Goal: Task Accomplishment & Management: Manage account settings

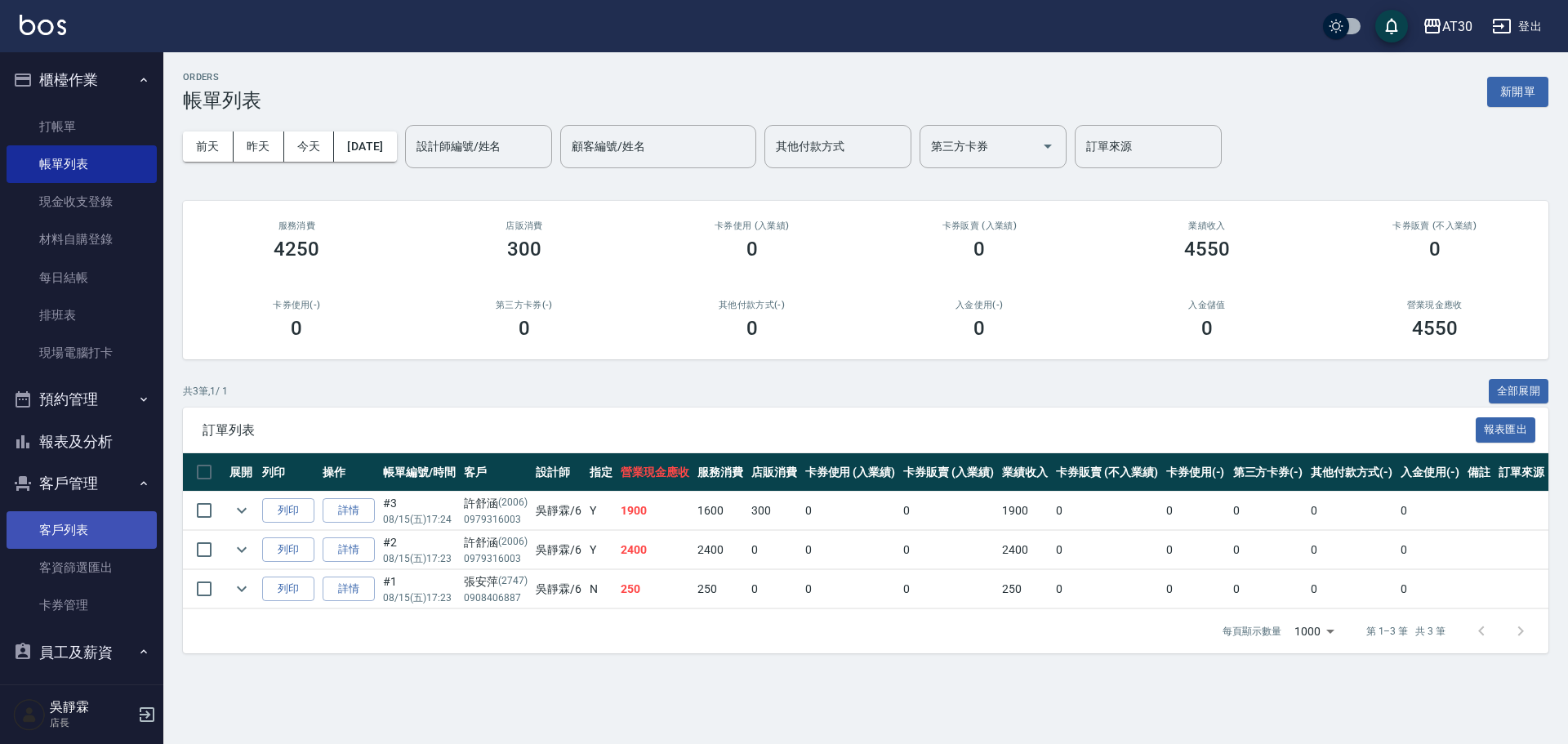
click at [92, 534] on link "客戶列表" at bounding box center [81, 530] width 150 height 38
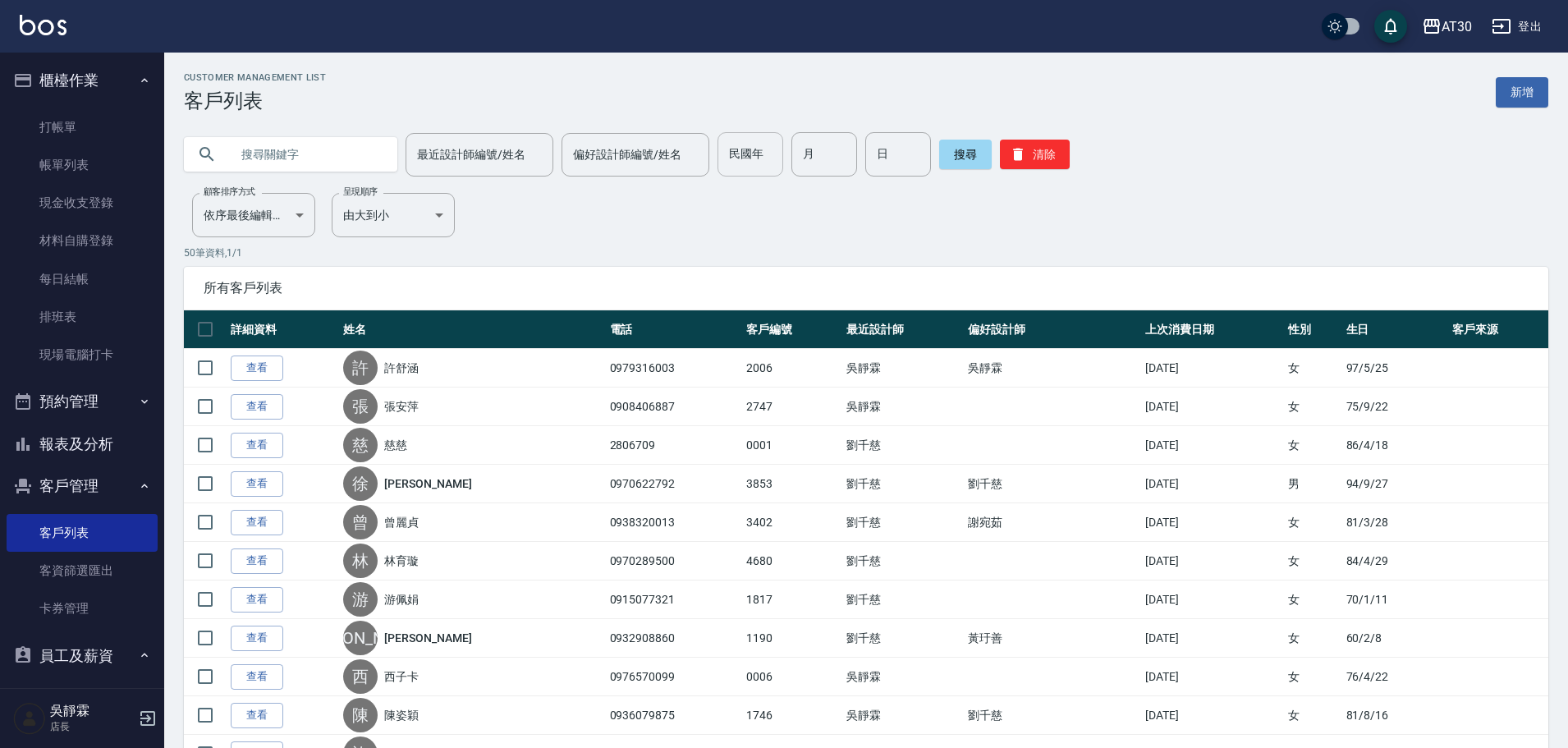
click at [730, 156] on input "民國年" at bounding box center [750, 155] width 65 height 44
type input "75"
type input "76"
drag, startPoint x: 691, startPoint y: 155, endPoint x: 745, endPoint y: 145, distance: 54.9
click at [691, 156] on icon "Clear" at bounding box center [692, 155] width 17 height 17
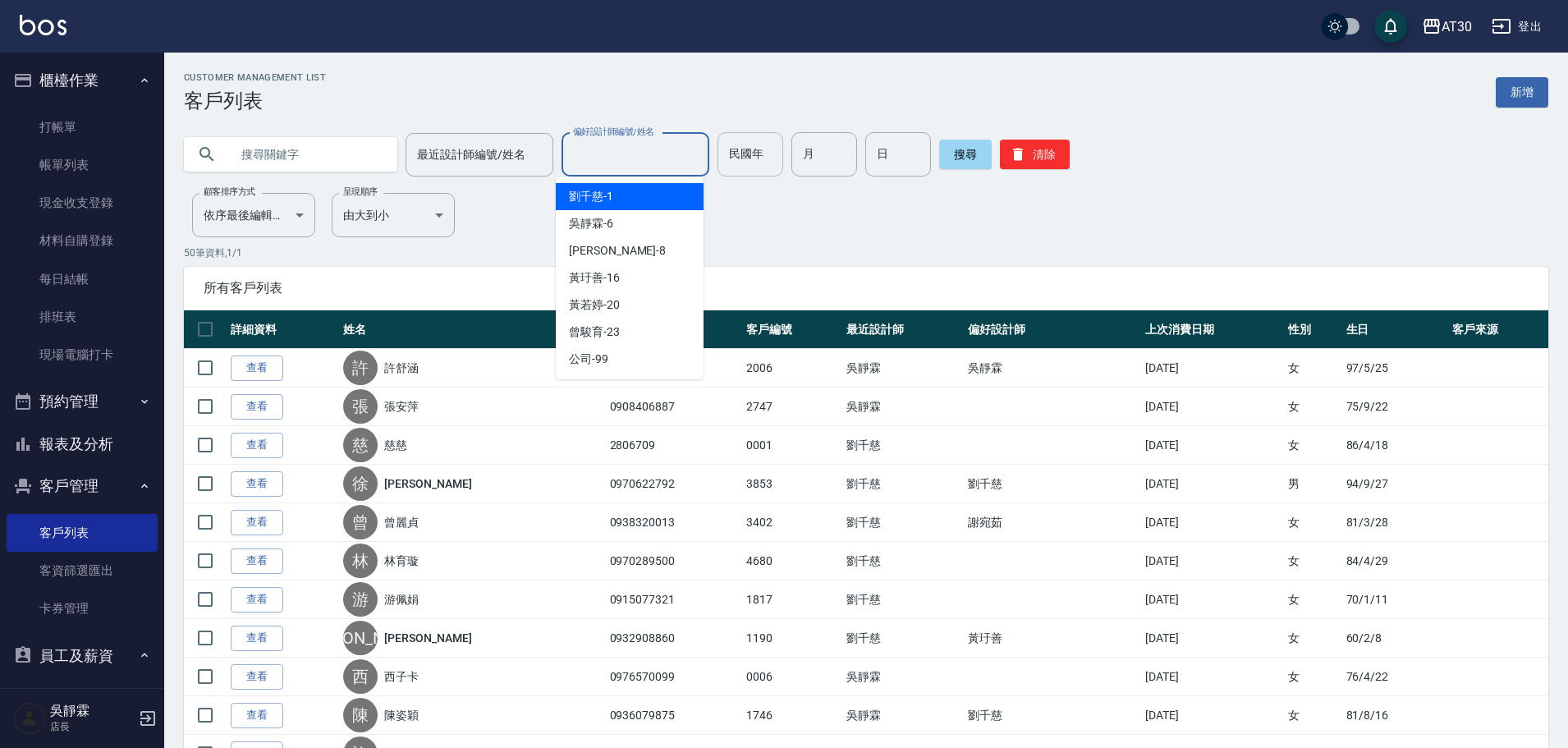
click at [746, 144] on input "民國年" at bounding box center [750, 155] width 65 height 44
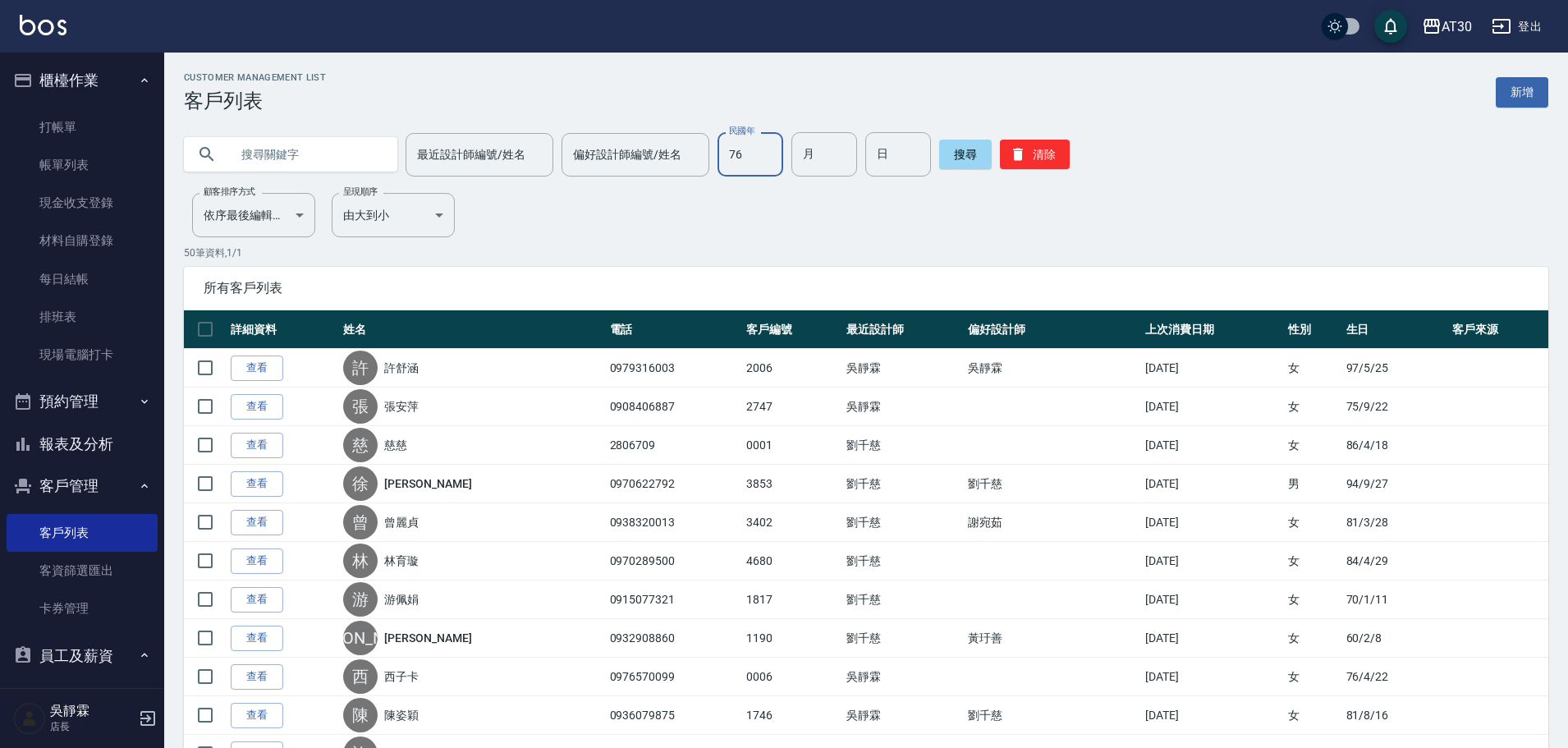
type input "76"
type input "01"
type input "09"
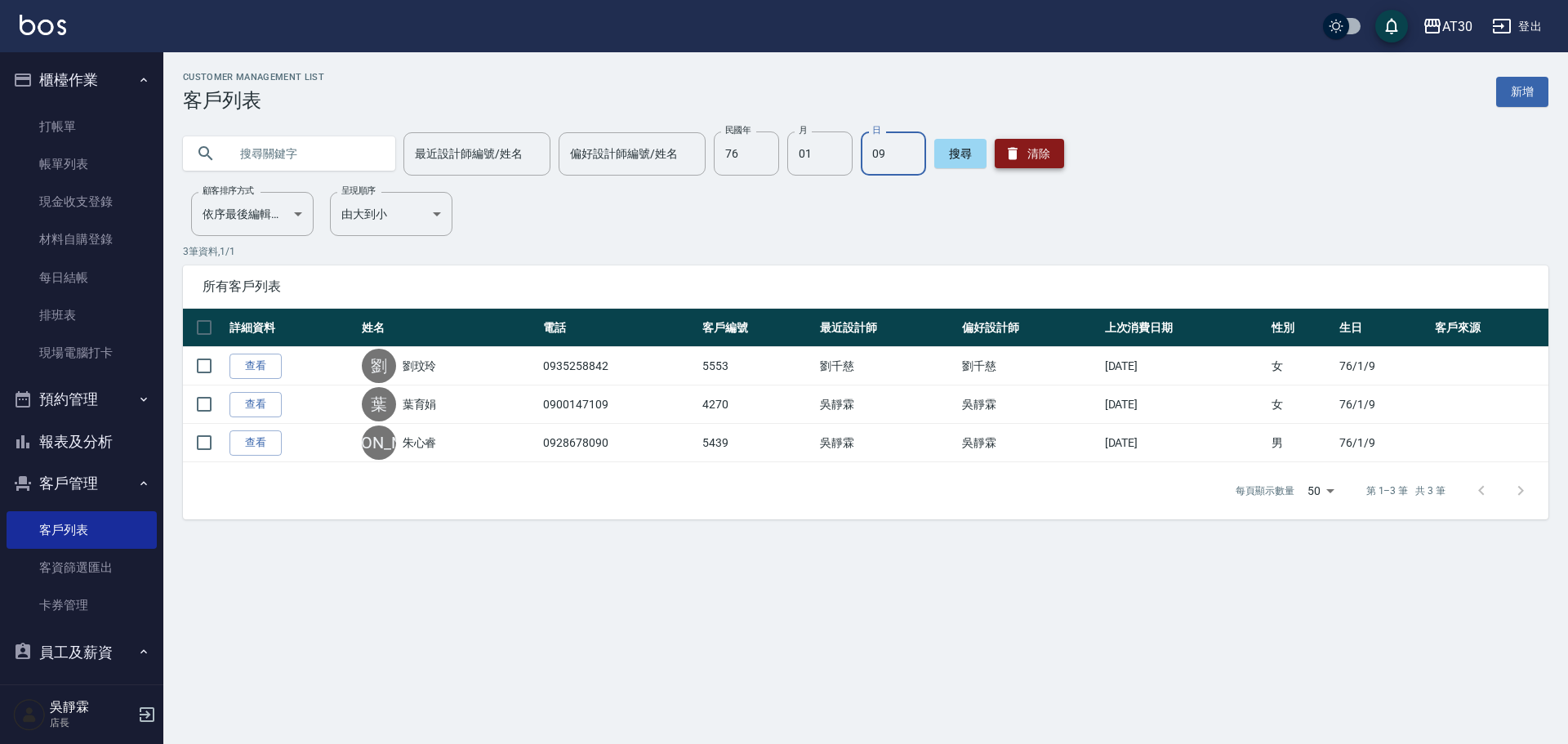
click at [1048, 143] on button "清除" at bounding box center [1030, 154] width 70 height 29
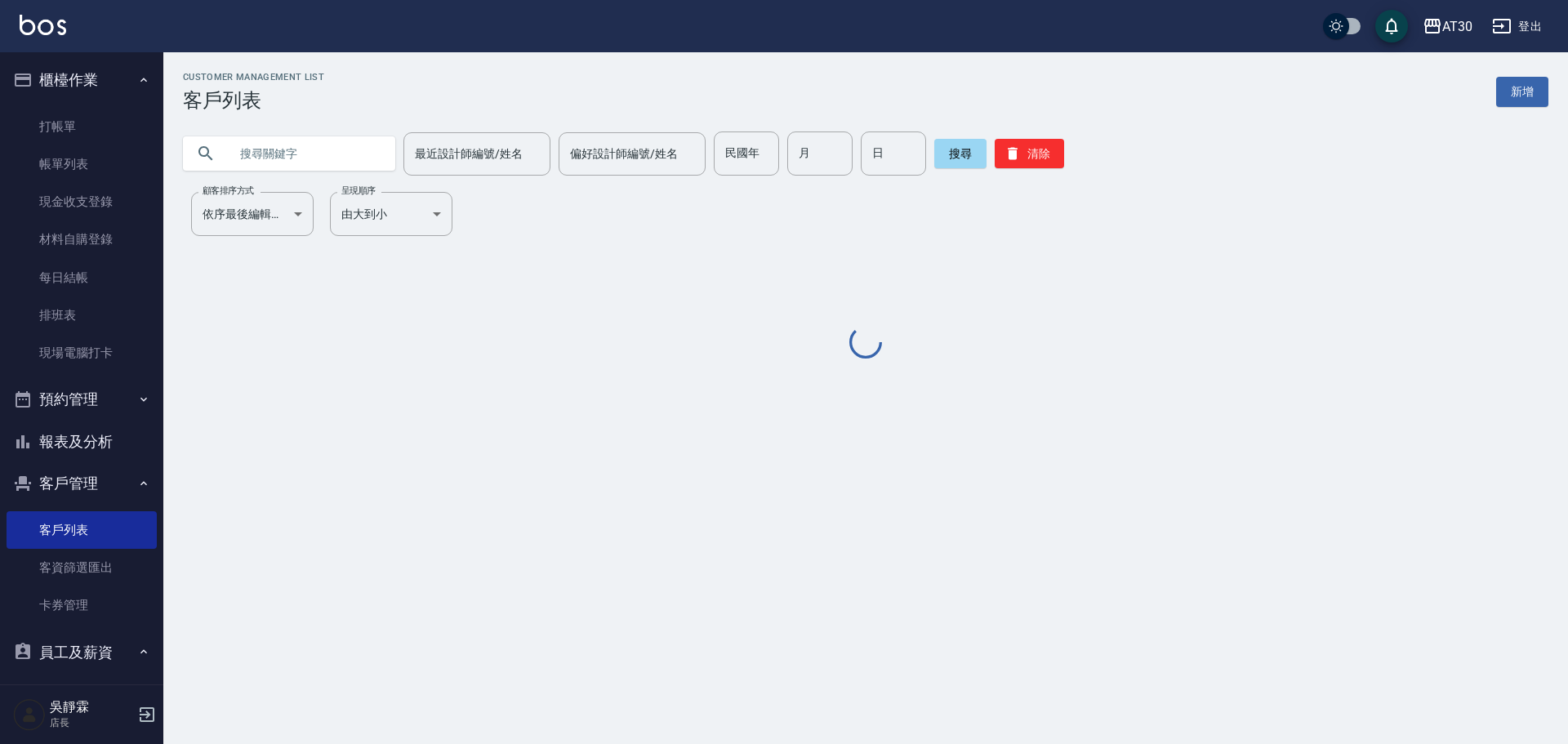
click at [729, 156] on div "民國年 民國年" at bounding box center [746, 154] width 65 height 44
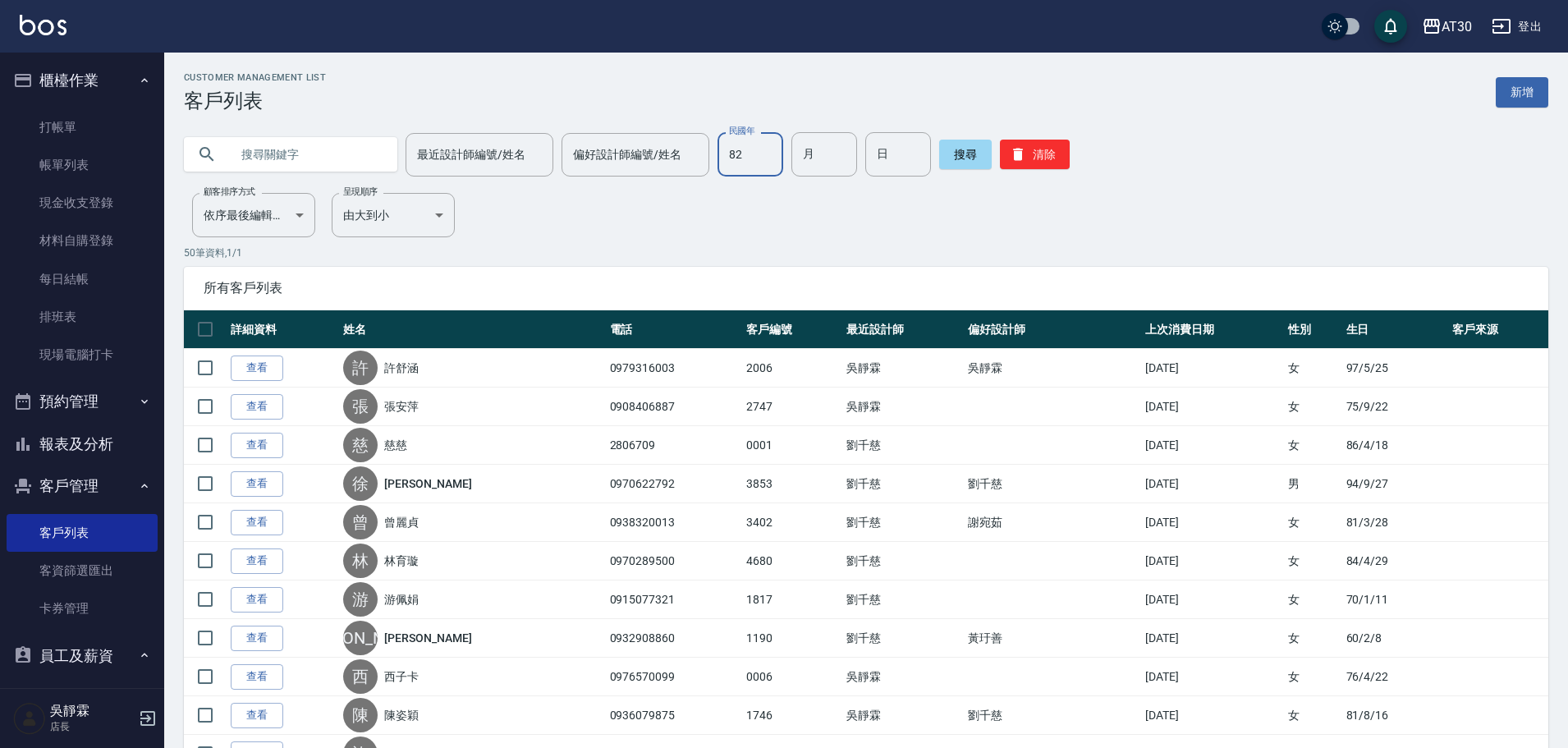
type input "82"
type input "08"
type input "26"
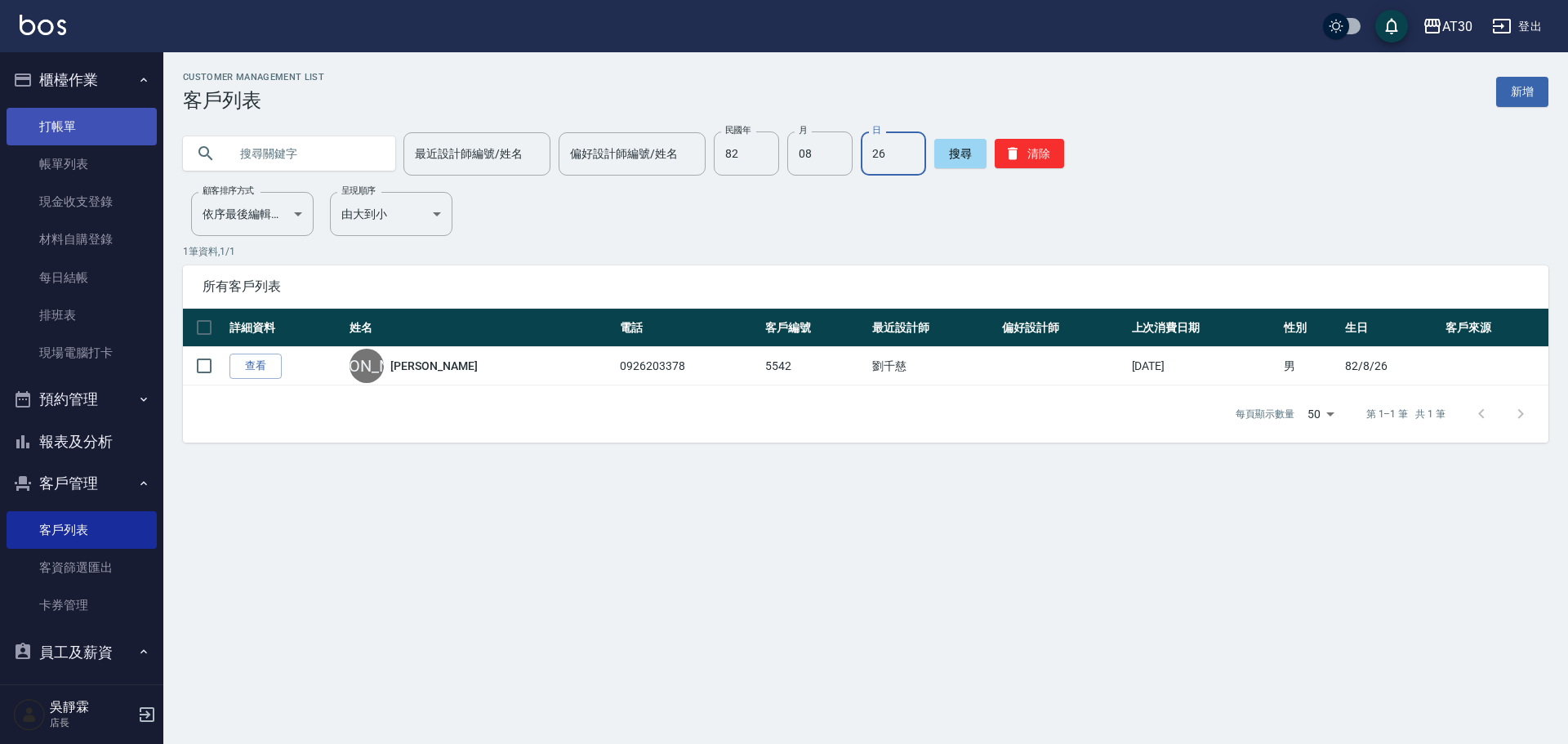
click at [56, 127] on link "打帳單" at bounding box center [81, 126] width 150 height 38
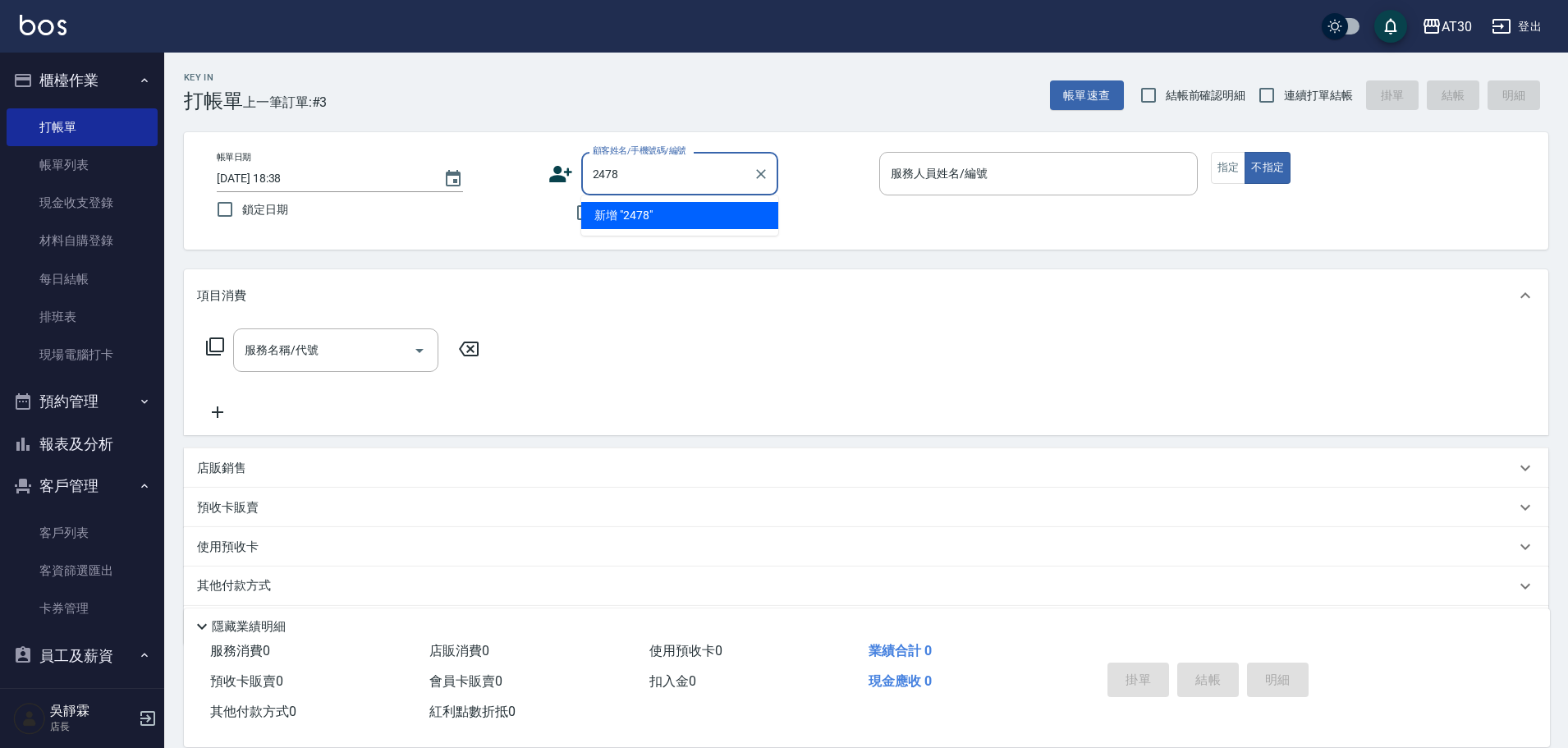
type input "2478"
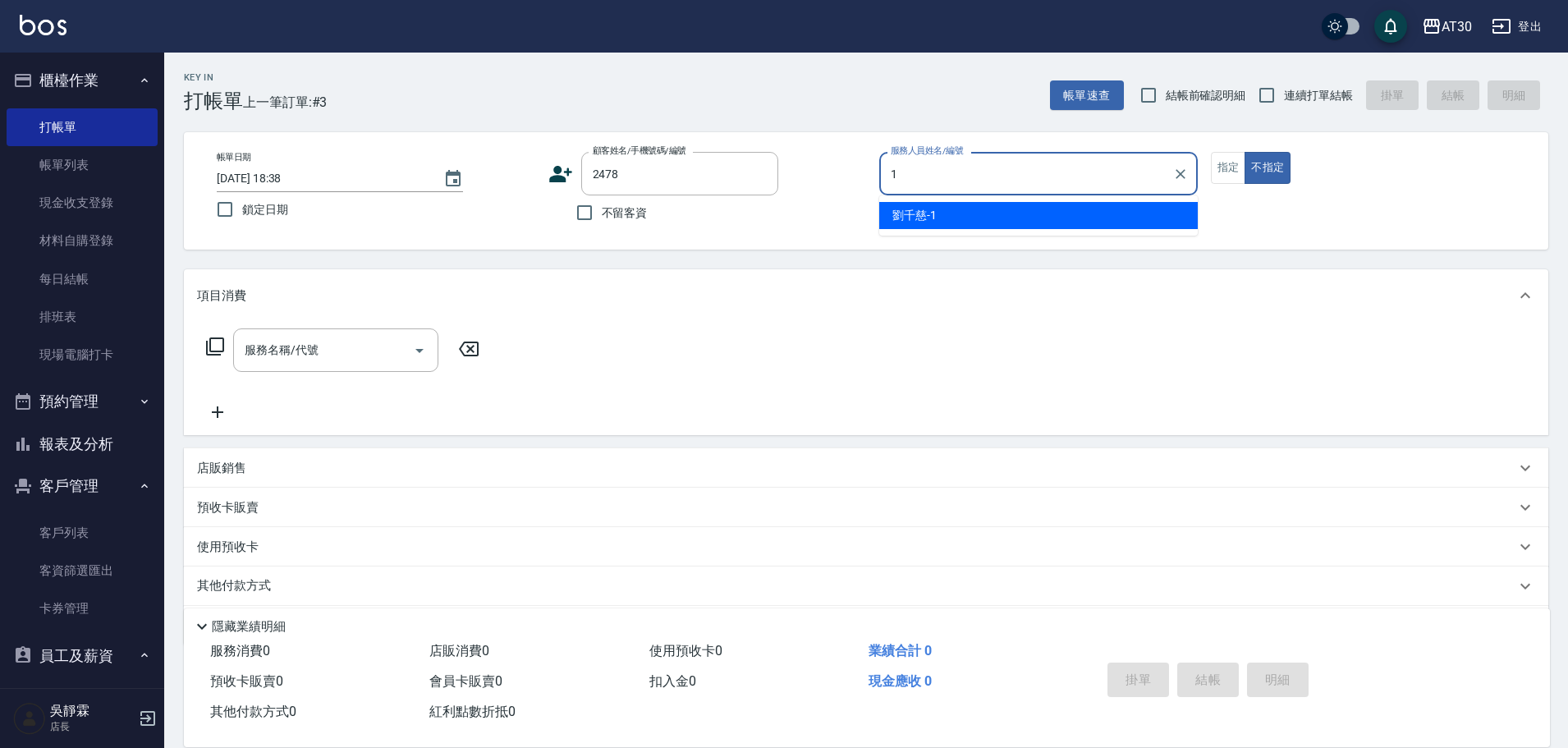
type input "12"
type input "林淑惠/0918736508/2478"
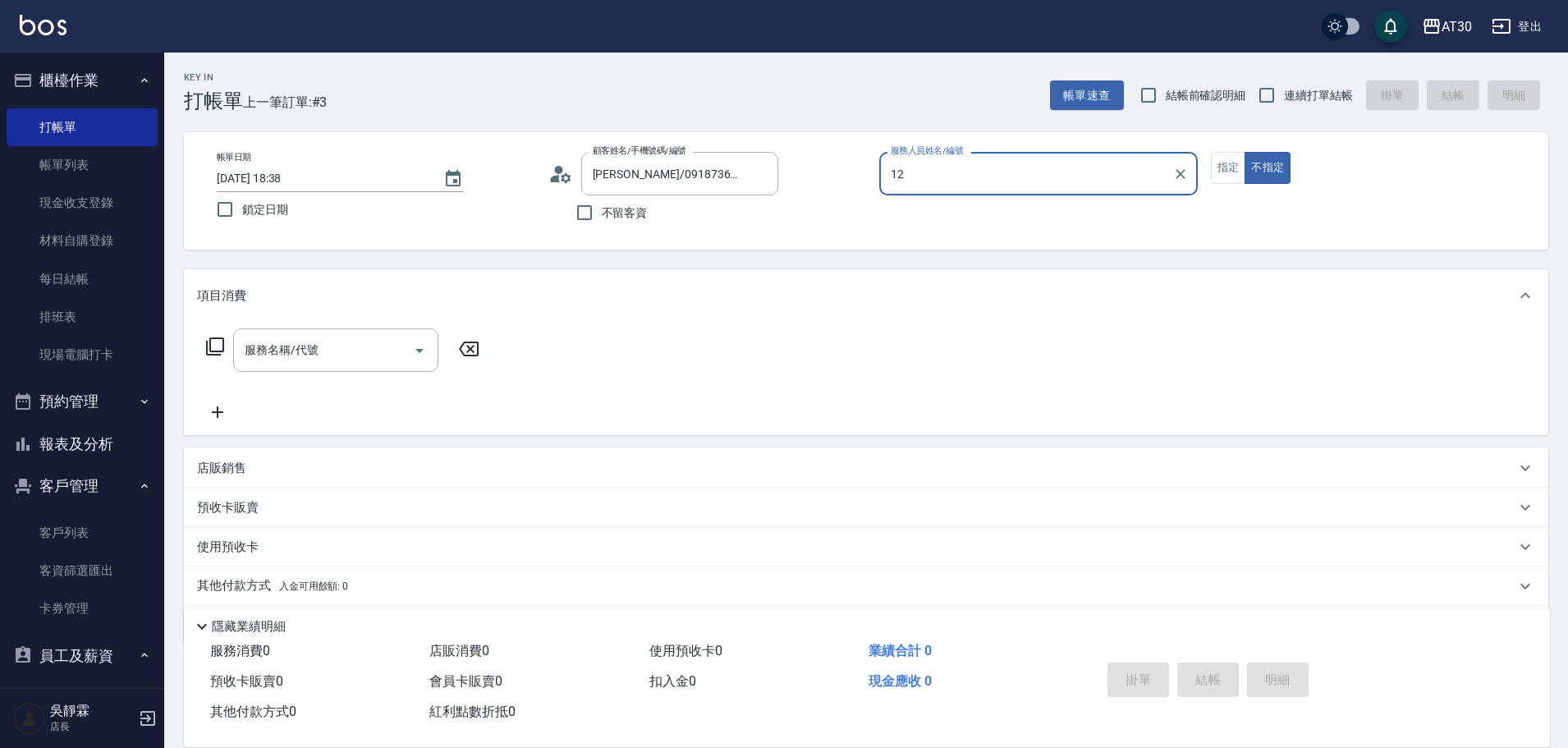
drag, startPoint x: 934, startPoint y: 167, endPoint x: 867, endPoint y: 190, distance: 70.8
click at [871, 185] on div "帳單日期 2025/08/15 18:38 鎖定日期 顧客姓名/手機號碼/編號 林淑惠/0918736508/2478 顧客姓名/手機號碼/編號 不留客資 服…" at bounding box center [865, 190] width 1324 height 78
type input "劉千慈-1"
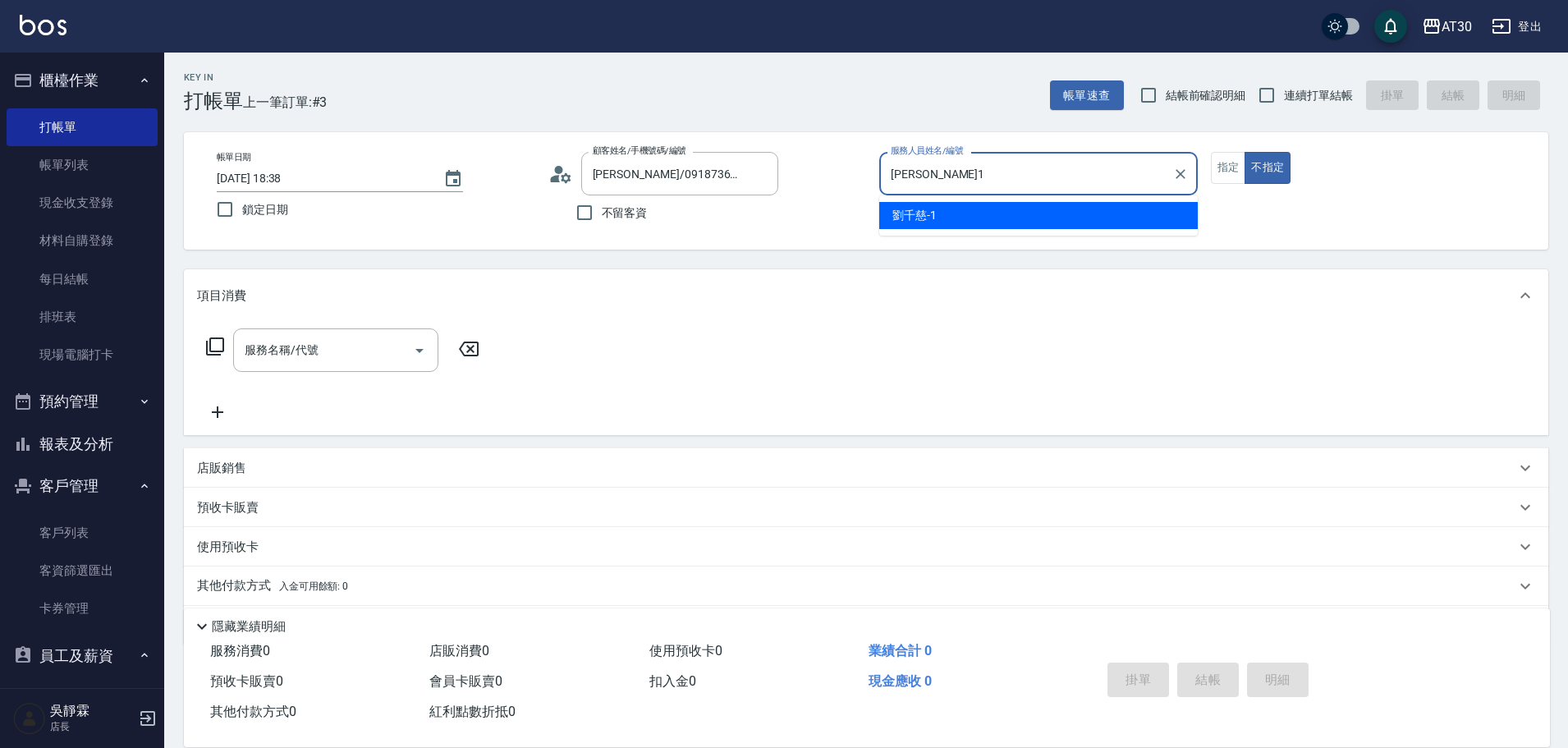
type button "false"
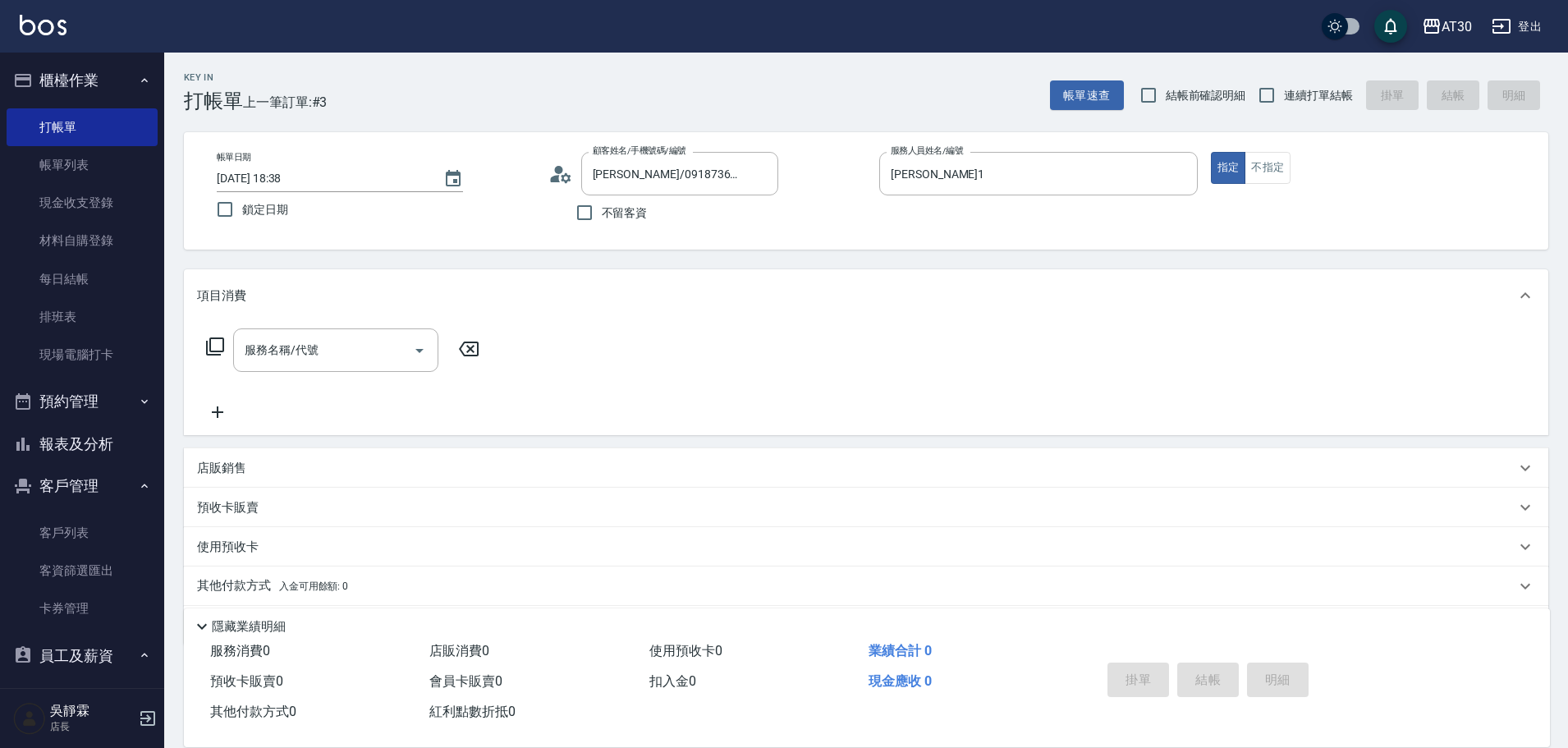
click at [225, 342] on div "服務名稱/代號 服務名稱/代號" at bounding box center [343, 350] width 292 height 43
click at [214, 345] on icon at bounding box center [214, 346] width 19 height 19
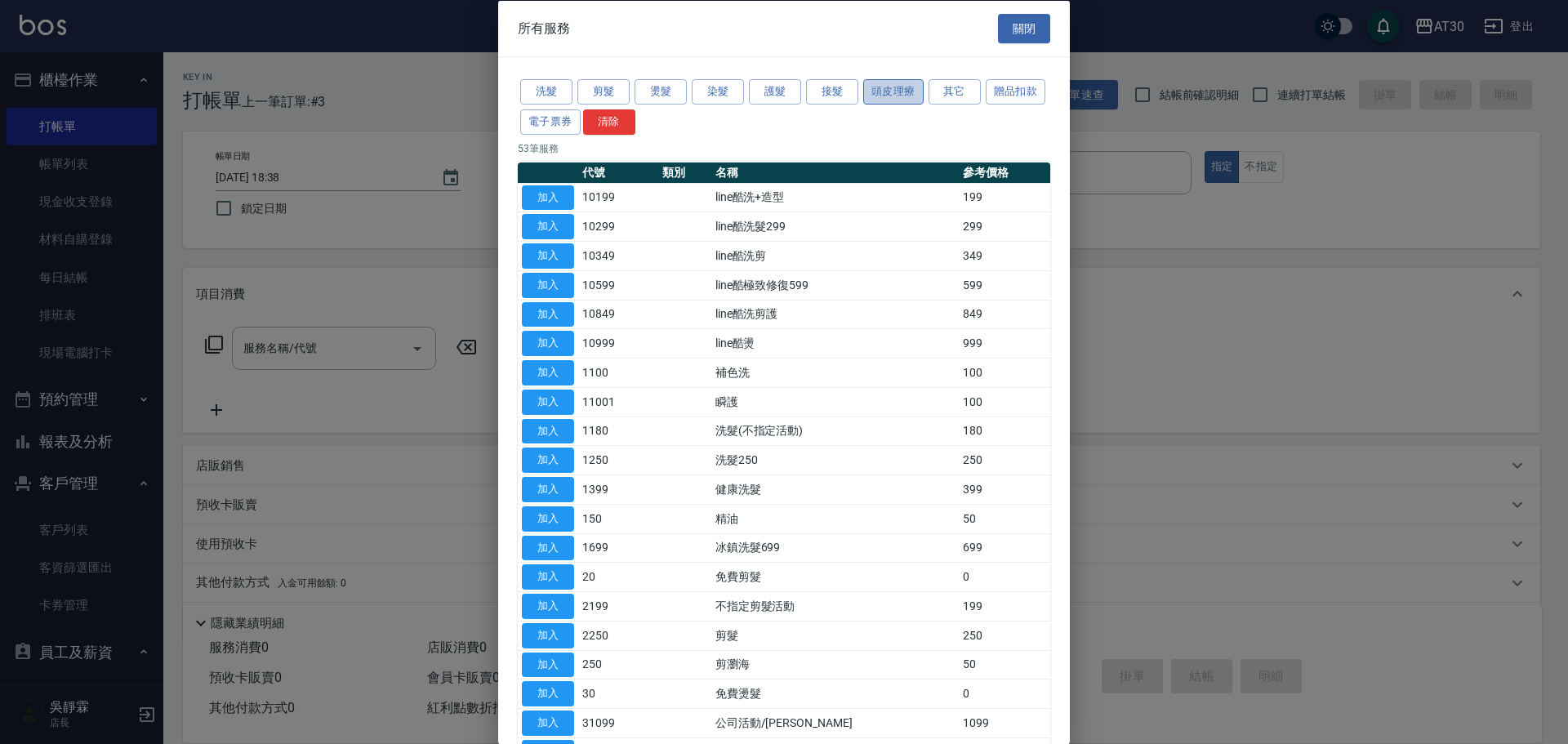
click at [881, 90] on button "頭皮理療" at bounding box center [893, 92] width 60 height 26
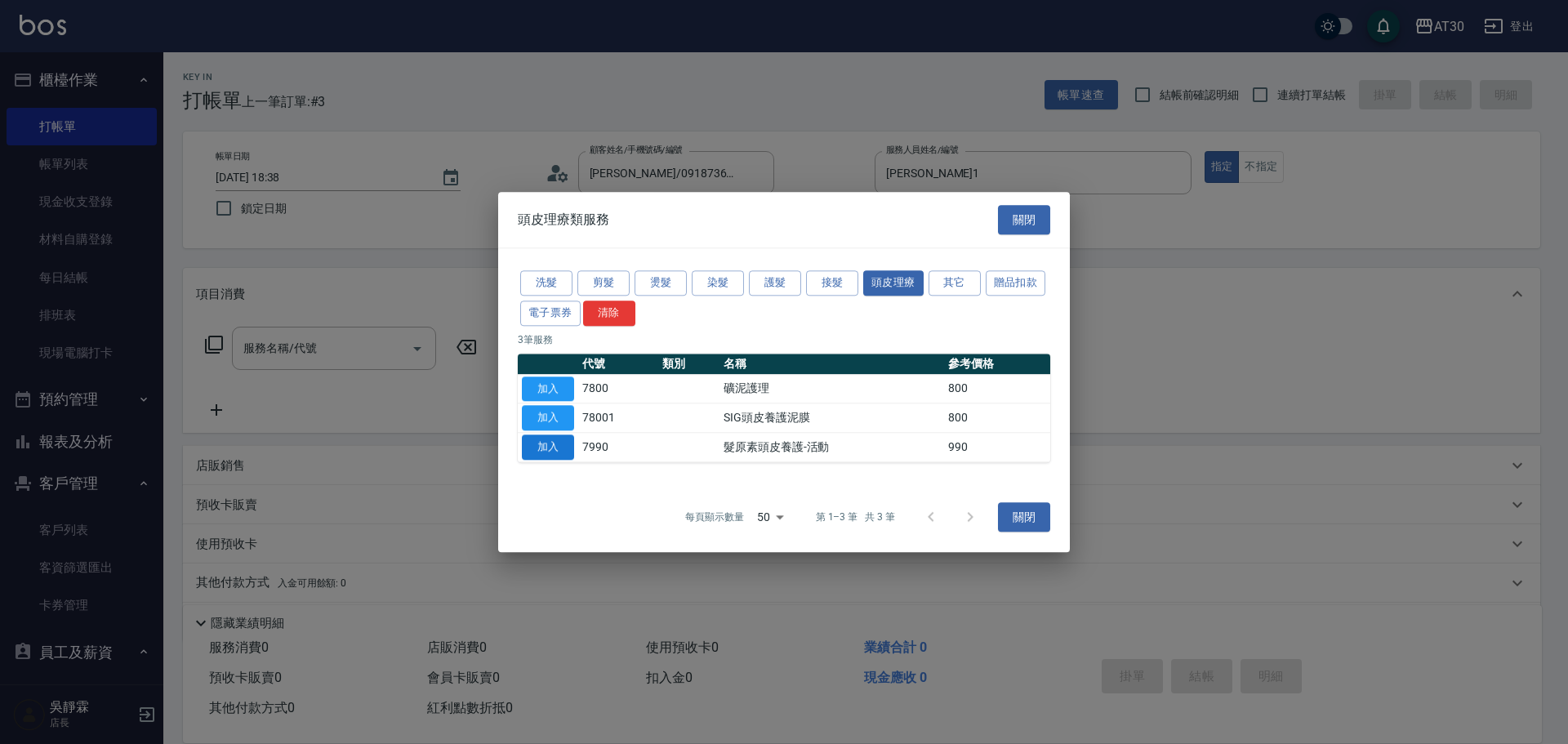
click at [551, 453] on button "加入" at bounding box center [547, 447] width 52 height 26
type input "髮原素頭皮養護-活動(7990)"
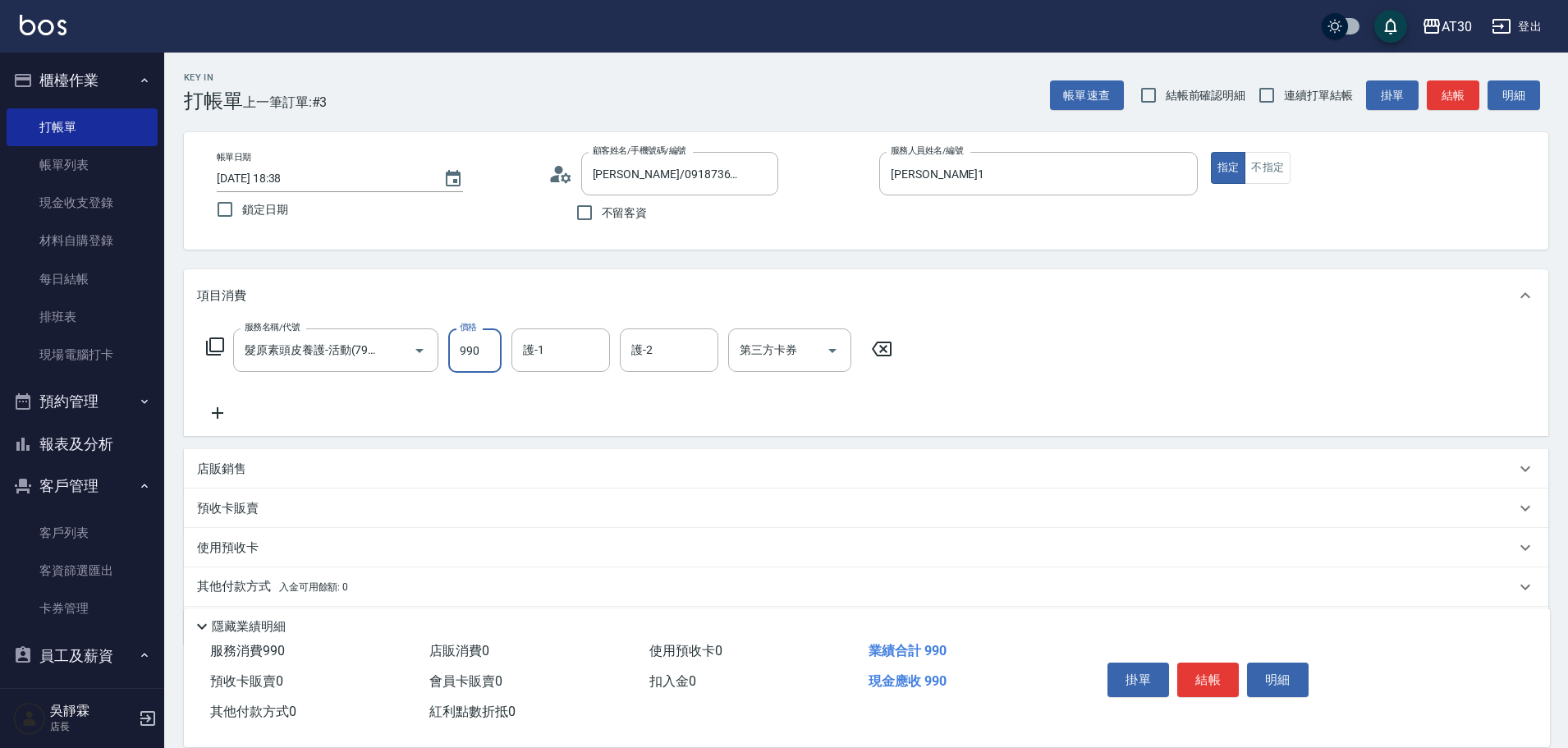
click at [467, 347] on input "990" at bounding box center [475, 351] width 53 height 44
type input "1200"
type input "曾駿育-23"
type input "劉千慈-1"
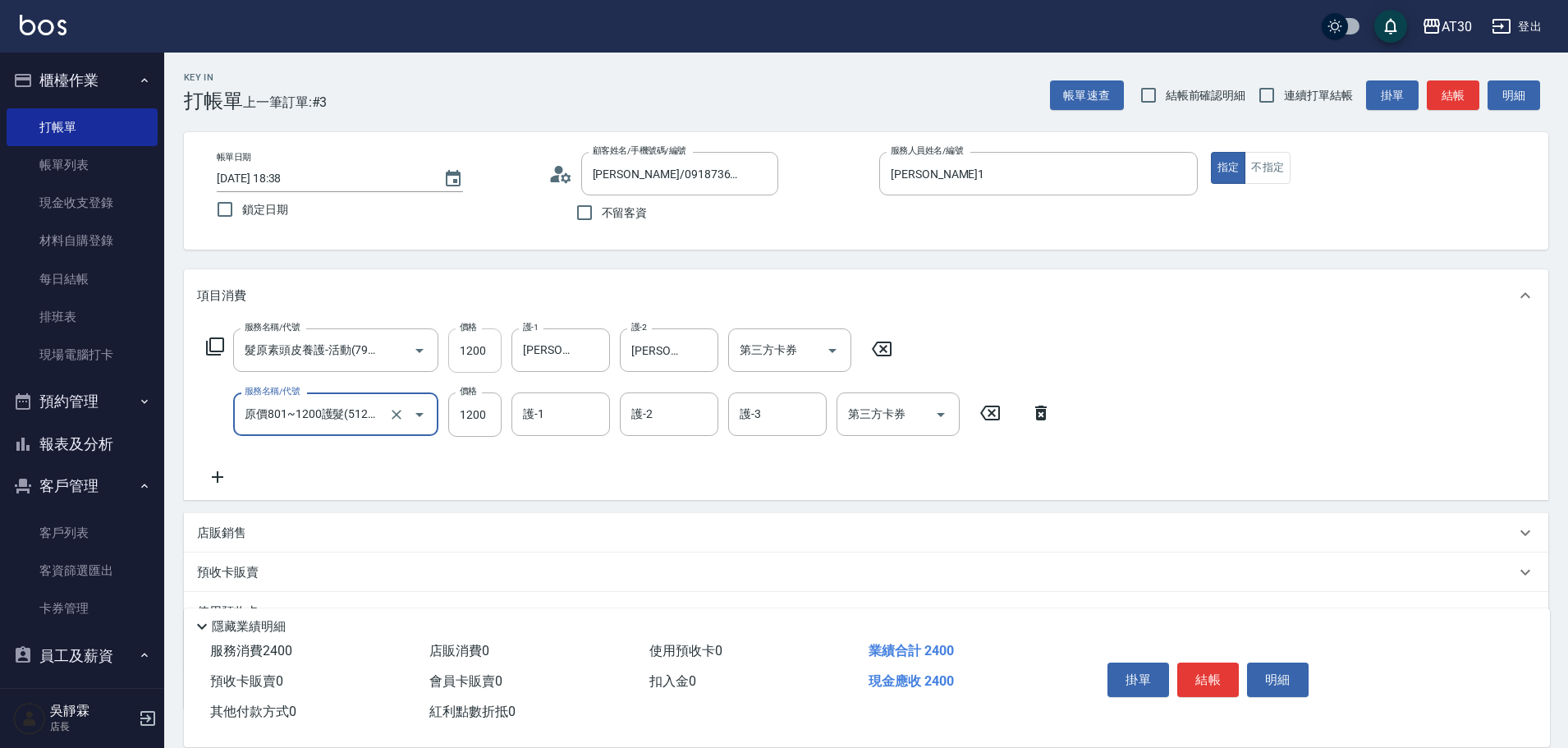
type input "原價801~1200護髮(51200)"
type input "600"
type input "曾駿育-23"
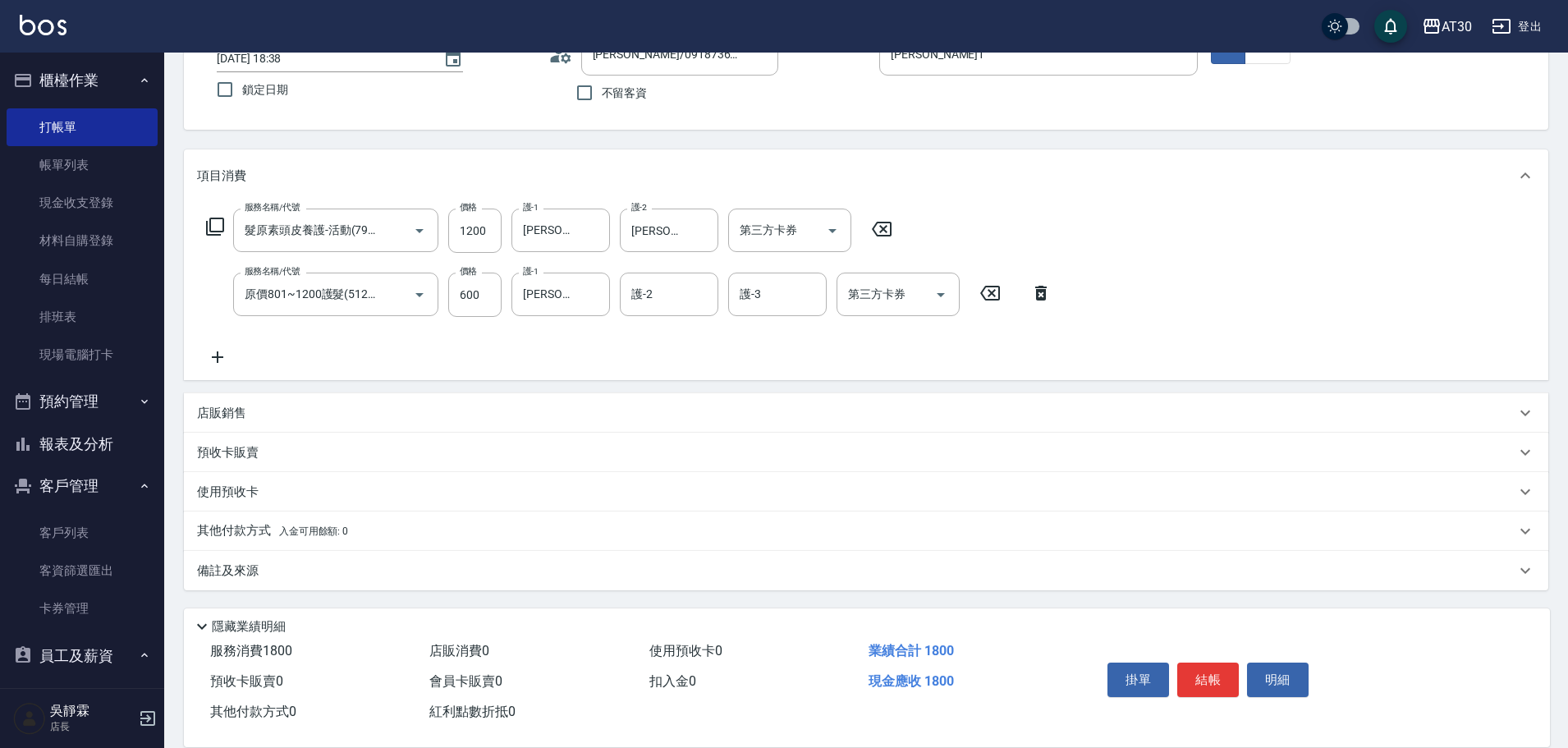
click at [254, 420] on div "店販銷售" at bounding box center [855, 413] width 1318 height 17
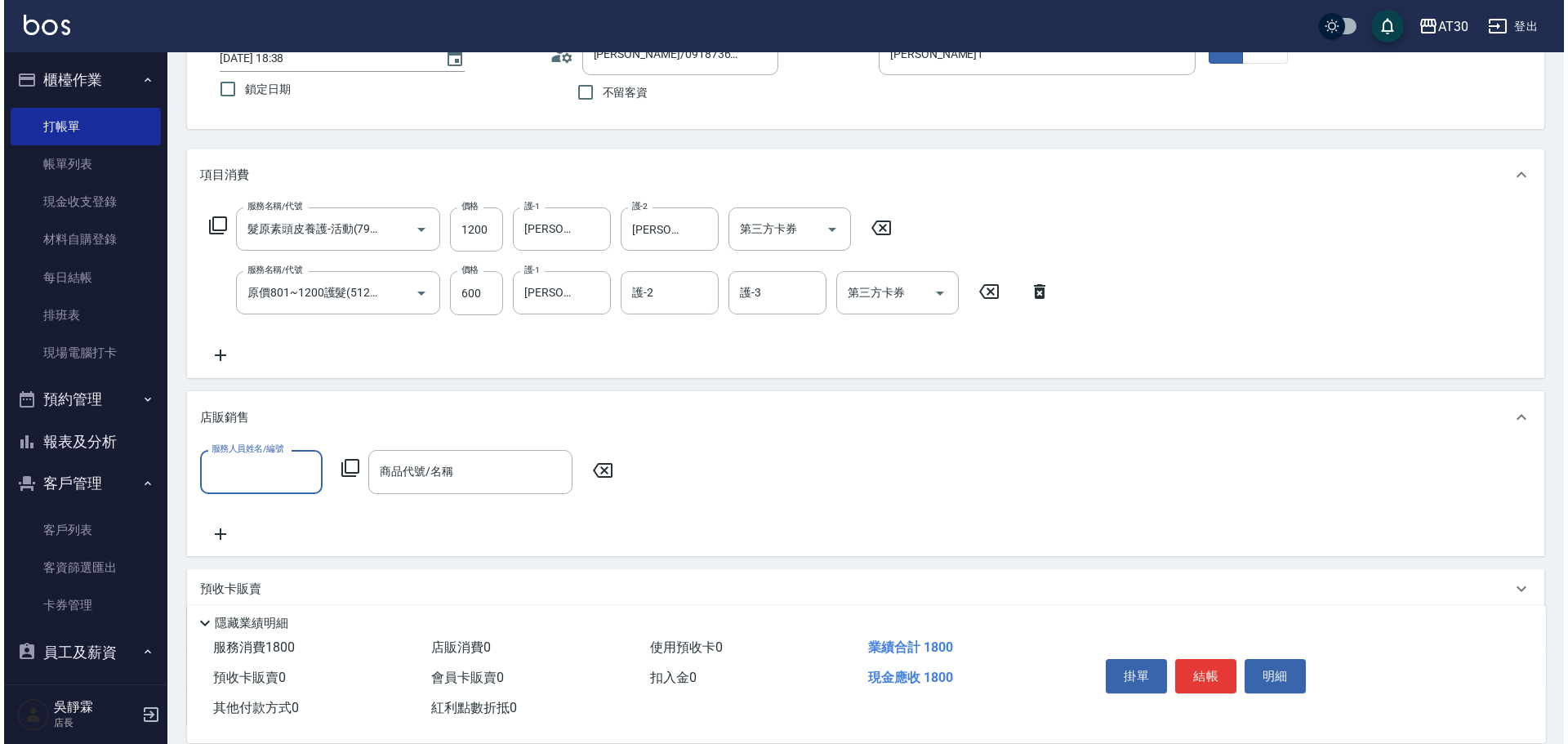
scroll to position [0, 0]
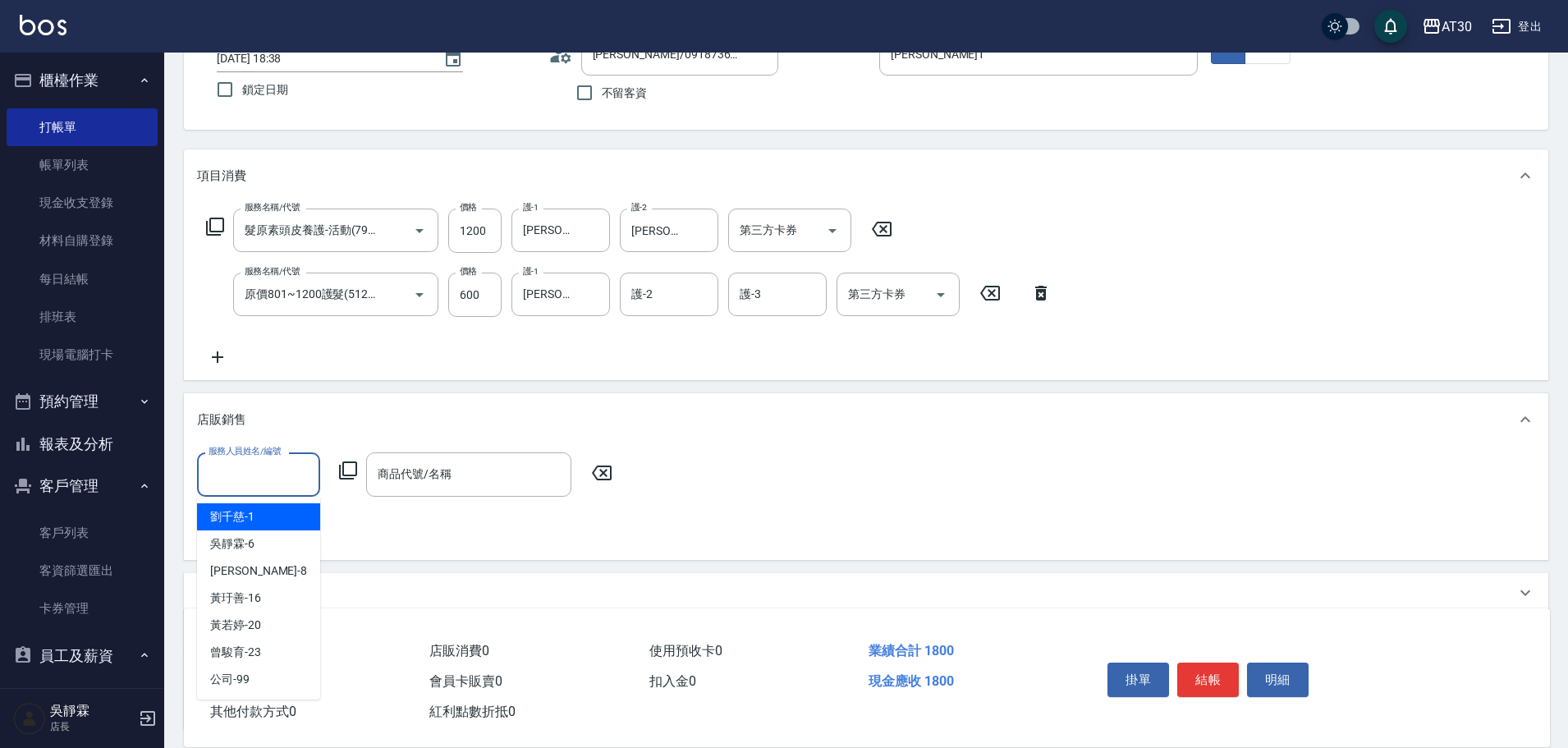
click at [279, 478] on input "服務人員姓名/編號" at bounding box center [258, 474] width 109 height 29
drag, startPoint x: 284, startPoint y: 519, endPoint x: 305, endPoint y: 499, distance: 29.0
click at [284, 518] on div "劉千慈 -1" at bounding box center [258, 516] width 123 height 27
type input "劉千慈-1"
click at [342, 473] on icon at bounding box center [349, 471] width 18 height 18
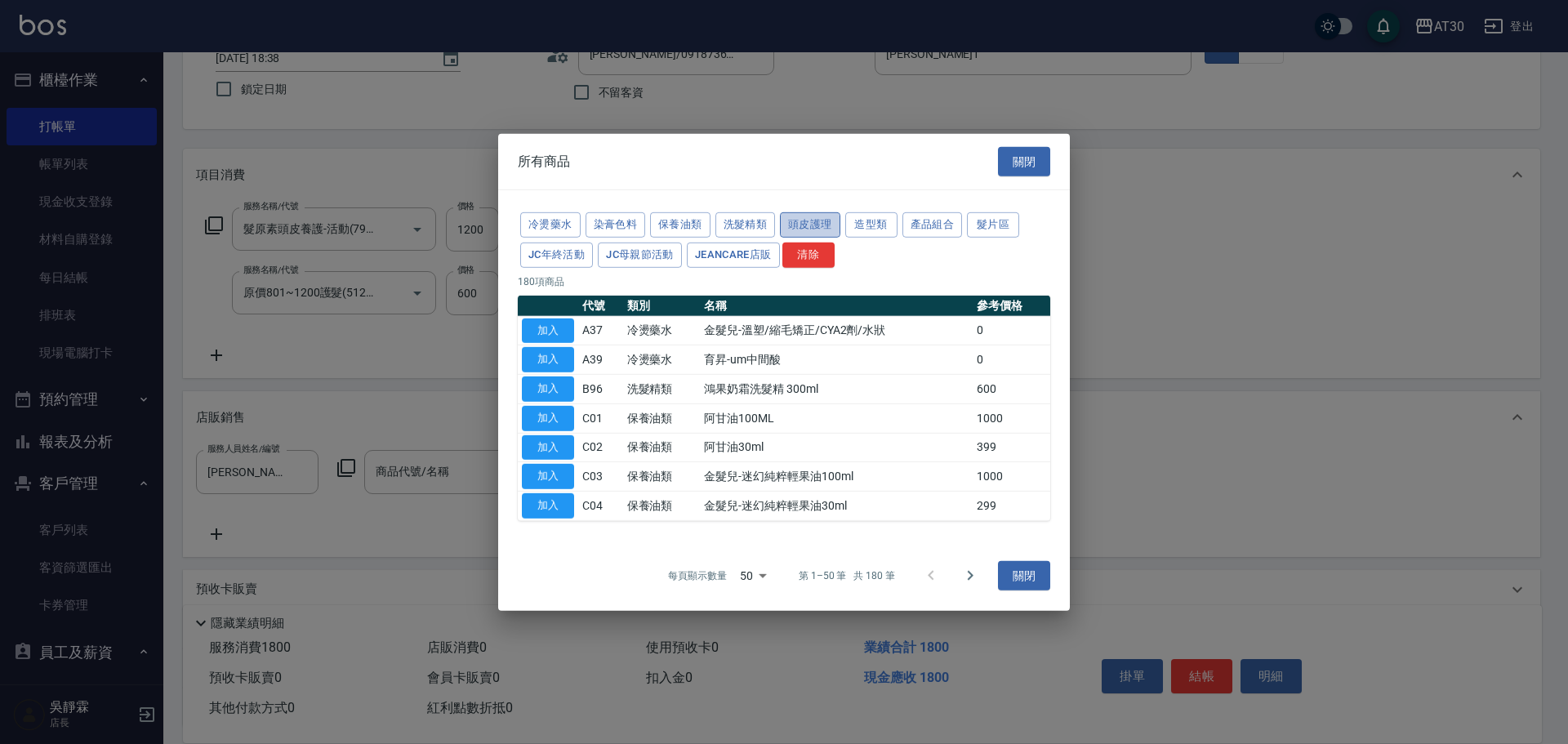
click at [811, 216] on button "頭皮護理" at bounding box center [810, 225] width 60 height 26
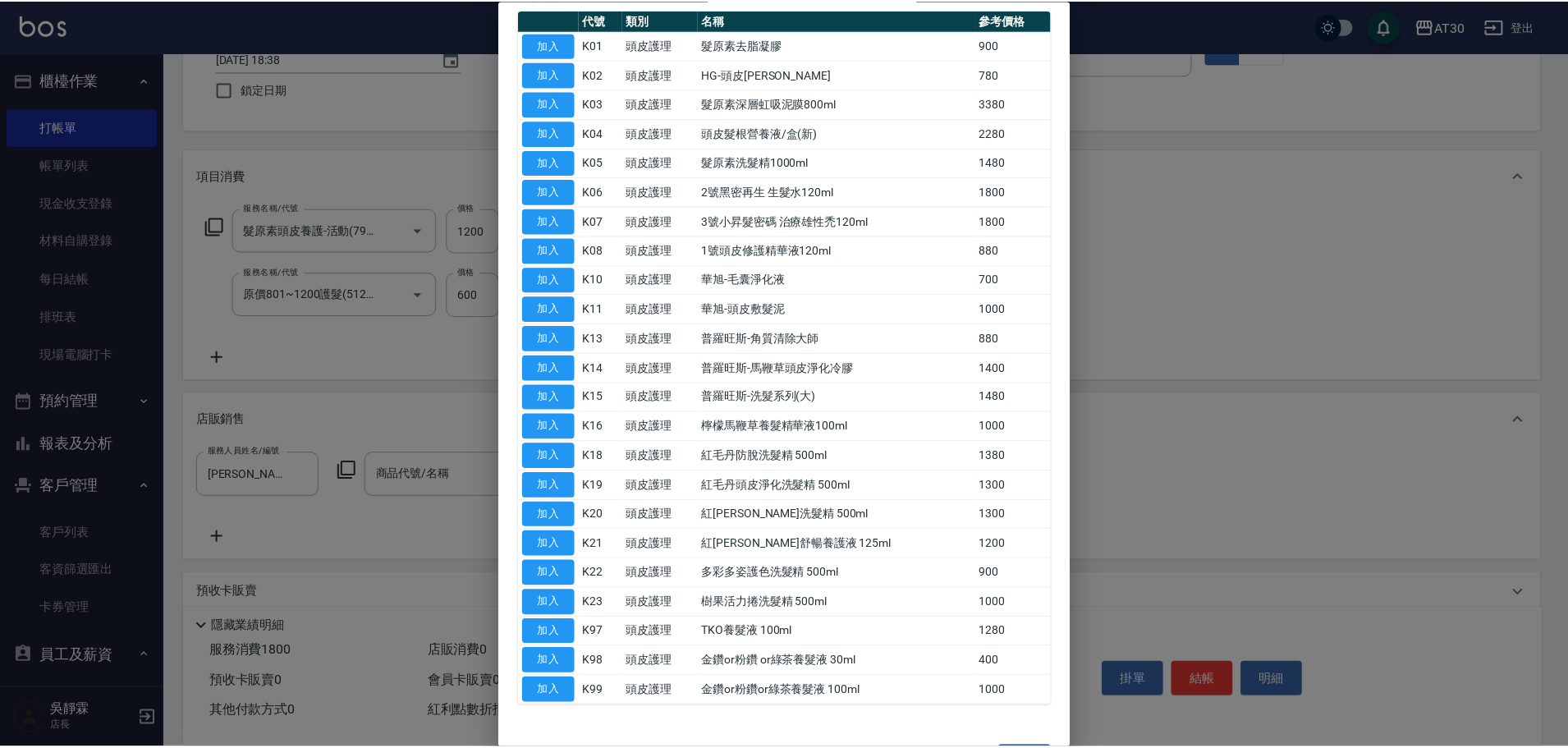
scroll to position [201, 0]
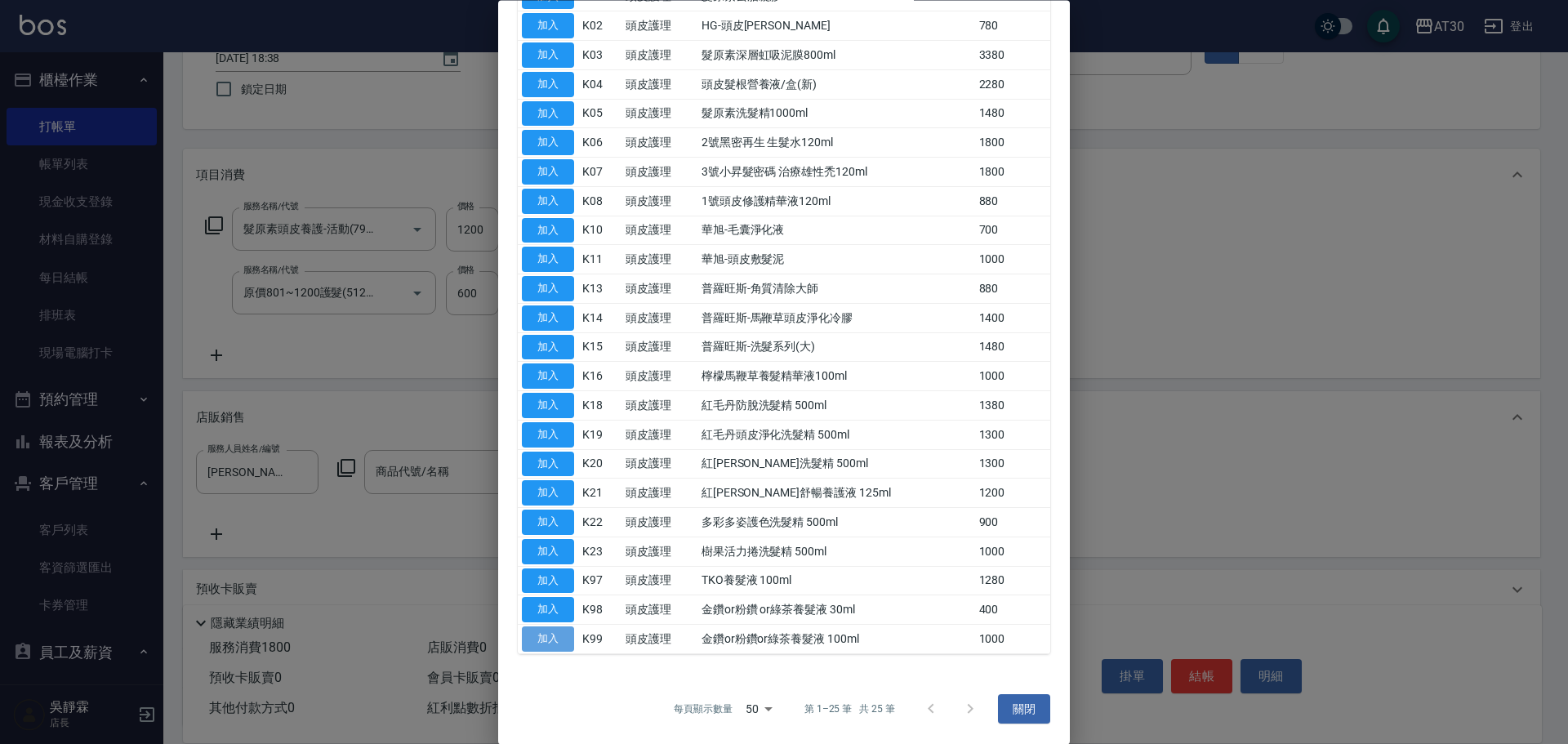
click at [560, 641] on button "加入" at bounding box center [547, 640] width 52 height 26
type input "金鑽or粉鑽or綠茶養髮液 100ml"
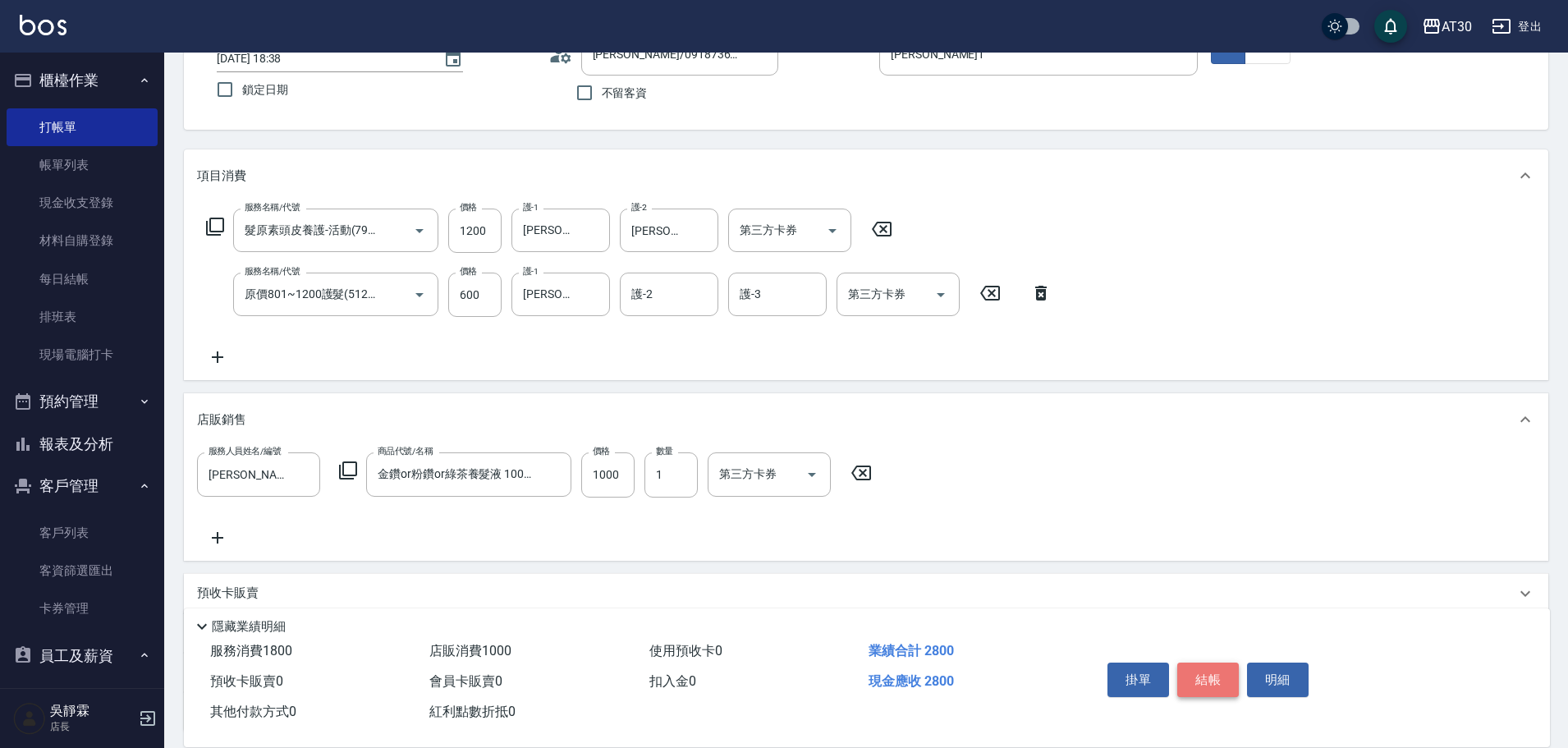
click at [1222, 674] on button "結帳" at bounding box center [1207, 679] width 62 height 34
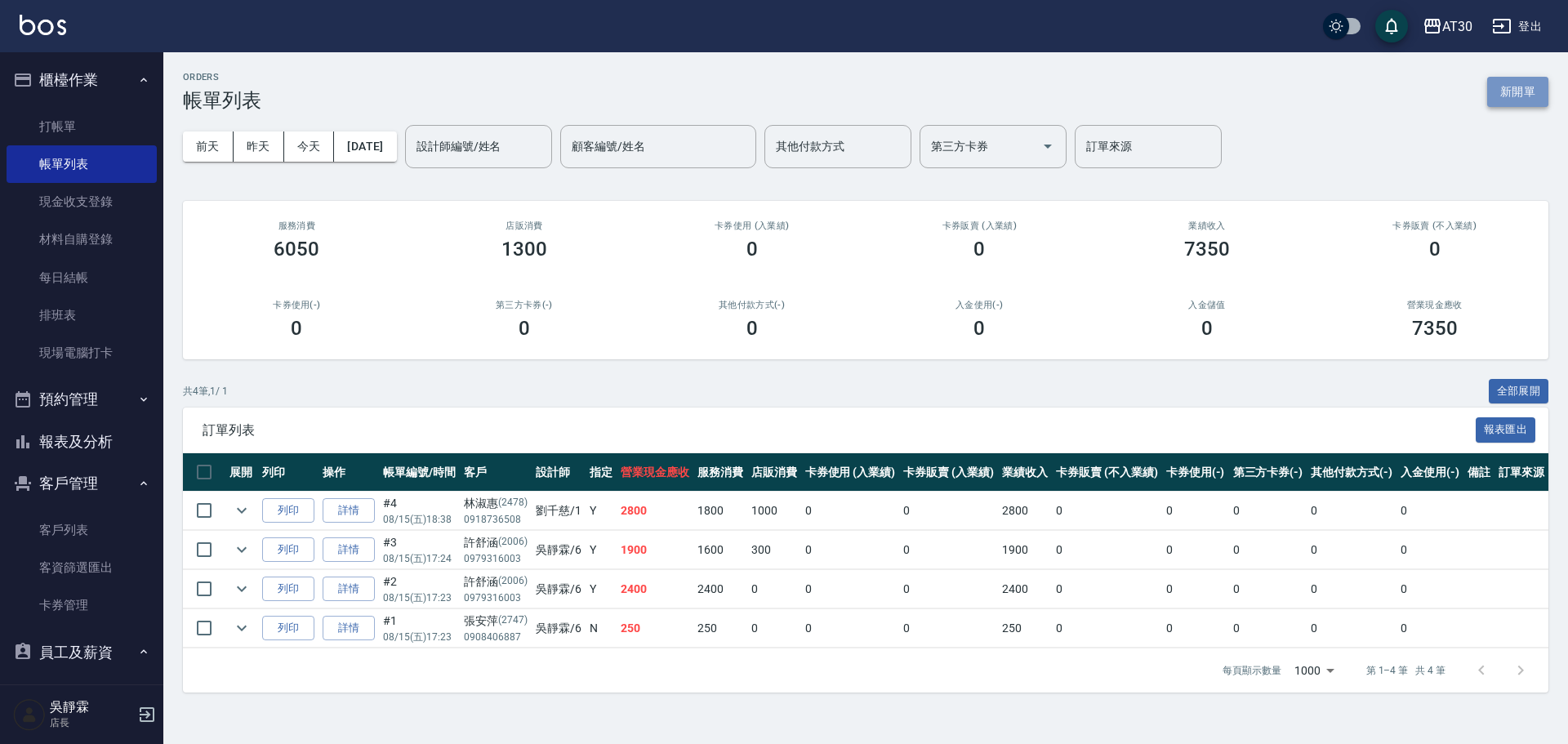
click at [1516, 87] on button "新開單" at bounding box center [1518, 92] width 61 height 30
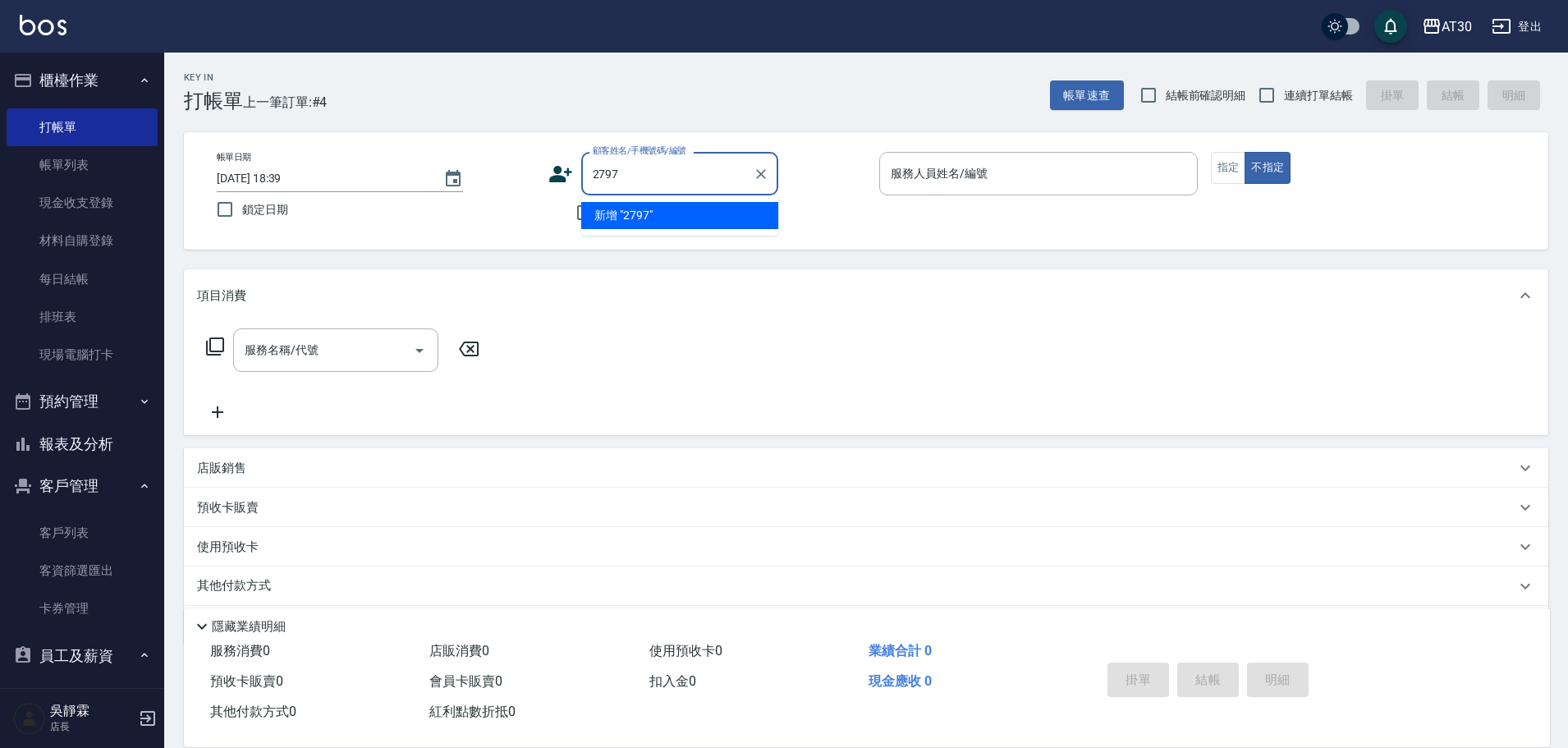
type input "2797"
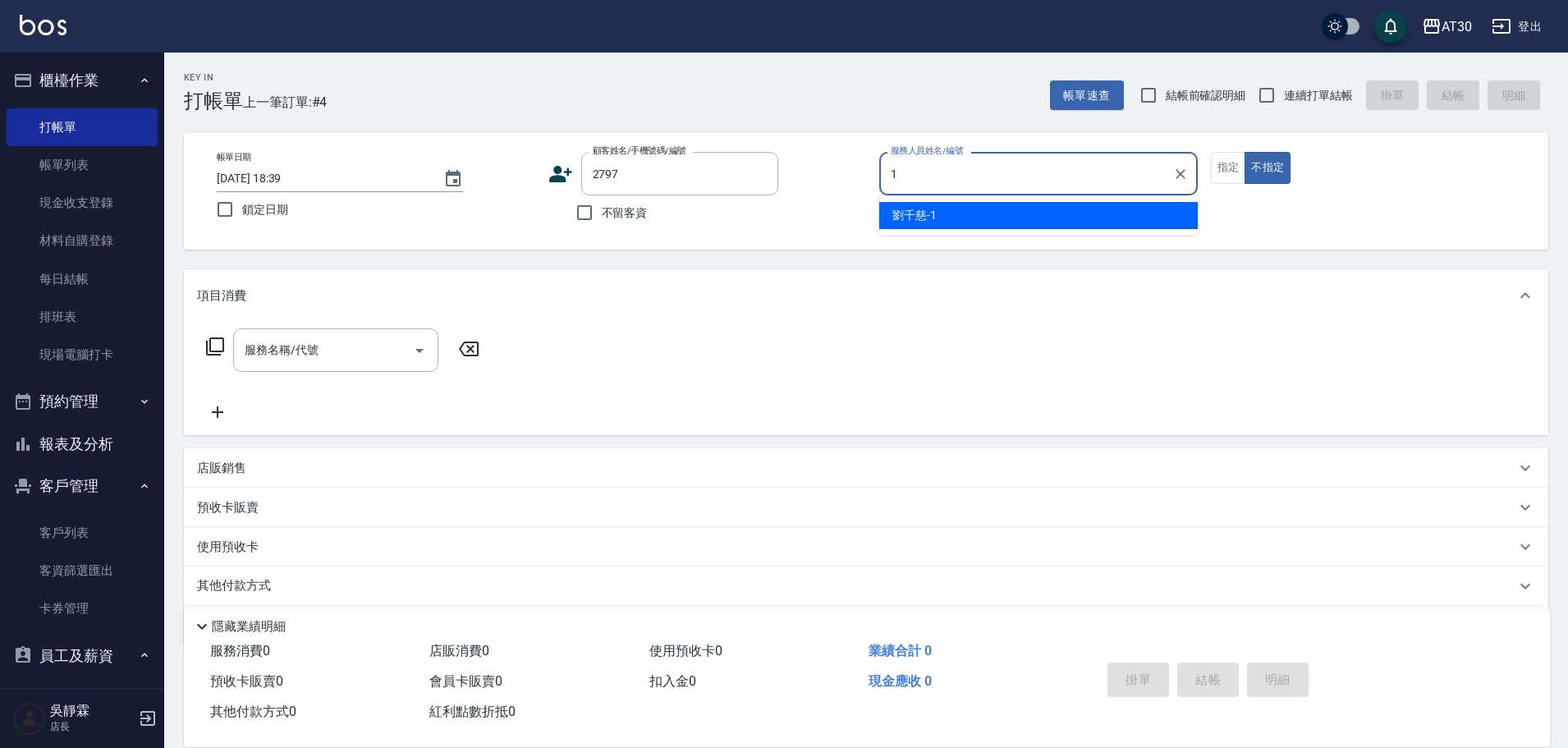
type input "劉千慈-1"
type button "false"
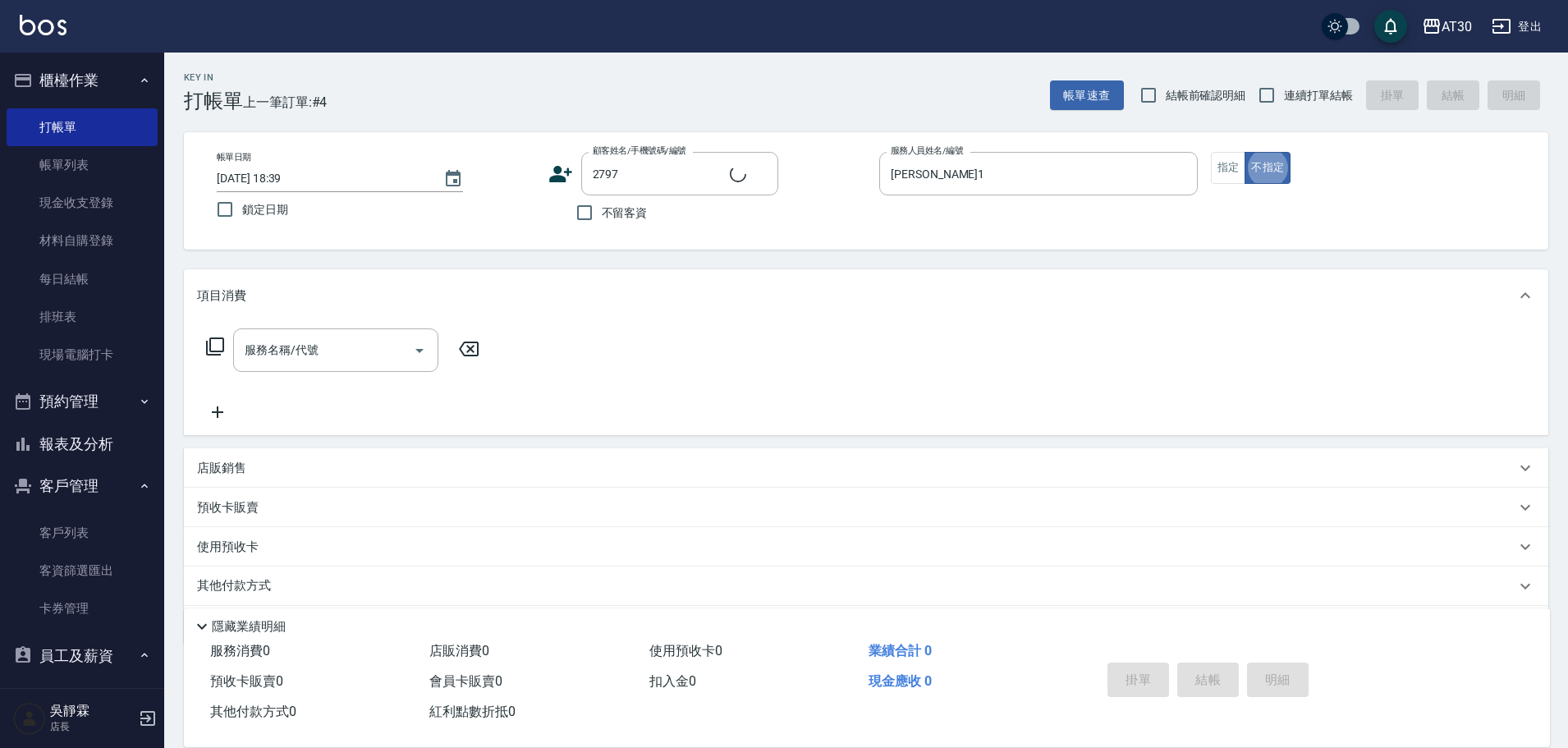
type input "胡珉瑜/0984224591/2797"
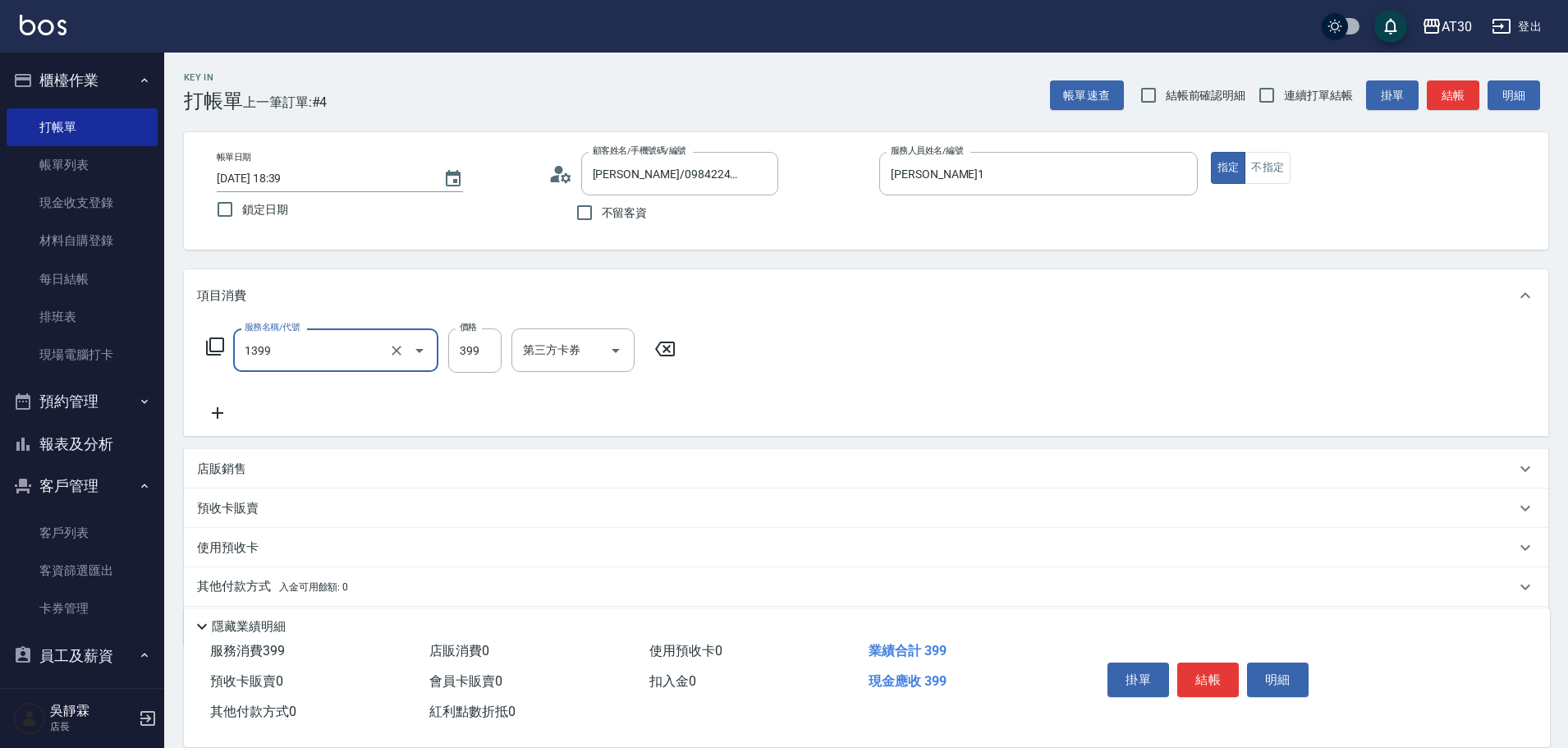
type input "健康洗髮(1399)"
type input "劉千慈-1"
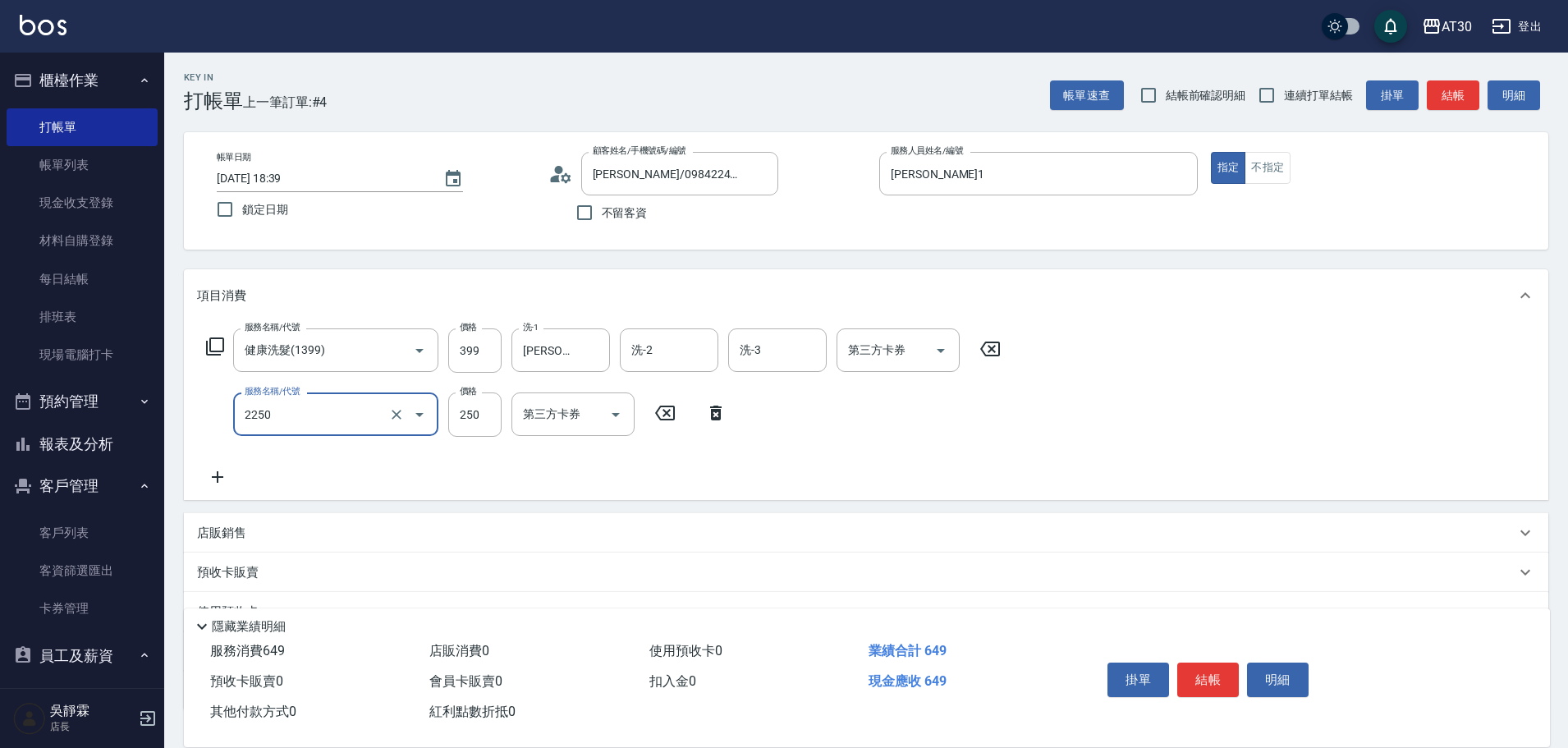
type input "剪髮(2250)"
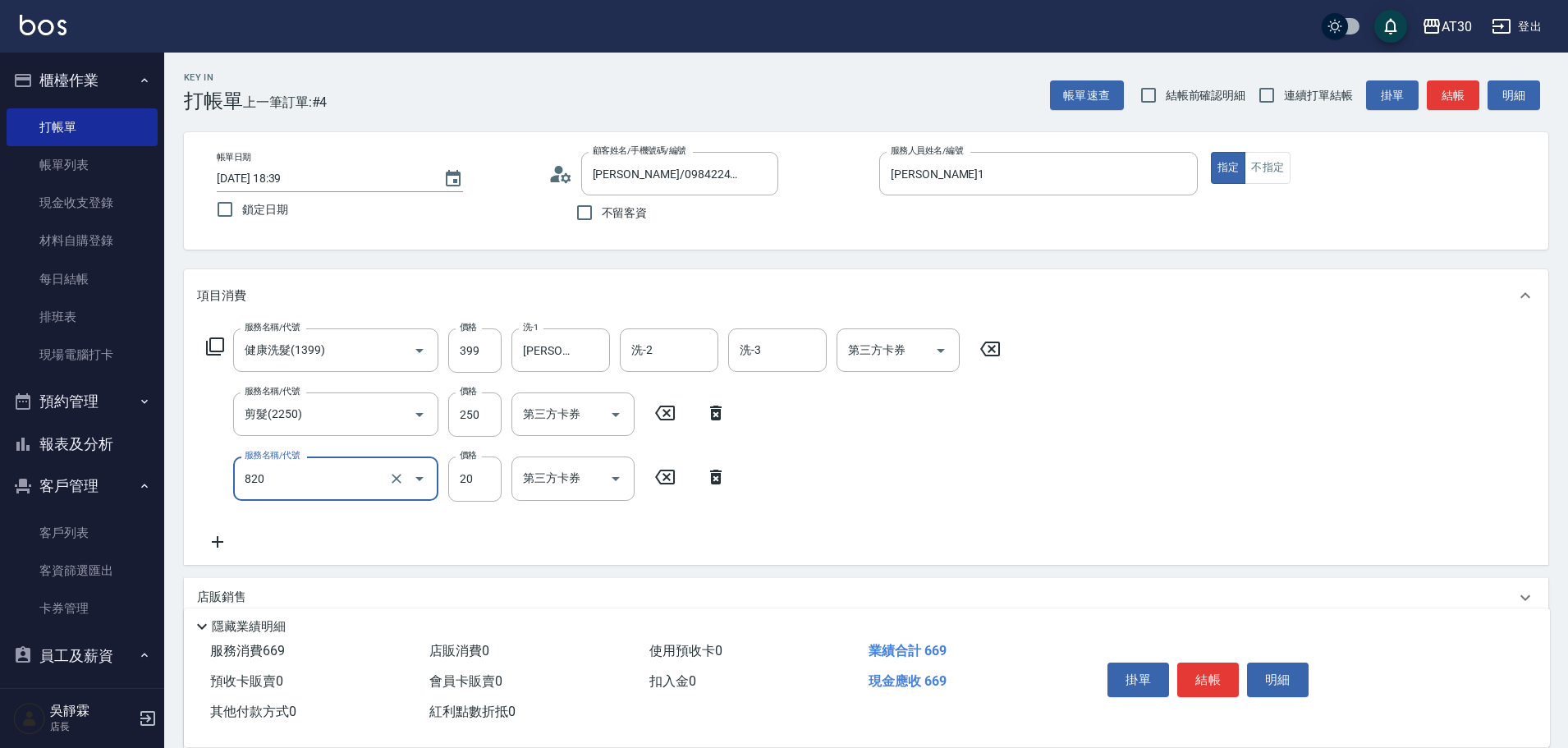
type input "潤絲(820)"
type input "劉千慈-1"
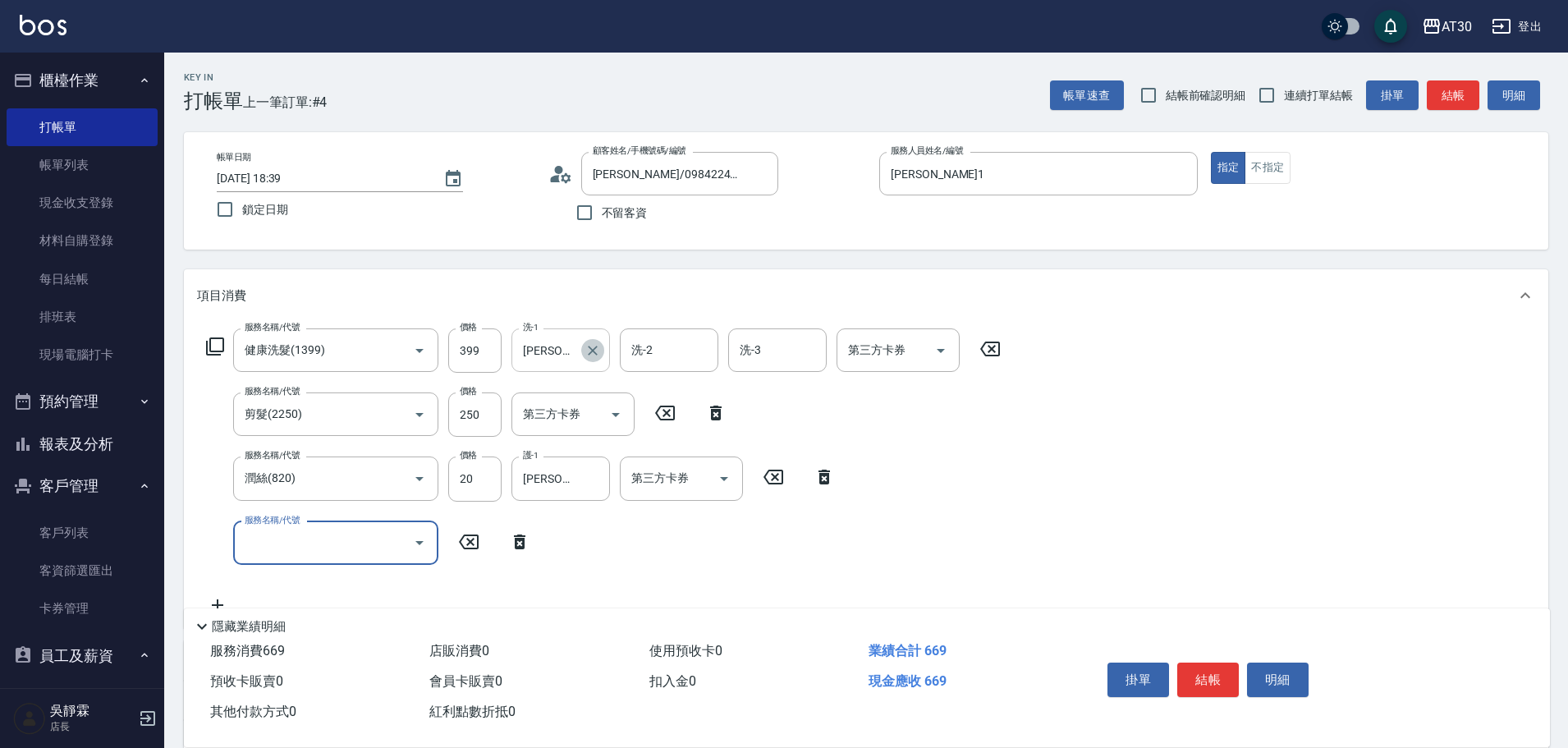
click at [597, 347] on icon "Clear" at bounding box center [592, 351] width 17 height 17
type input "劉千慈-1"
click at [1212, 670] on button "結帳" at bounding box center [1207, 679] width 62 height 34
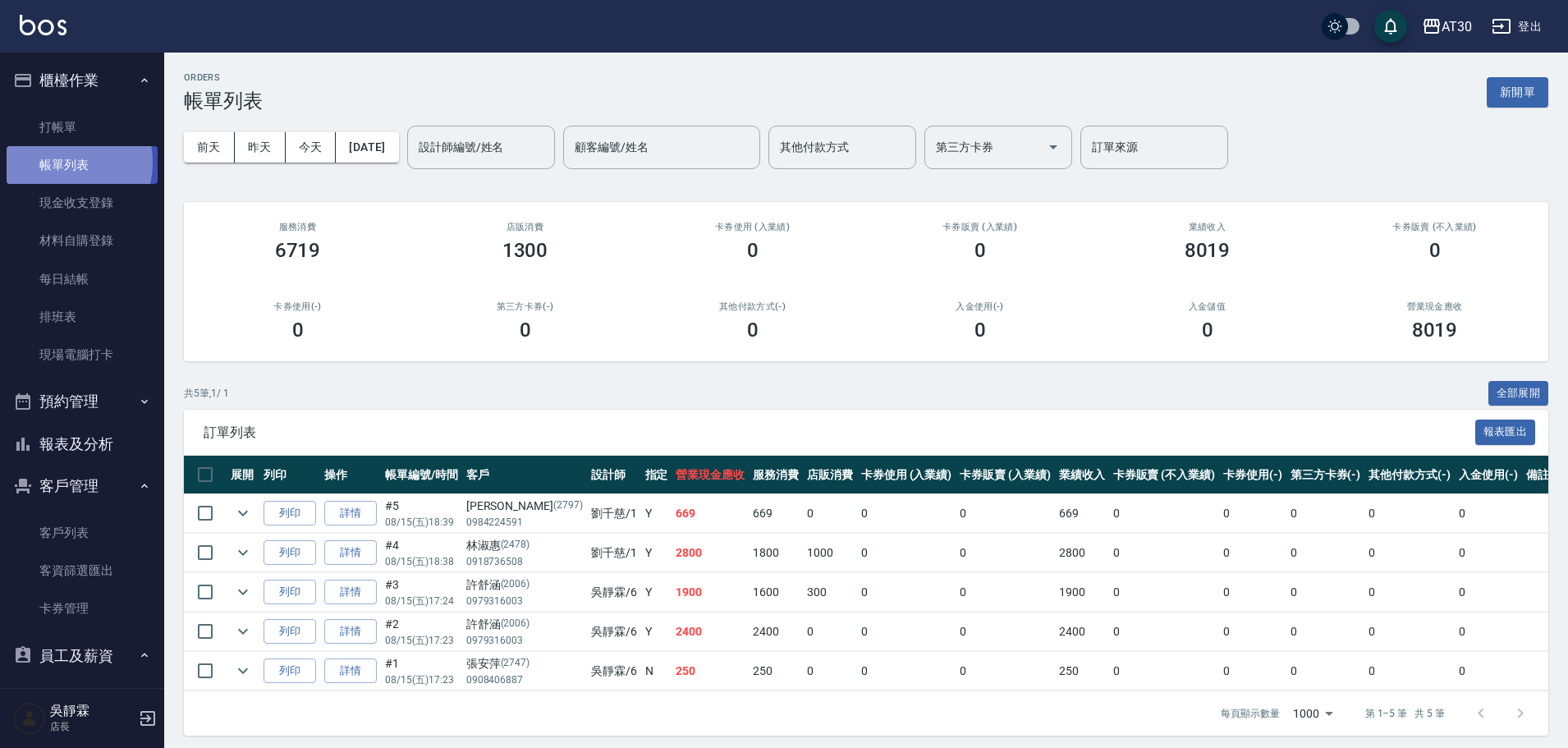
click at [51, 163] on link "帳單列表" at bounding box center [82, 165] width 151 height 38
click at [82, 119] on link "打帳單" at bounding box center [82, 127] width 151 height 38
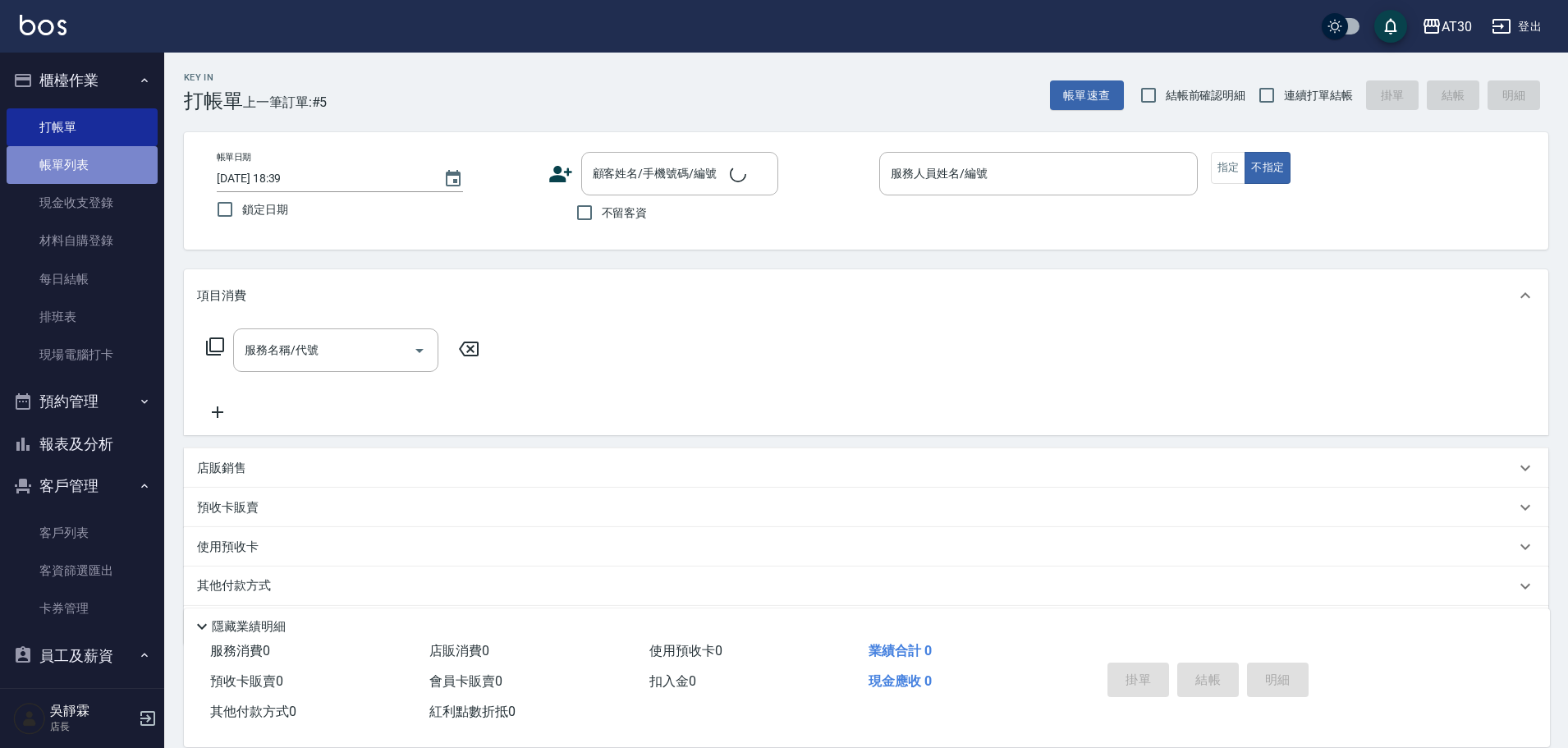
click at [96, 153] on link "帳單列表" at bounding box center [82, 165] width 151 height 38
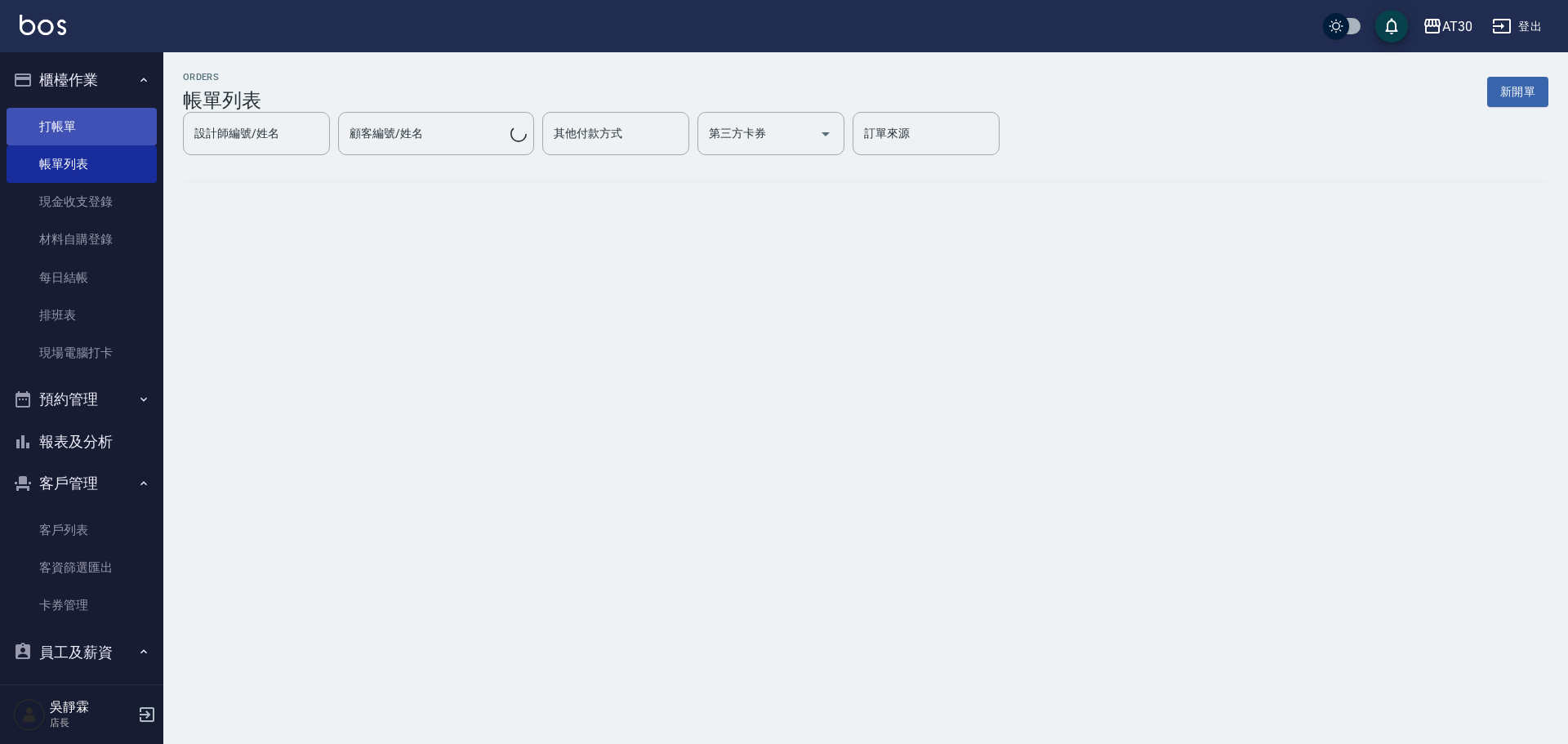
click at [88, 122] on link "打帳單" at bounding box center [81, 126] width 150 height 38
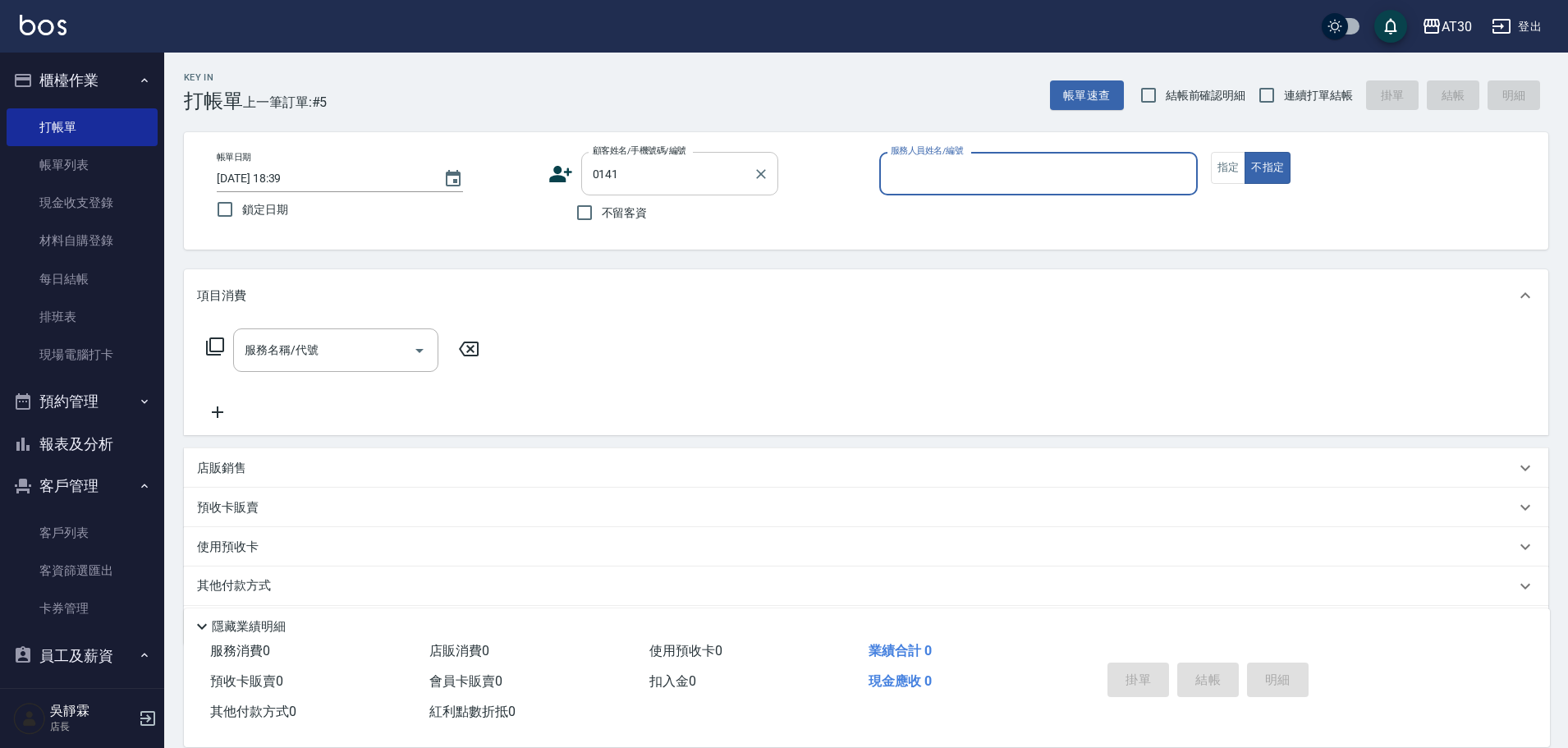
type input "王瑋舜/141_王瑋舜/0141"
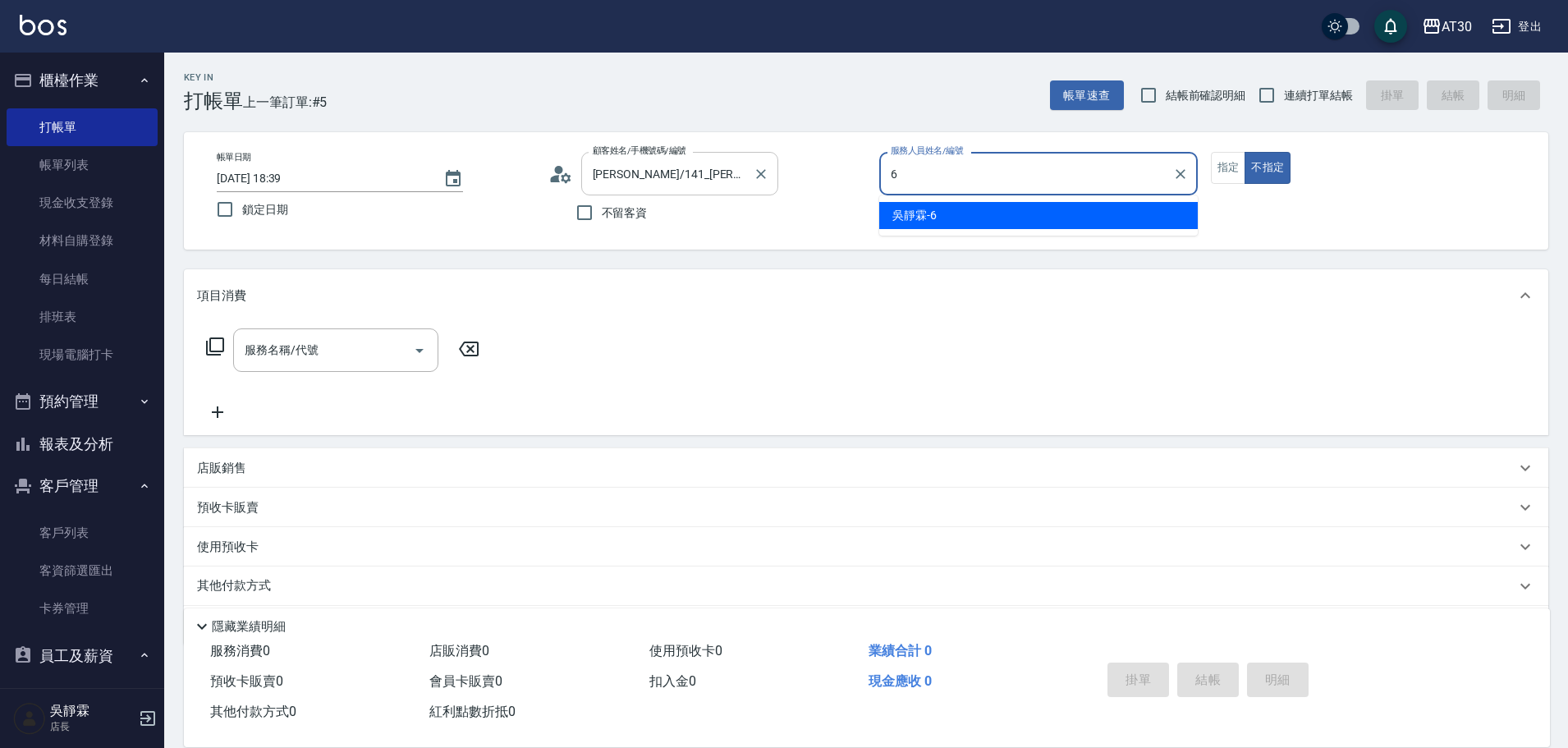
type input "吳靜霖-6"
type button "false"
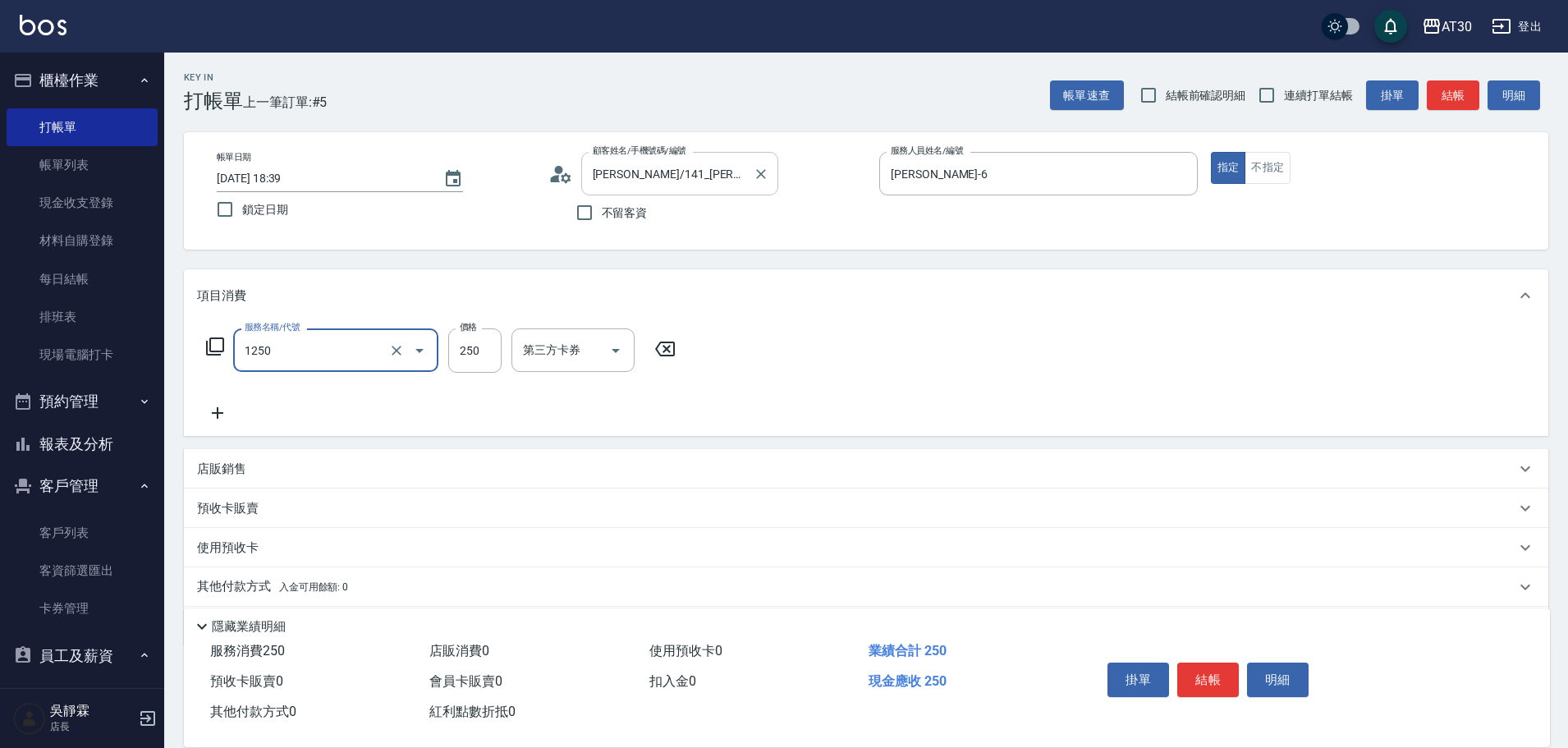
type input "洗髮250(1250)"
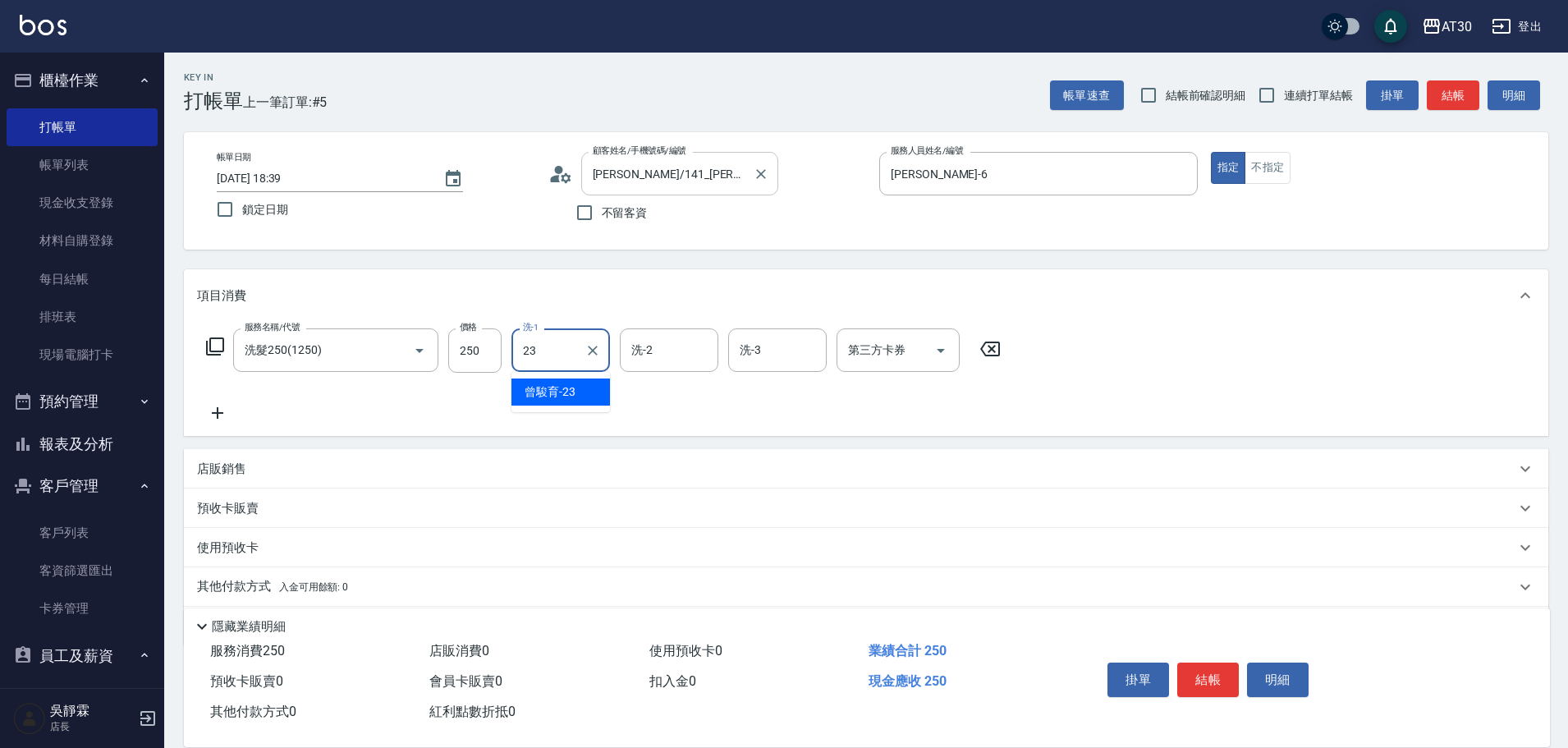
type input "曾駿育-23"
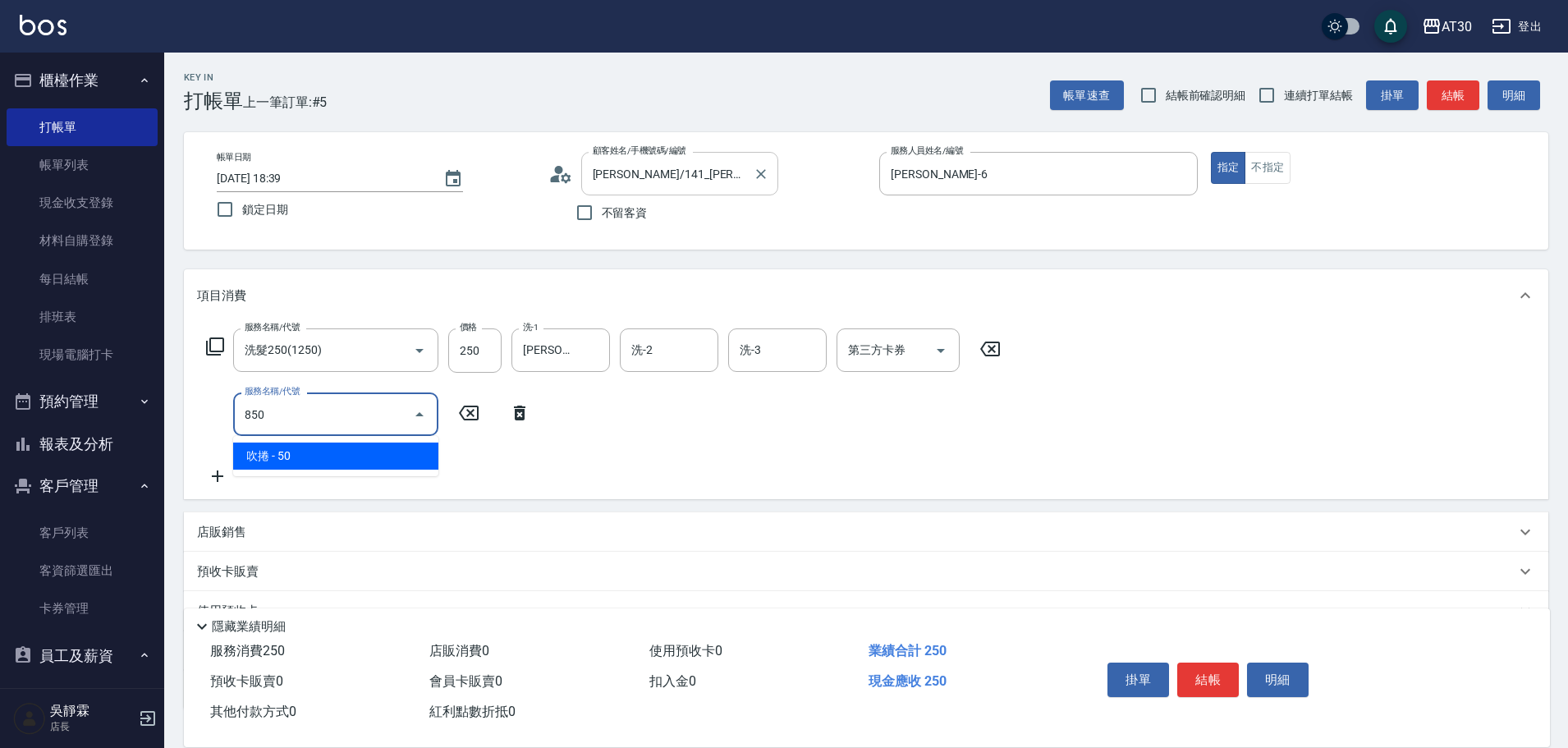
type input "吹捲(850)"
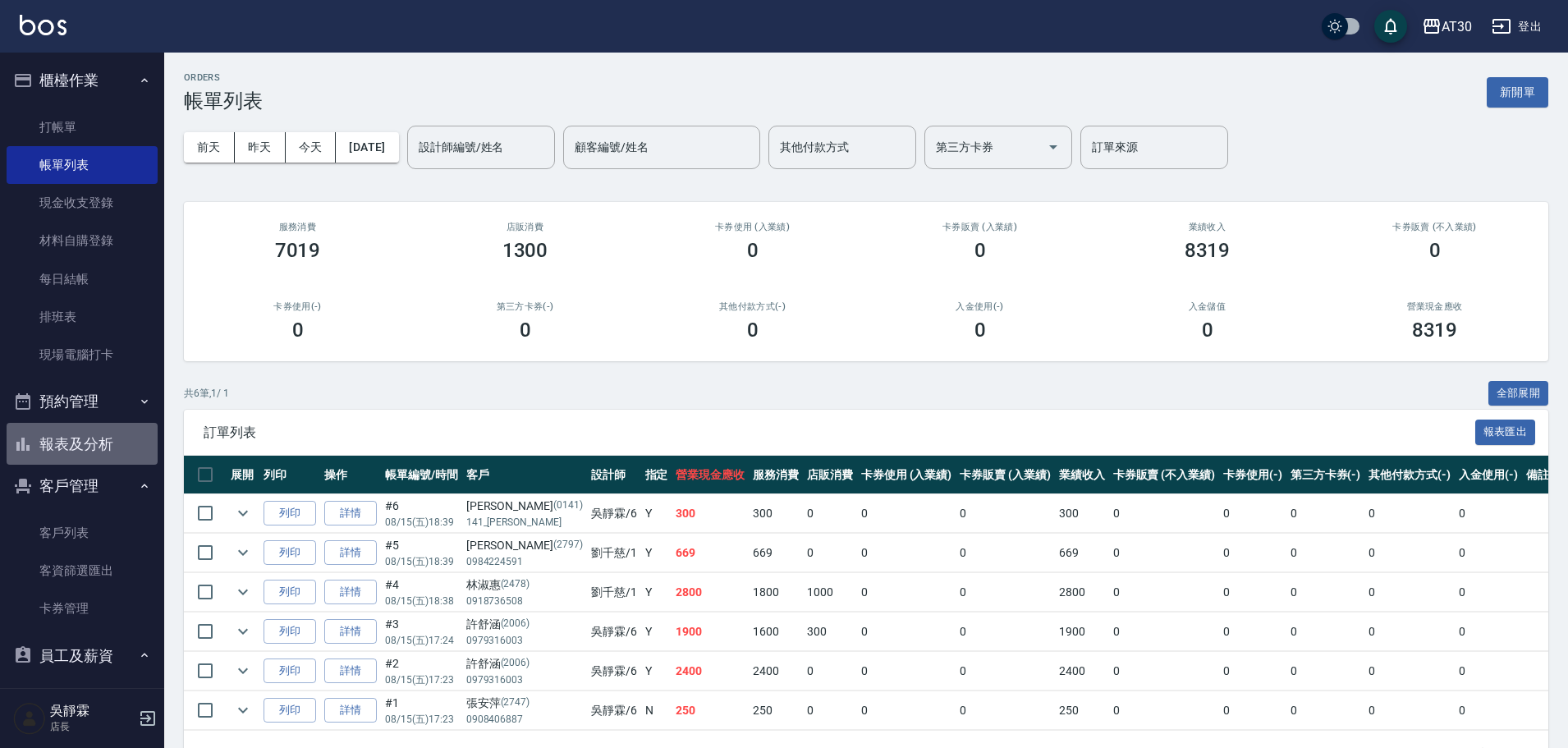
click at [119, 443] on button "報表及分析" at bounding box center [82, 444] width 151 height 42
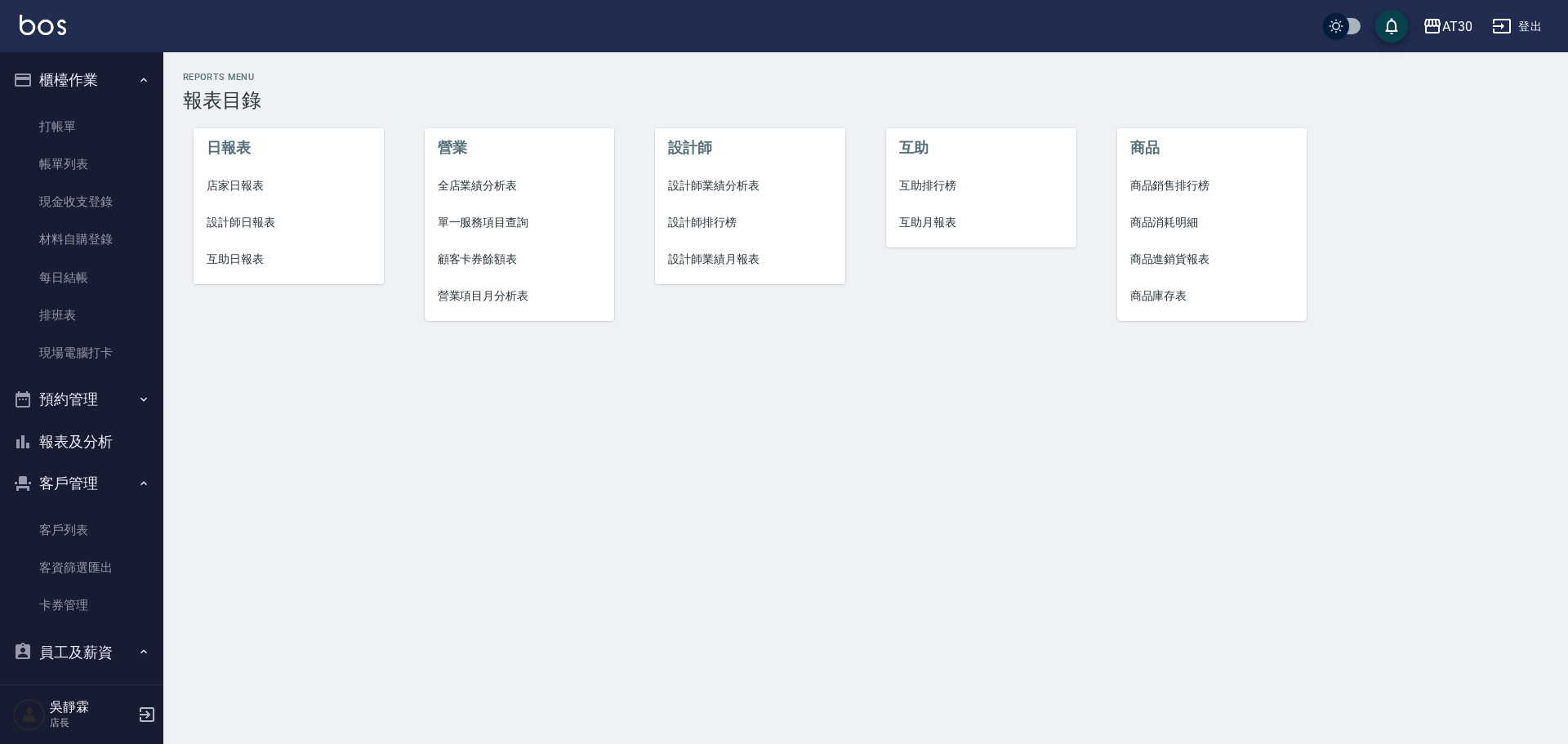
click at [720, 229] on span "設計師排行榜" at bounding box center [750, 222] width 164 height 17
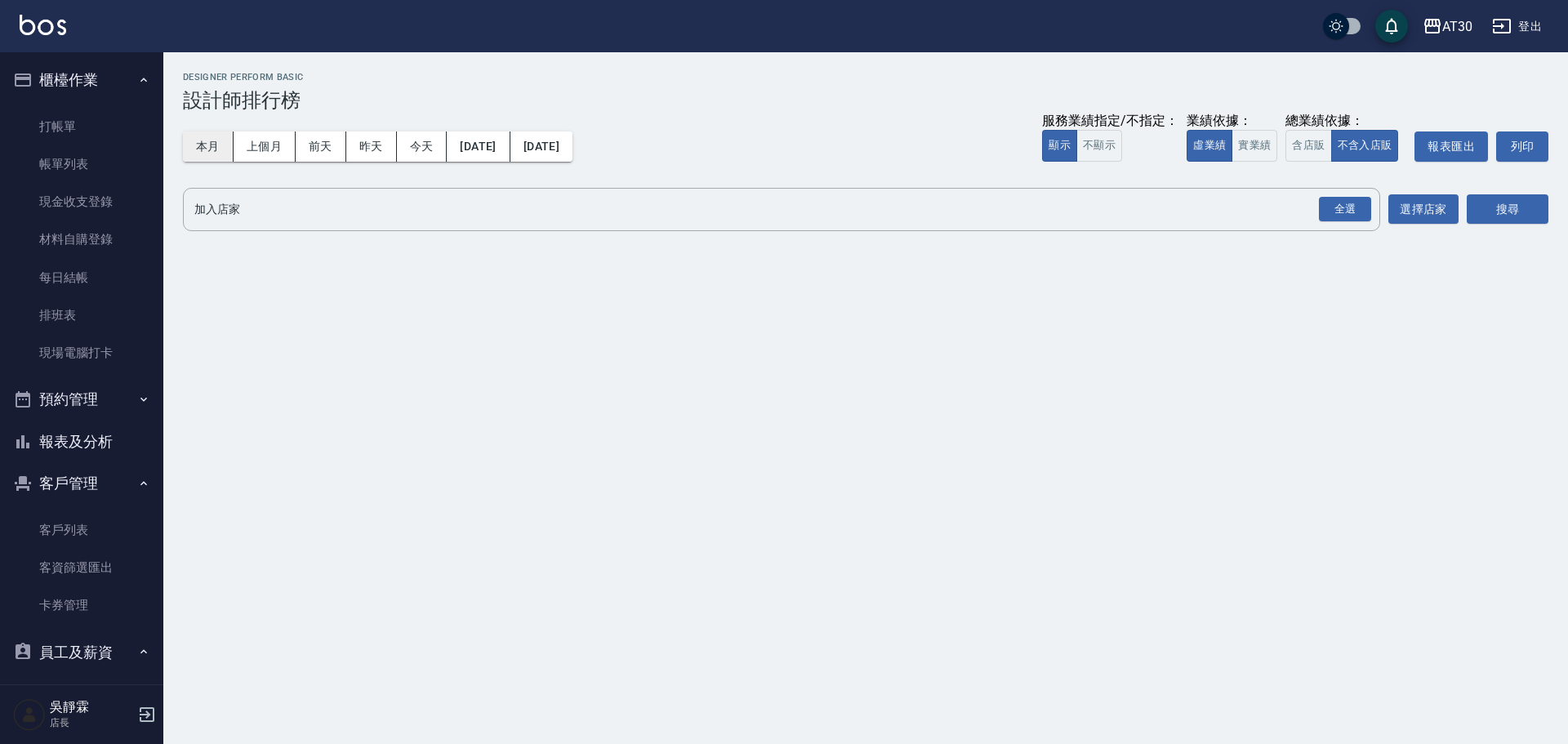
click at [212, 147] on button "本月" at bounding box center [208, 146] width 50 height 30
click at [1357, 210] on div "全選" at bounding box center [1345, 210] width 52 height 26
click at [1507, 216] on button "搜尋" at bounding box center [1508, 210] width 81 height 30
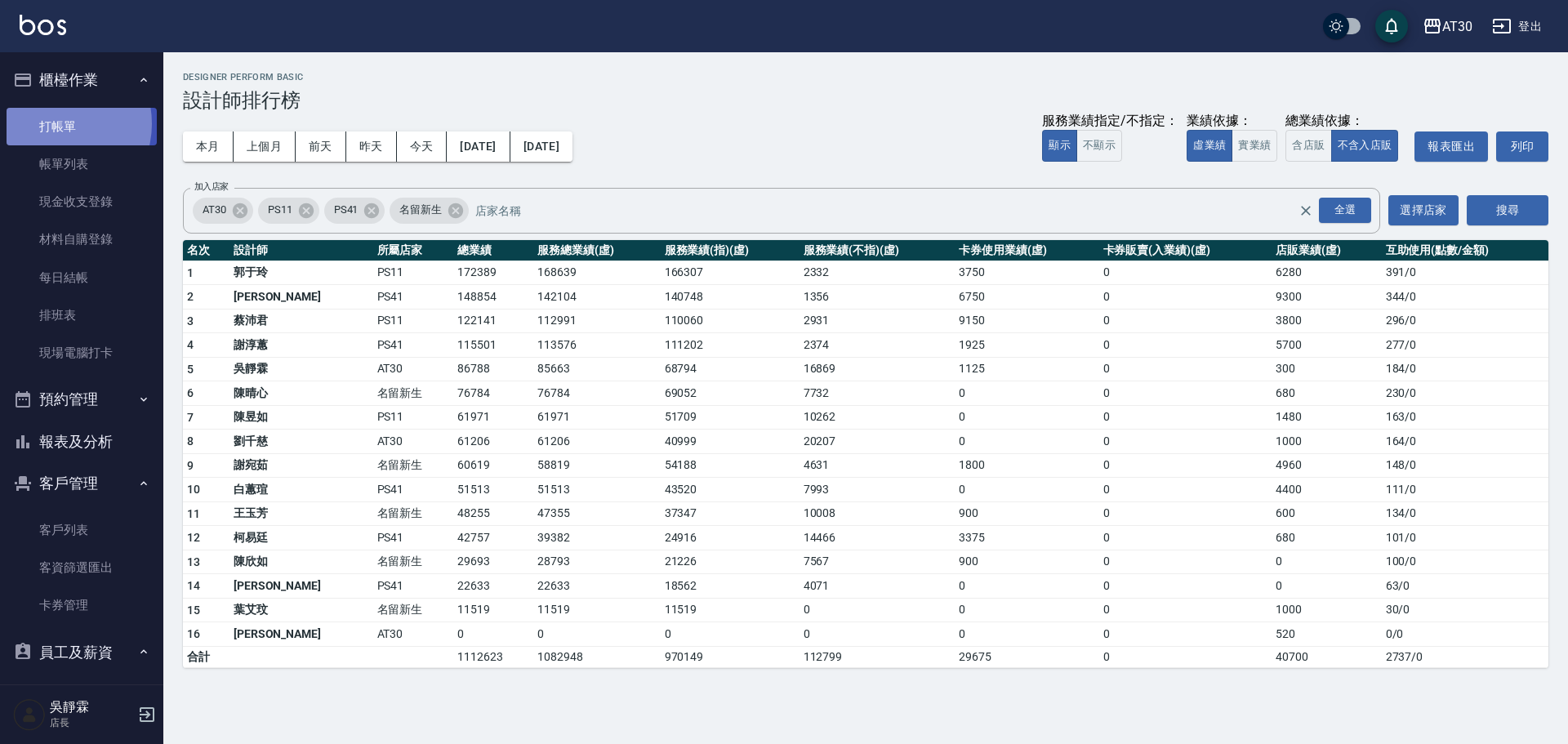
click at [58, 124] on link "打帳單" at bounding box center [81, 126] width 150 height 38
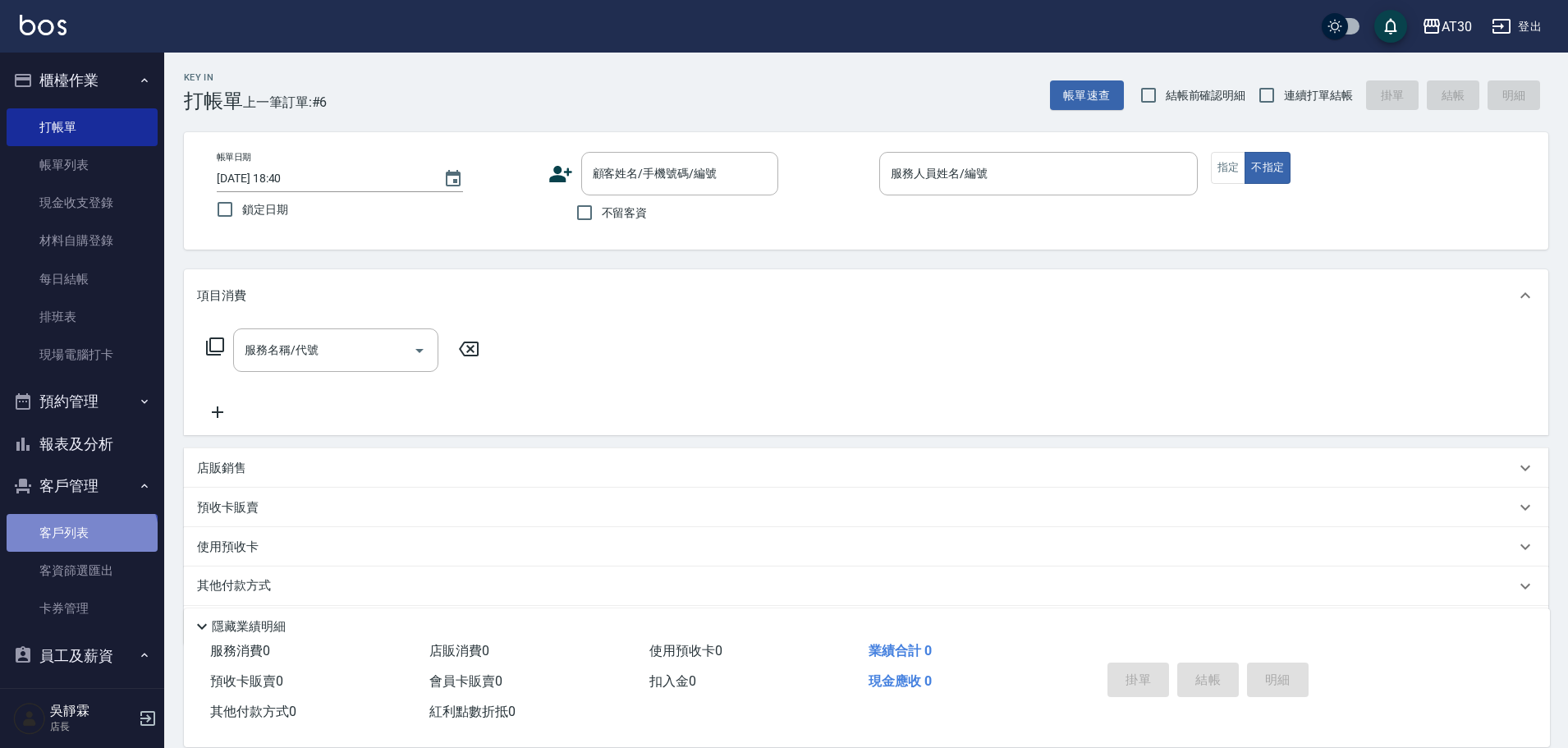
click at [80, 538] on link "客戶列表" at bounding box center [82, 533] width 151 height 38
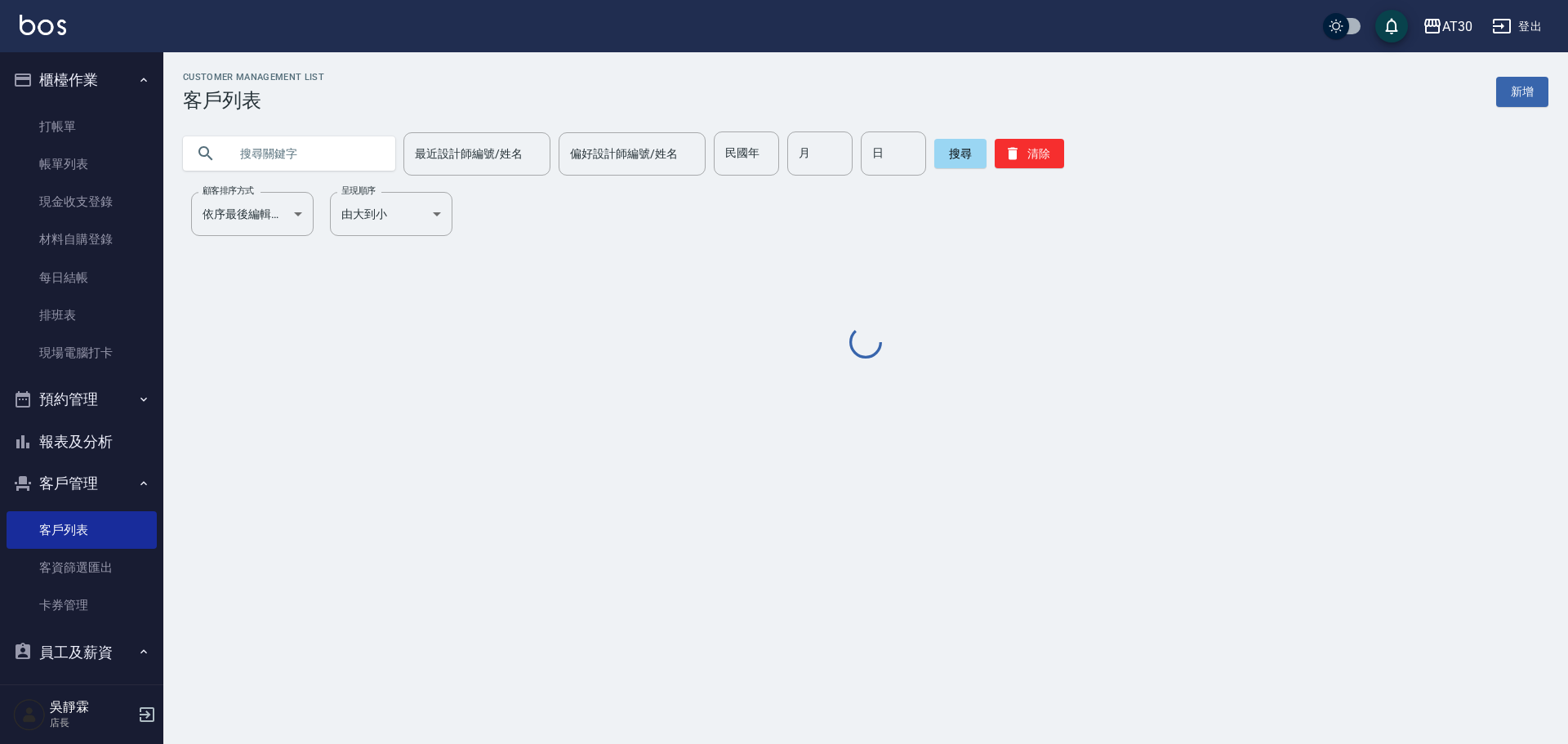
click at [340, 151] on input "text" at bounding box center [306, 154] width 154 height 44
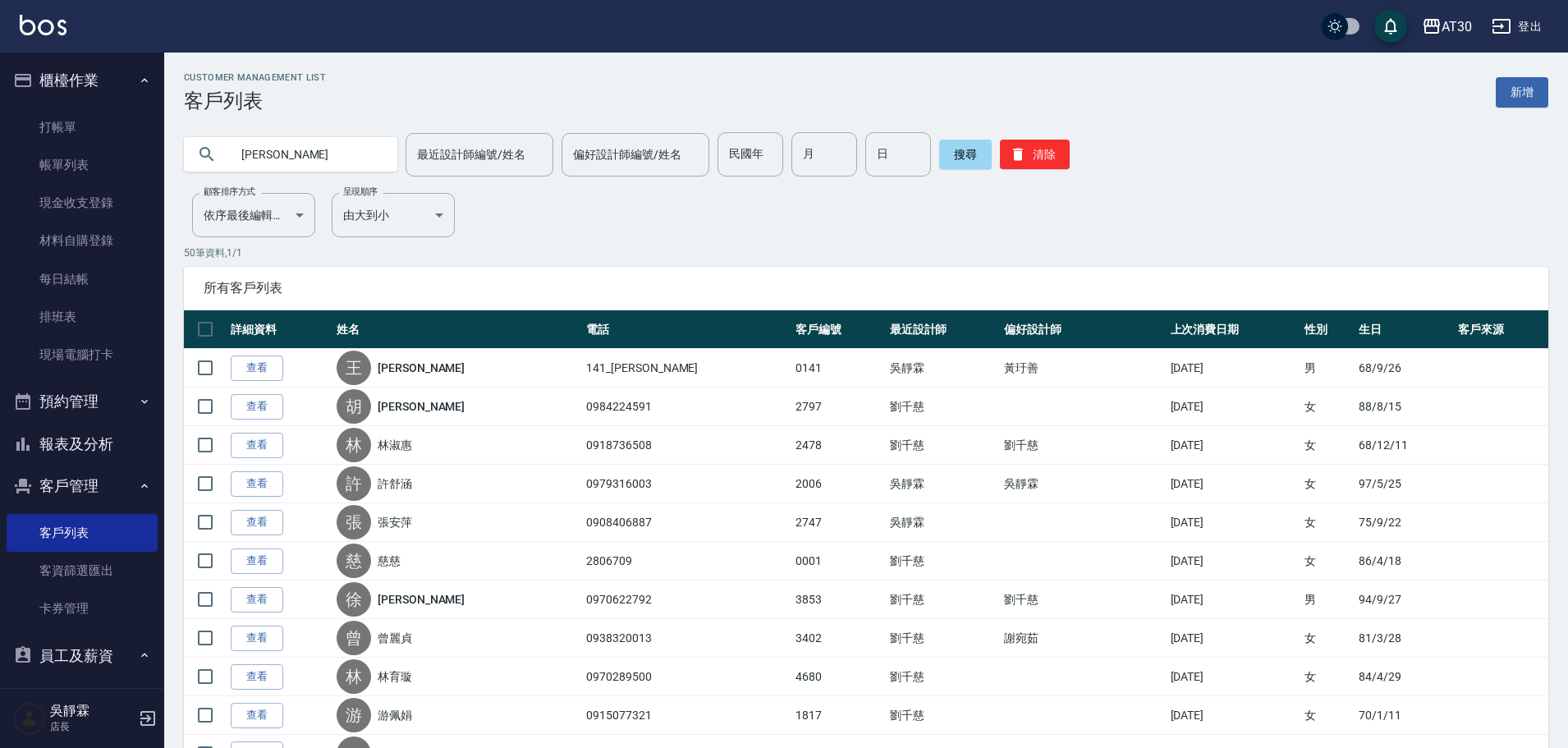
type input "邱麗"
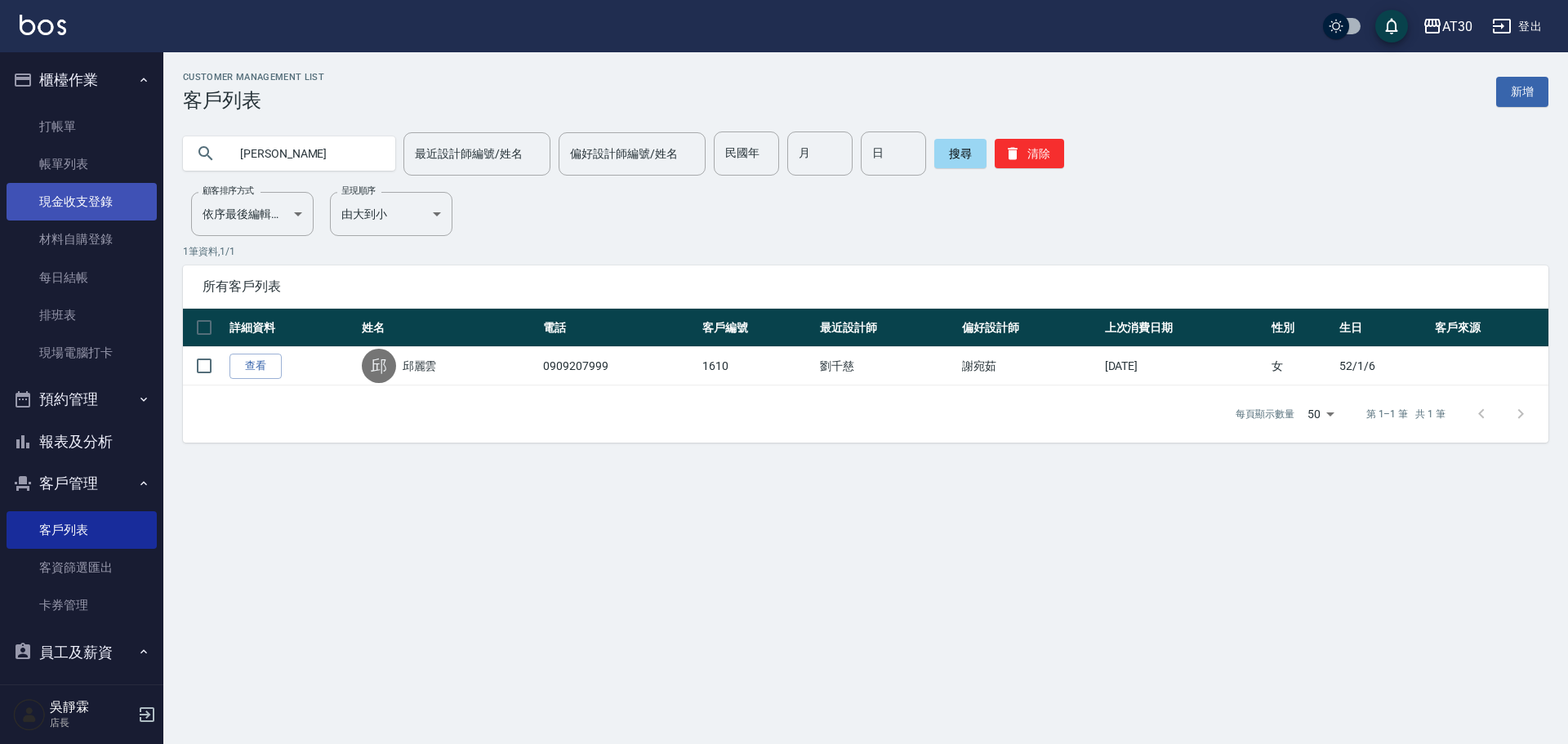
drag, startPoint x: 292, startPoint y: 165, endPoint x: 80, endPoint y: 195, distance: 214.1
click at [80, 195] on div "AT30 登出 櫃檯作業 打帳單 帳單列表 現金收支登錄 材料自購登錄 每日結帳 排班表 現場電腦打卡 預約管理 預約管理 單日預約紀錄 單週預約紀錄 報表及…" at bounding box center [784, 372] width 1568 height 744
click at [731, 148] on input "民國年" at bounding box center [746, 154] width 65 height 44
type input "89"
type input "12"
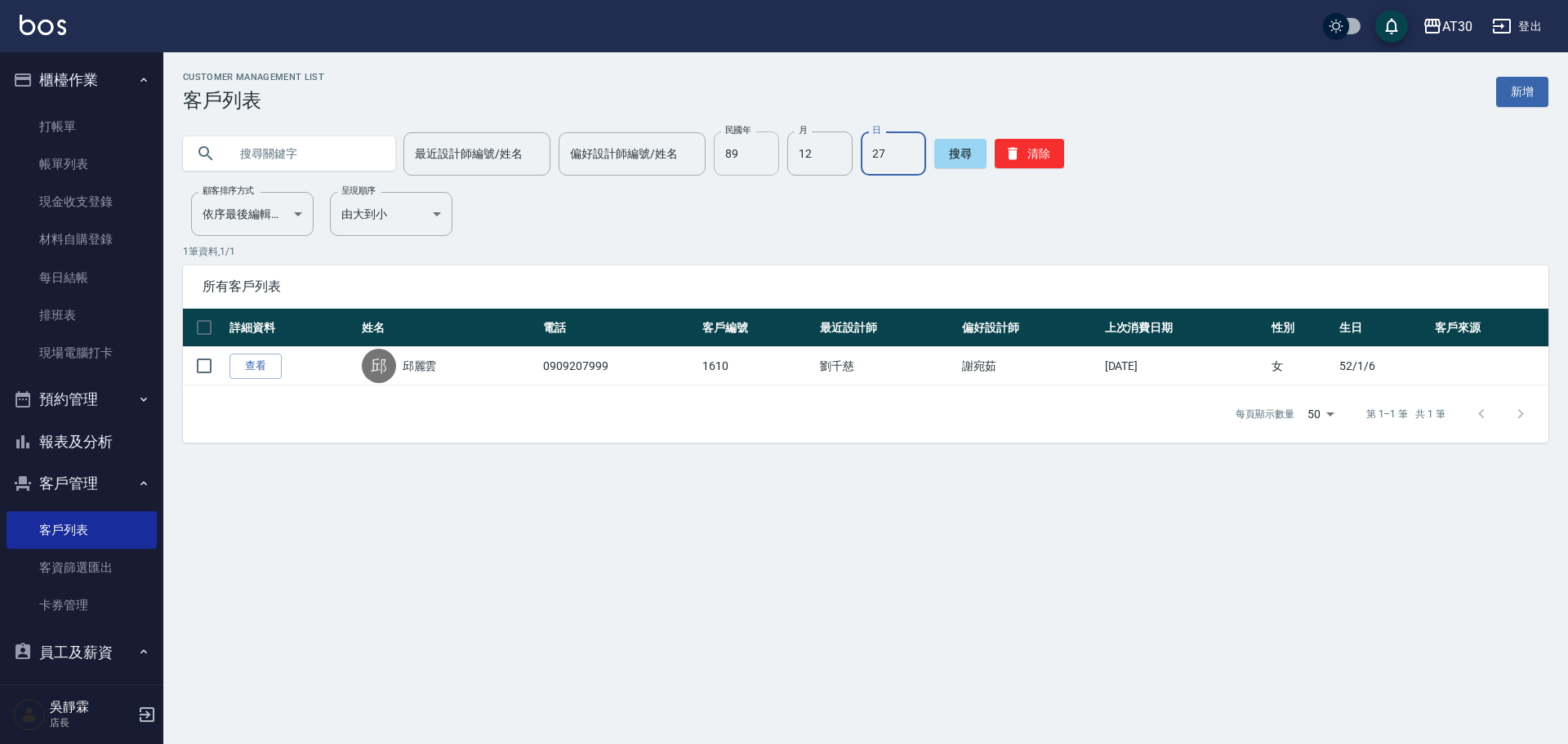
type input "27"
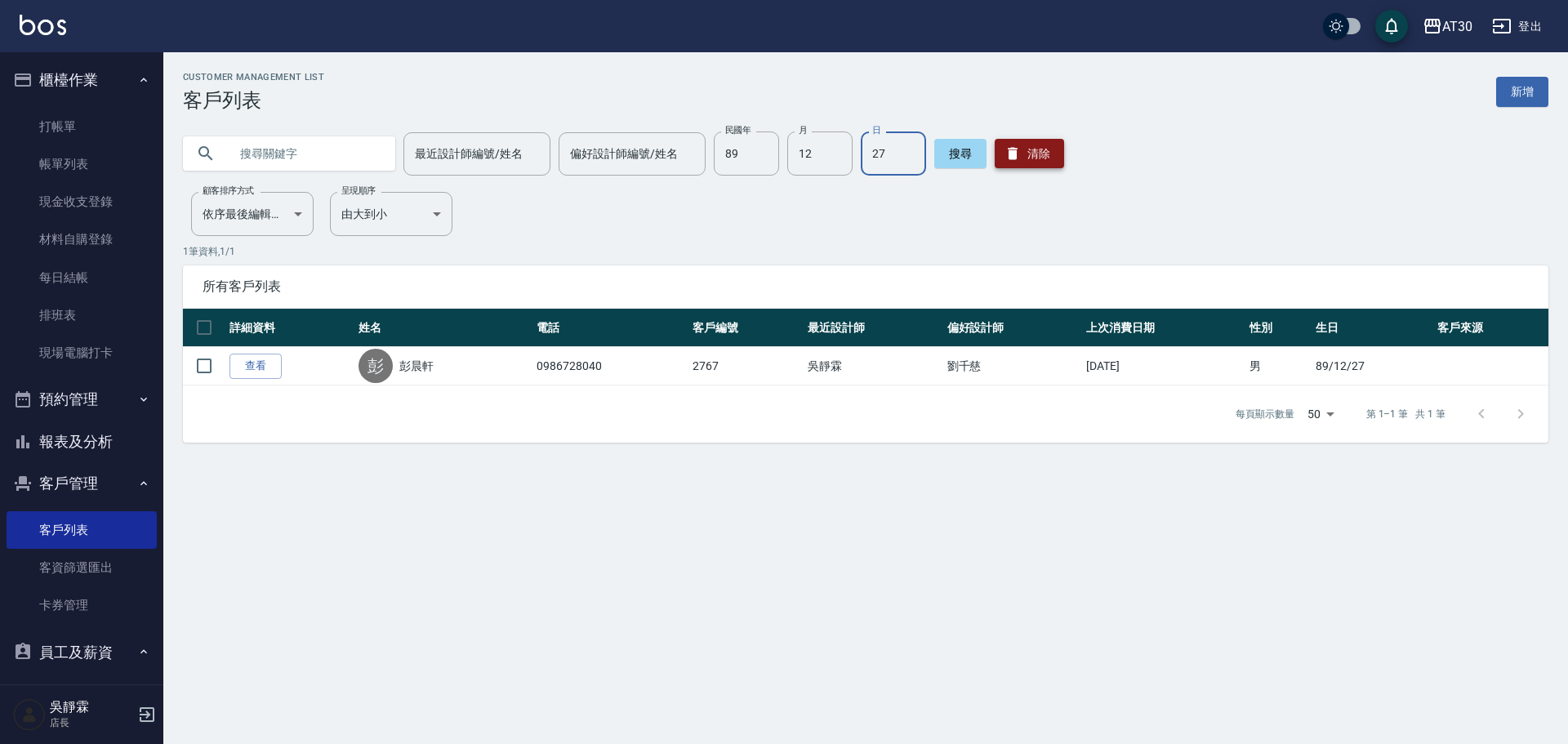
click at [1022, 151] on button "清除" at bounding box center [1030, 154] width 70 height 29
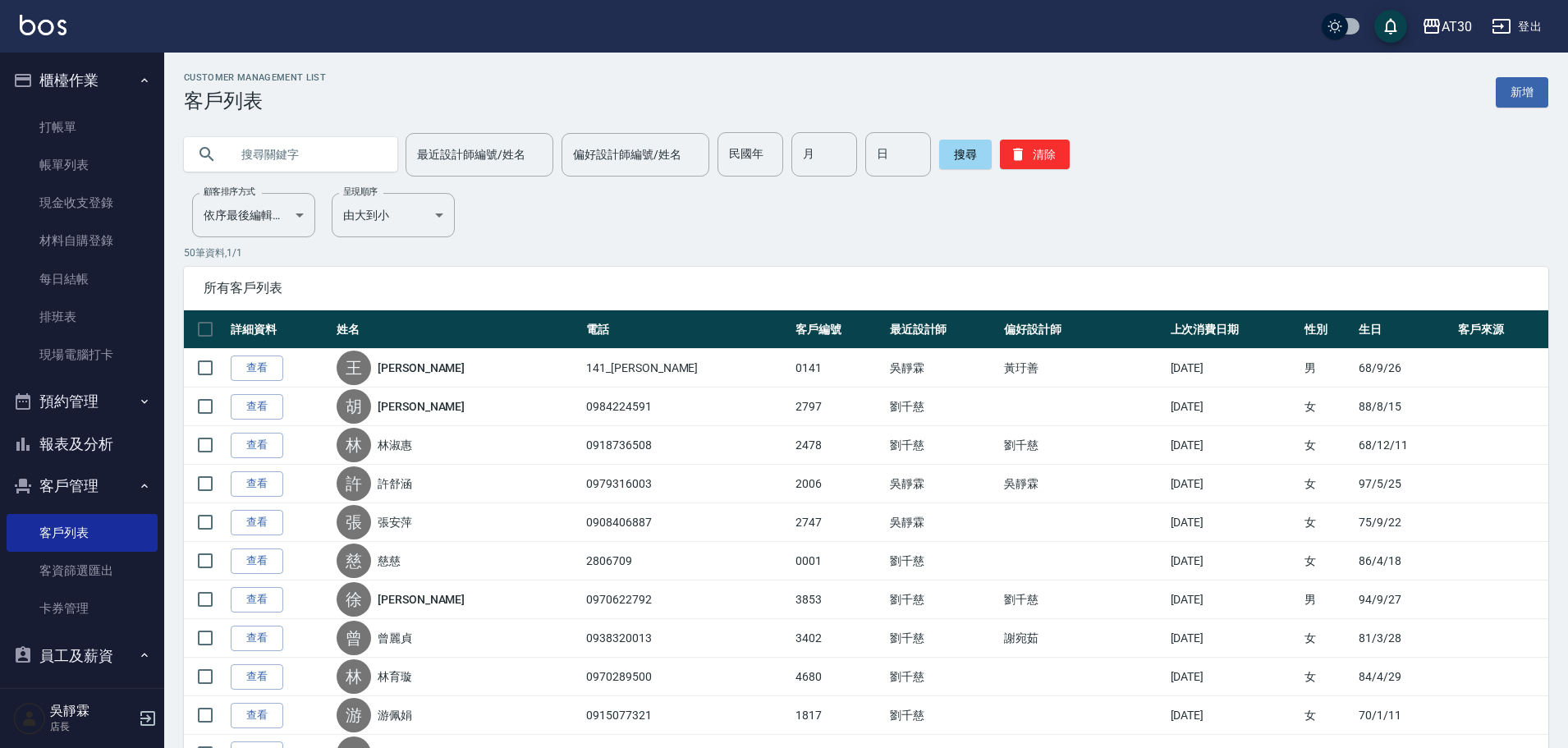
click at [246, 149] on input "text" at bounding box center [307, 155] width 155 height 44
type input "0981991983"
click at [965, 152] on button "搜尋" at bounding box center [965, 155] width 52 height 29
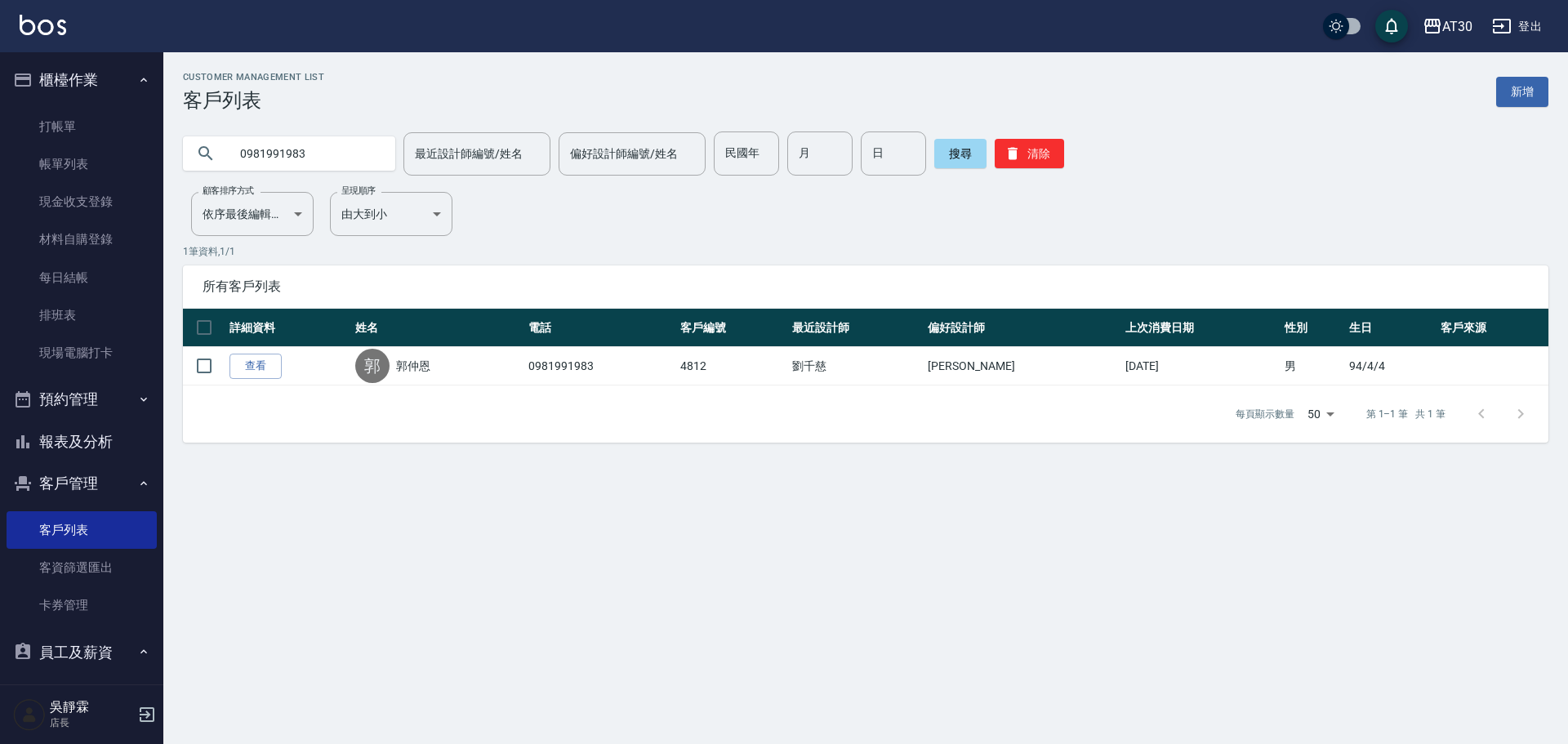
drag, startPoint x: 341, startPoint y: 150, endPoint x: 0, endPoint y: 178, distance: 342.1
click at [0, 178] on div "AT30 登出 櫃檯作業 打帳單 帳單列表 現金收支登錄 材料自購登錄 每日結帳 排班表 現場電腦打卡 預約管理 預約管理 單日預約紀錄 單週預約紀錄 報表及…" at bounding box center [784, 372] width 1568 height 744
click at [760, 157] on input "民國年" at bounding box center [746, 154] width 65 height 44
type input "89"
type input "12"
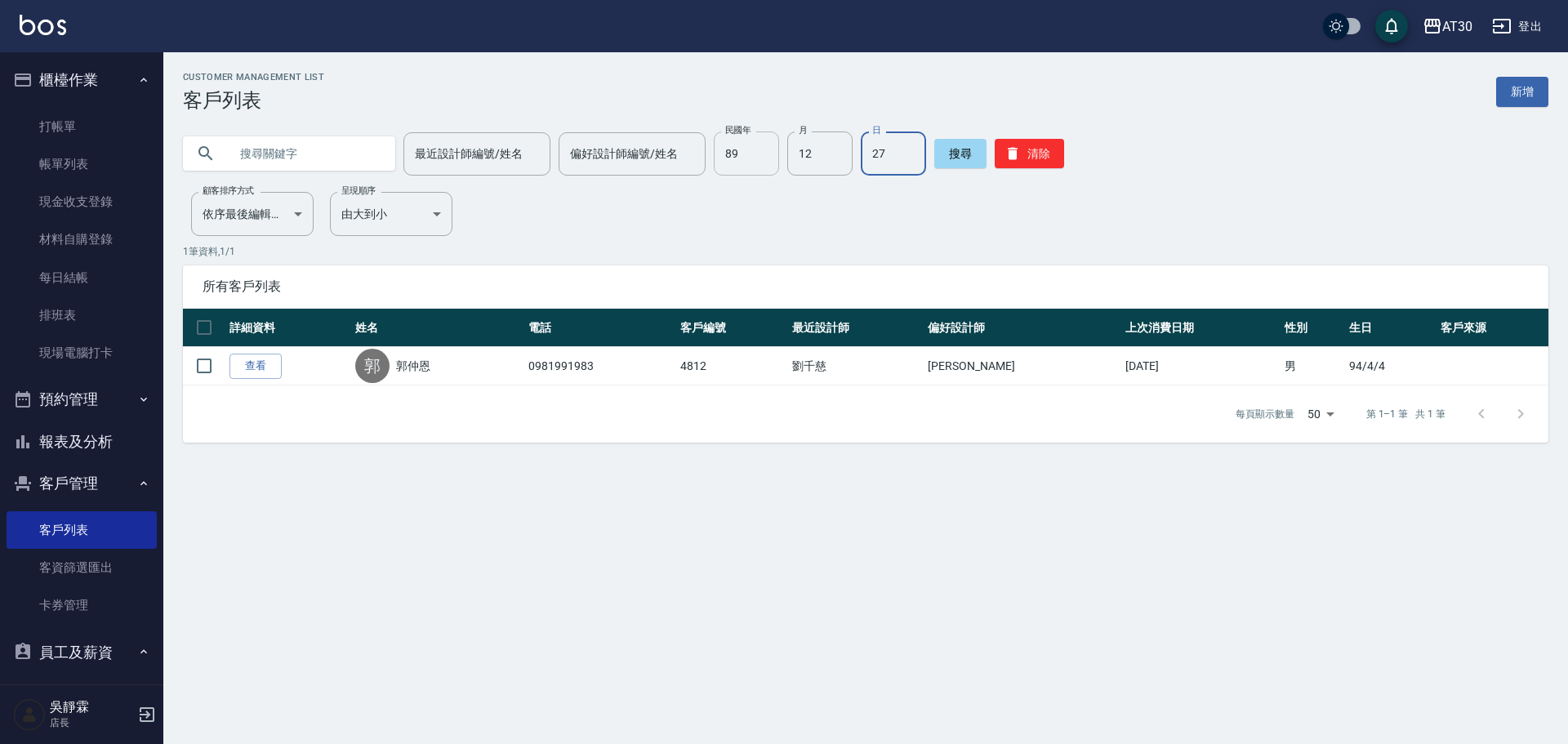
type input "27"
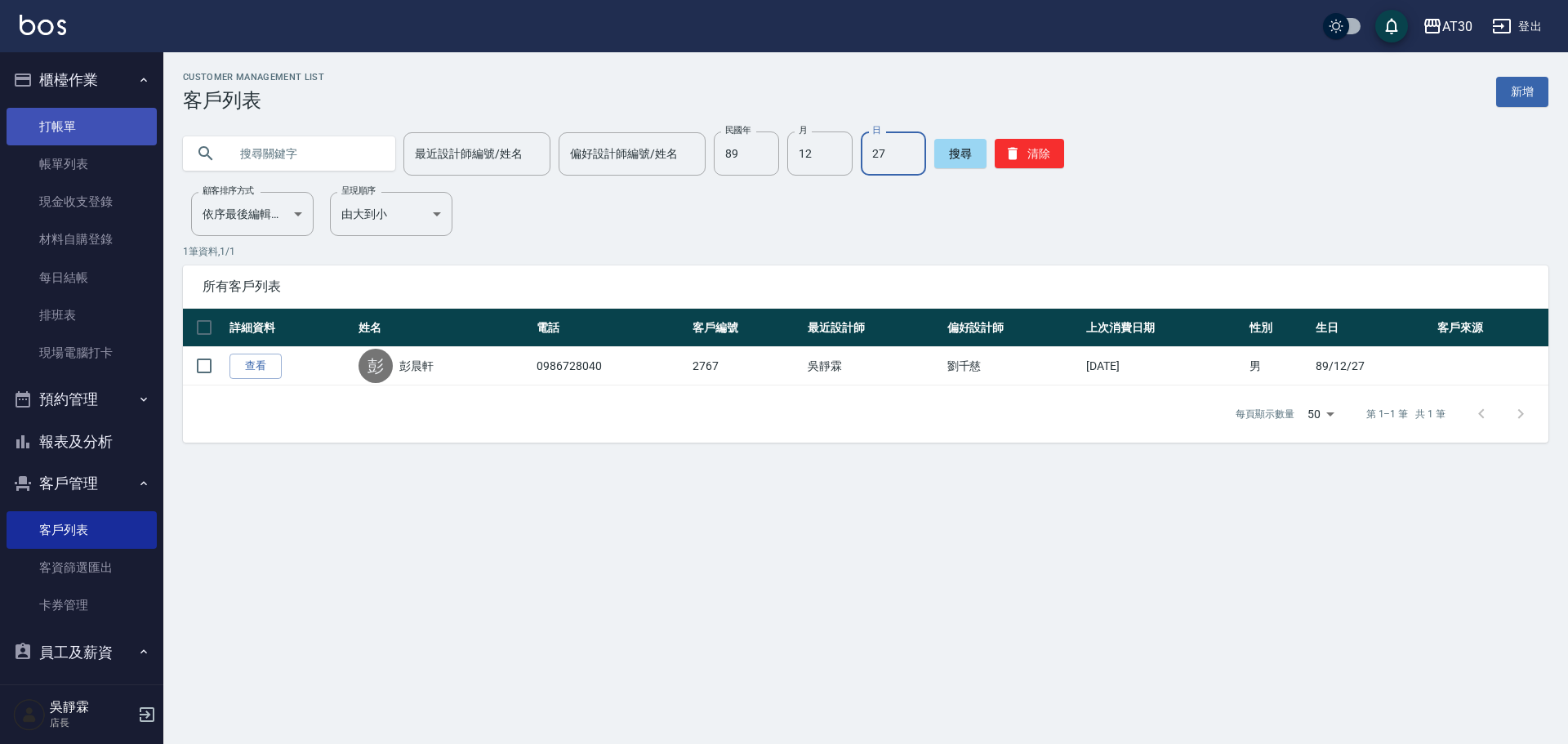
click at [77, 126] on link "打帳單" at bounding box center [81, 126] width 150 height 38
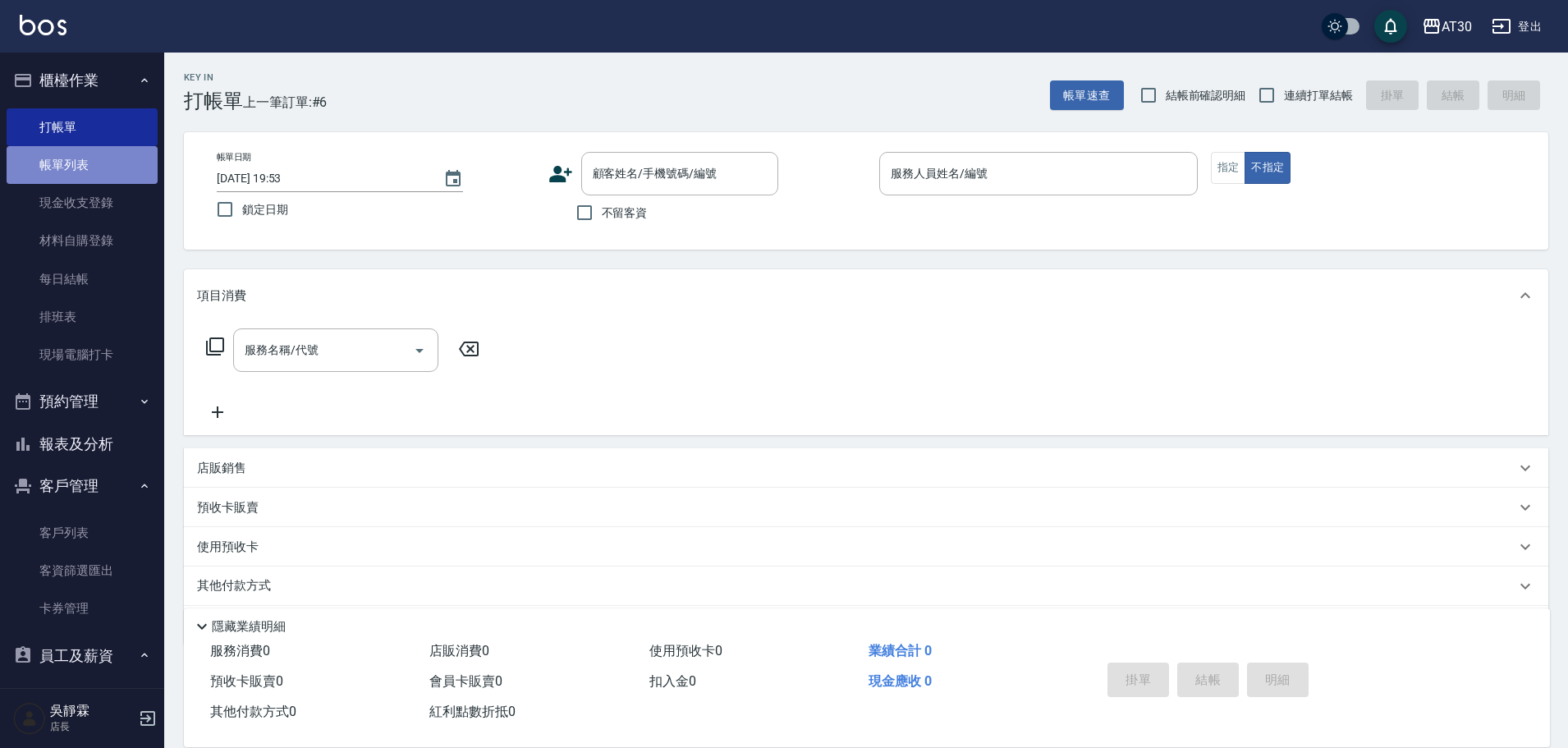
click at [103, 167] on link "帳單列表" at bounding box center [82, 165] width 151 height 38
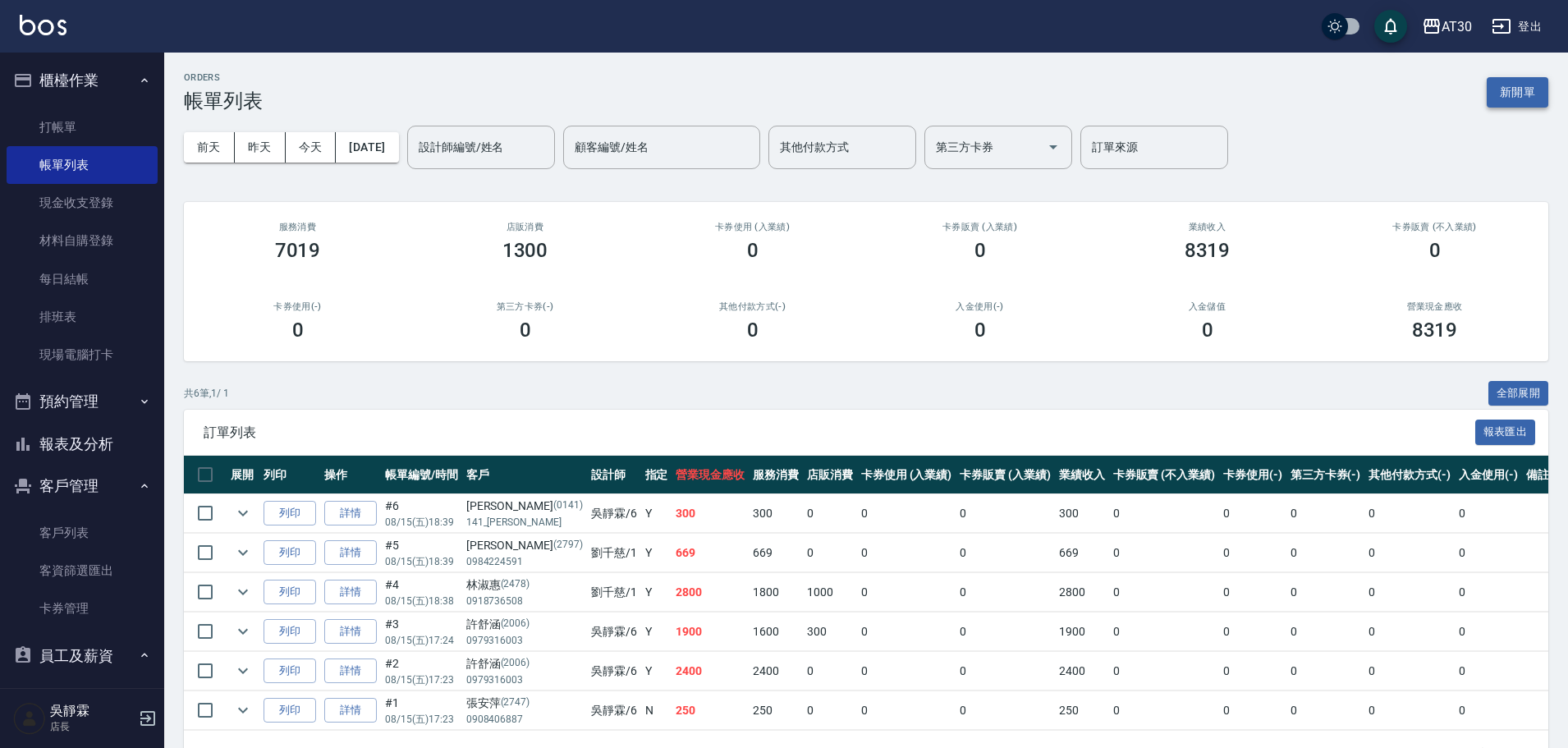
click at [1518, 85] on button "新開單" at bounding box center [1516, 92] width 62 height 30
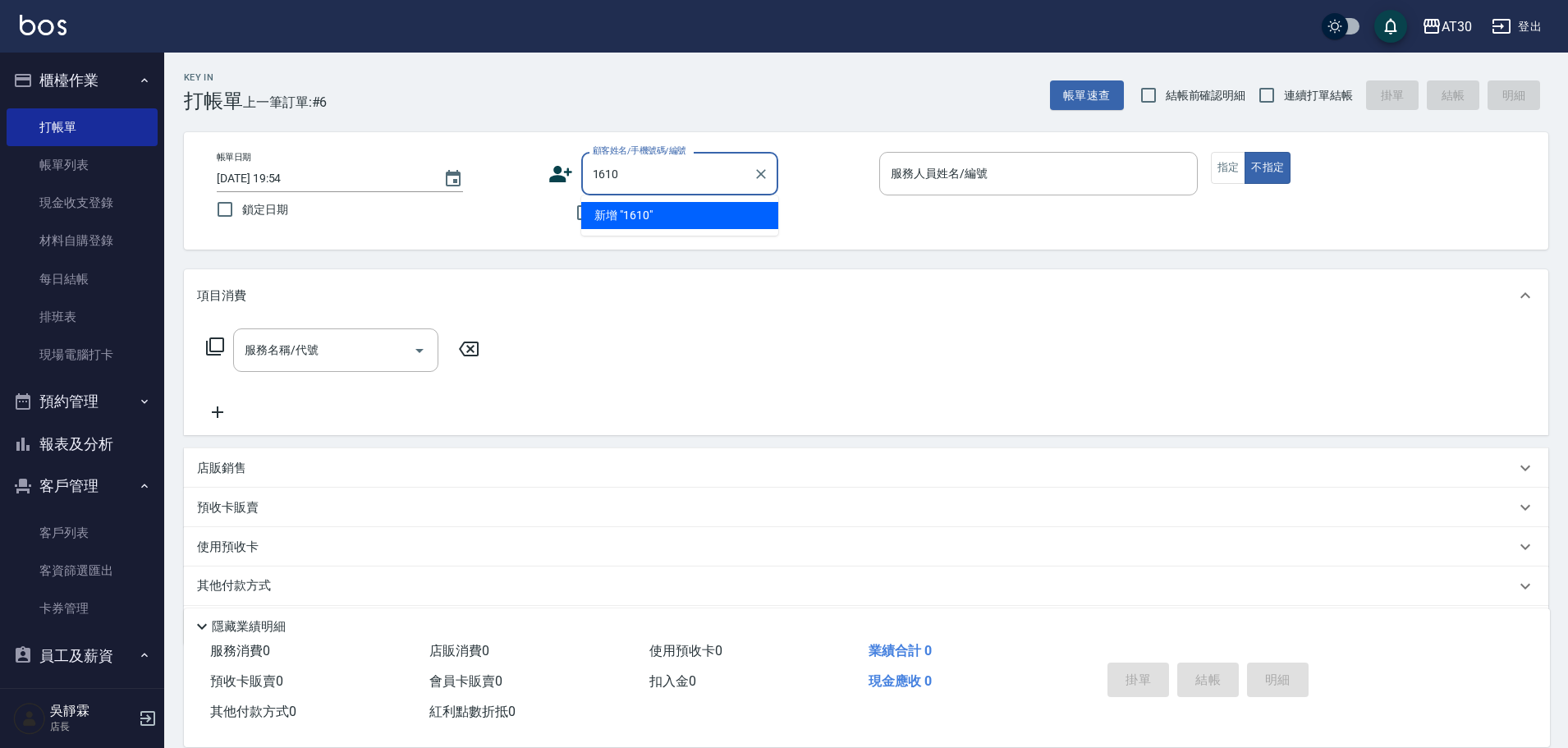
type input "1610"
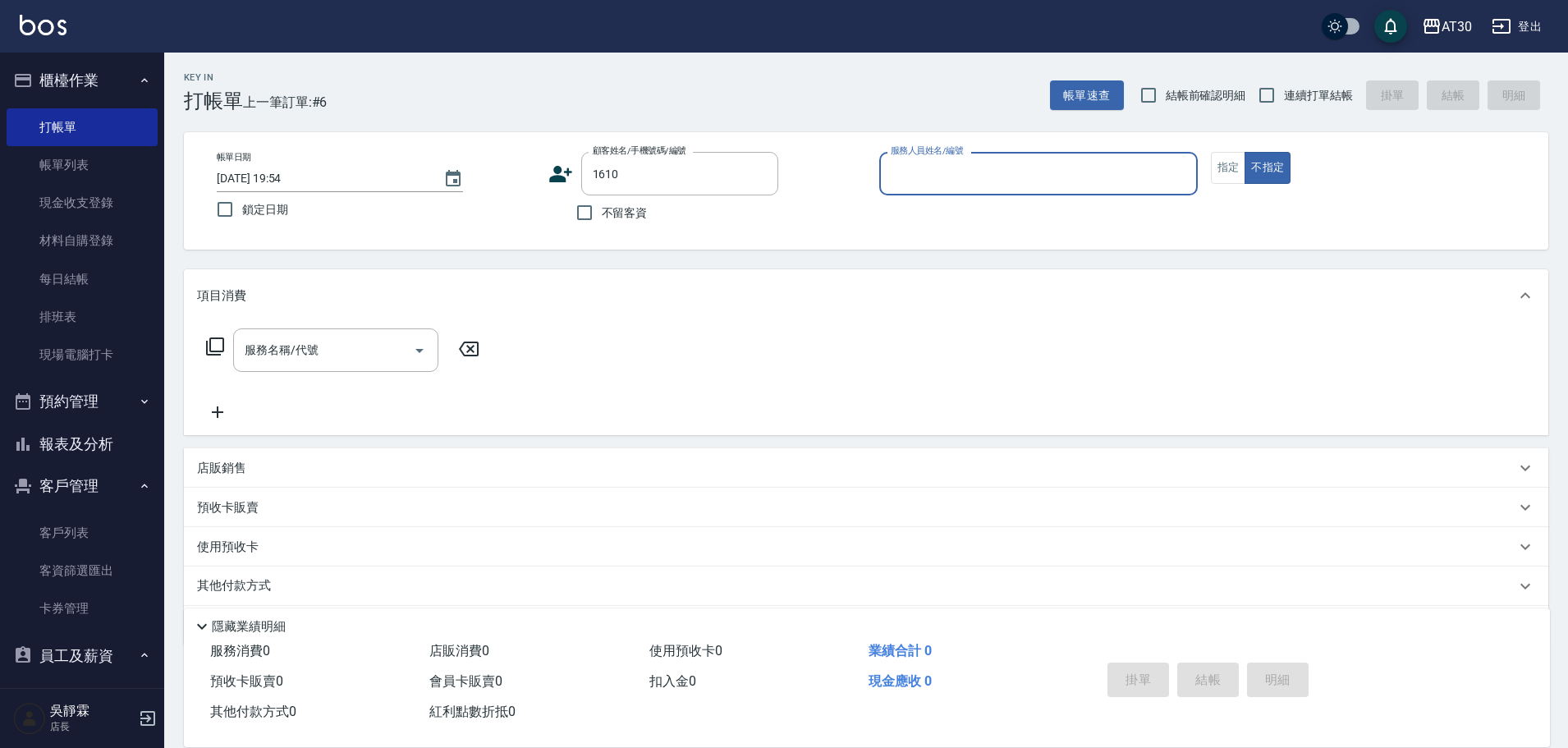
type input "6"
type input "邱麗雲/0909207999/1610"
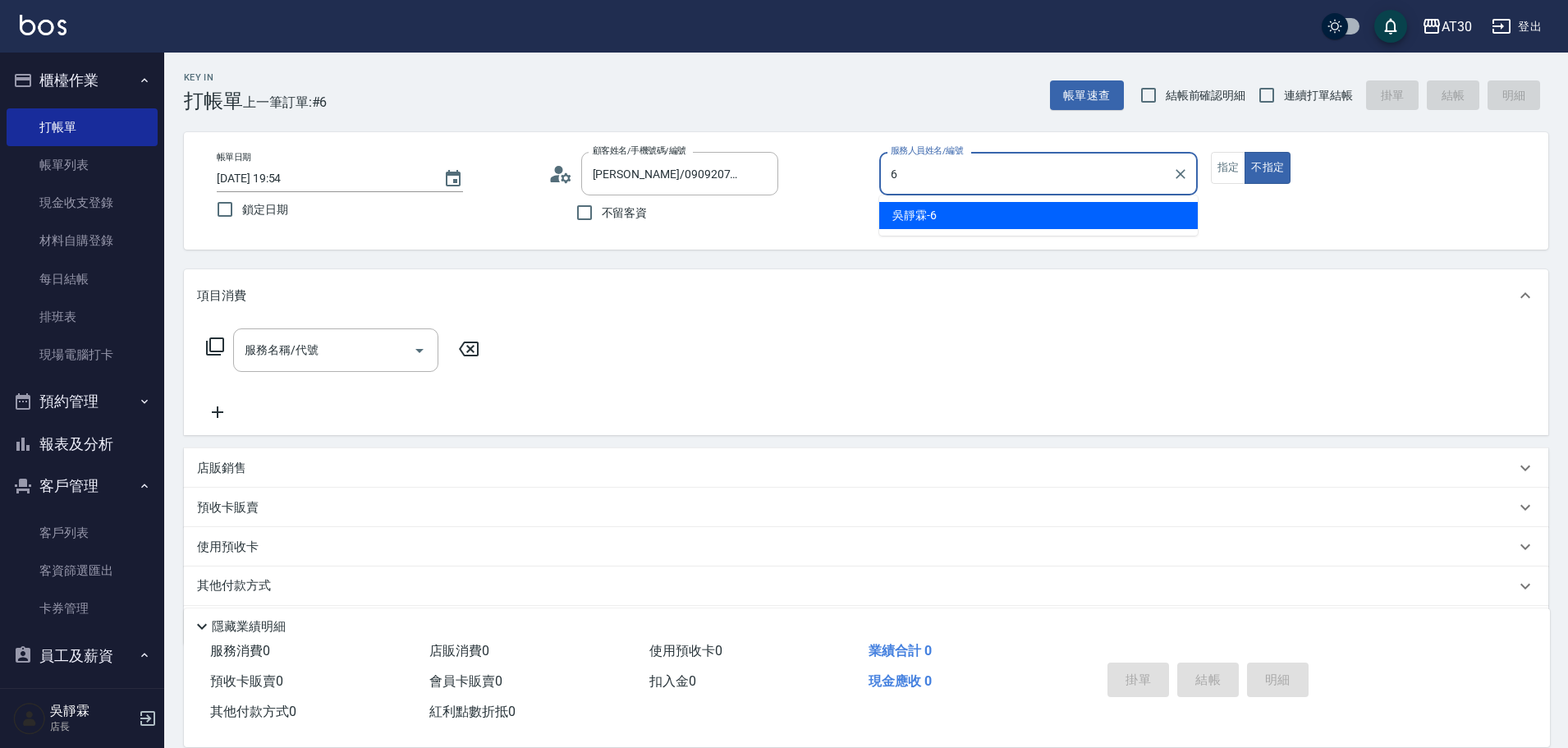
type input "吳靜霖-6"
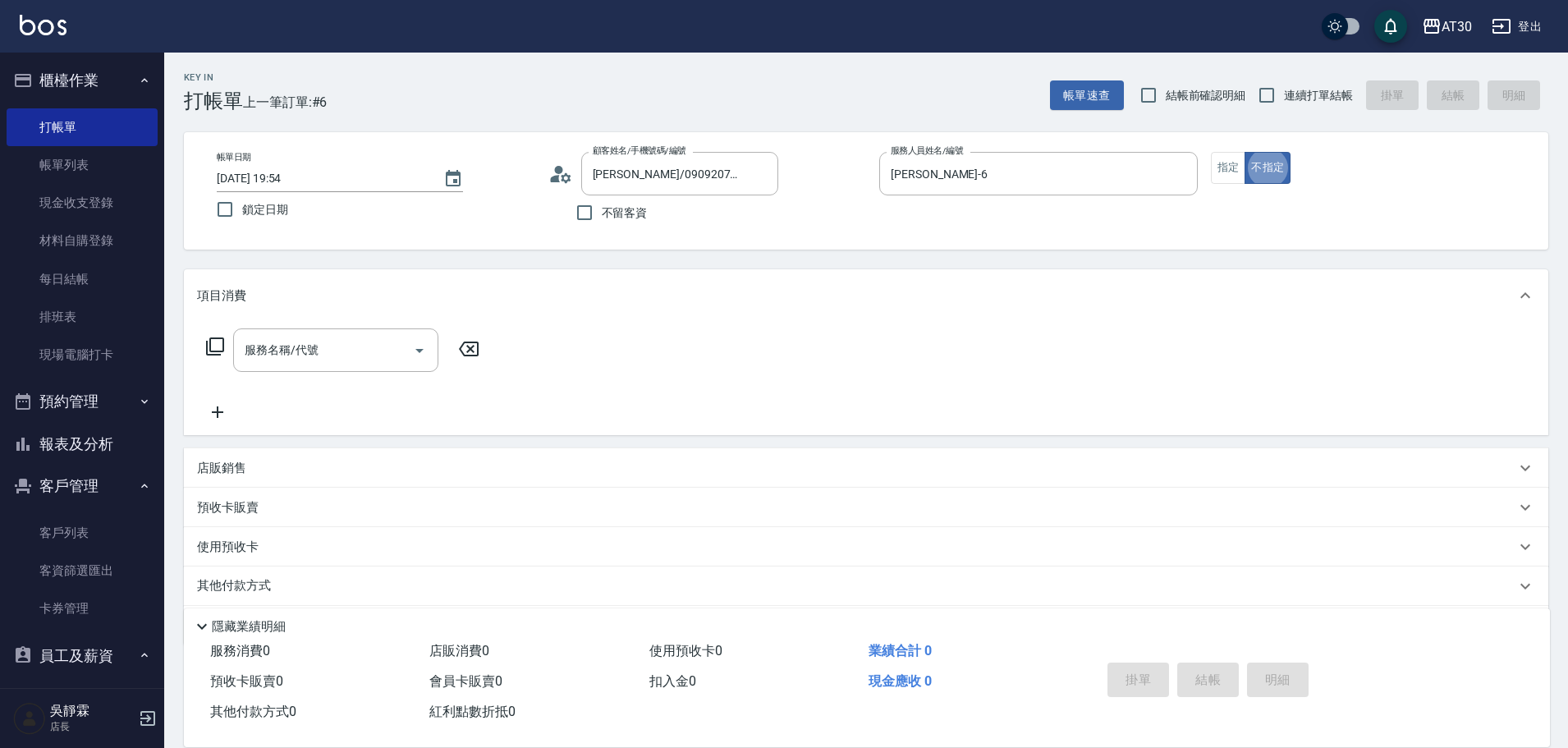
type button "false"
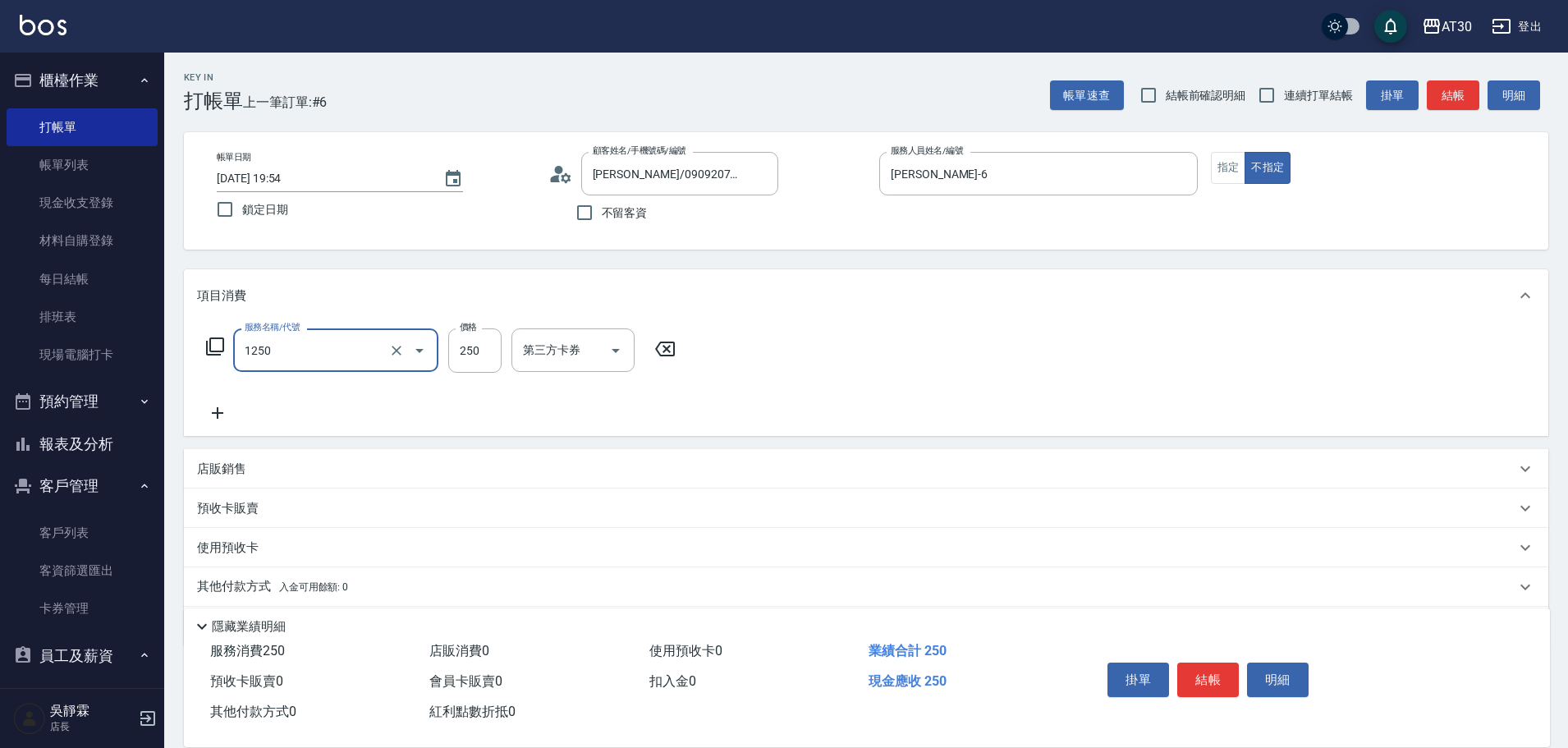
type input "洗髮250(1250)"
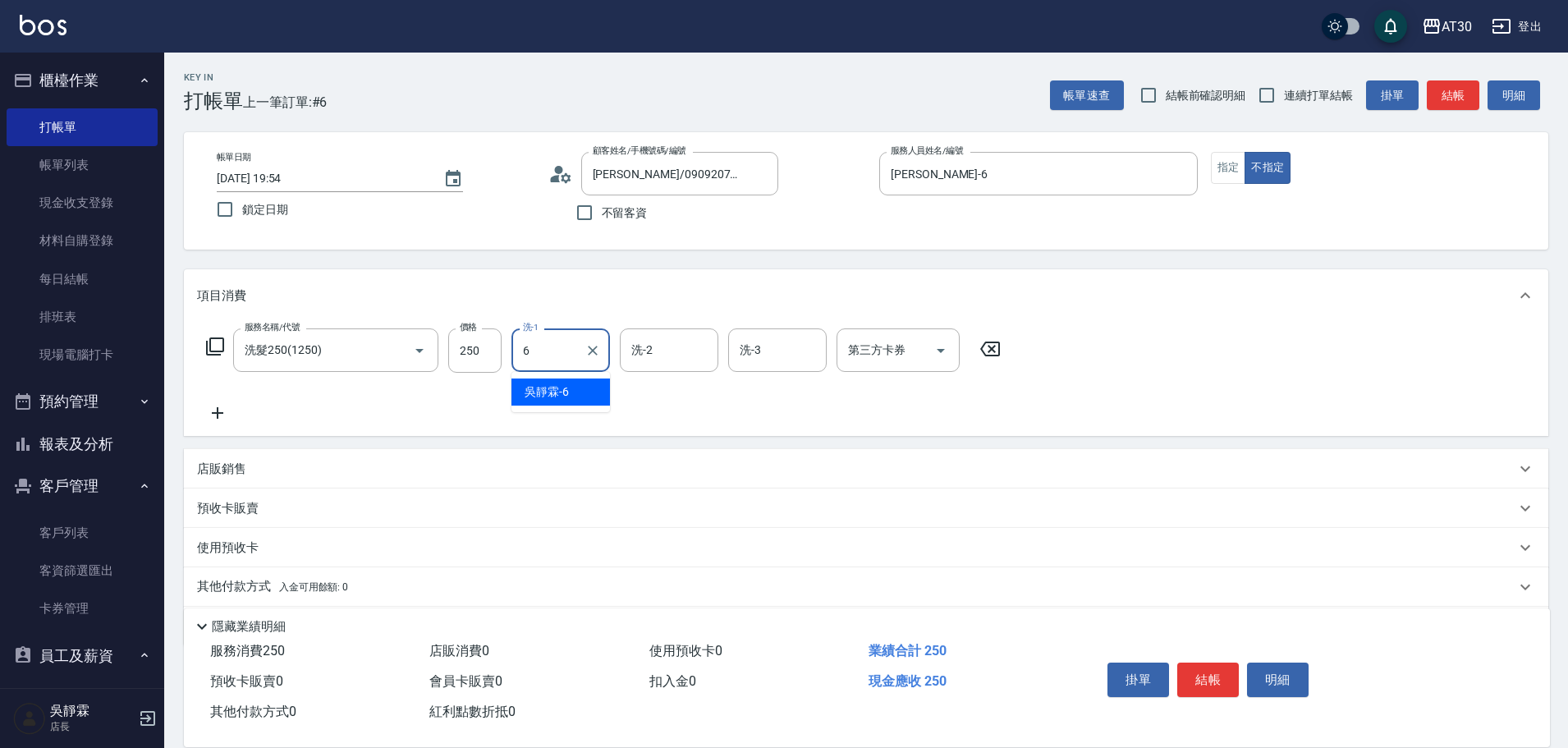
type input "吳靜霖-6"
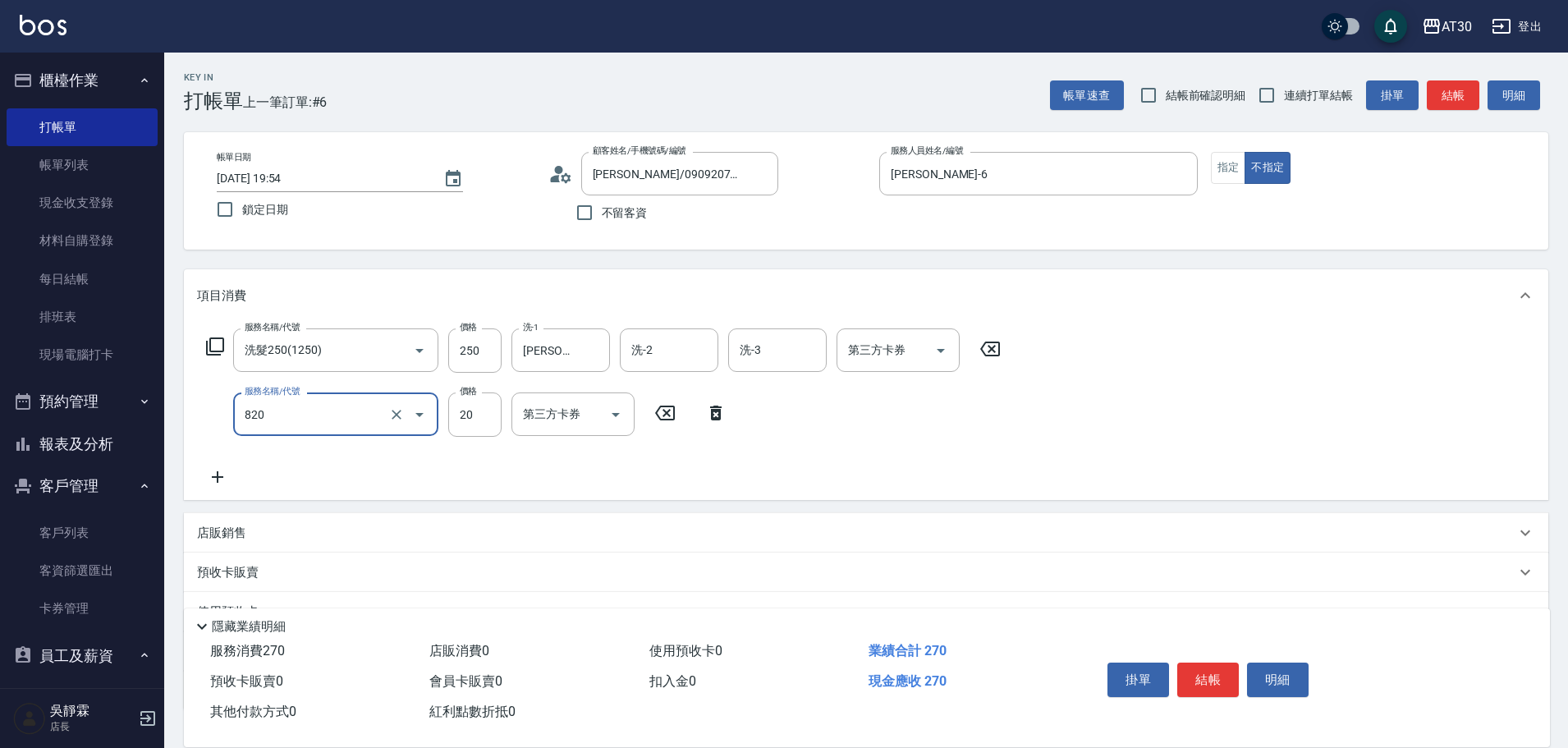
type input "潤絲(820)"
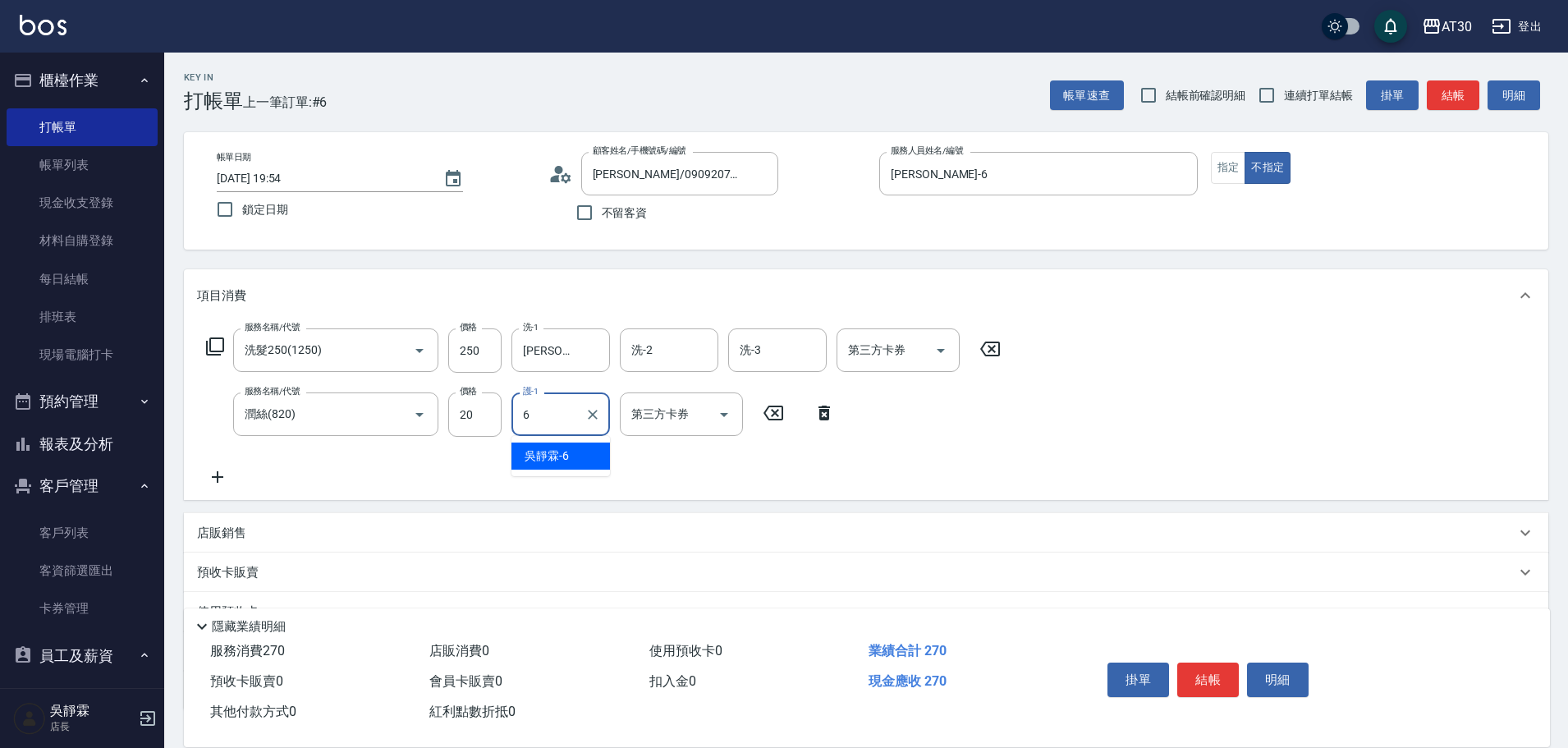
type input "吳靜霖-6"
click at [1214, 692] on div "掛單 結帳 明細" at bounding box center [1207, 682] width 214 height 52
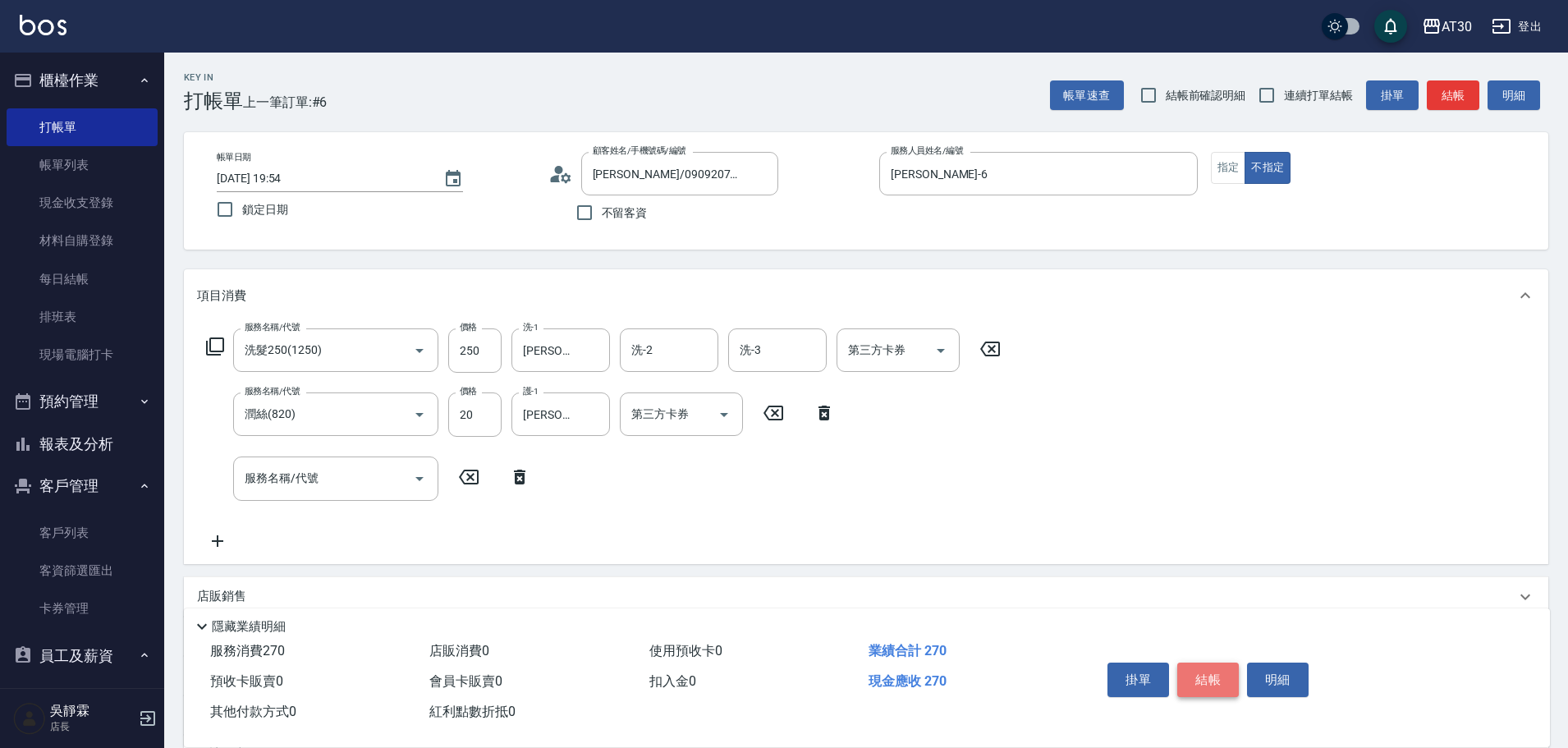
click at [1220, 669] on button "結帳" at bounding box center [1207, 679] width 62 height 34
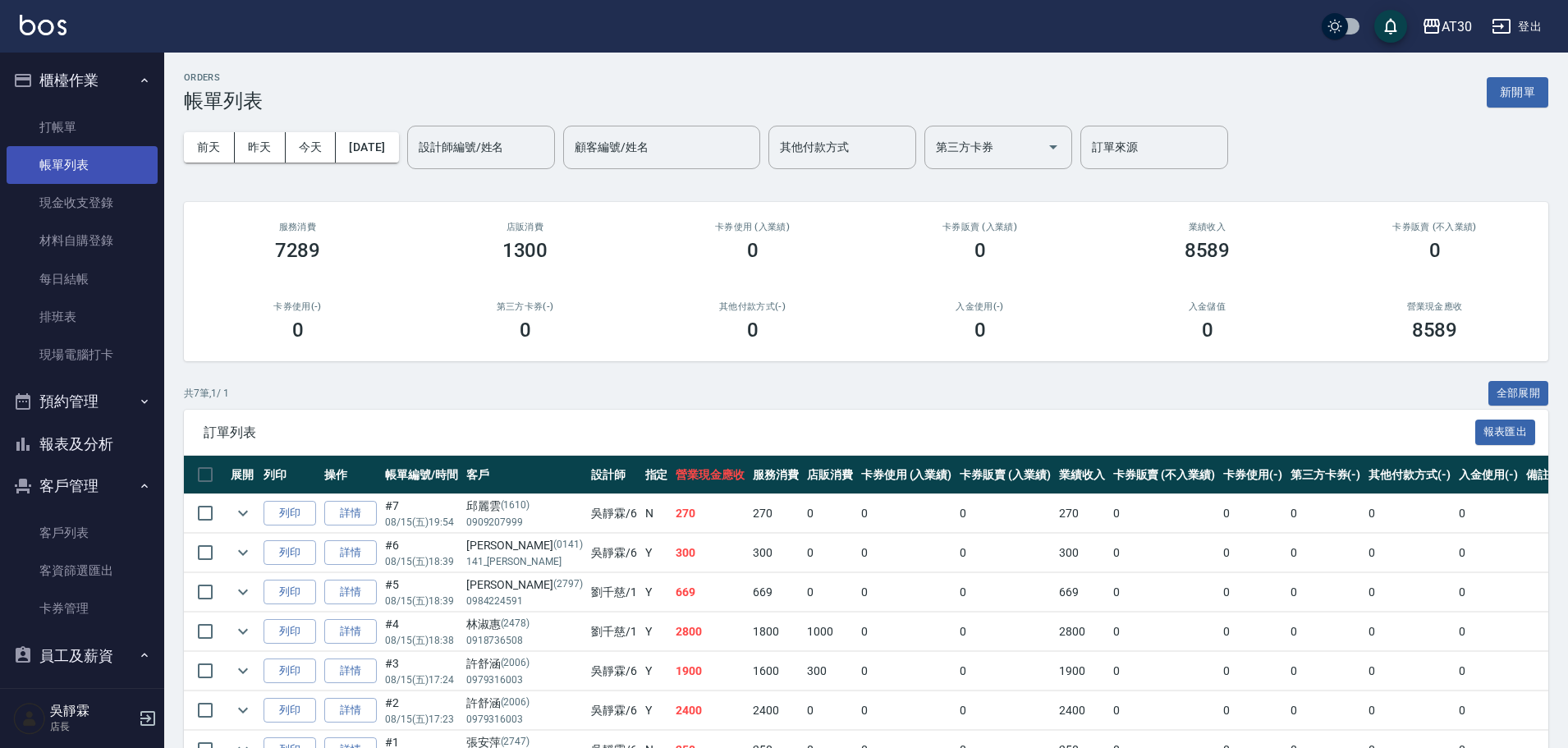
click at [53, 158] on link "帳單列表" at bounding box center [82, 165] width 151 height 38
click at [67, 117] on link "打帳單" at bounding box center [82, 127] width 151 height 38
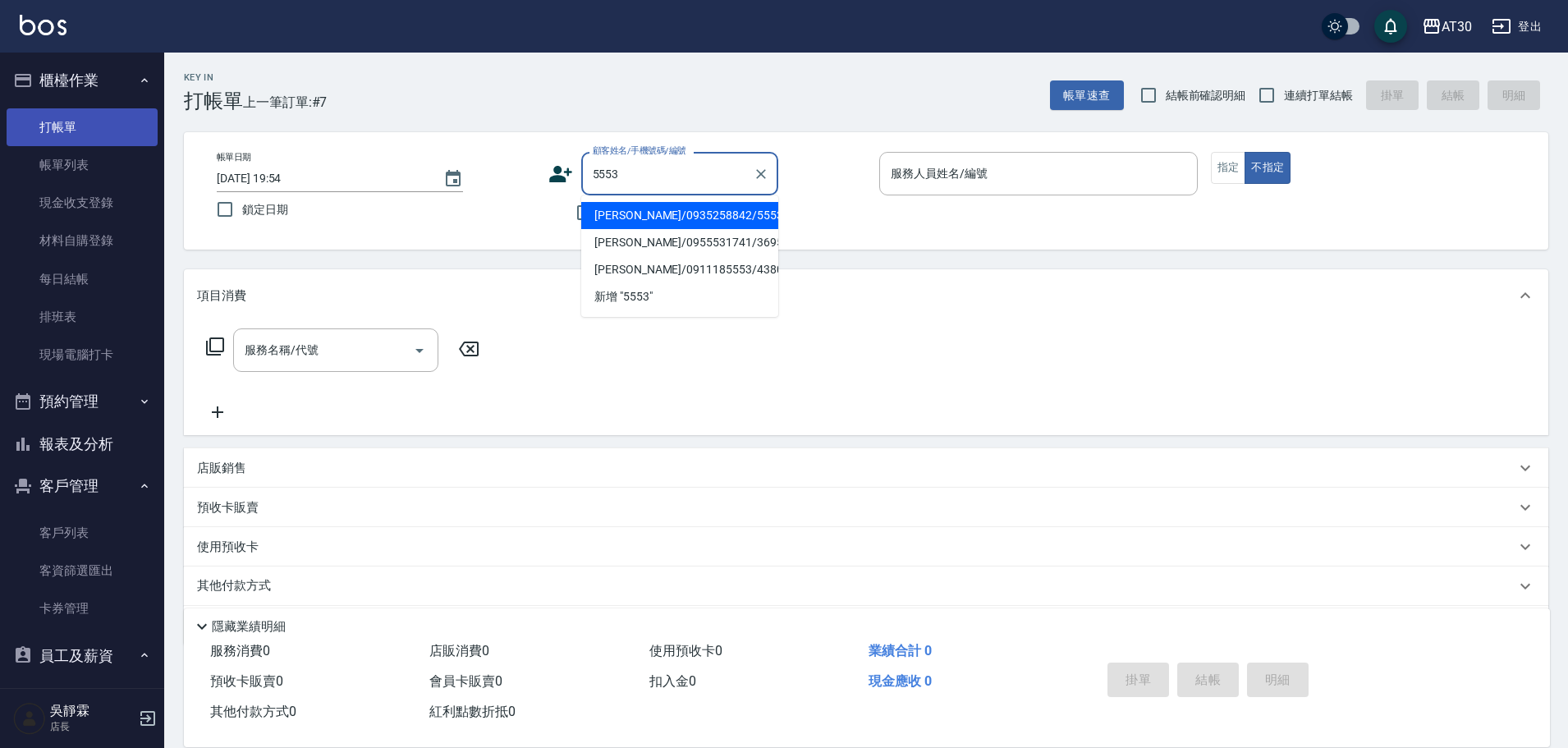
type input "劉玟玲/0935258842/5553"
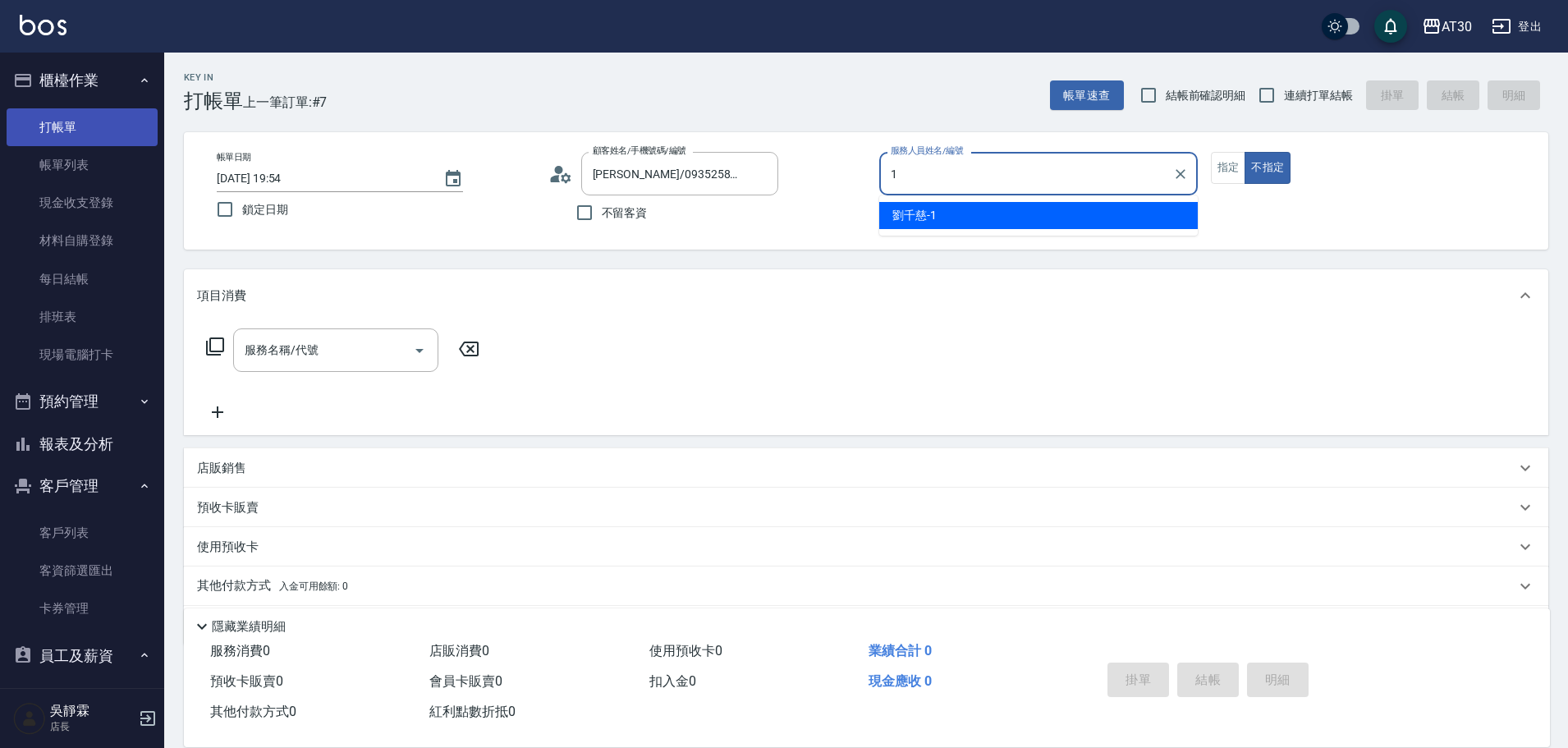
type input "劉千慈-1"
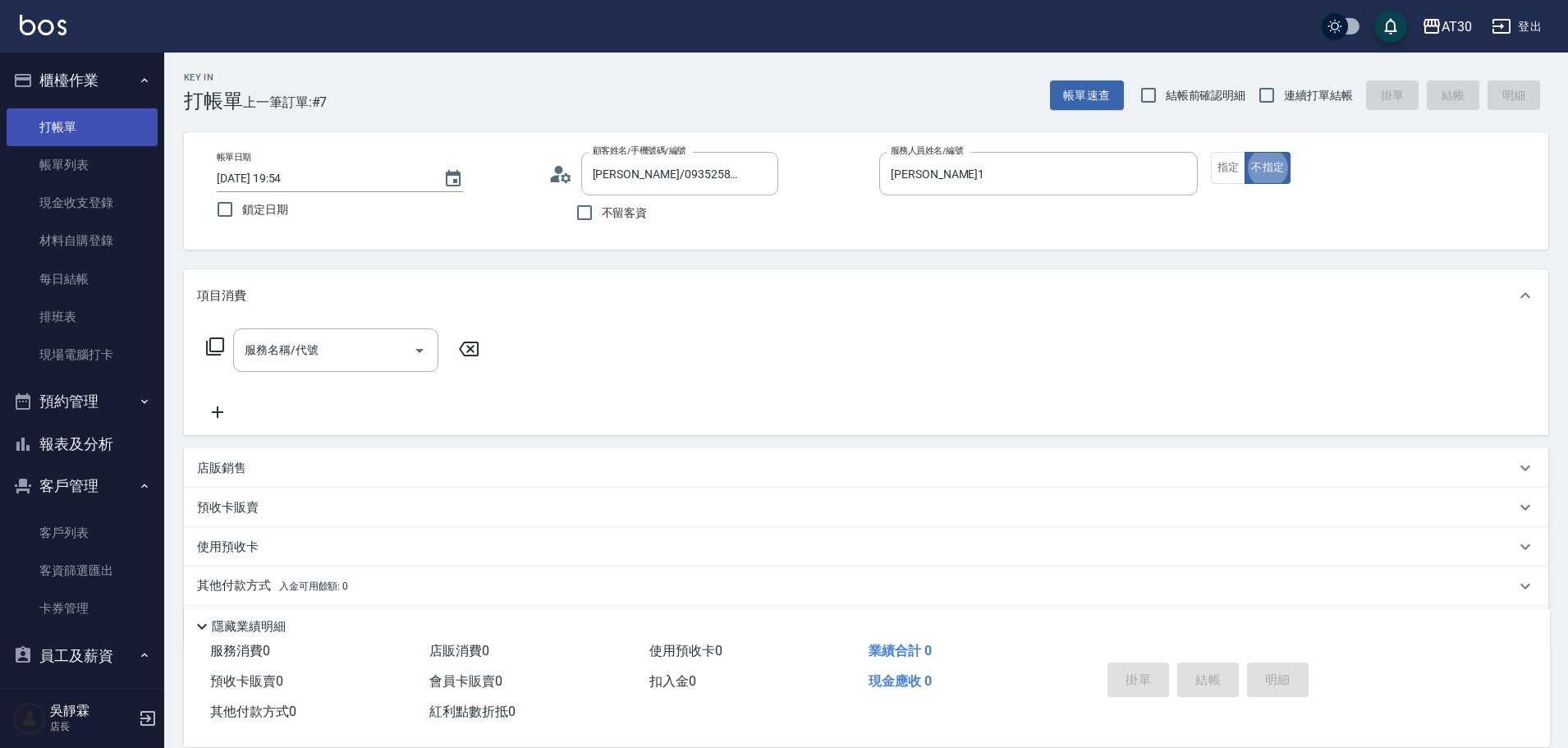
type button "false"
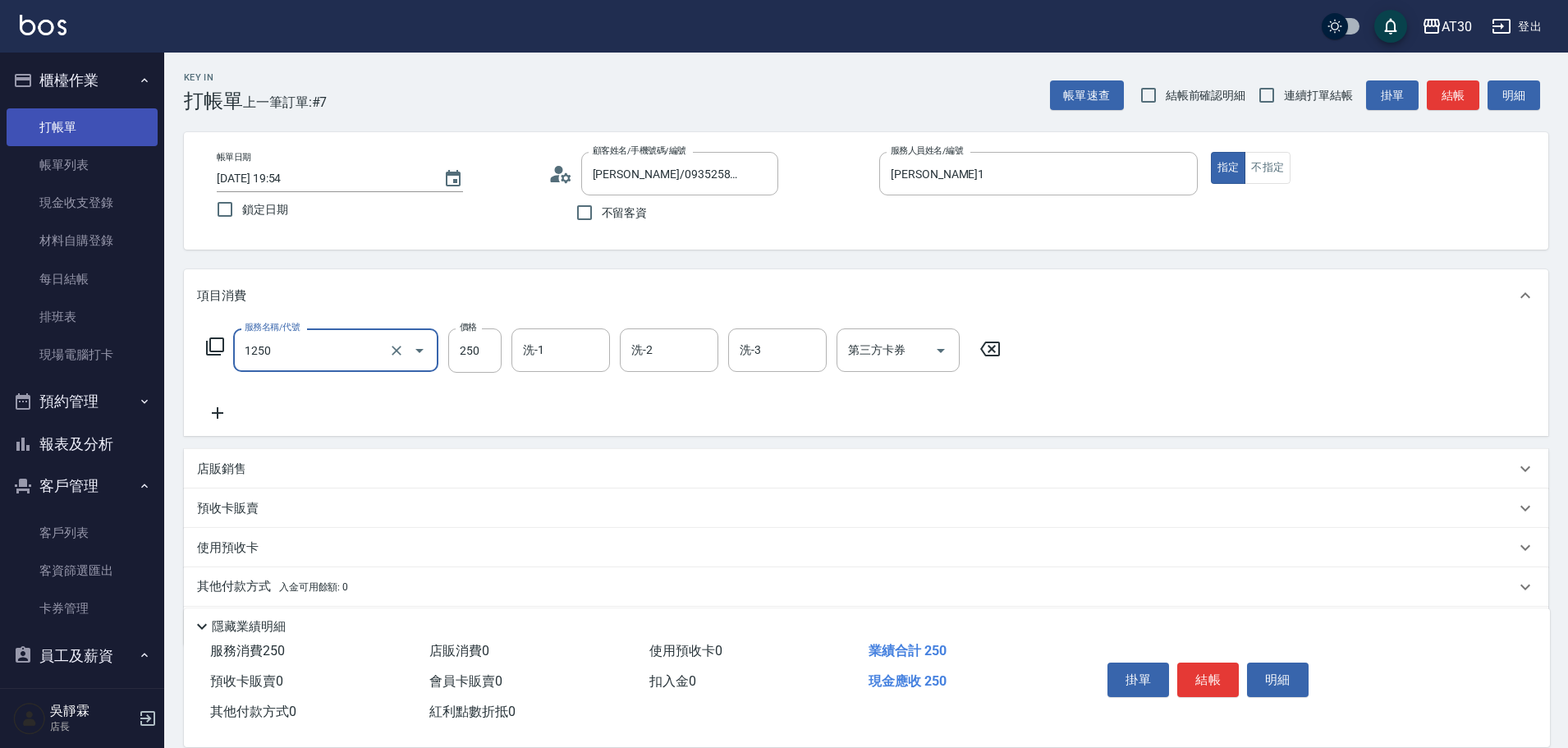
type input "洗髮250(1250)"
type input "劉千慈-1"
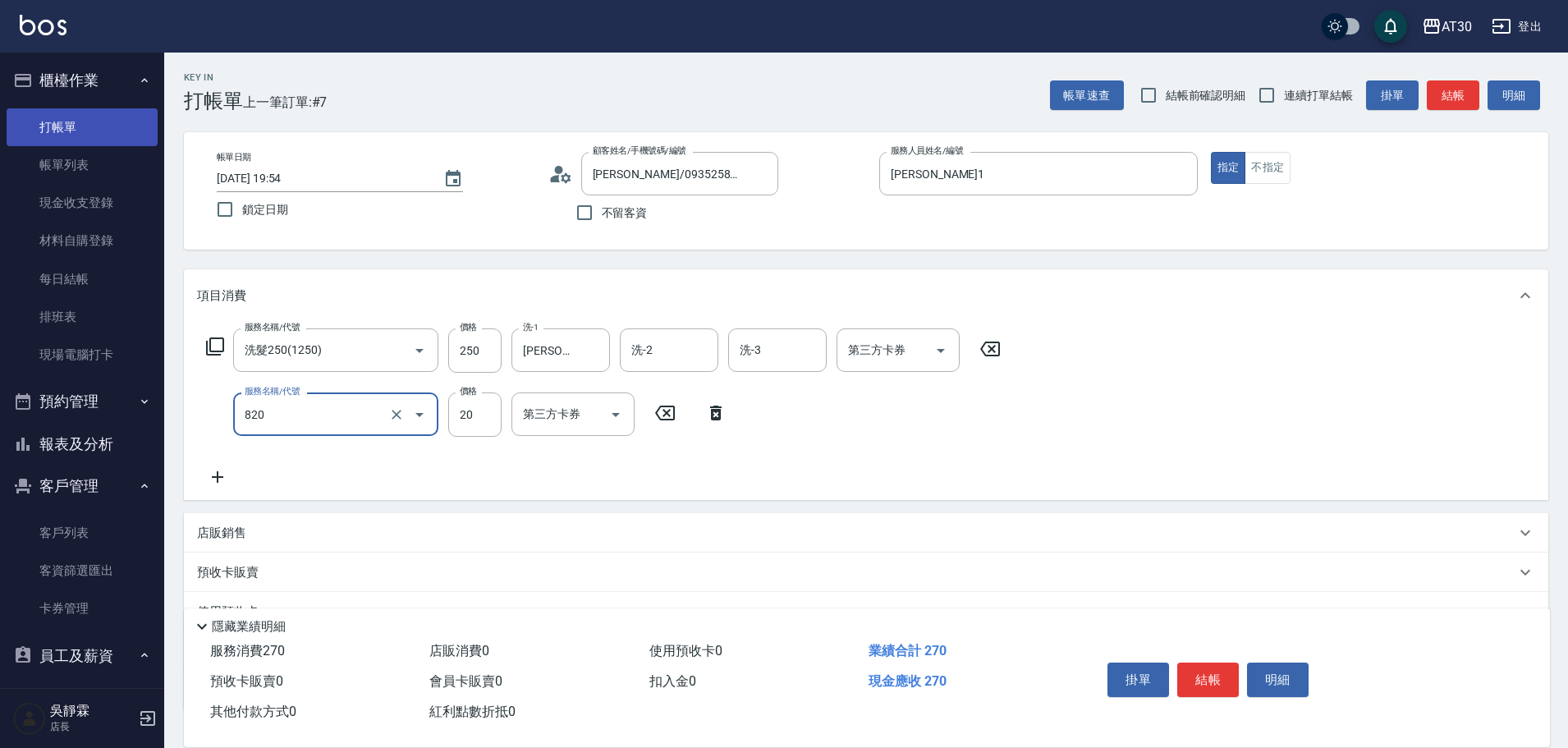
type input "潤絲(820)"
type input "劉千慈-1"
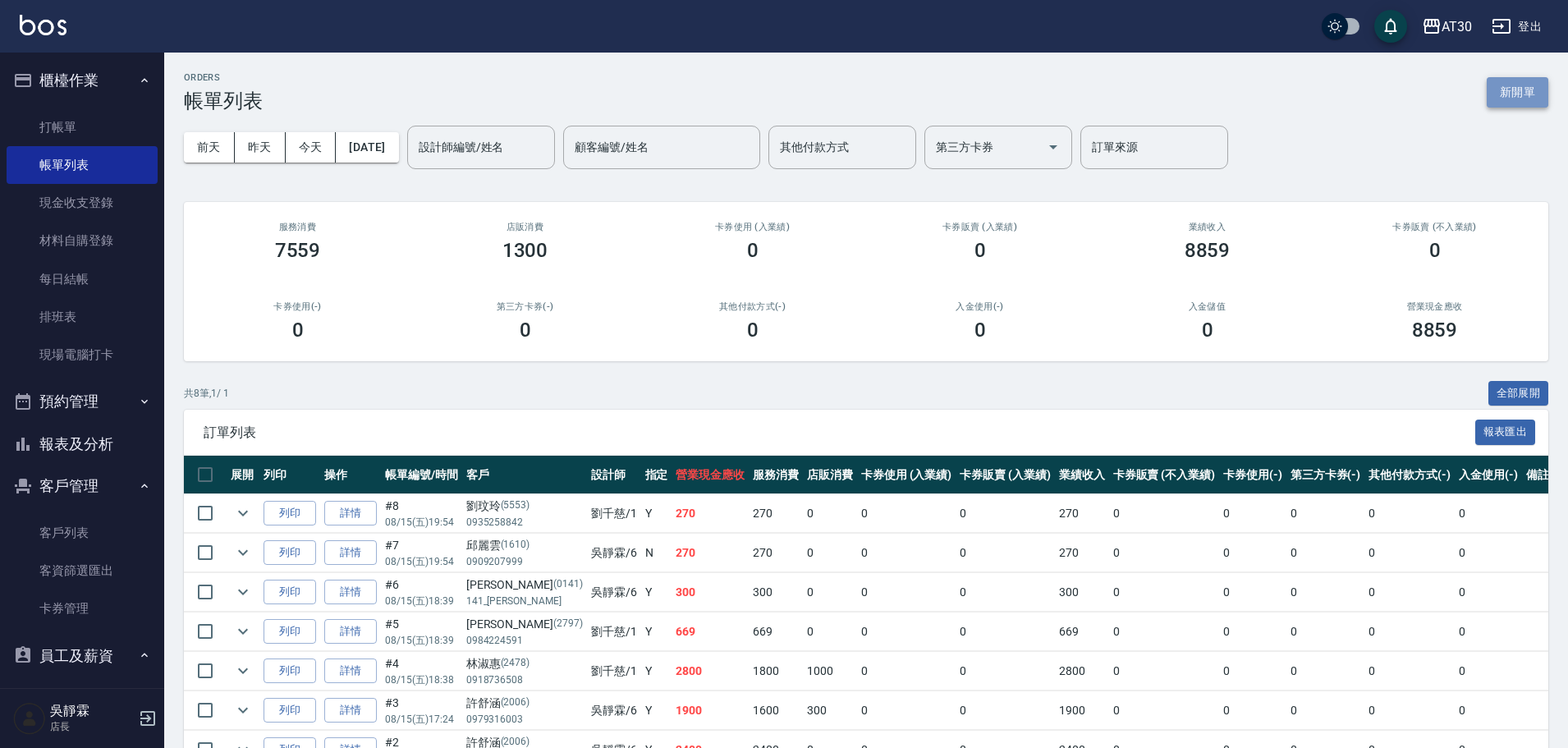
click at [1518, 87] on button "新開單" at bounding box center [1516, 92] width 62 height 30
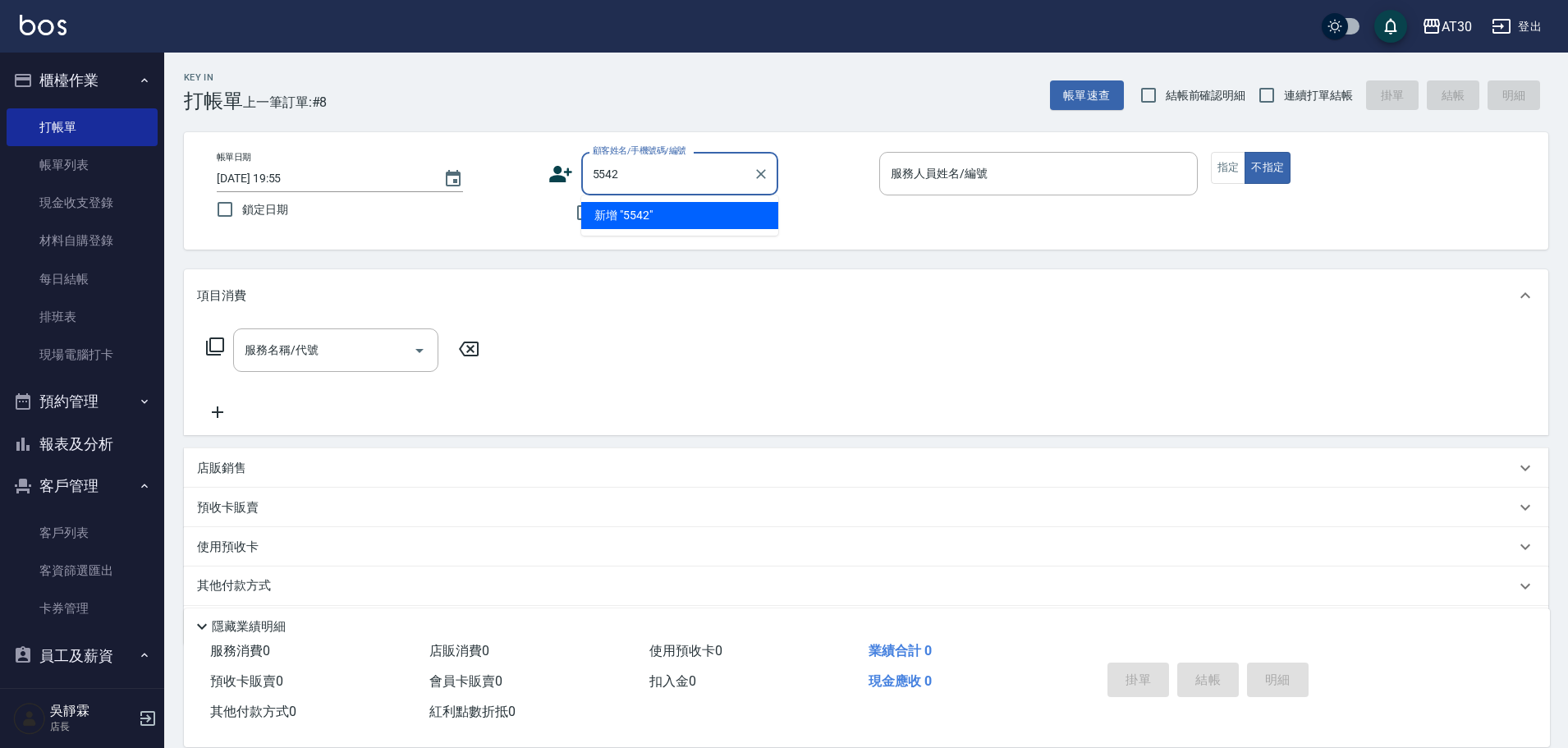
type input "5542"
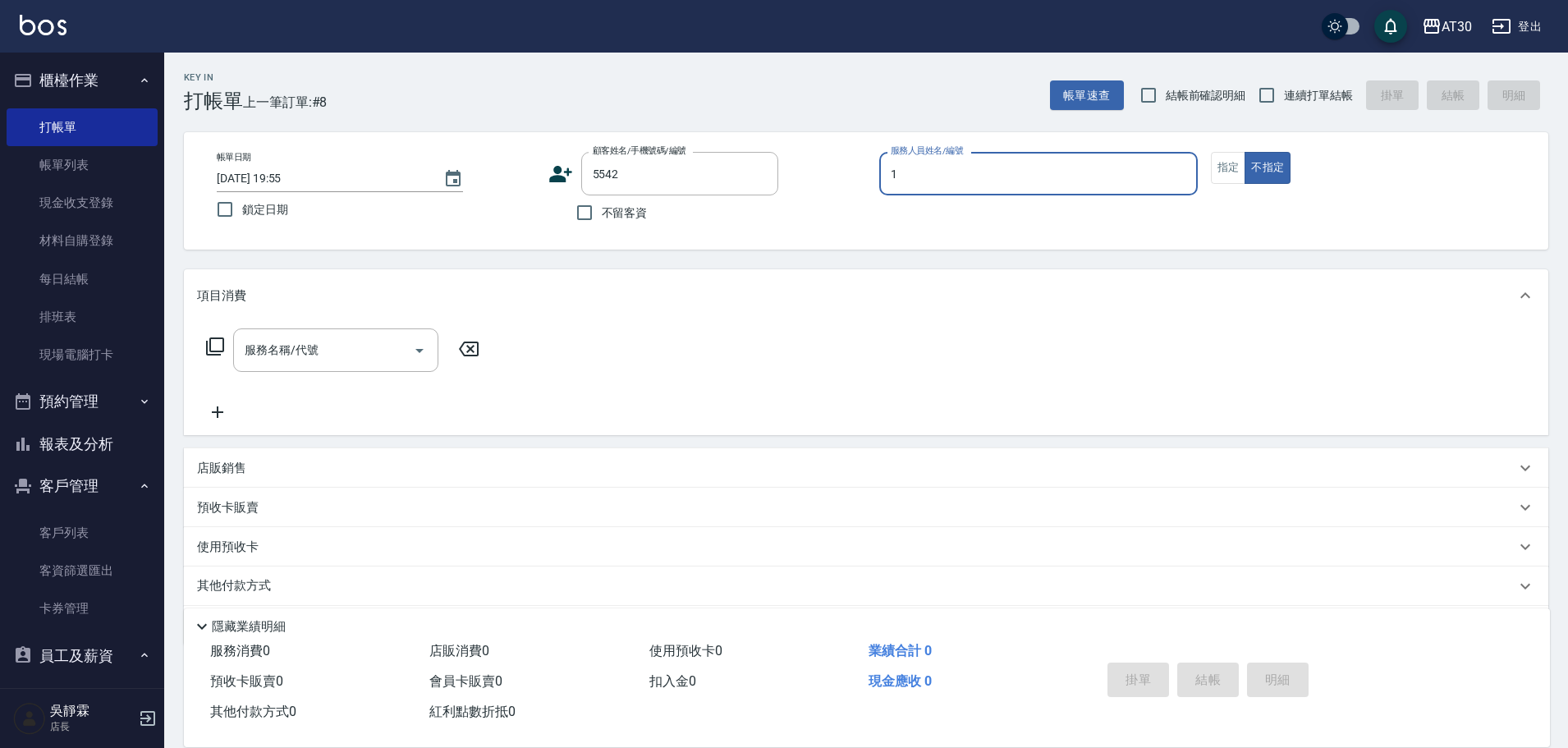
type input "劉千慈-1"
type button "false"
type input "李威達/0926203378/5542"
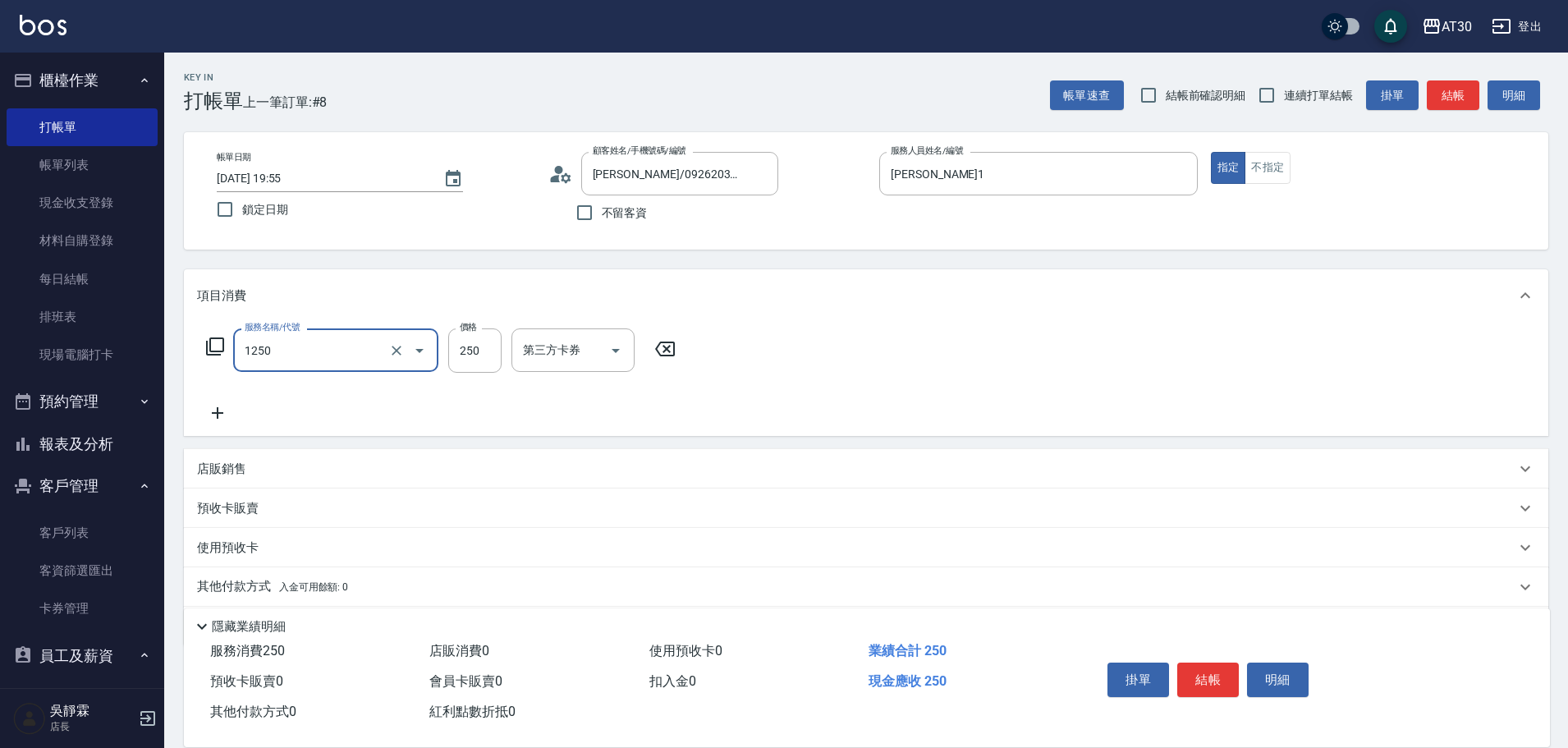
type input "洗髮250(1250)"
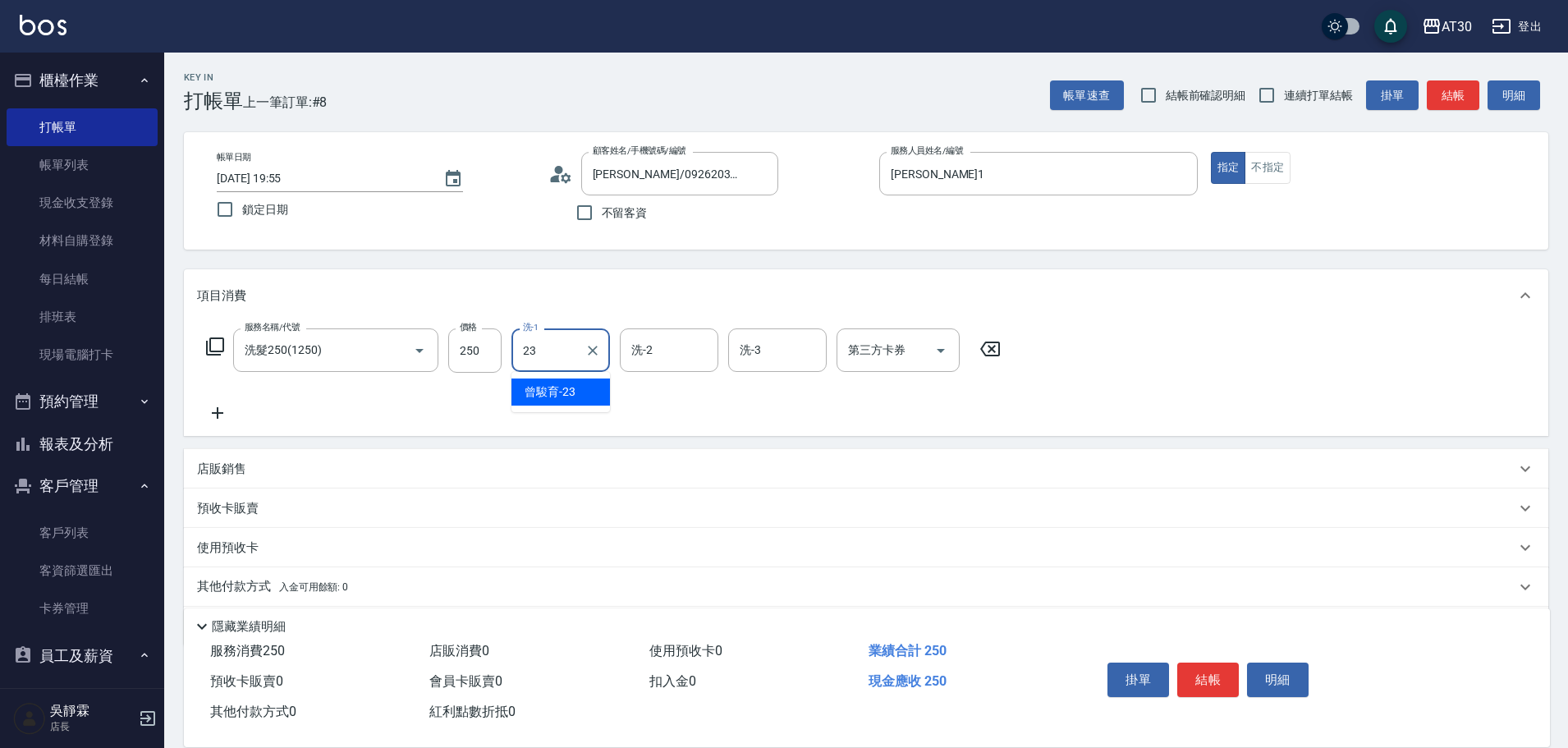
type input "曾駿育-23"
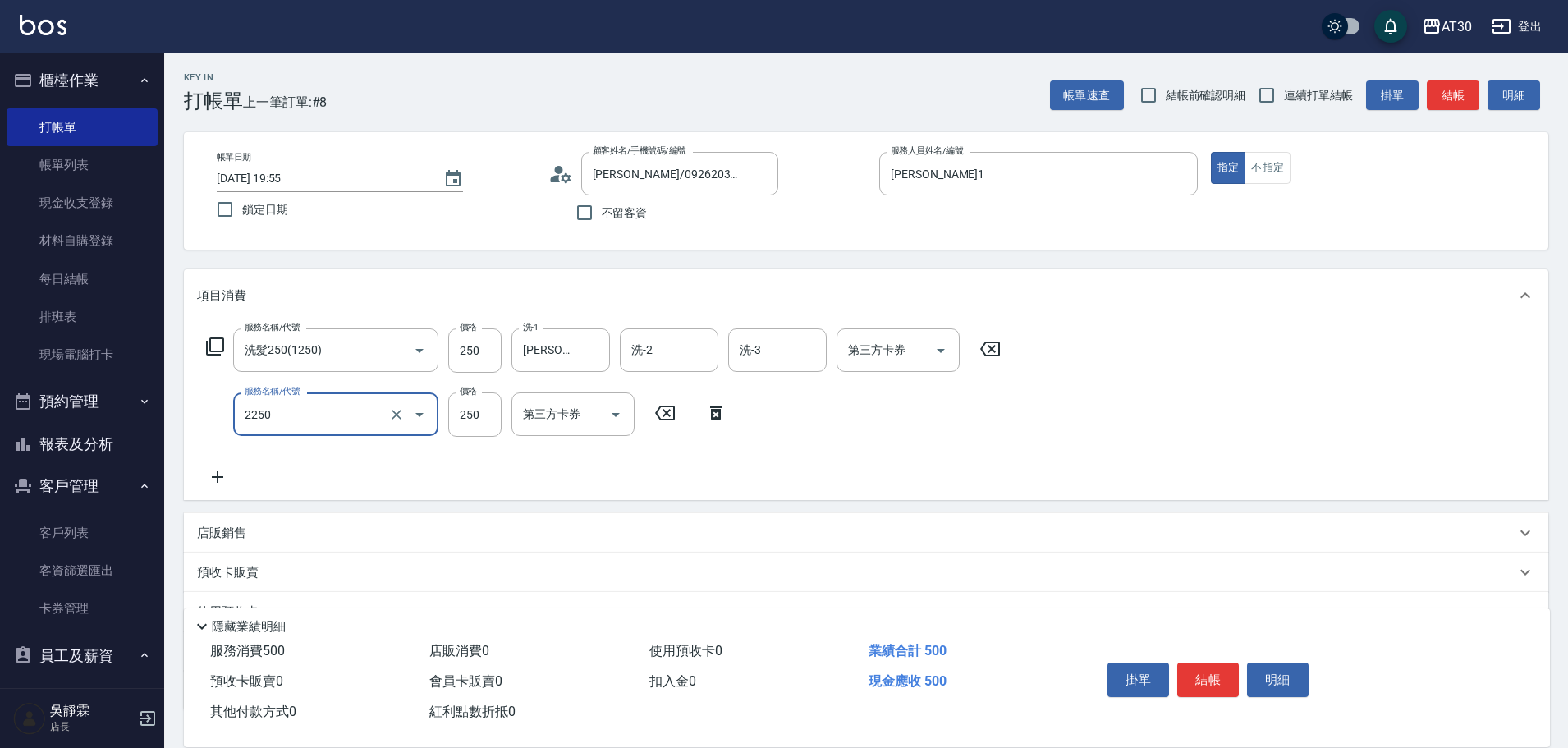
type input "剪髮(2250)"
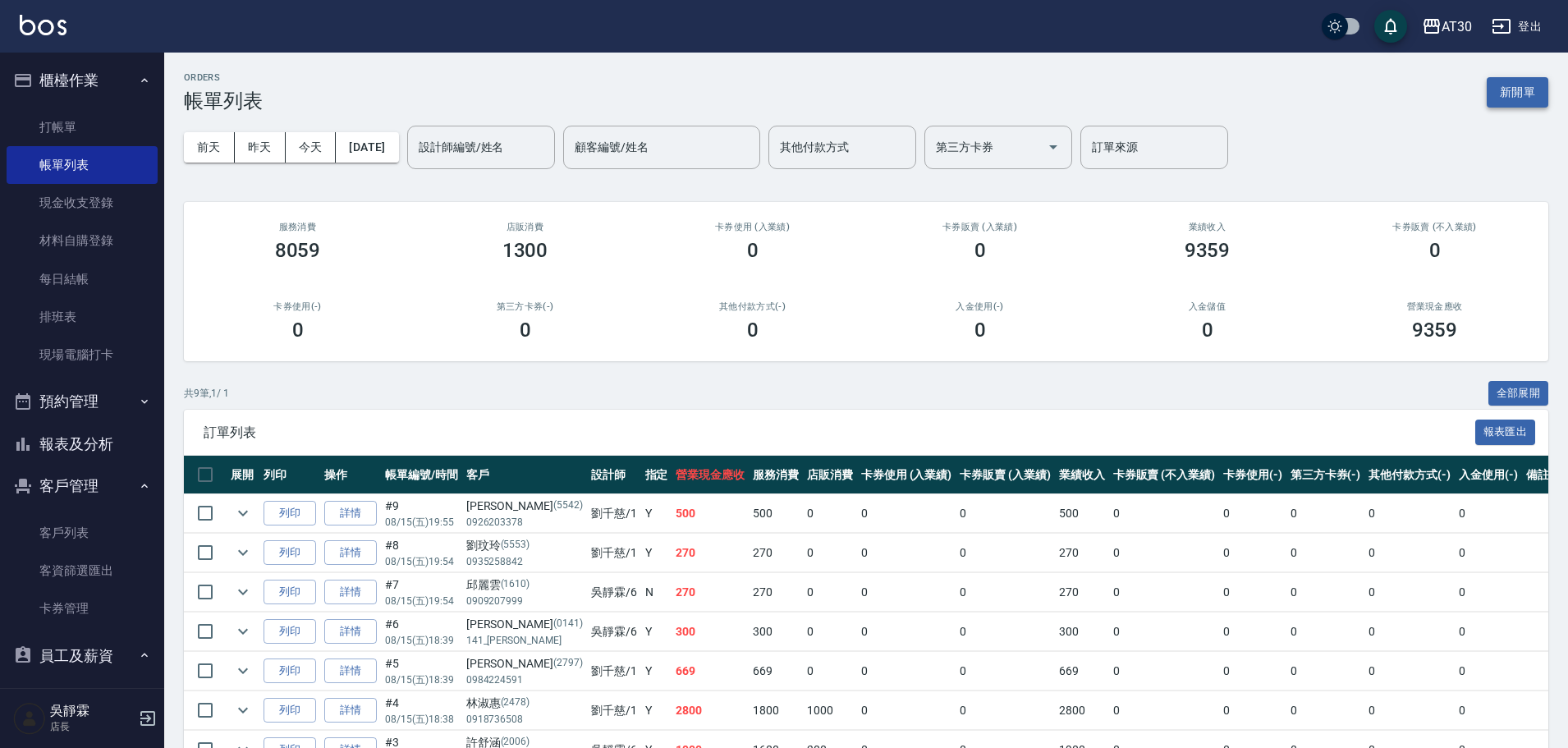
click at [1500, 88] on button "新開單" at bounding box center [1516, 92] width 62 height 30
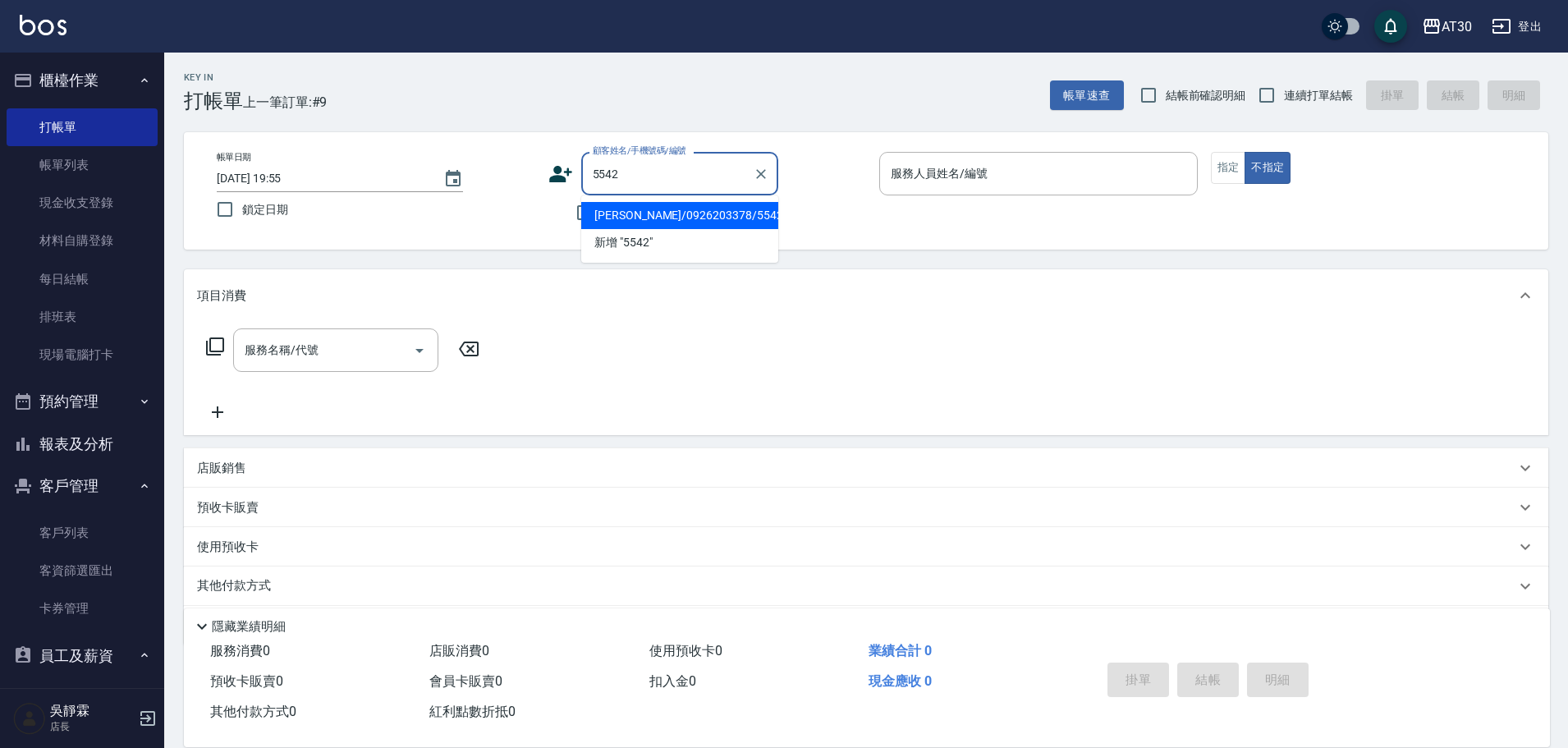
type input "李威達/0926203378/5542"
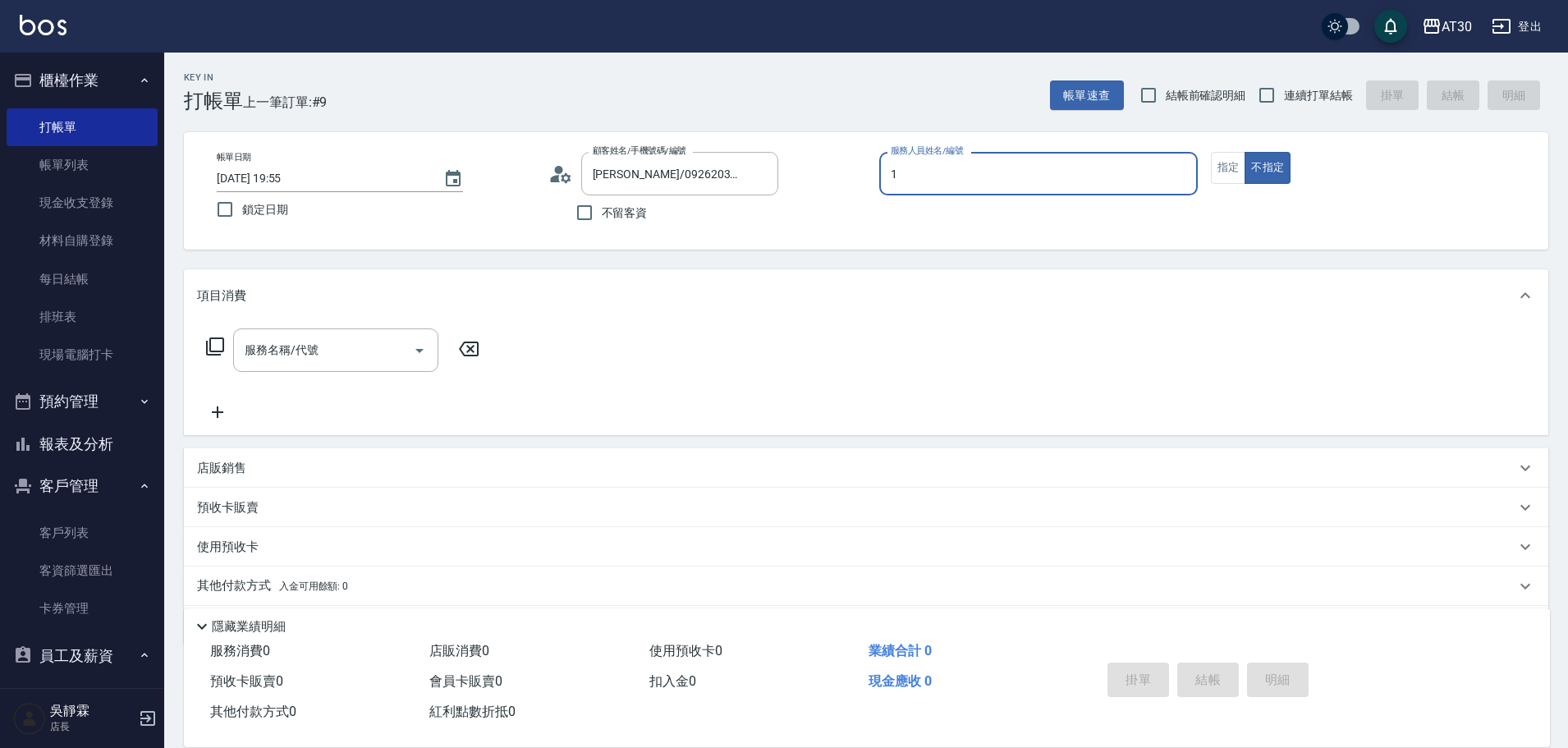
type input "劉千慈-1"
type button "false"
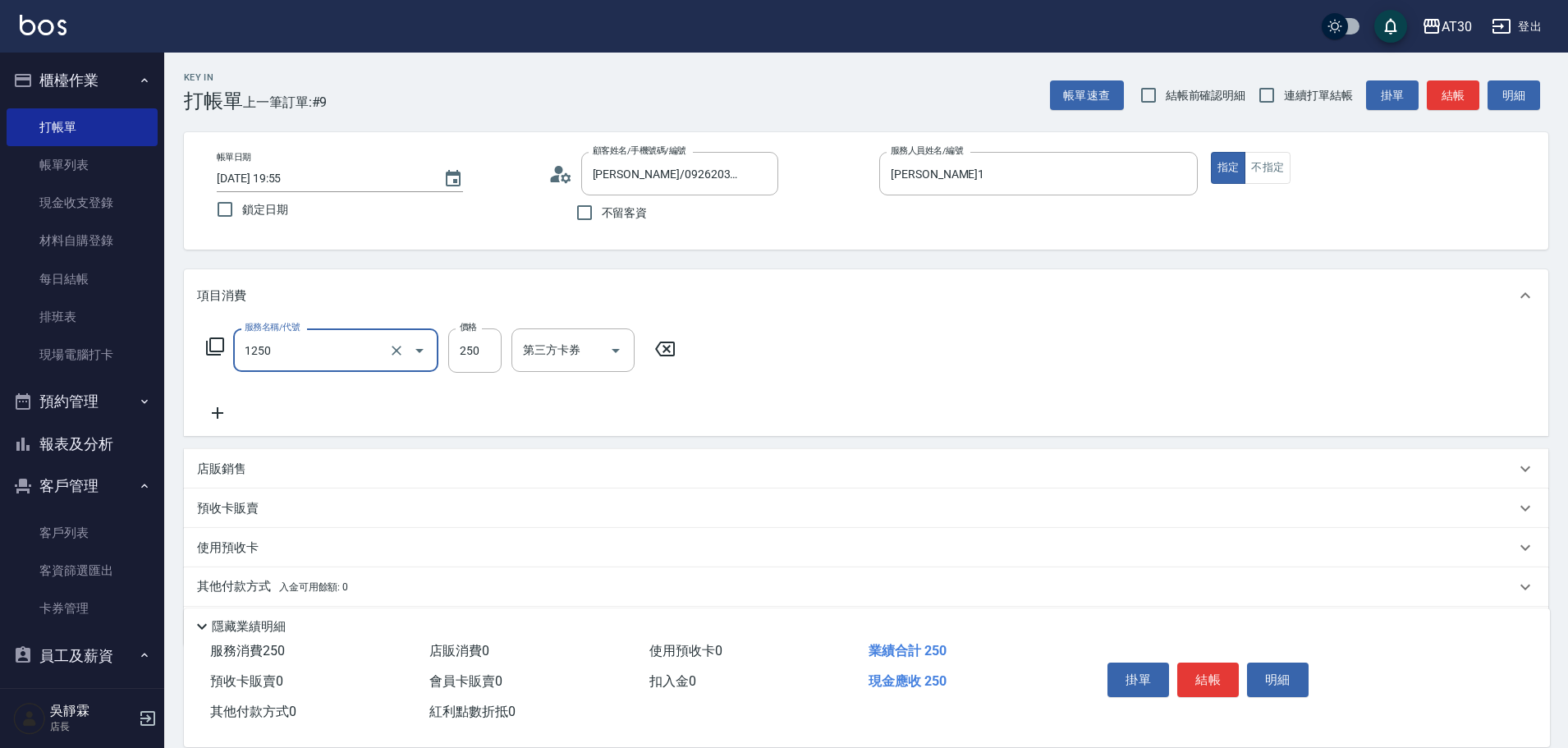
type input "洗髮250(1250)"
type input "曾駿育-23"
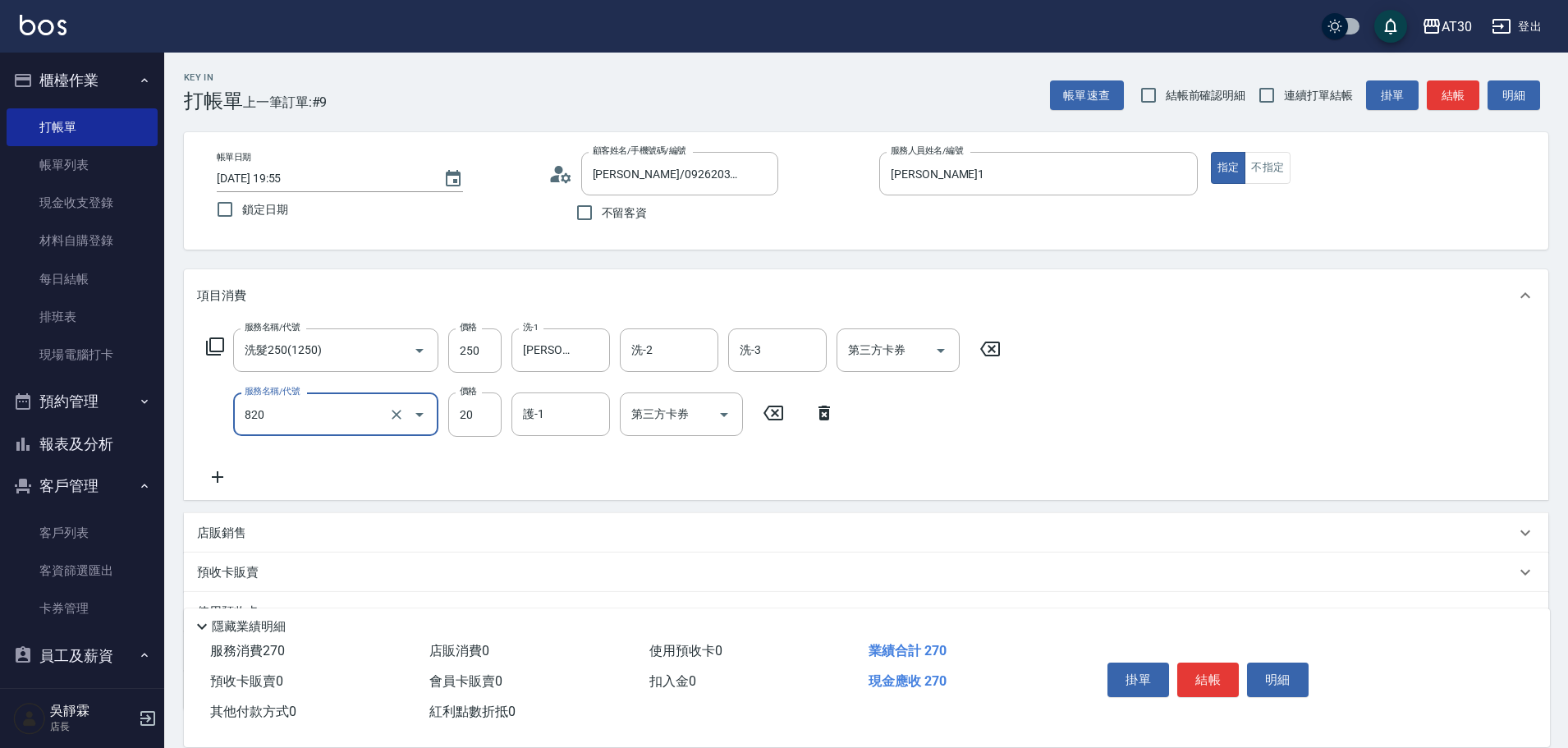
type input "潤絲(820)"
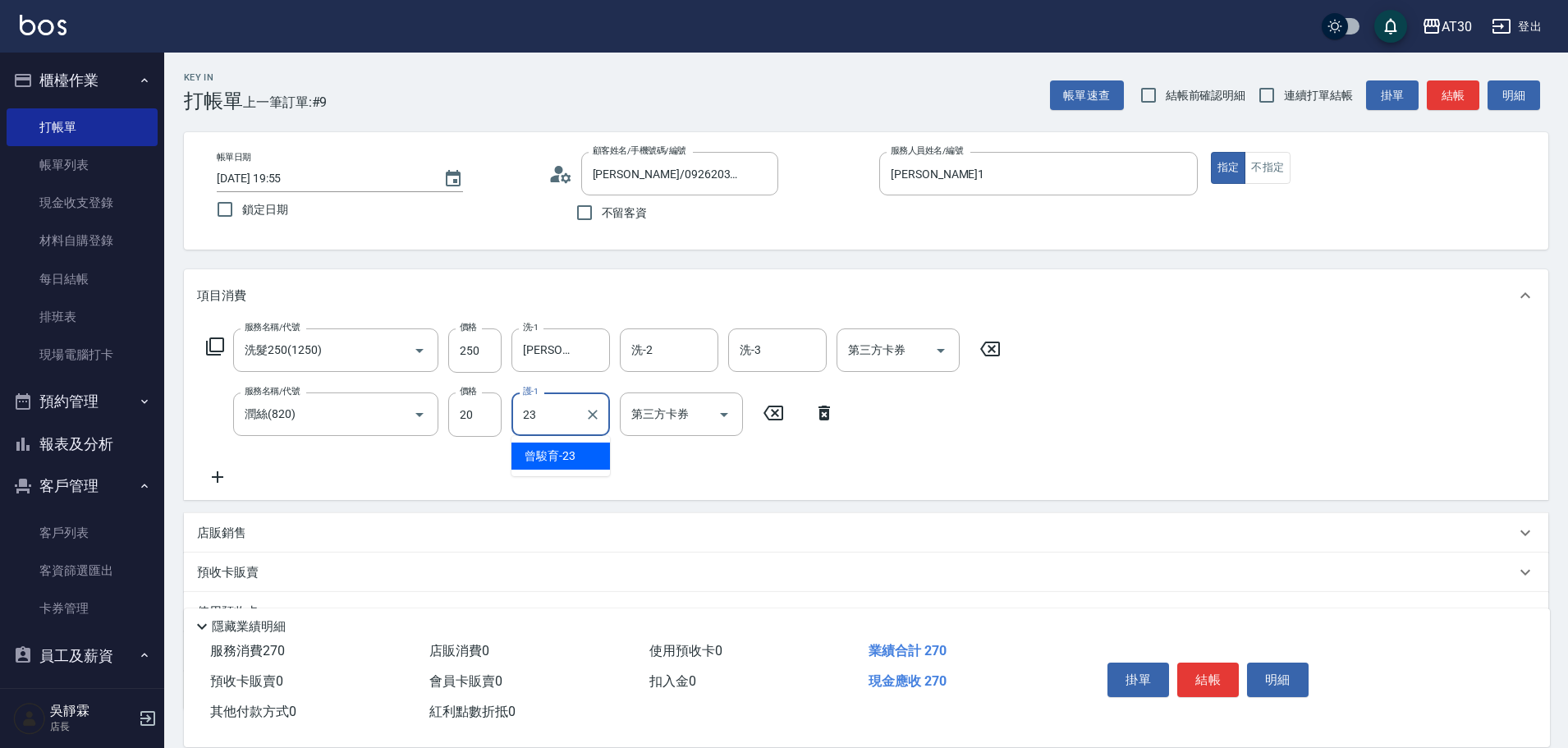
type input "曾駿育-23"
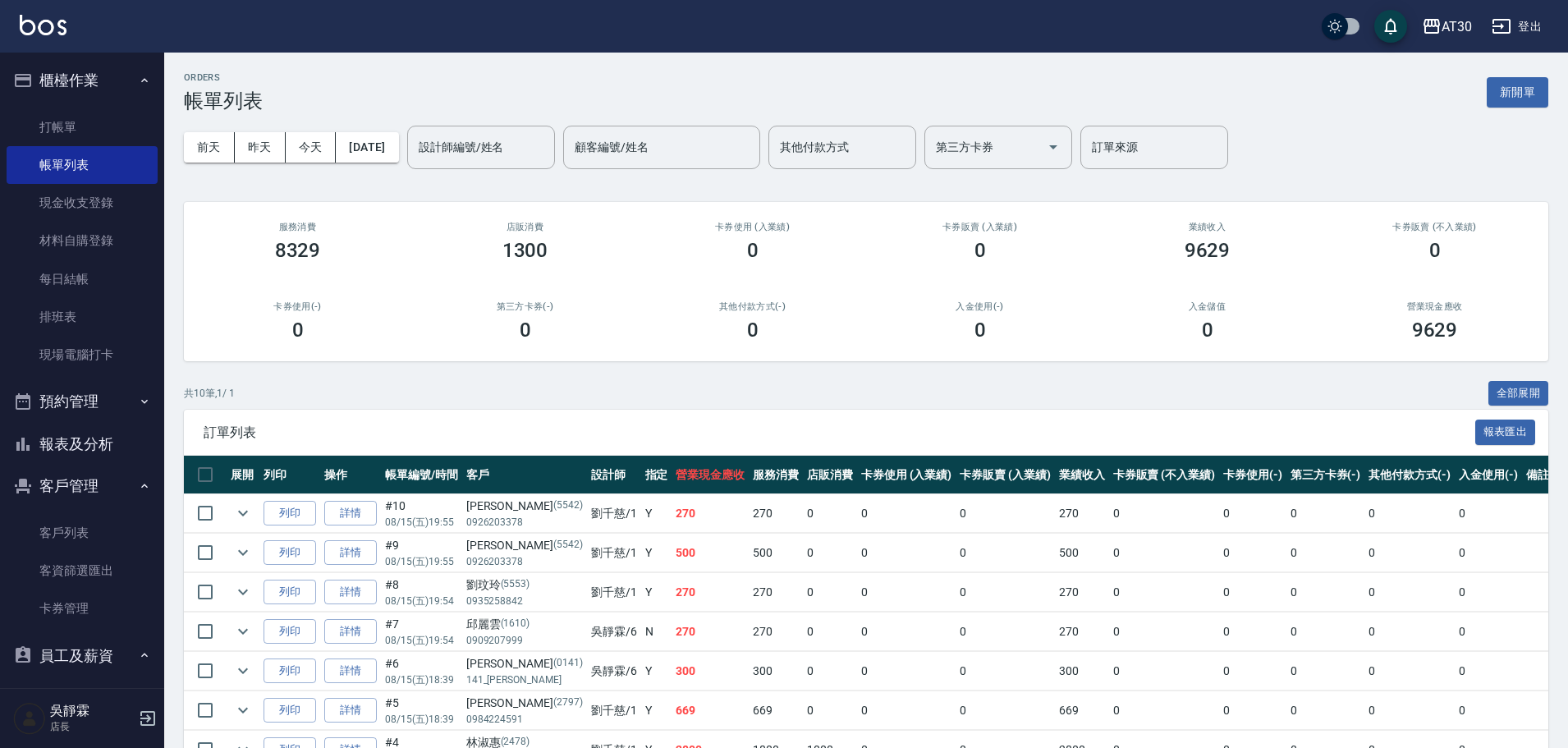
click at [103, 102] on ul "打帳單 帳單列表 現金收支登錄 材料自購登錄 每日結帳 排班表 現場電腦打卡" at bounding box center [82, 241] width 151 height 279
click at [88, 126] on link "打帳單" at bounding box center [82, 127] width 151 height 38
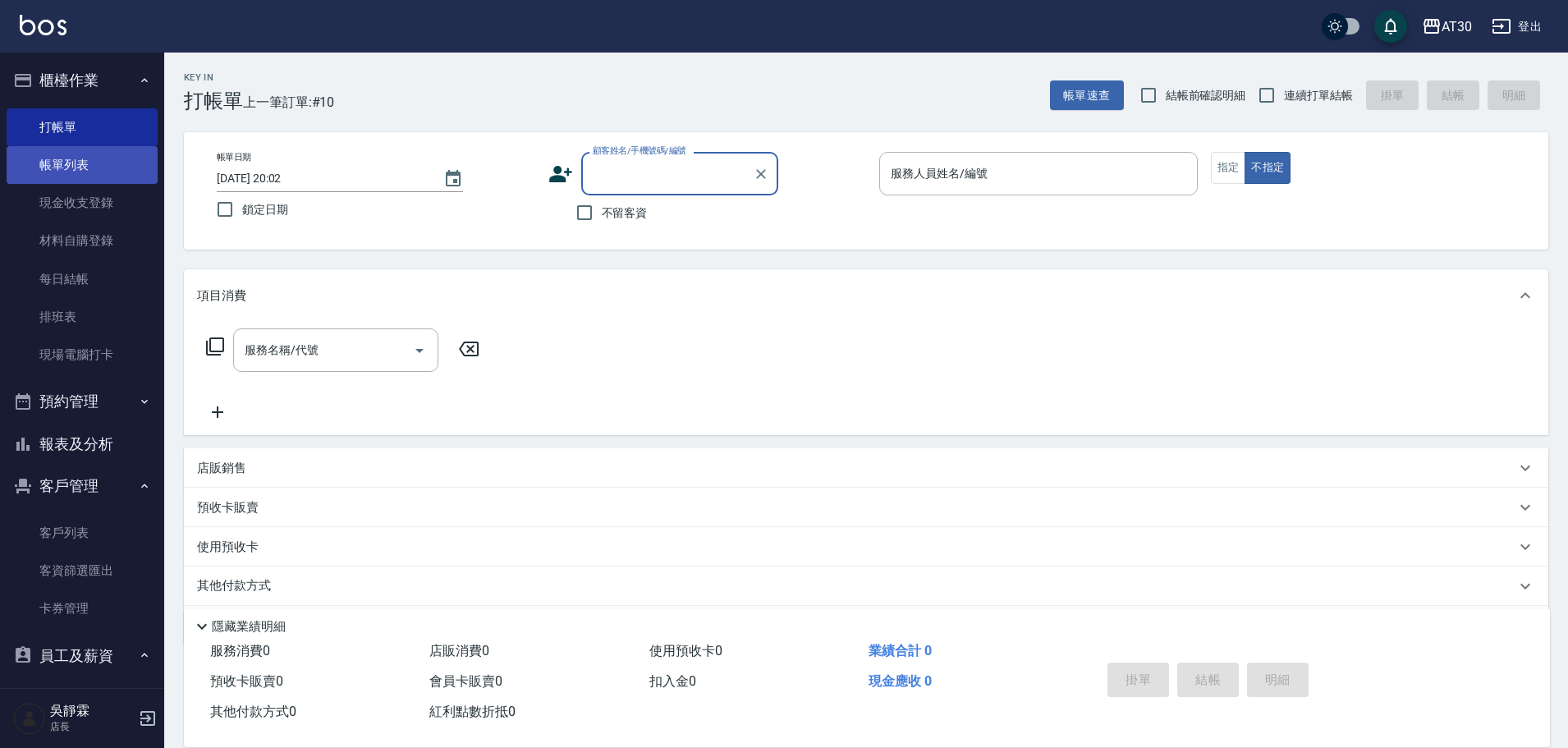
click at [89, 147] on link "帳單列表" at bounding box center [82, 165] width 151 height 38
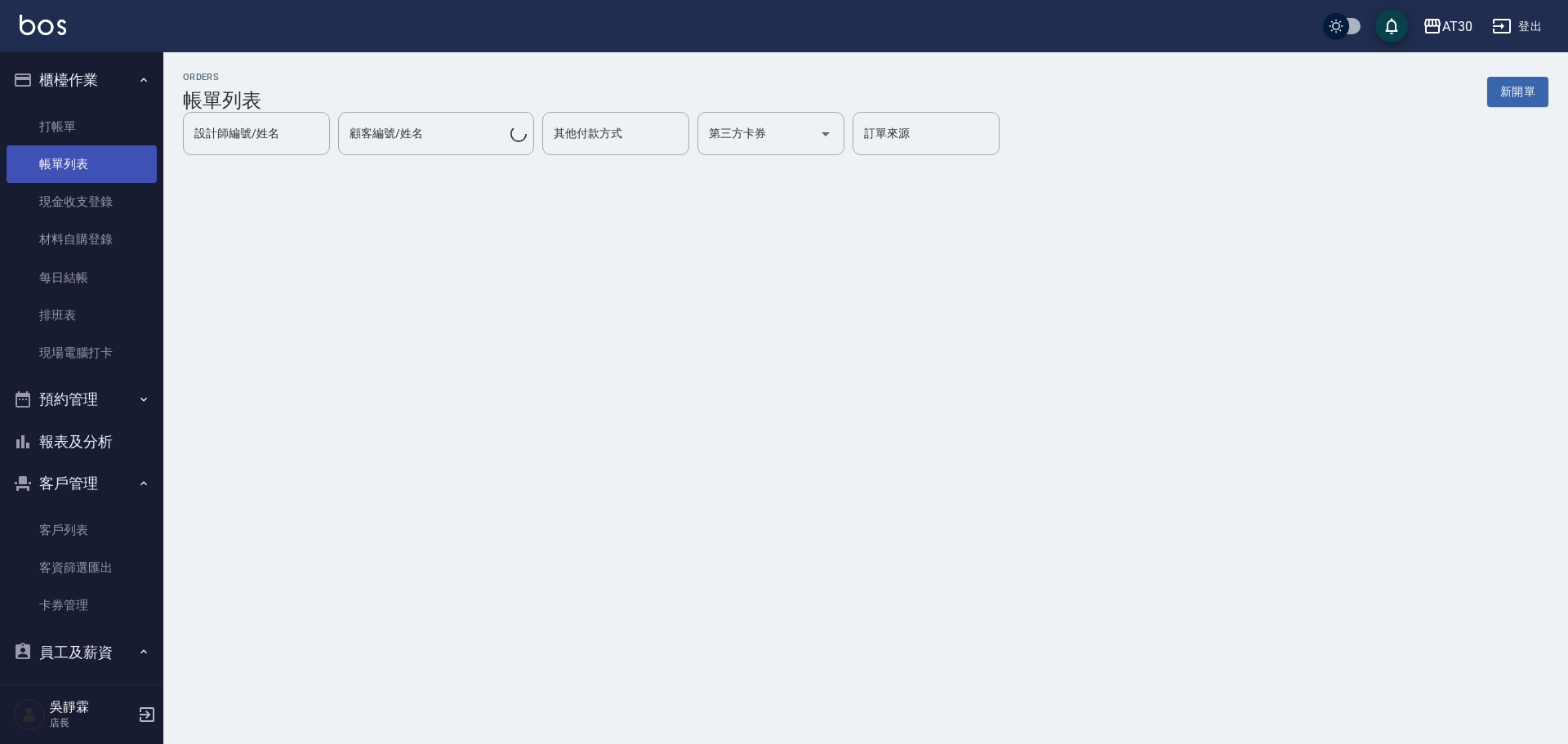
click at [80, 165] on link "帳單列表" at bounding box center [81, 164] width 150 height 38
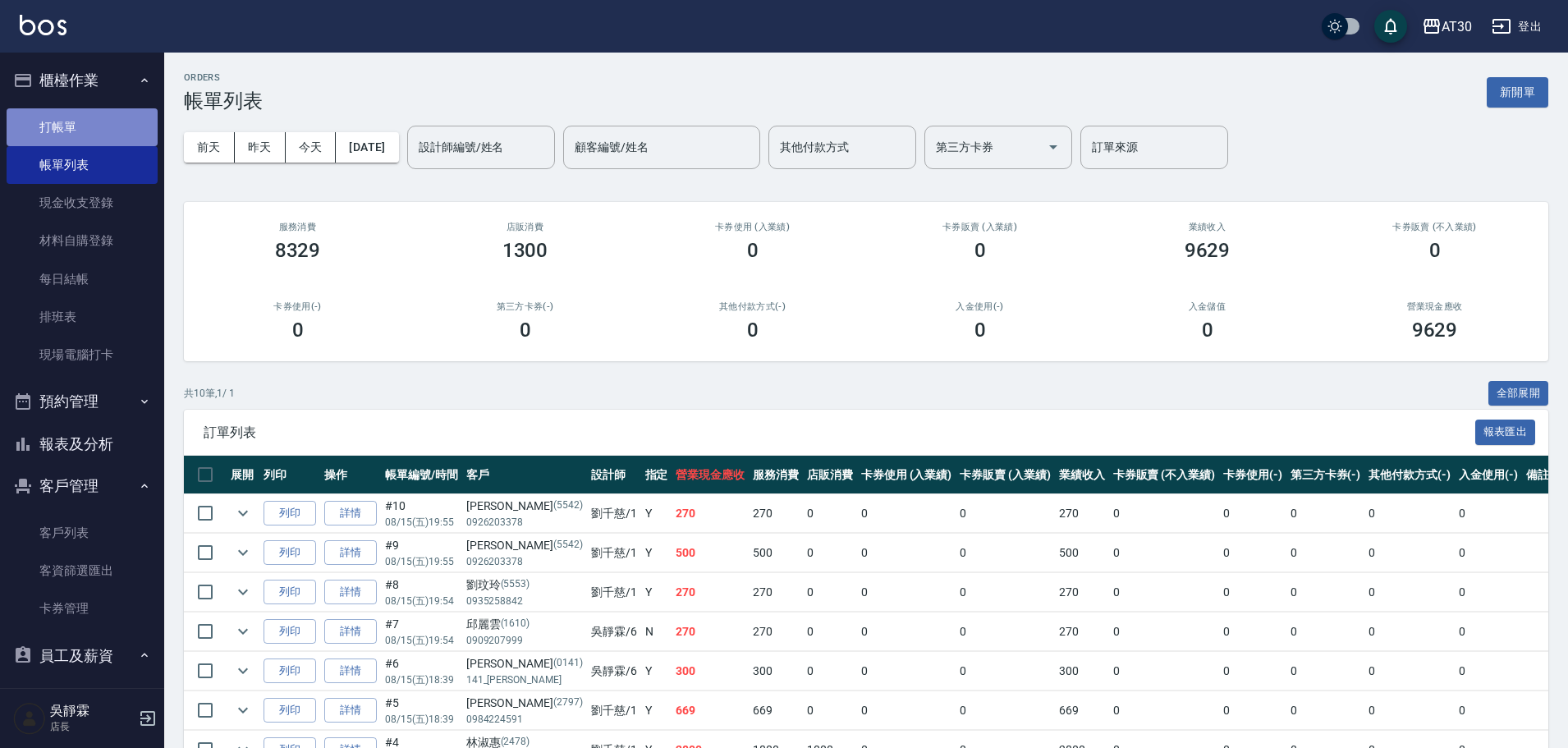
click at [106, 122] on link "打帳單" at bounding box center [82, 127] width 151 height 38
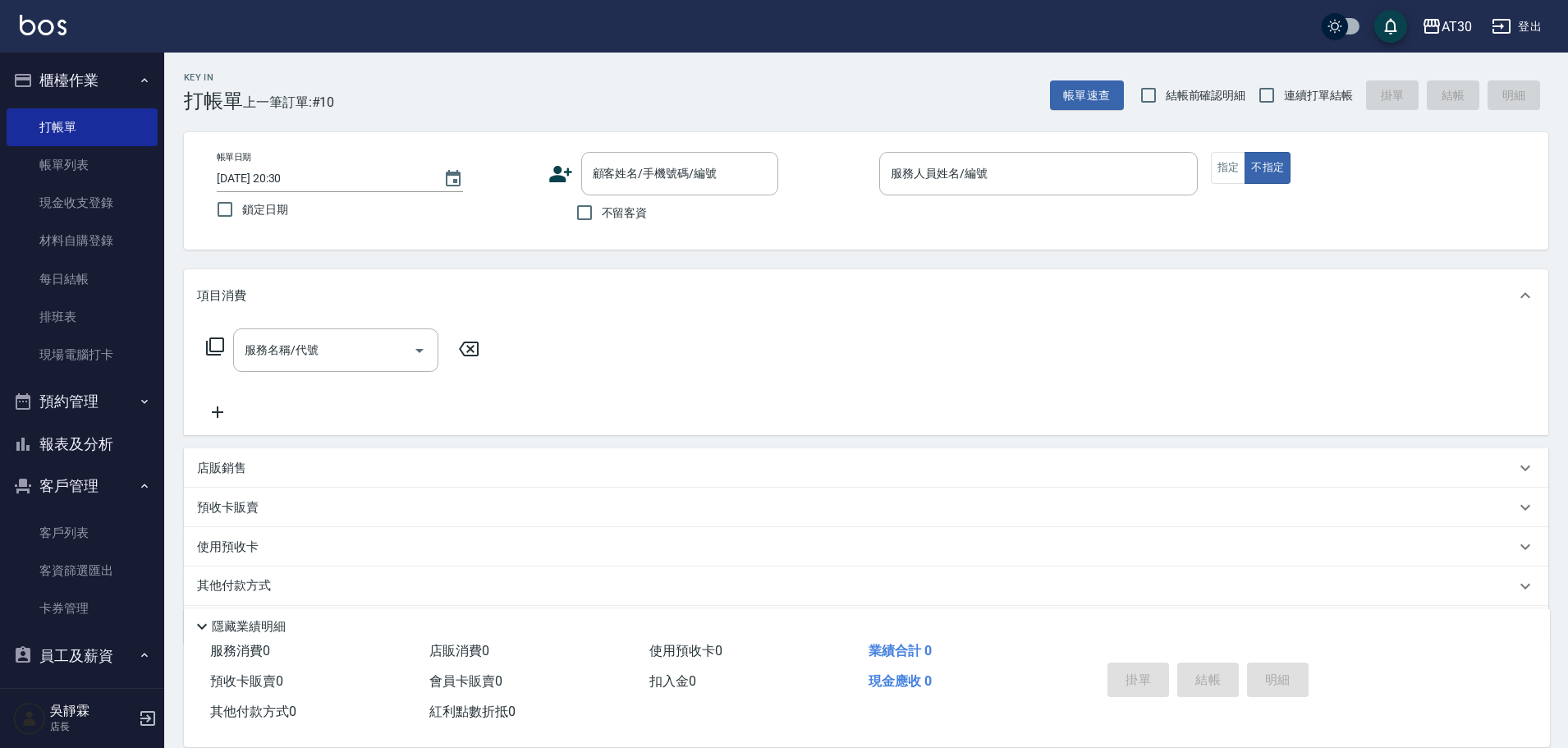
click at [566, 147] on div "帳單日期 2025/08/15 20:30 鎖定日期 顧客姓名/手機號碼/編號 顧客姓名/手機號碼/編號 不留客資 服務人員姓名/編號 服務人員姓名/編號 指…" at bounding box center [865, 191] width 1364 height 118
click at [560, 178] on icon at bounding box center [560, 174] width 25 height 25
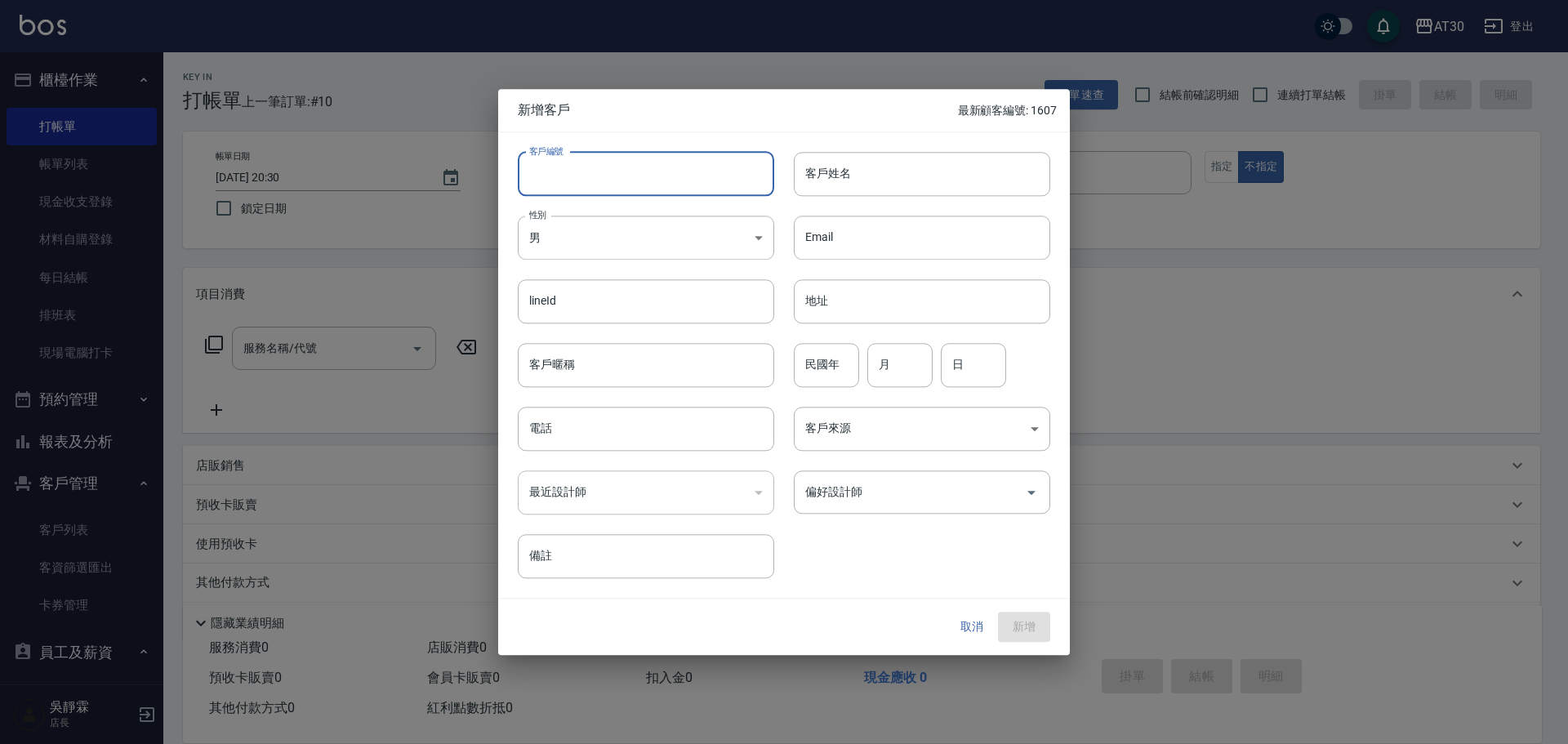
click at [633, 181] on input "客戶編號" at bounding box center [646, 174] width 256 height 44
type input "1618"
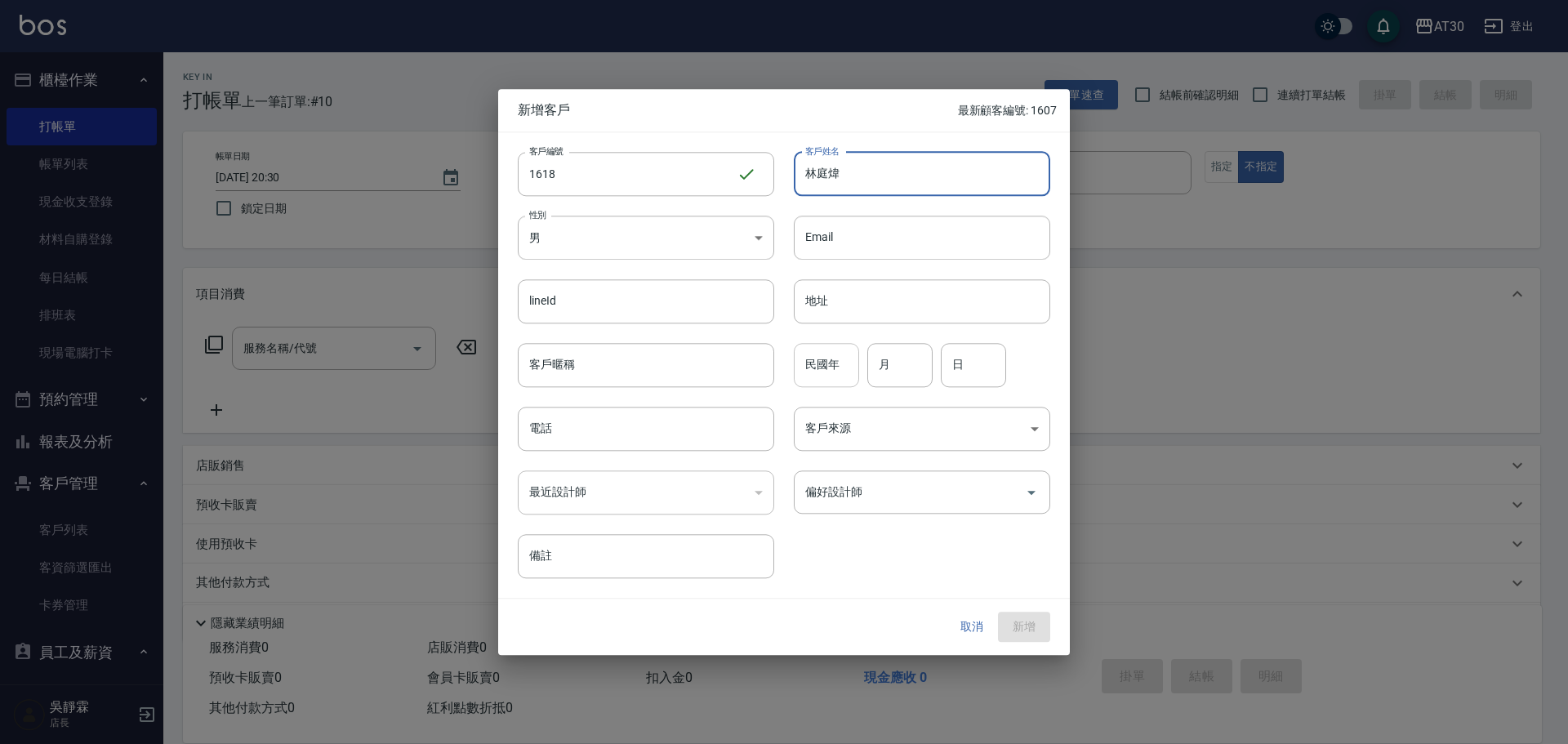
type input "林庭煒"
click at [801, 373] on input "民國年" at bounding box center [826, 365] width 65 height 44
type input "91"
type input "01"
type input "25"
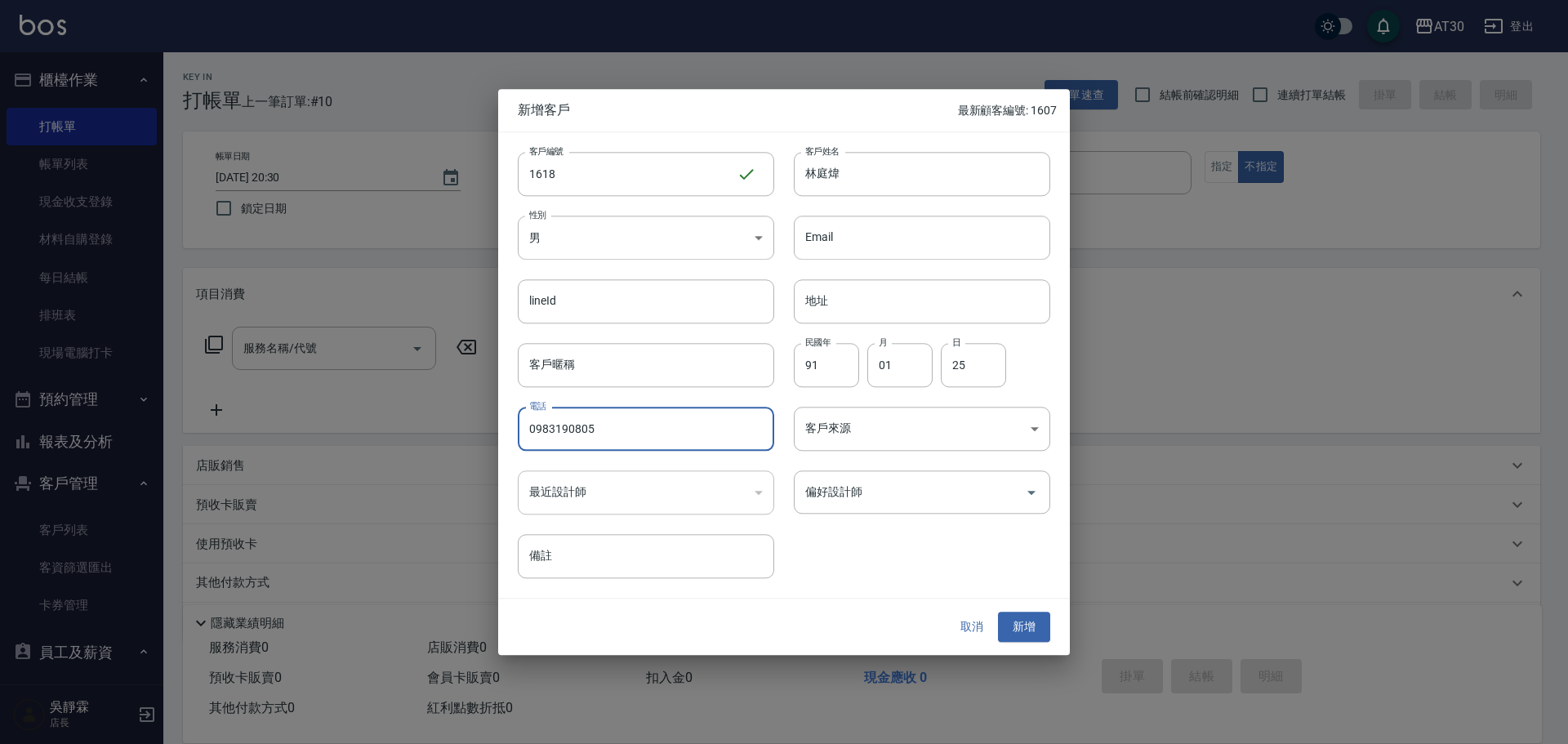
type input "0983190805"
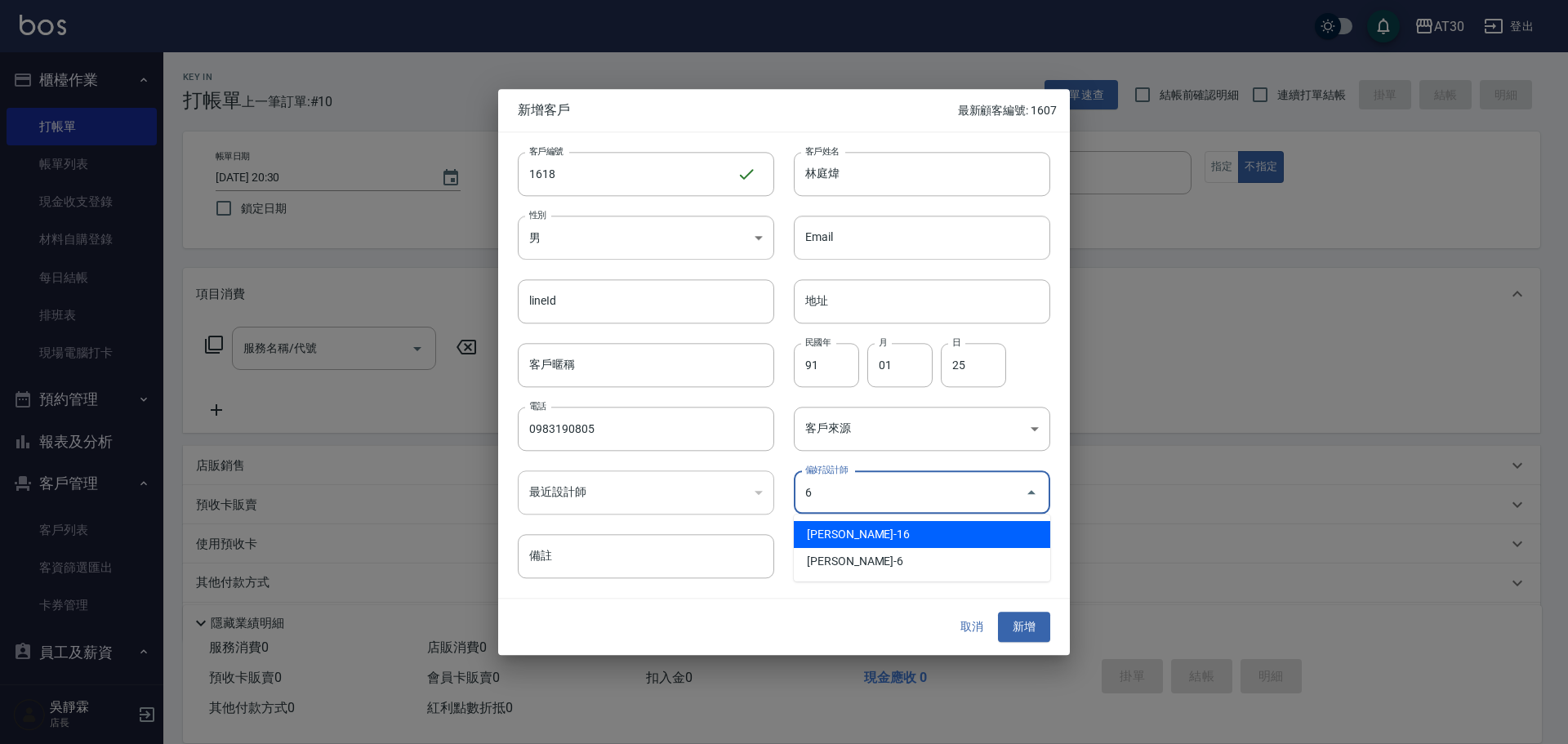
type input "黃玗善"
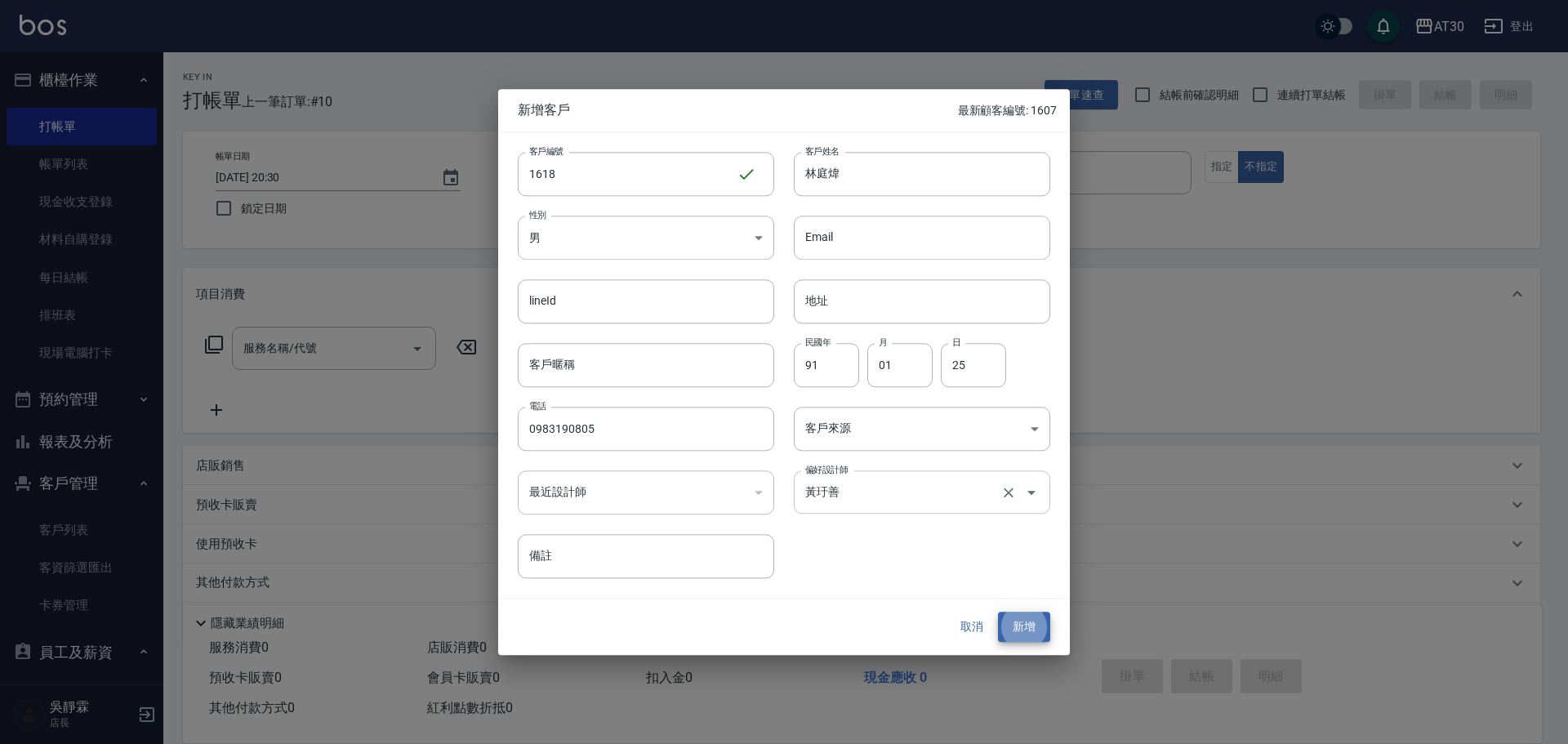
click at [847, 490] on input "黃玗善" at bounding box center [899, 491] width 196 height 28
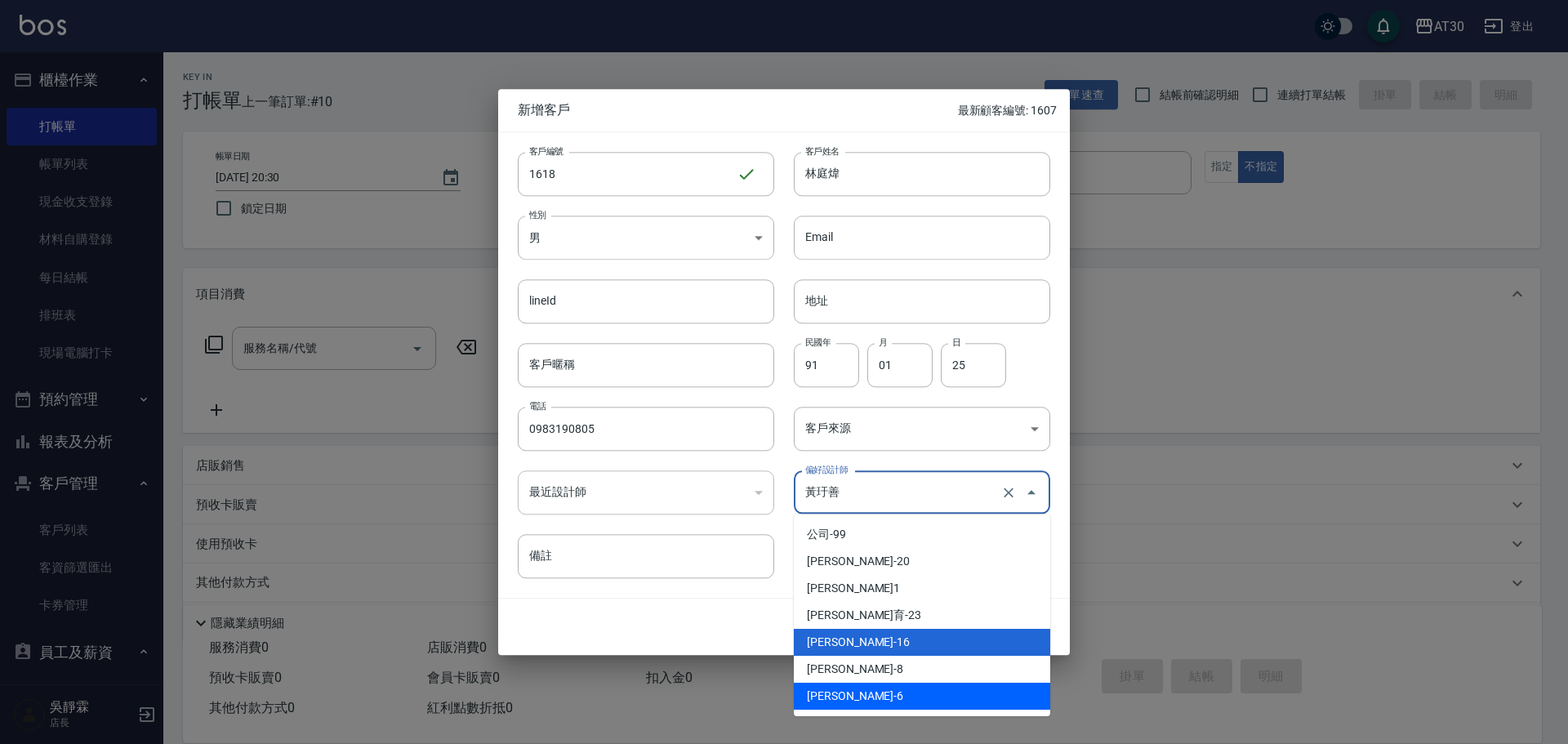
click at [863, 692] on li "吳靜霖-6" at bounding box center [922, 695] width 256 height 27
type input "吳靜霖"
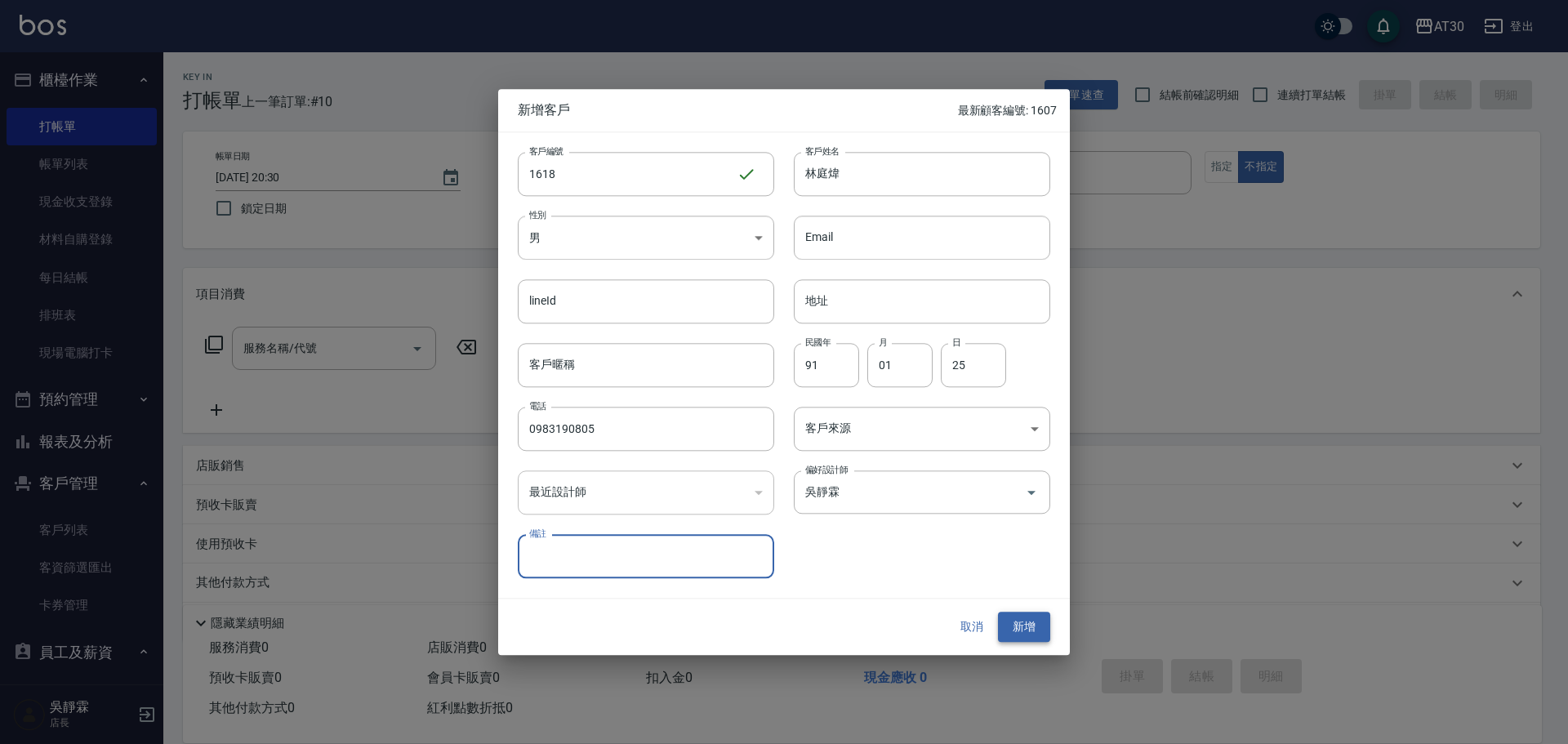
click at [1029, 628] on button "新增" at bounding box center [1024, 627] width 52 height 30
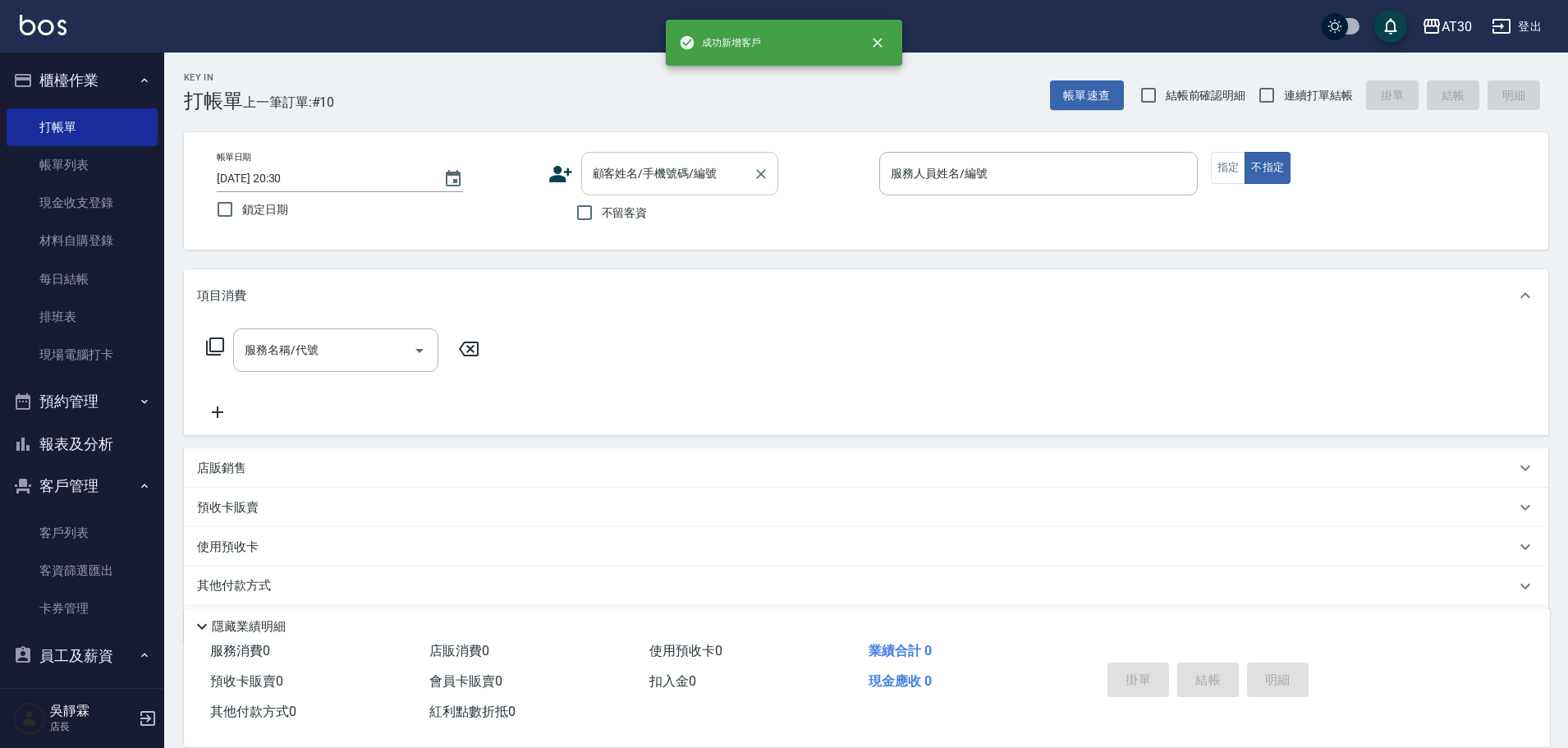
click at [645, 179] on input "顧客姓名/手機號碼/編號" at bounding box center [667, 173] width 157 height 29
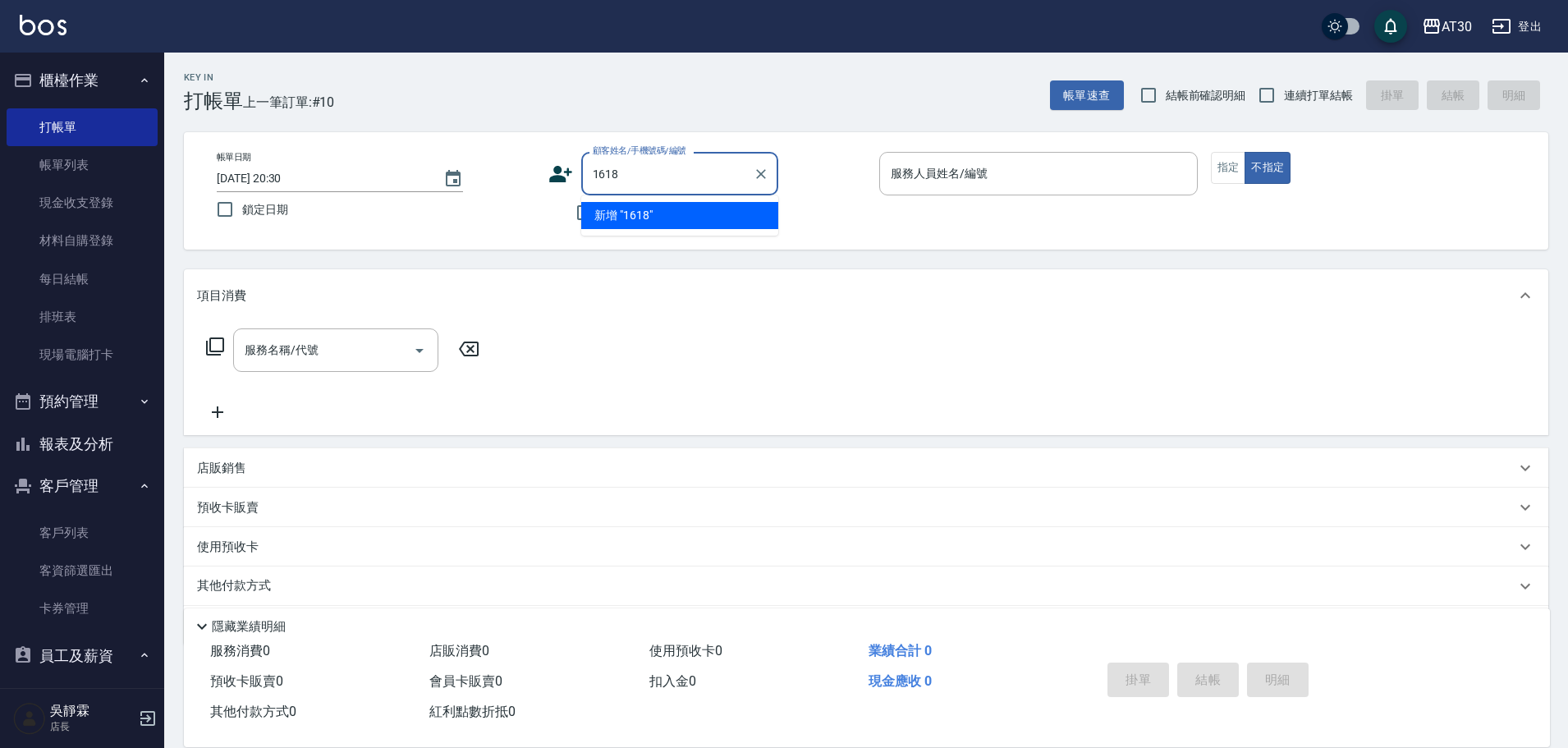
type input "1618"
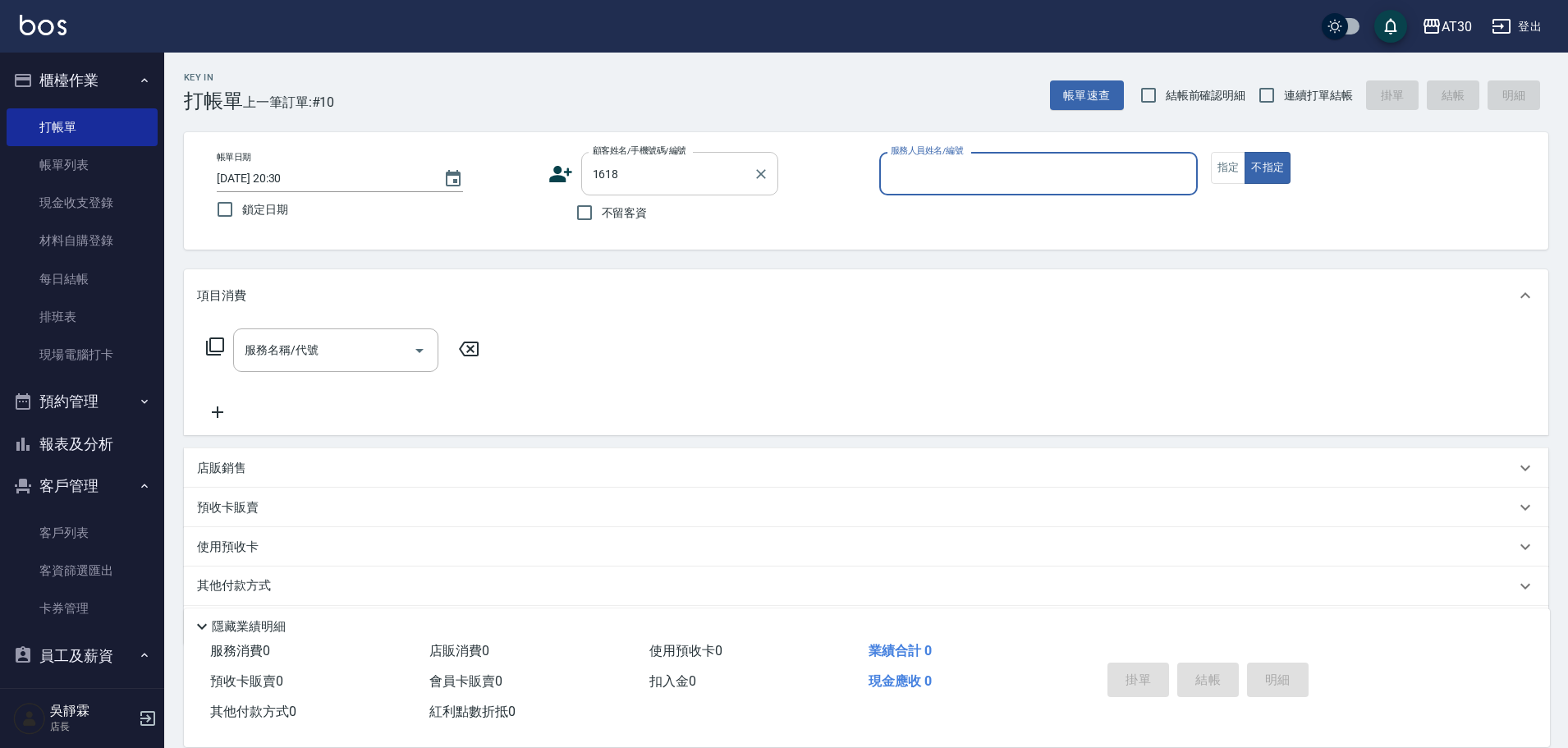
type input "6"
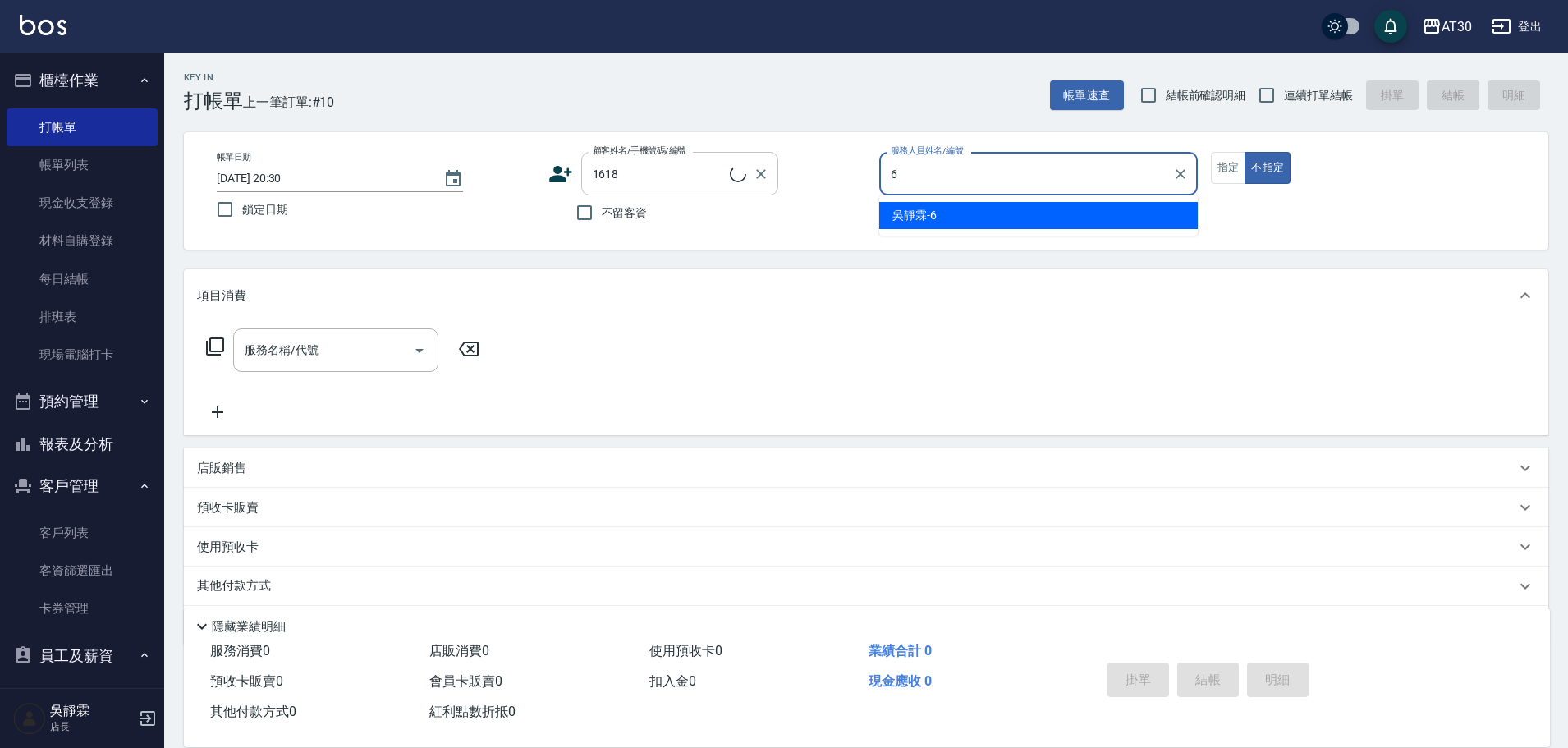
type input "林庭煒/0983190805/1618"
type input "吳靜霖-6"
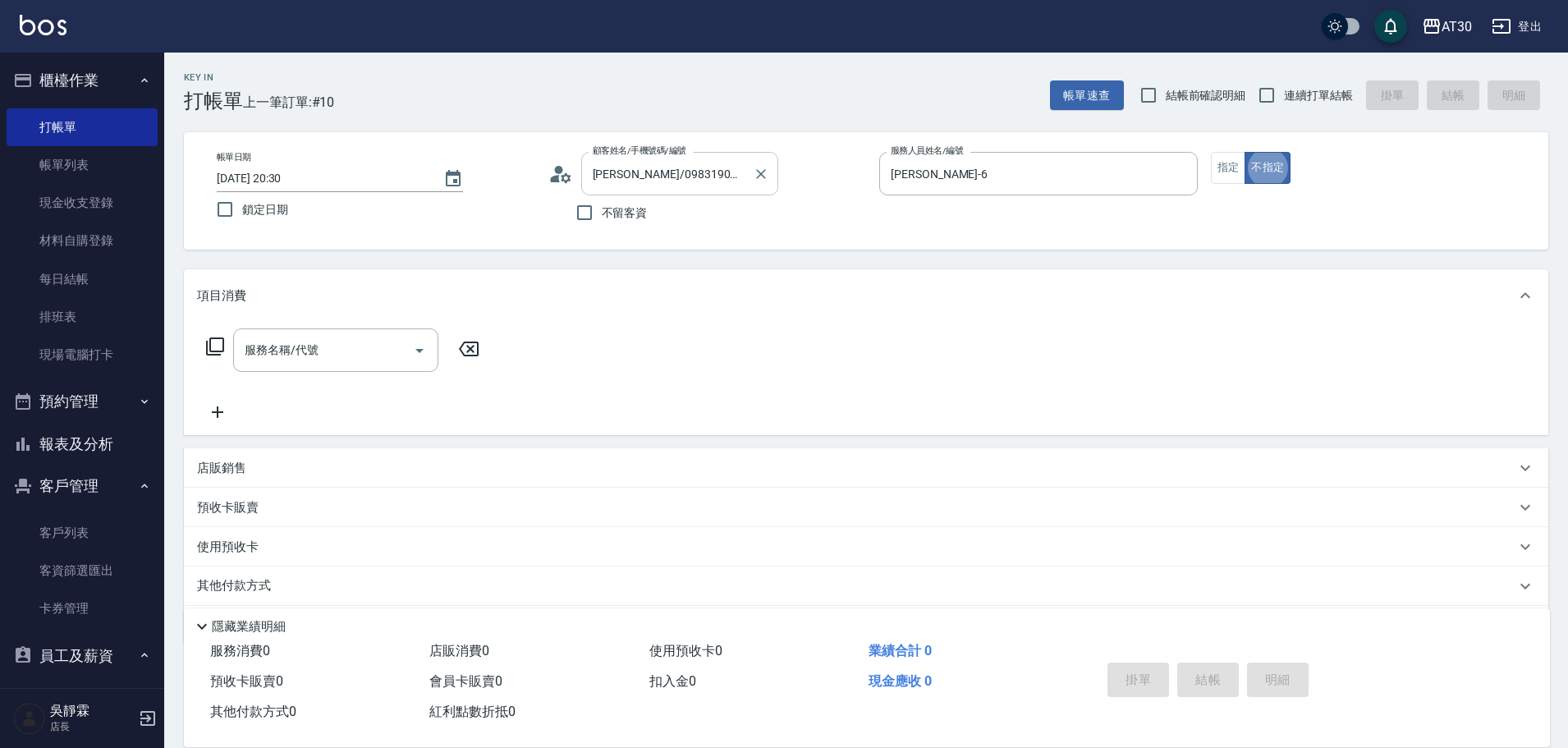
type button "false"
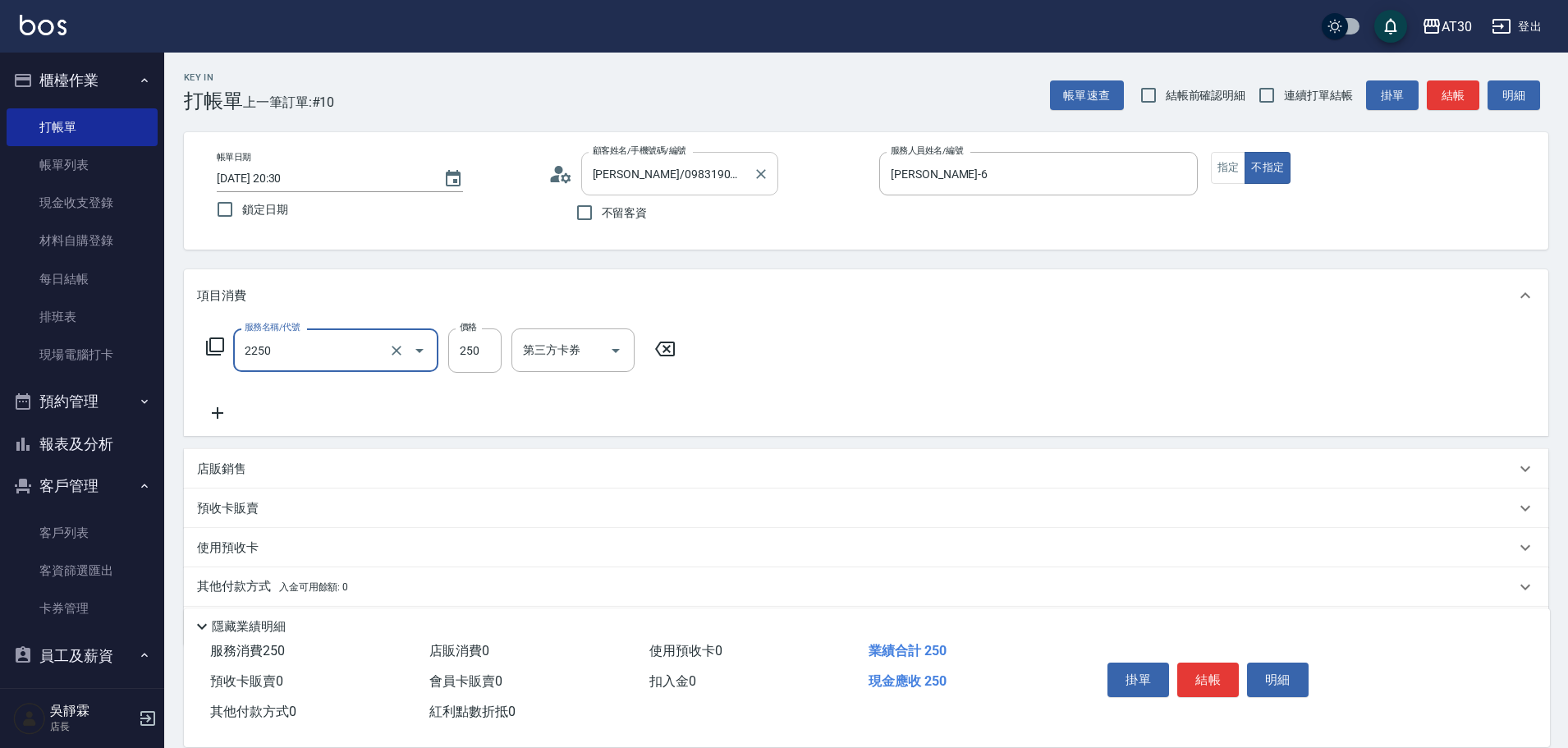
type input "剪髮(2250)"
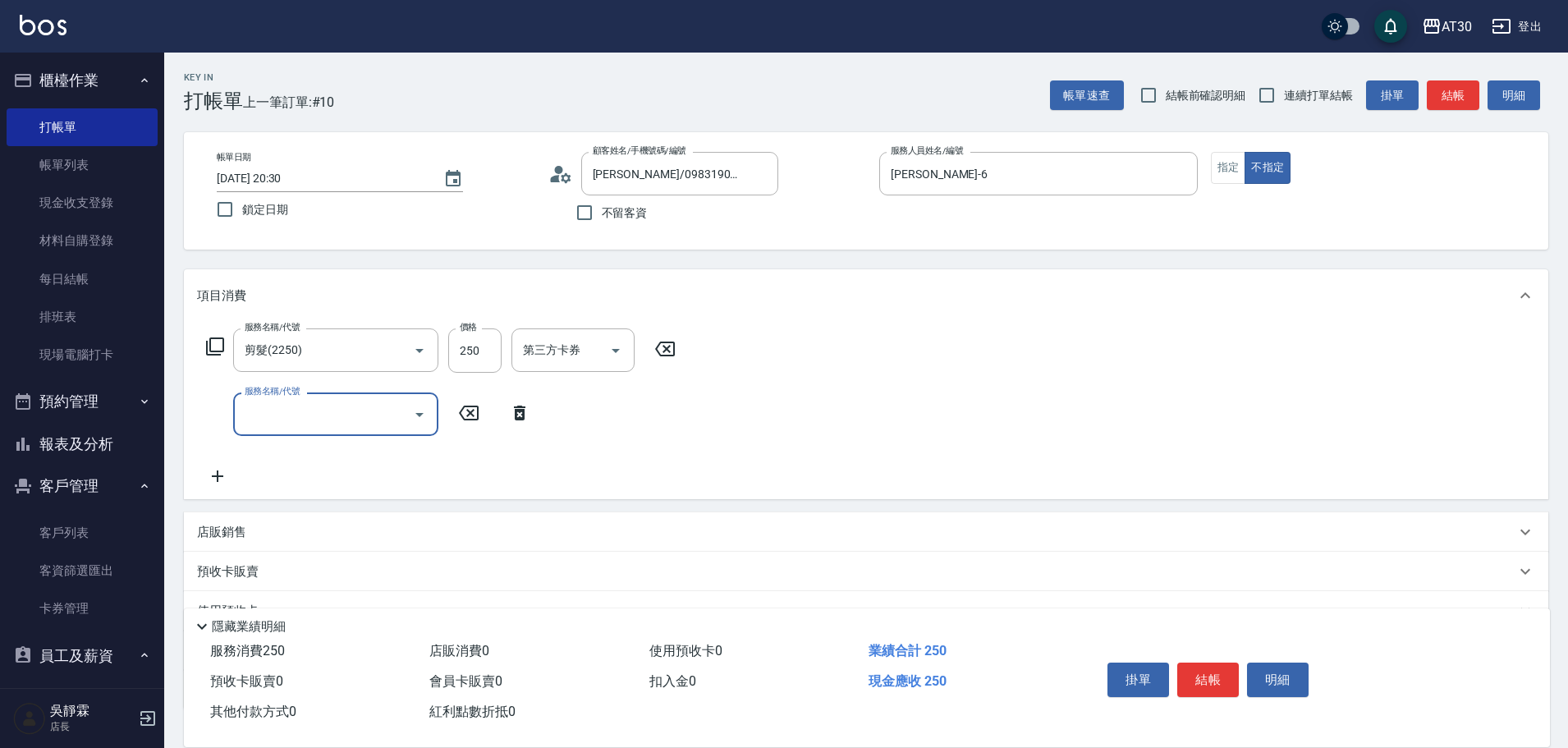
click at [92, 450] on button "報表及分析" at bounding box center [82, 444] width 151 height 42
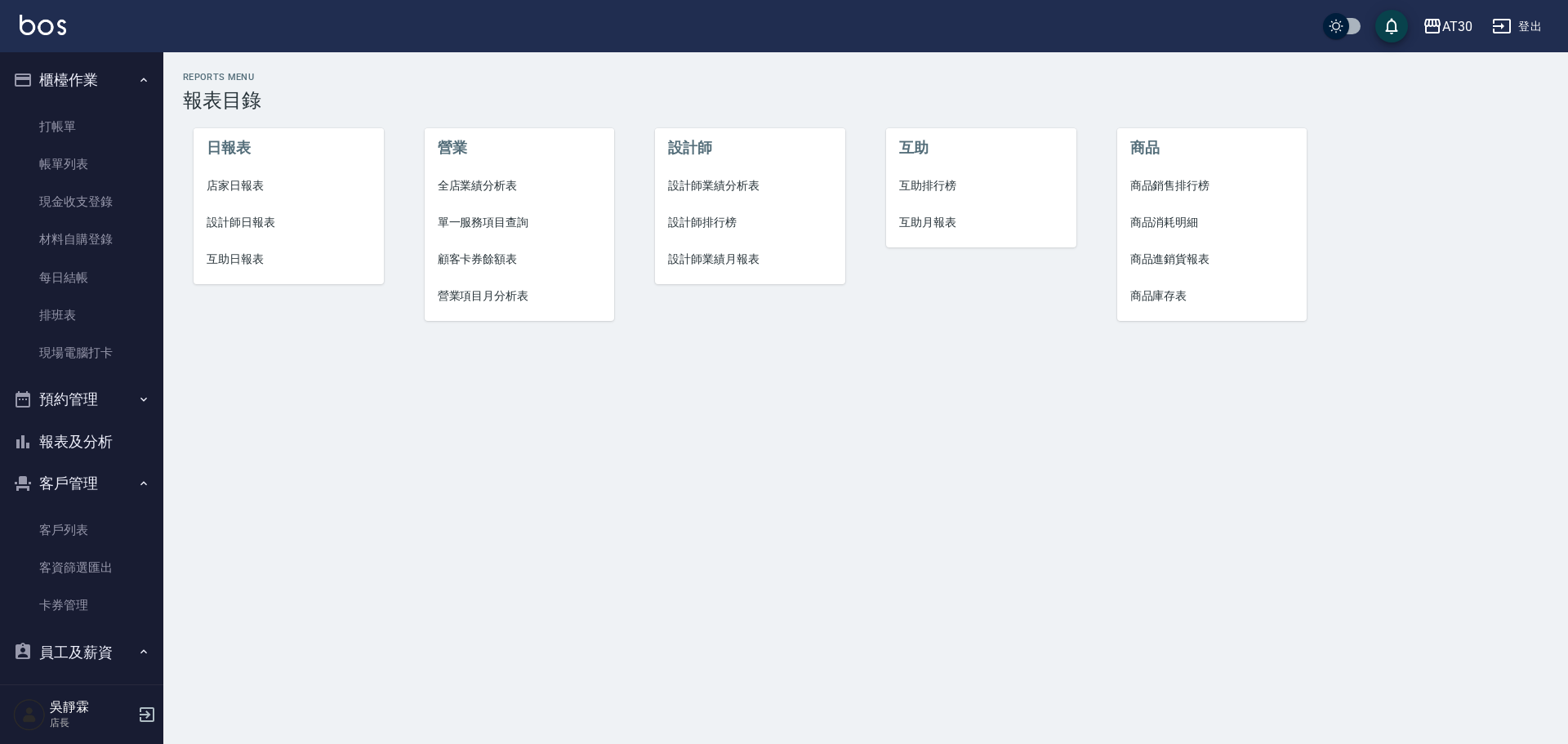
click at [705, 219] on span "設計師排行榜" at bounding box center [750, 222] width 164 height 17
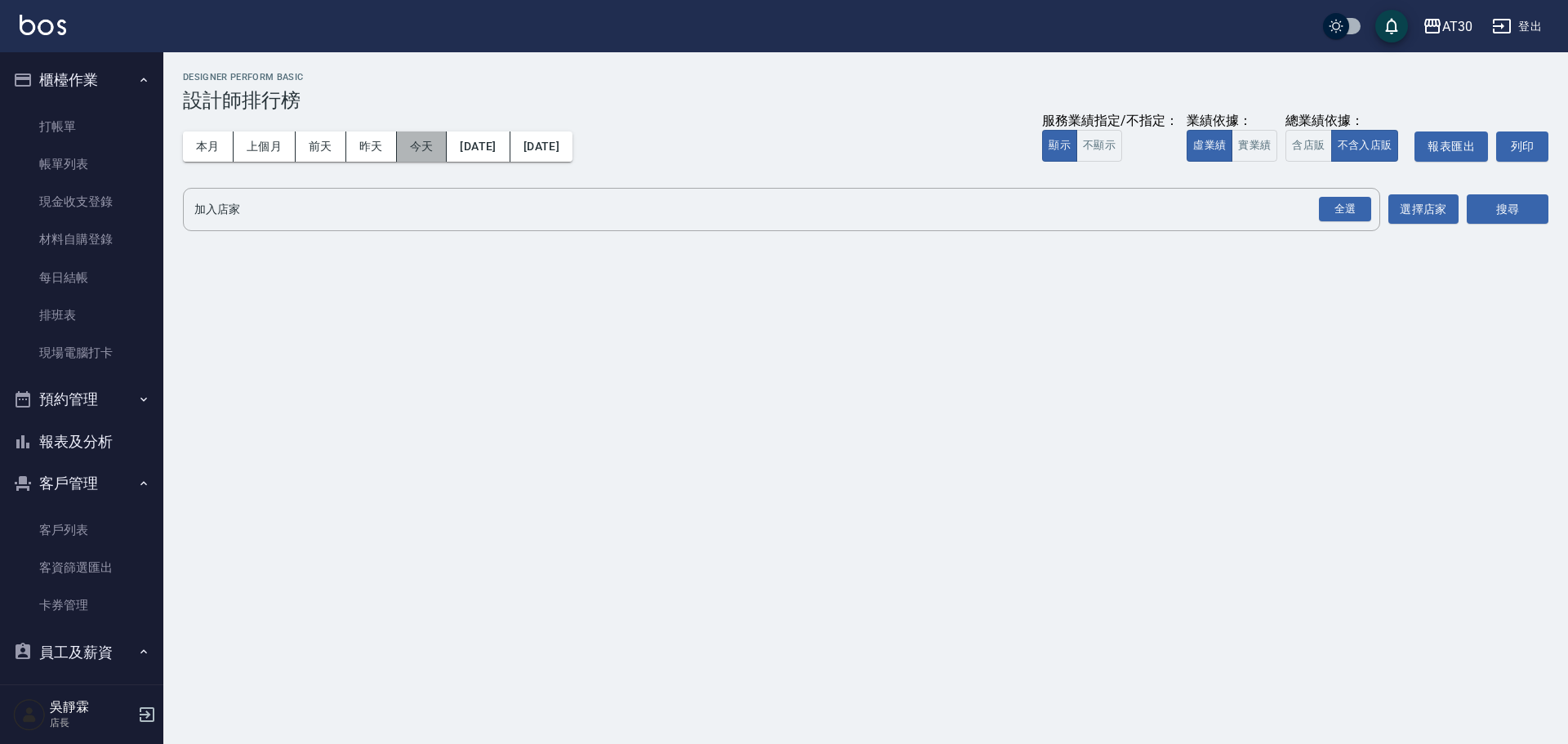
click at [408, 138] on button "今天" at bounding box center [422, 146] width 50 height 30
click at [1360, 209] on div "全選" at bounding box center [1345, 210] width 52 height 26
click at [1488, 207] on button "搜尋" at bounding box center [1508, 210] width 81 height 30
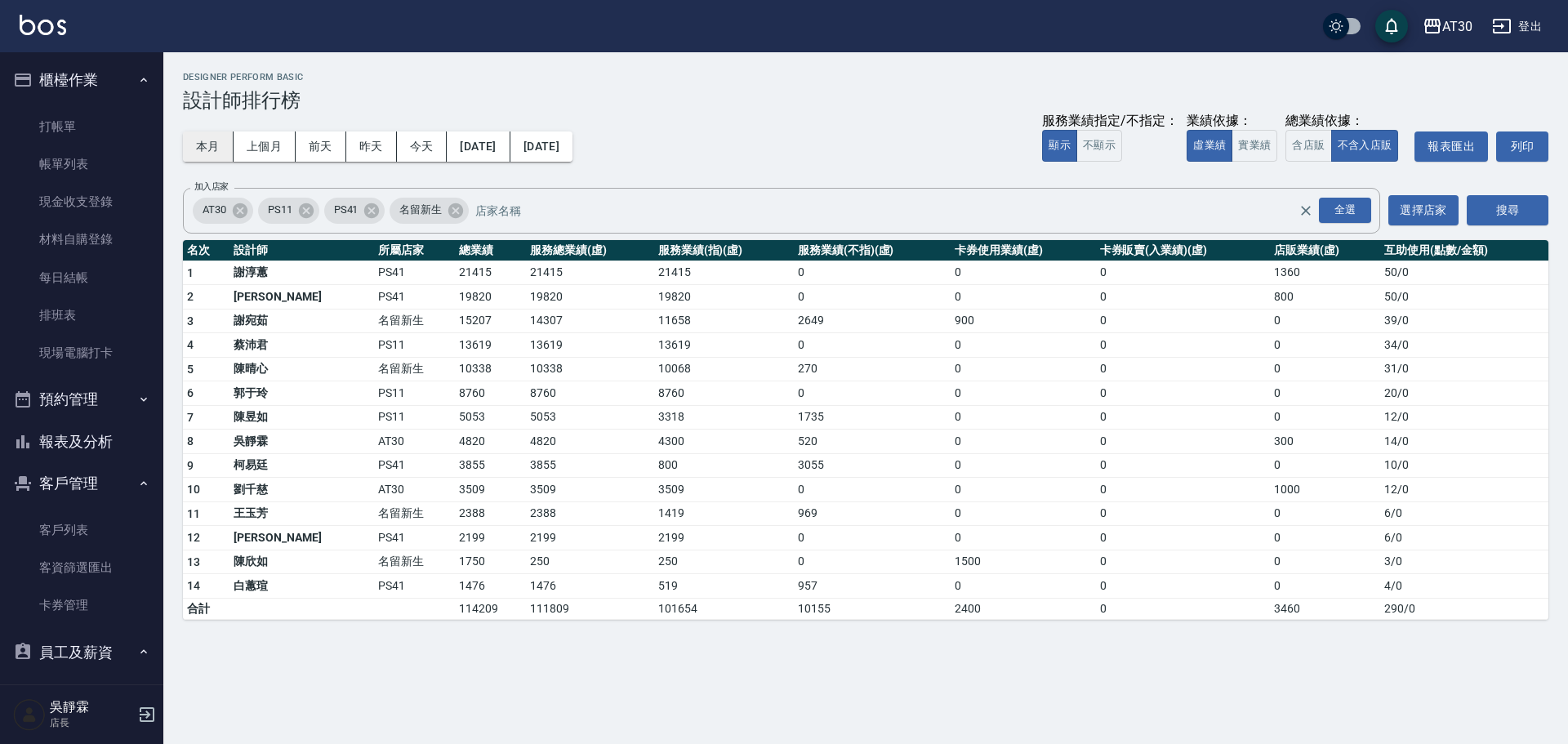
click at [211, 142] on button "本月" at bounding box center [208, 146] width 50 height 30
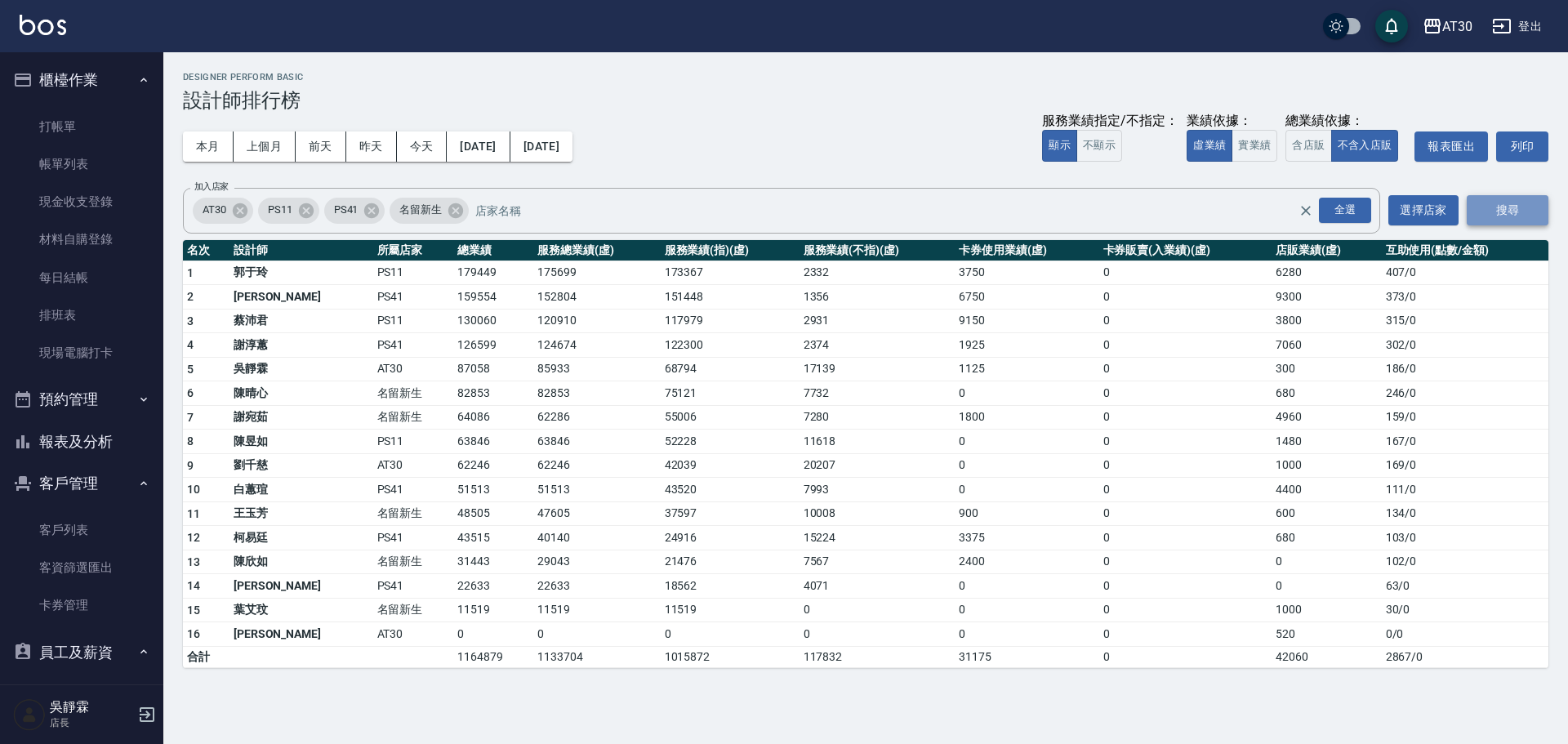
click at [1504, 209] on button "搜尋" at bounding box center [1508, 210] width 81 height 30
click at [1498, 215] on button "搜尋" at bounding box center [1508, 210] width 81 height 30
click at [1340, 207] on div "全選" at bounding box center [1345, 210] width 52 height 26
click at [1499, 210] on button "搜尋" at bounding box center [1508, 210] width 81 height 30
click at [79, 142] on link "打帳單" at bounding box center [81, 126] width 150 height 38
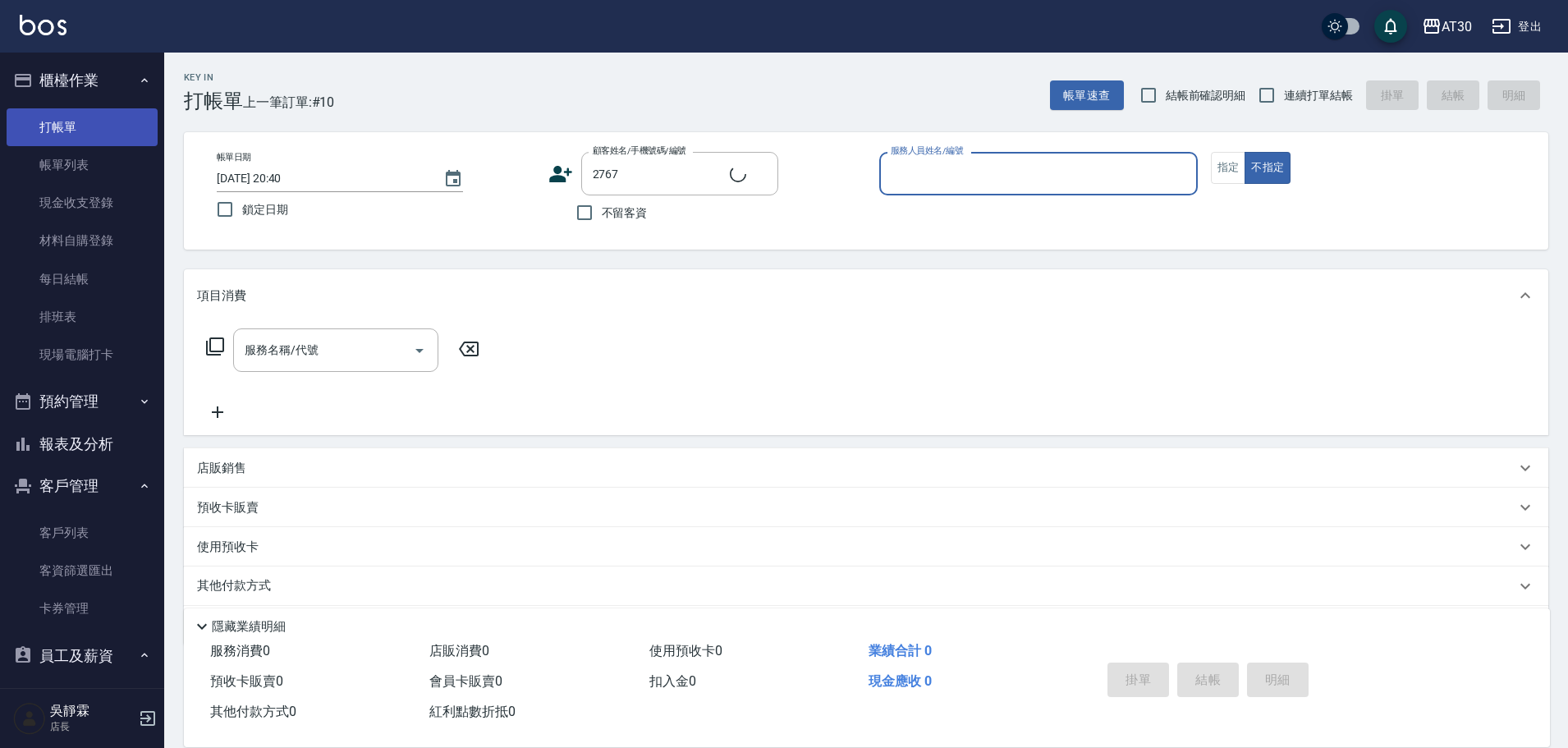
type input "彭晨軒/0986728040/2767"
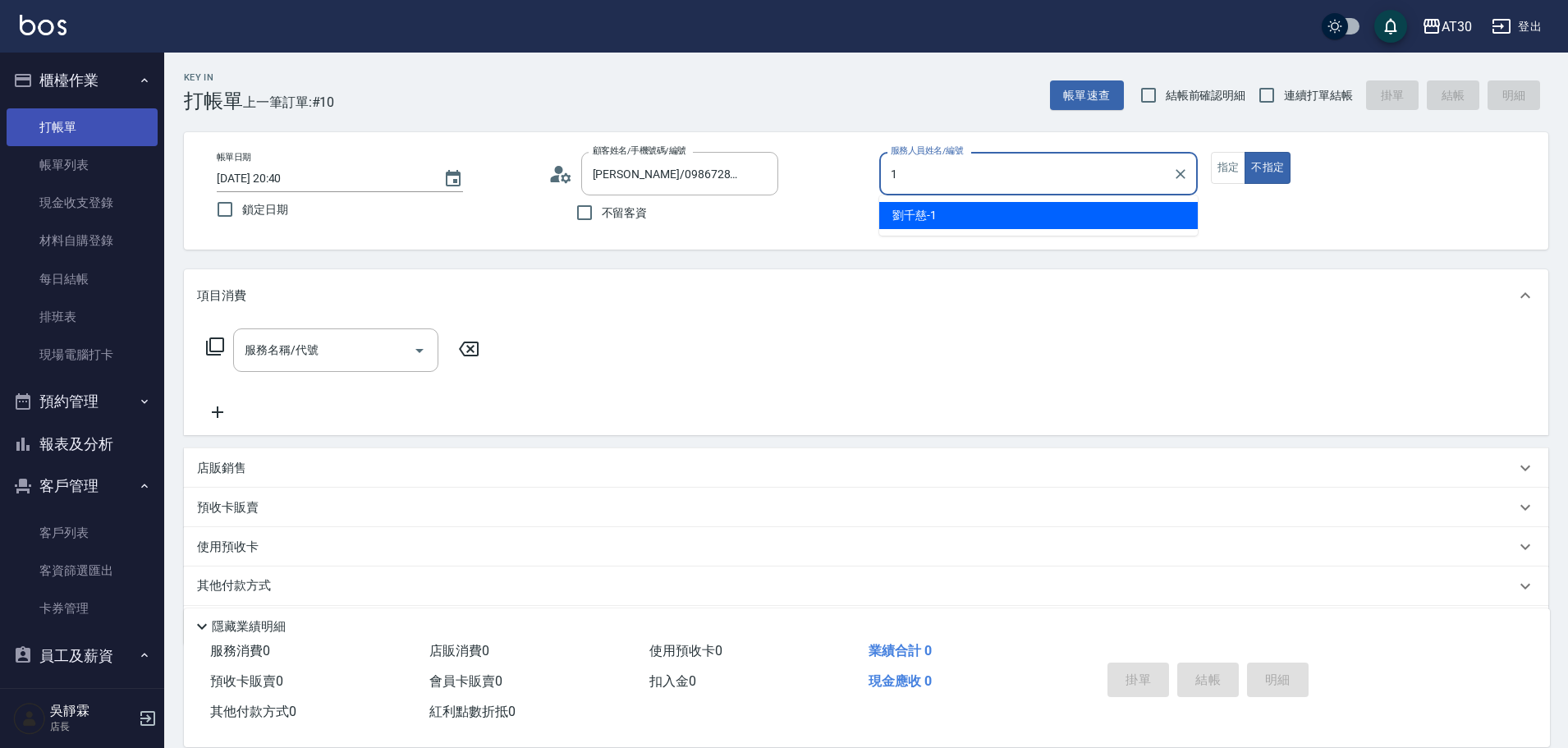
type input "劉千慈-1"
type button "false"
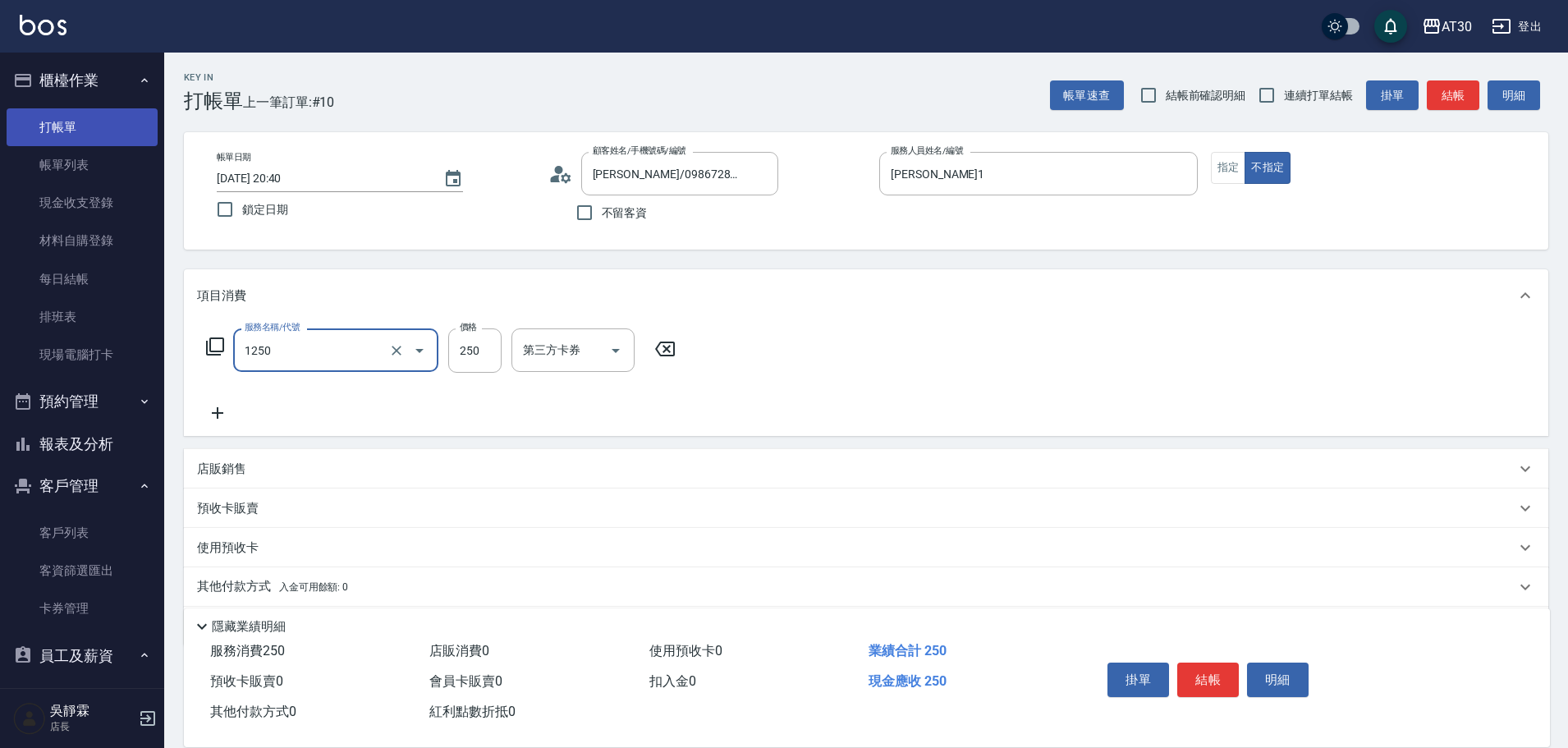
type input "洗髮250(1250)"
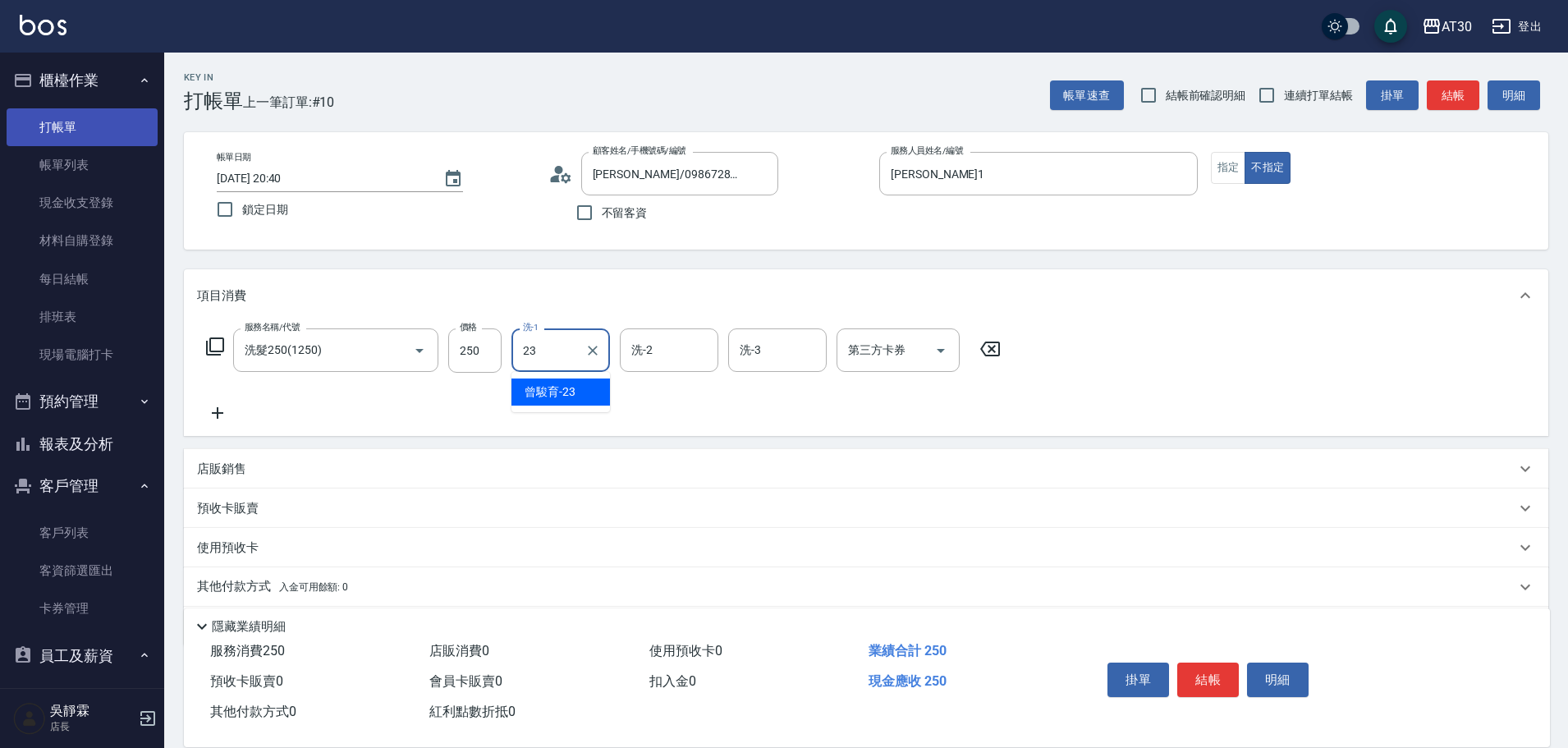
type input "曾駿育-23"
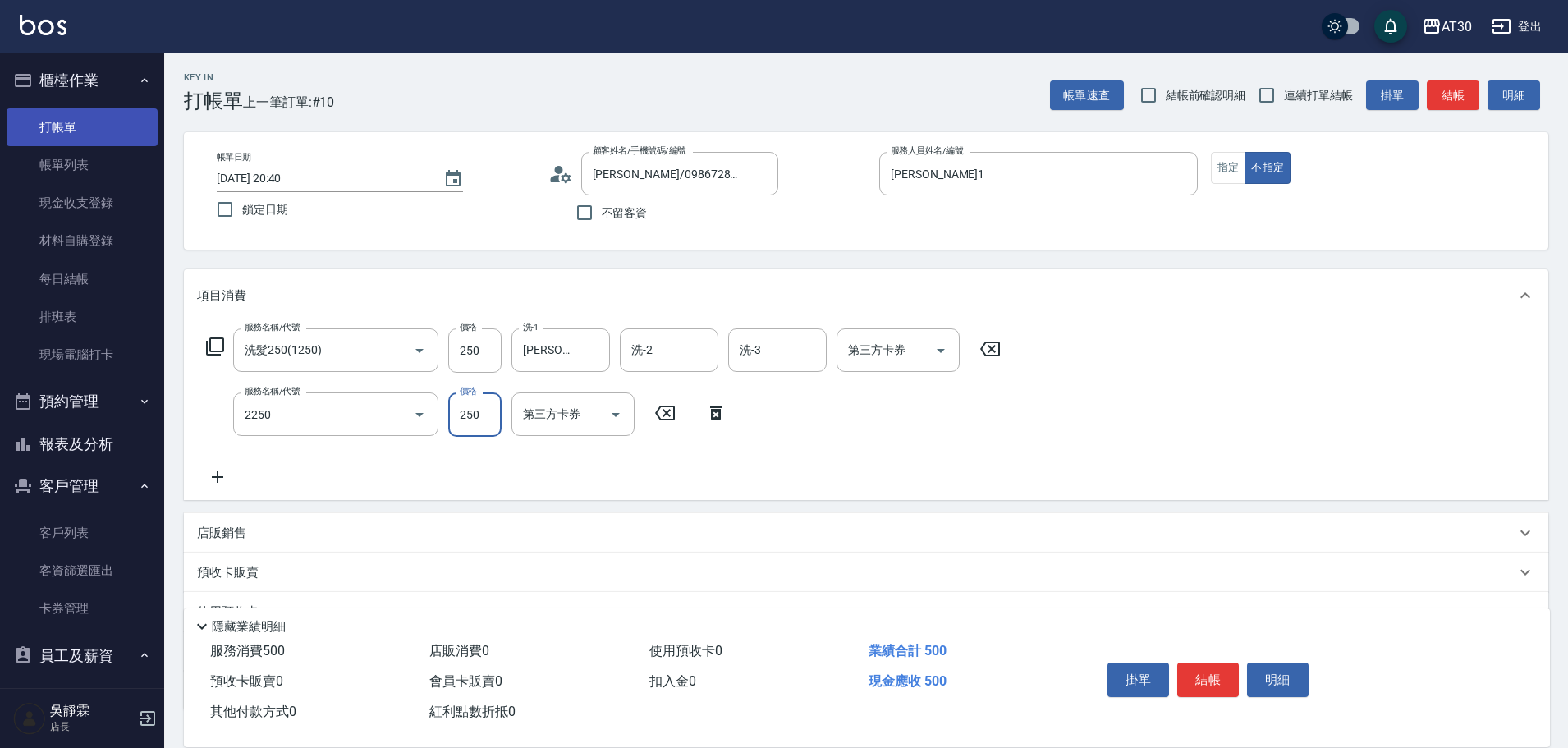
type input "剪髮(2250)"
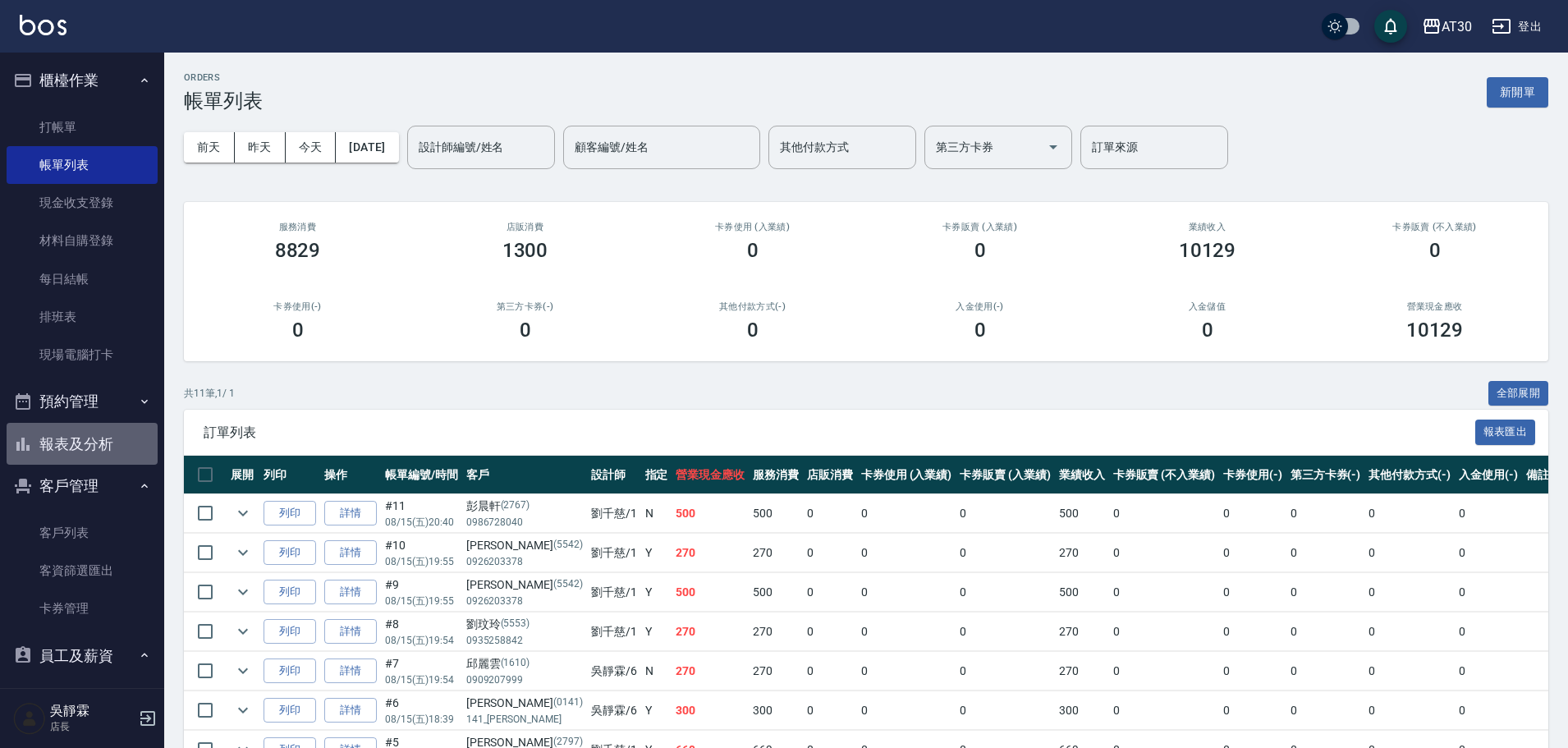
click at [88, 439] on button "報表及分析" at bounding box center [82, 444] width 151 height 42
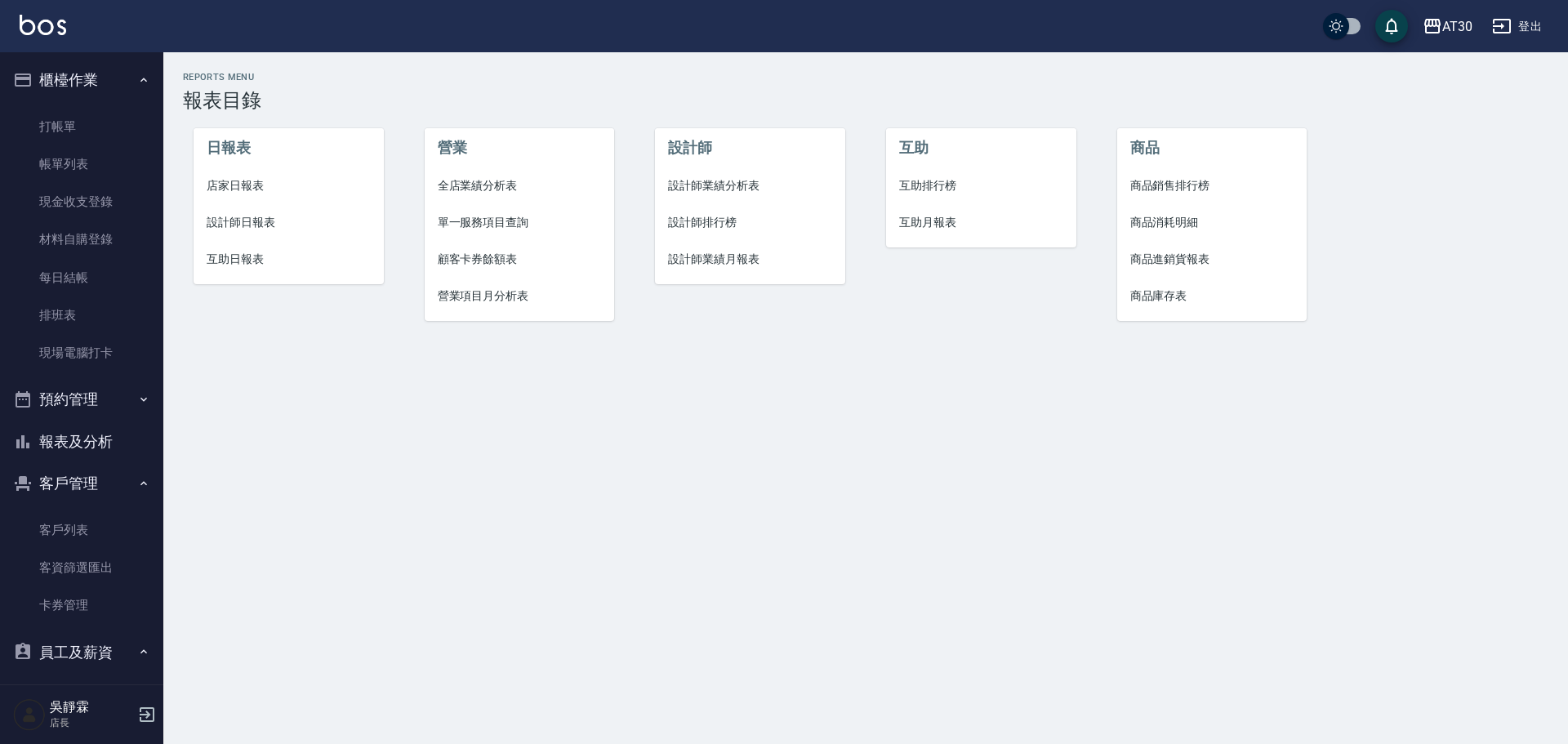
click at [949, 182] on span "互助排行榜" at bounding box center [981, 186] width 164 height 17
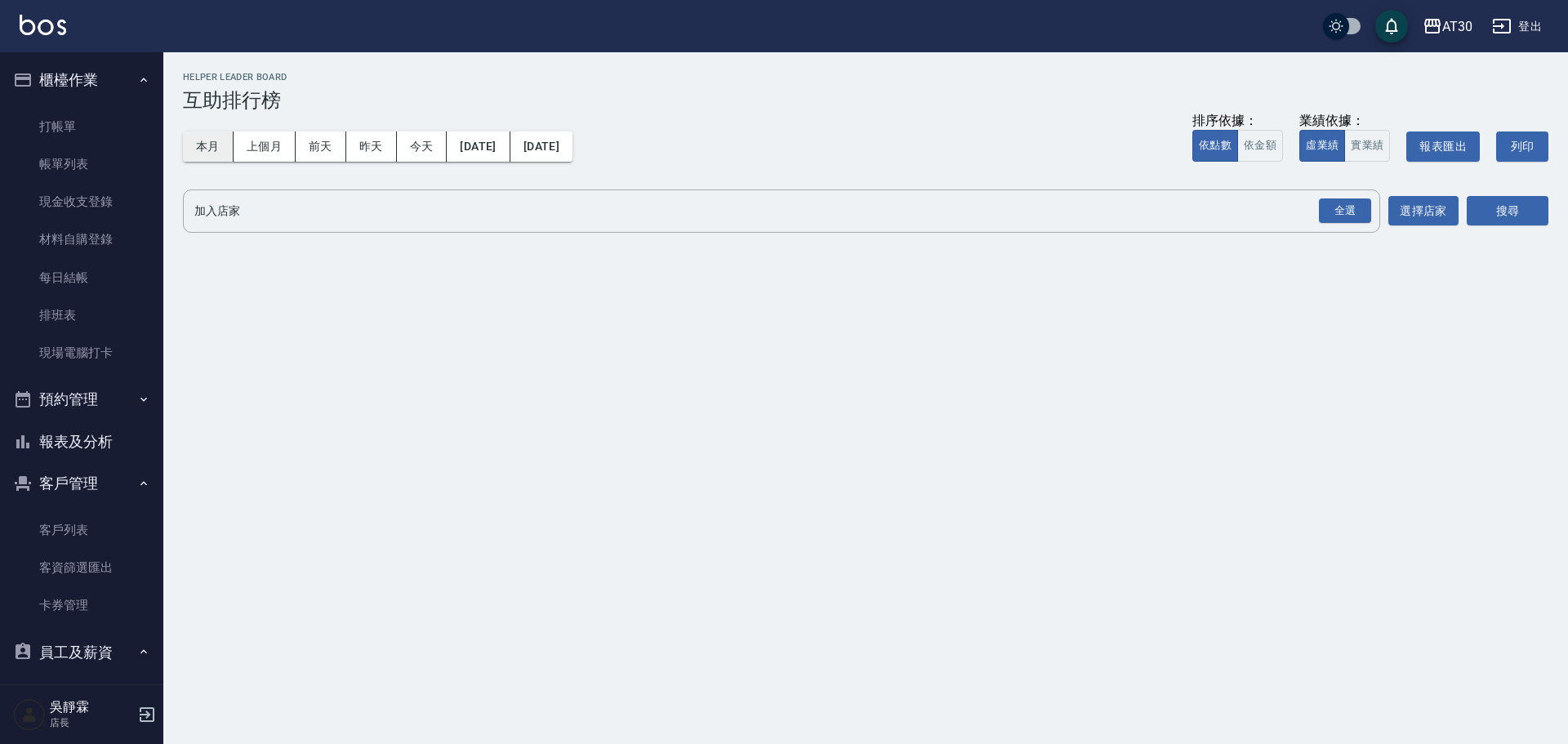
click at [220, 141] on button "本月" at bounding box center [208, 146] width 50 height 30
click at [1352, 208] on div "全選" at bounding box center [1345, 211] width 52 height 26
click at [1541, 216] on button "搜尋" at bounding box center [1508, 211] width 81 height 30
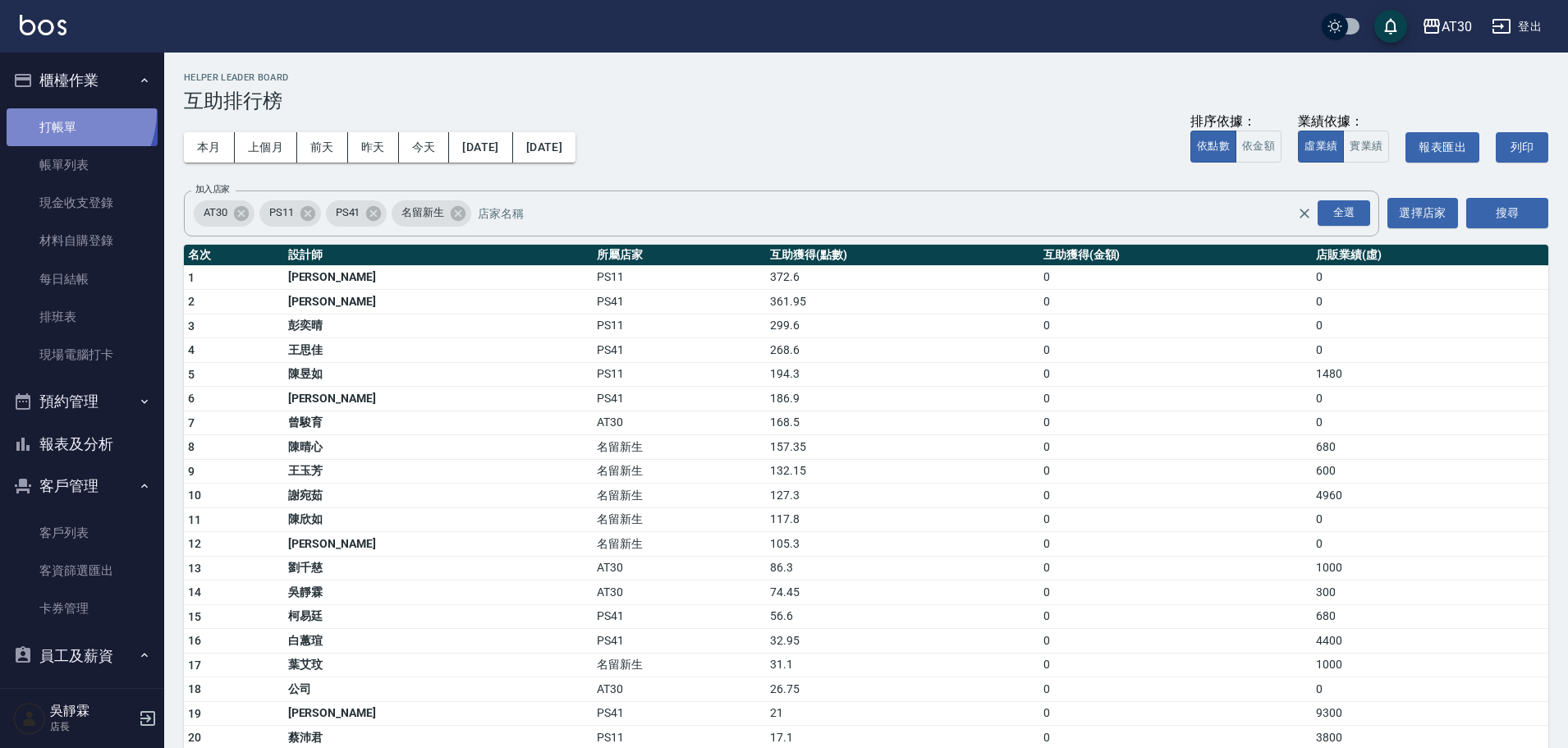
click at [53, 110] on link "打帳單" at bounding box center [82, 127] width 151 height 38
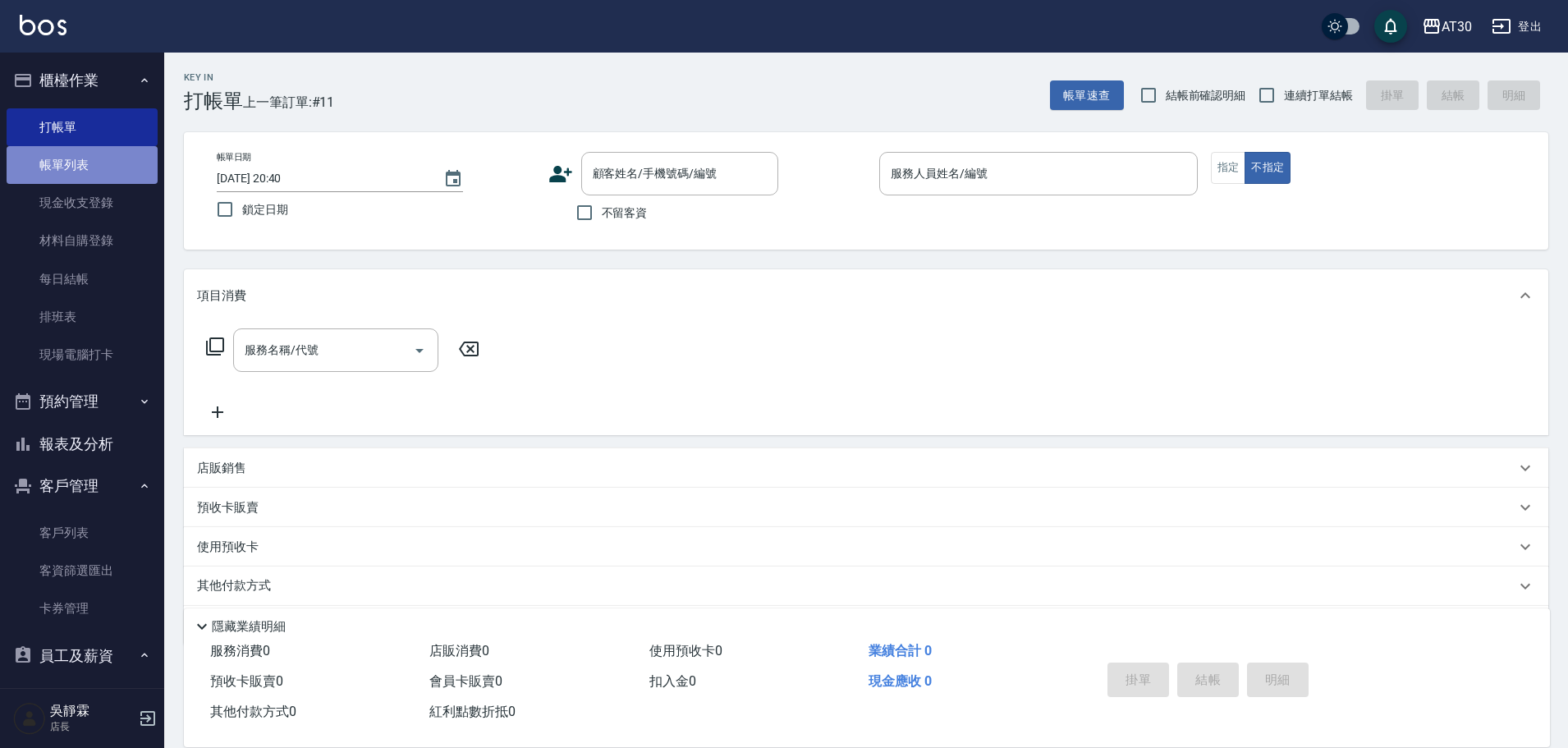
click at [85, 166] on link "帳單列表" at bounding box center [82, 165] width 151 height 38
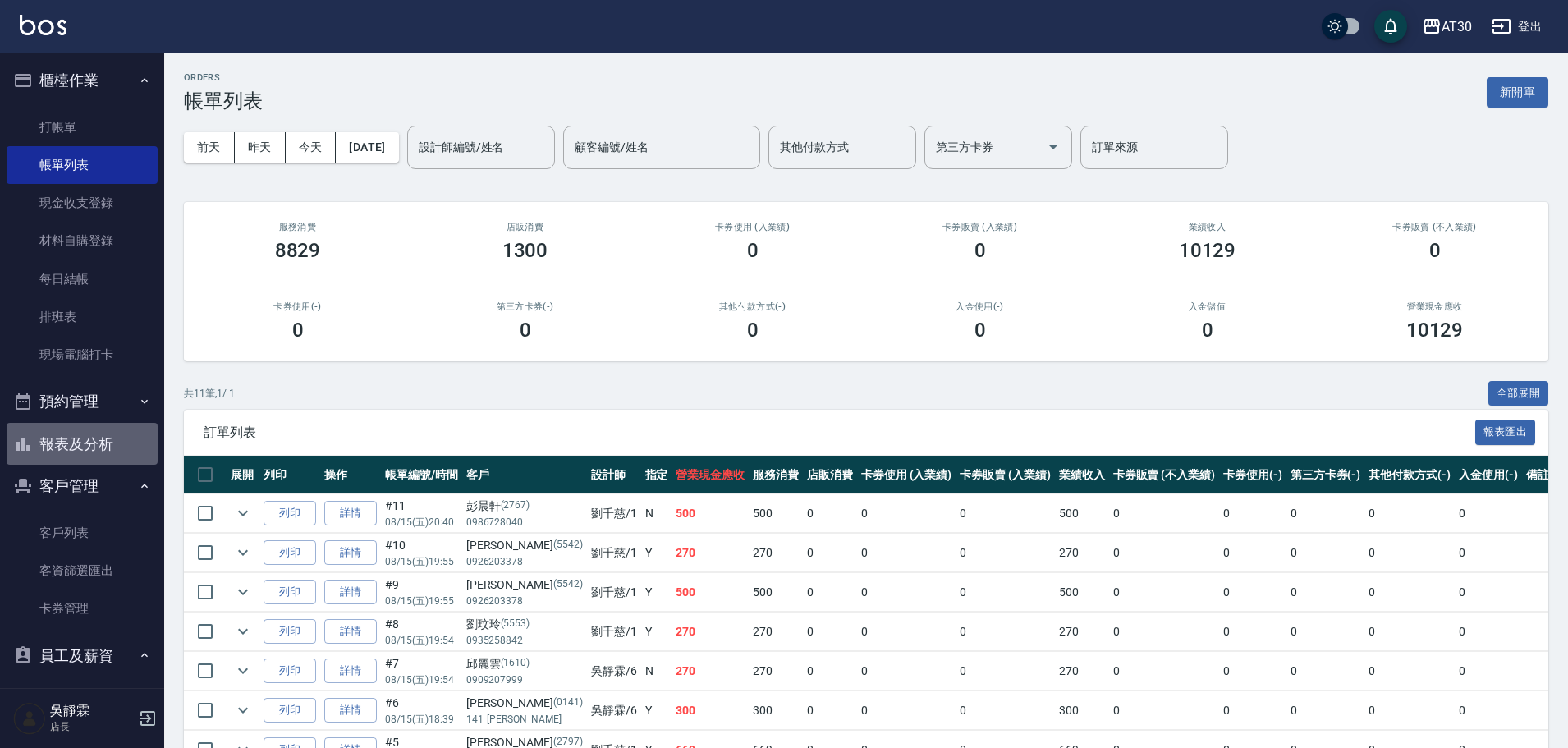
click at [109, 455] on button "報表及分析" at bounding box center [82, 444] width 151 height 42
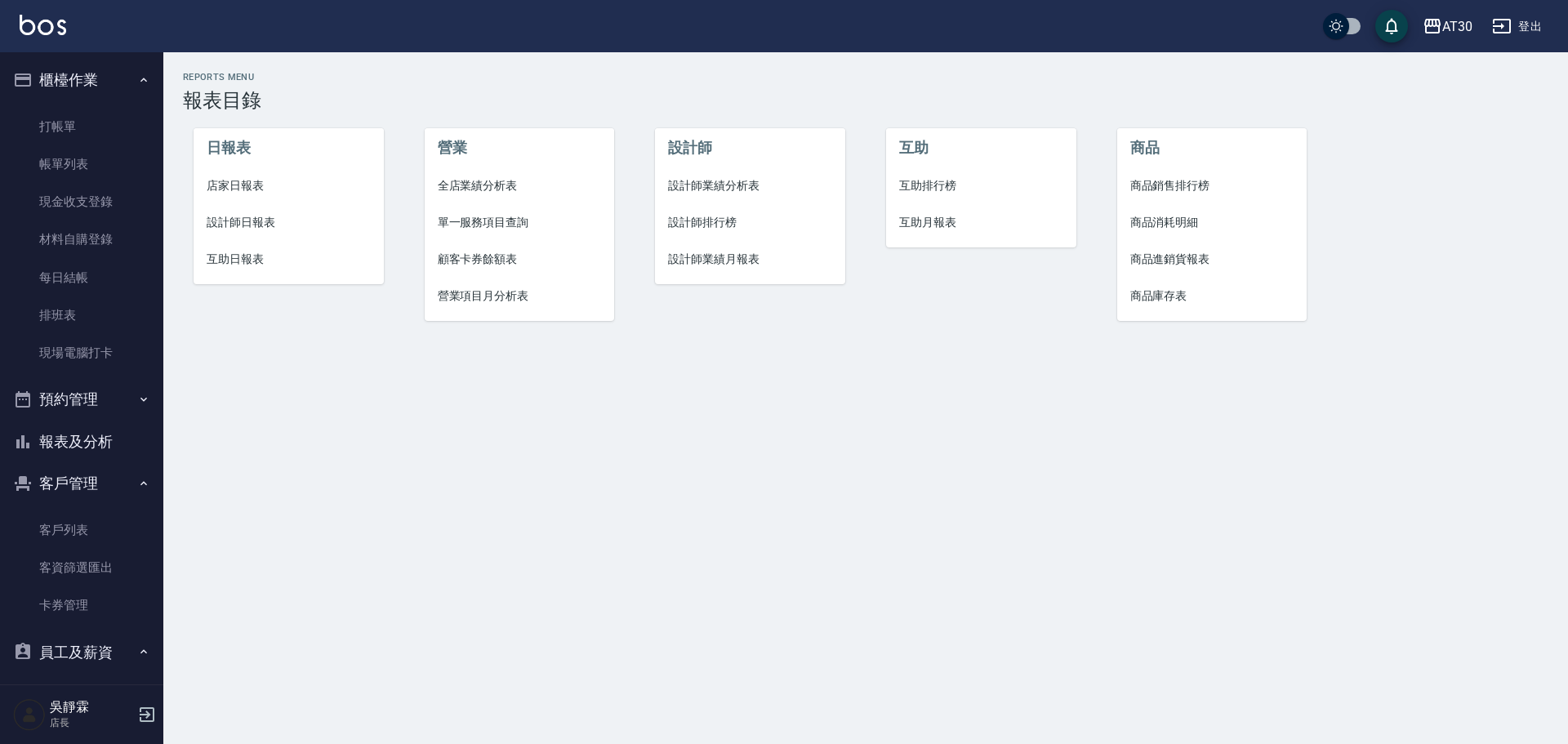
click at [716, 216] on span "設計師排行榜" at bounding box center [750, 222] width 164 height 17
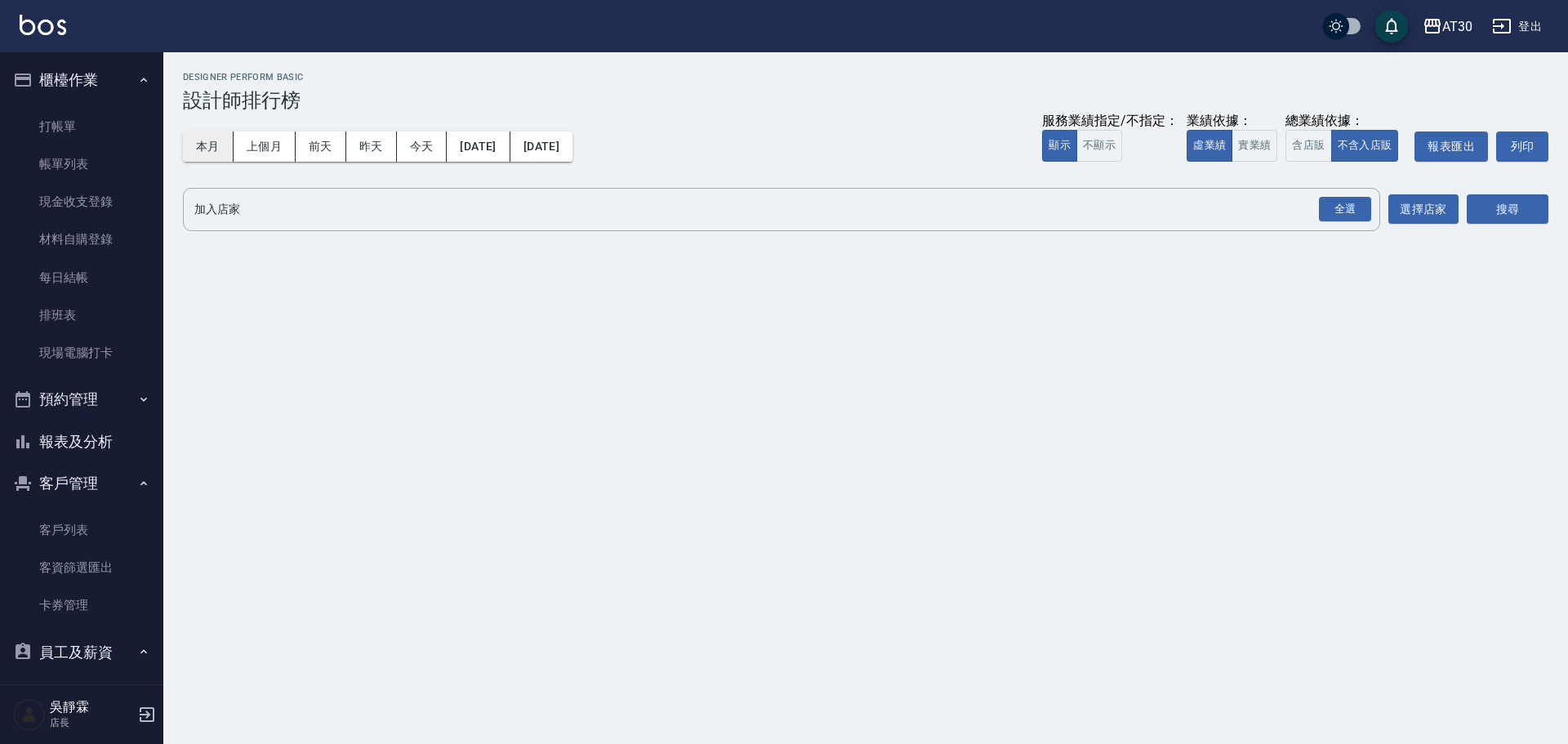
click at [201, 139] on button "本月" at bounding box center [208, 146] width 50 height 30
click at [1364, 210] on div "全選" at bounding box center [1345, 210] width 52 height 26
click at [1471, 211] on button "搜尋" at bounding box center [1508, 210] width 81 height 30
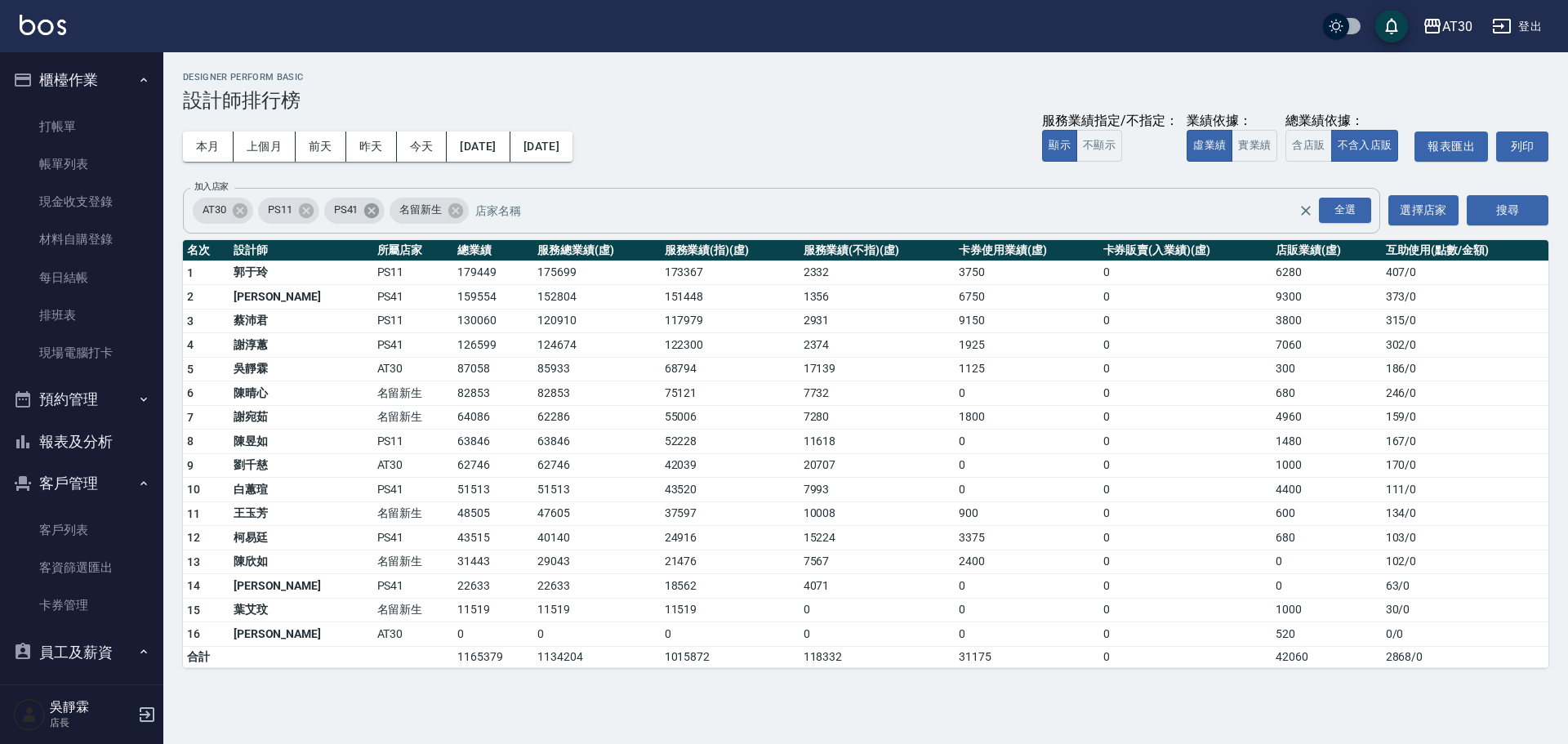
click at [372, 213] on icon at bounding box center [372, 210] width 18 height 18
click at [309, 213] on icon at bounding box center [307, 210] width 18 height 18
click at [1535, 204] on button "搜尋" at bounding box center [1508, 210] width 81 height 30
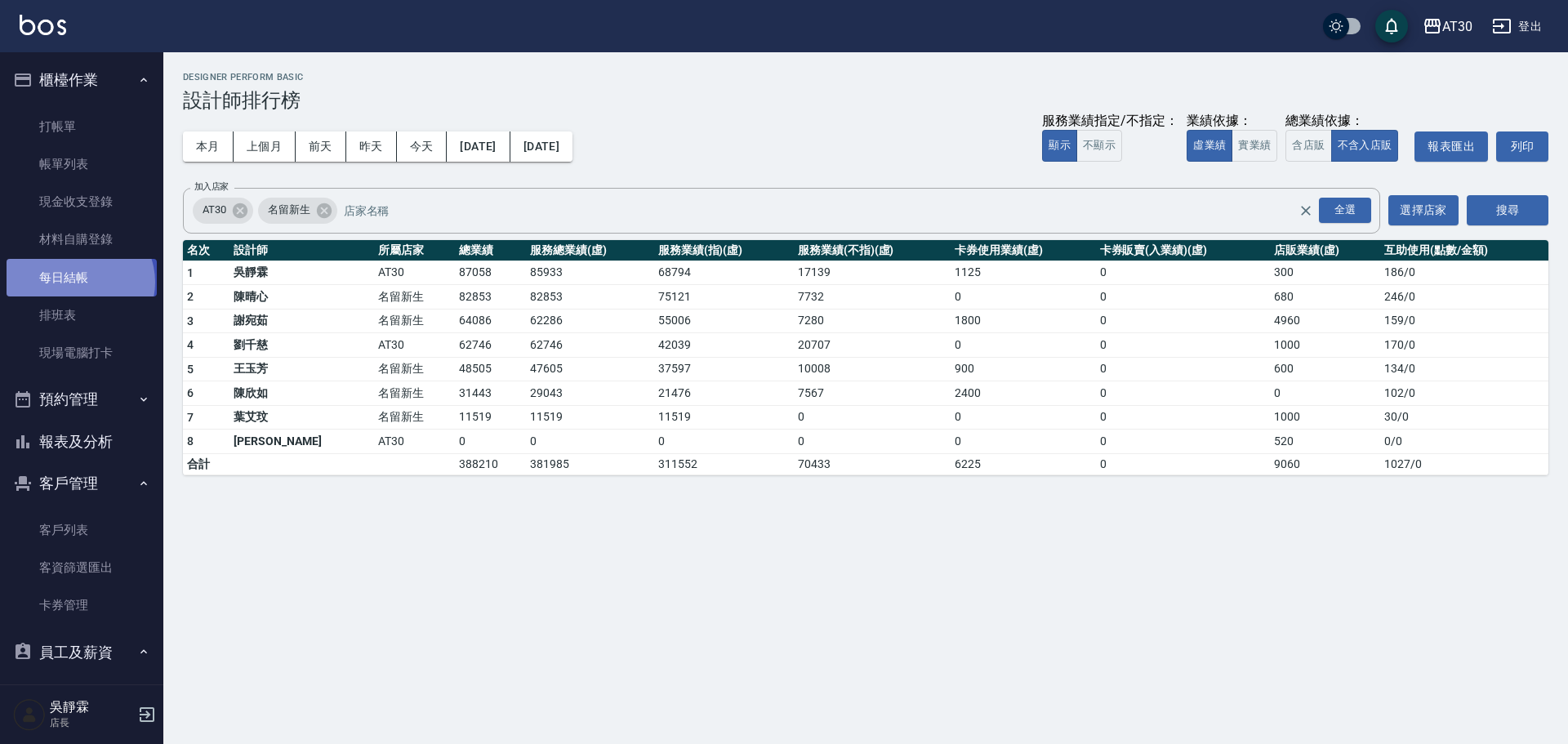
click at [79, 282] on link "每日結帳" at bounding box center [81, 277] width 150 height 38
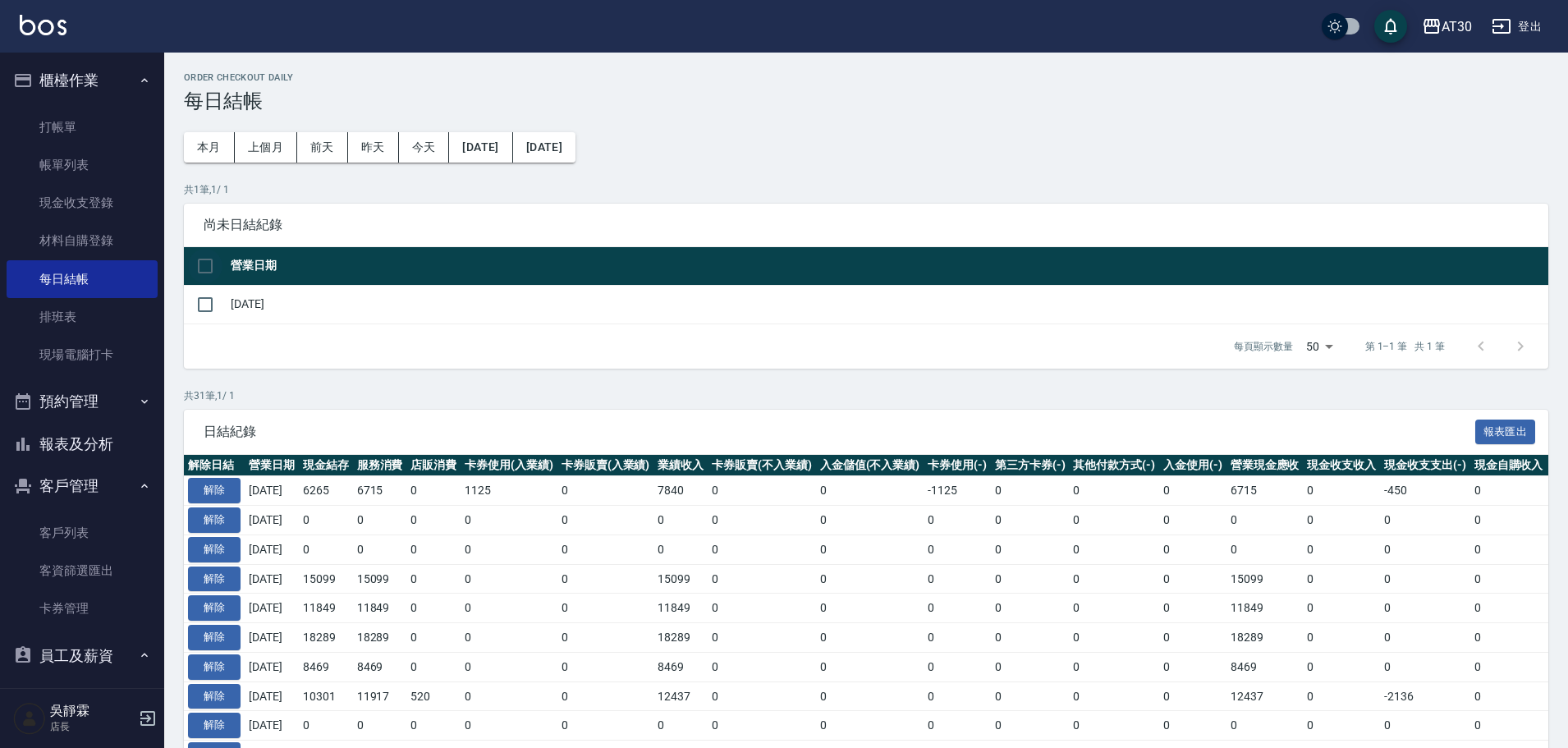
click at [209, 253] on input "checkbox" at bounding box center [204, 265] width 34 height 34
checkbox input "true"
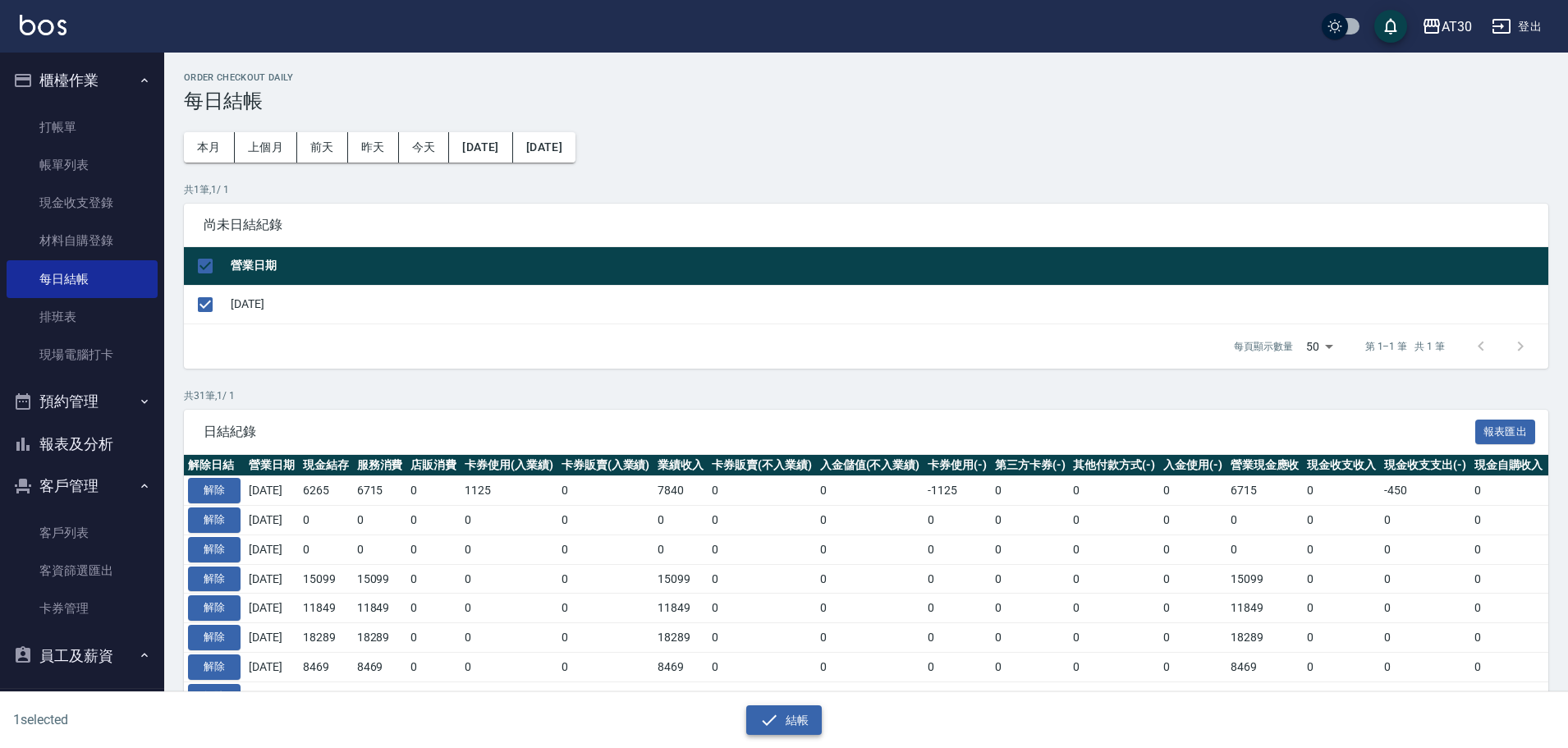
click at [790, 712] on button "結帳" at bounding box center [784, 720] width 76 height 30
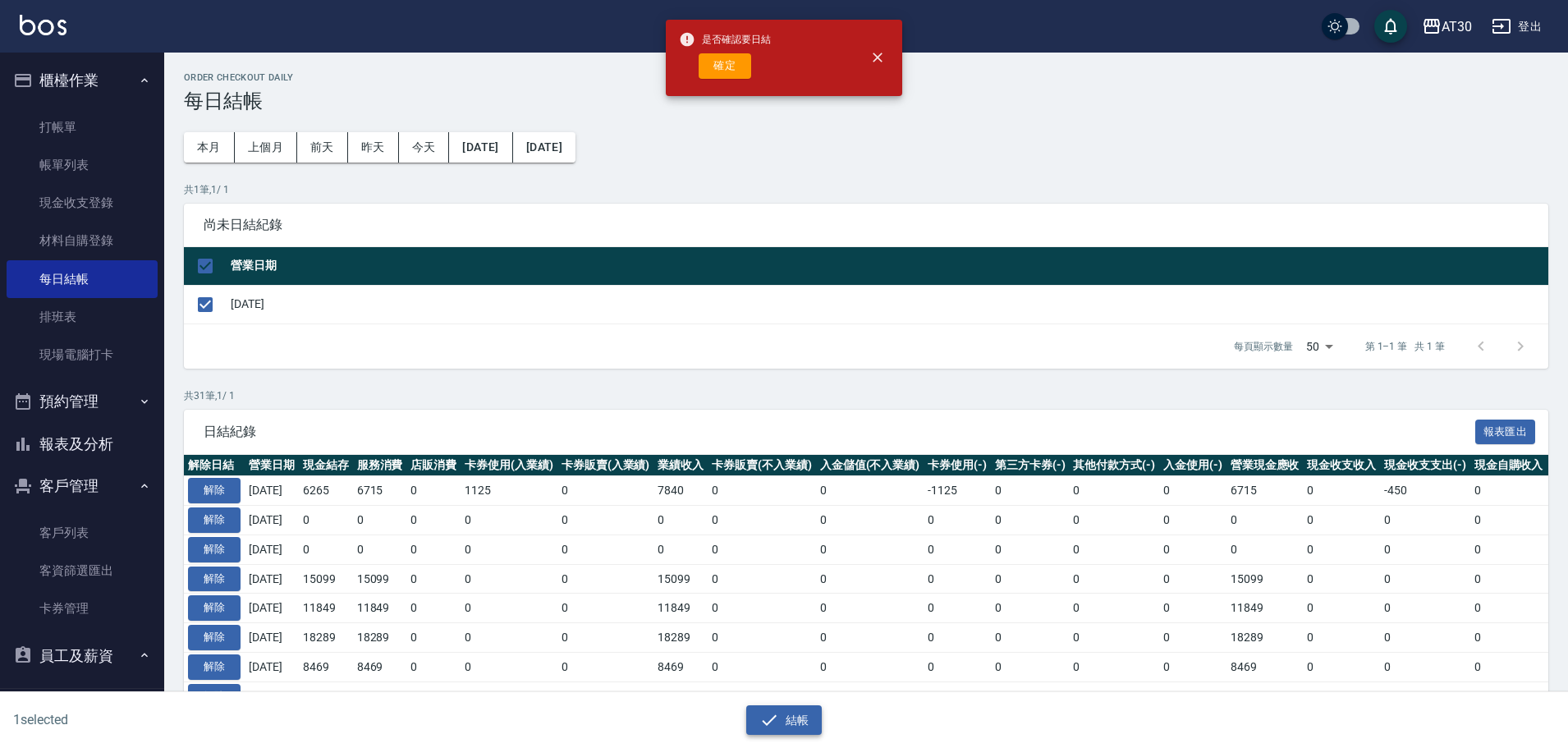
click at [788, 720] on button "結帳" at bounding box center [784, 720] width 76 height 30
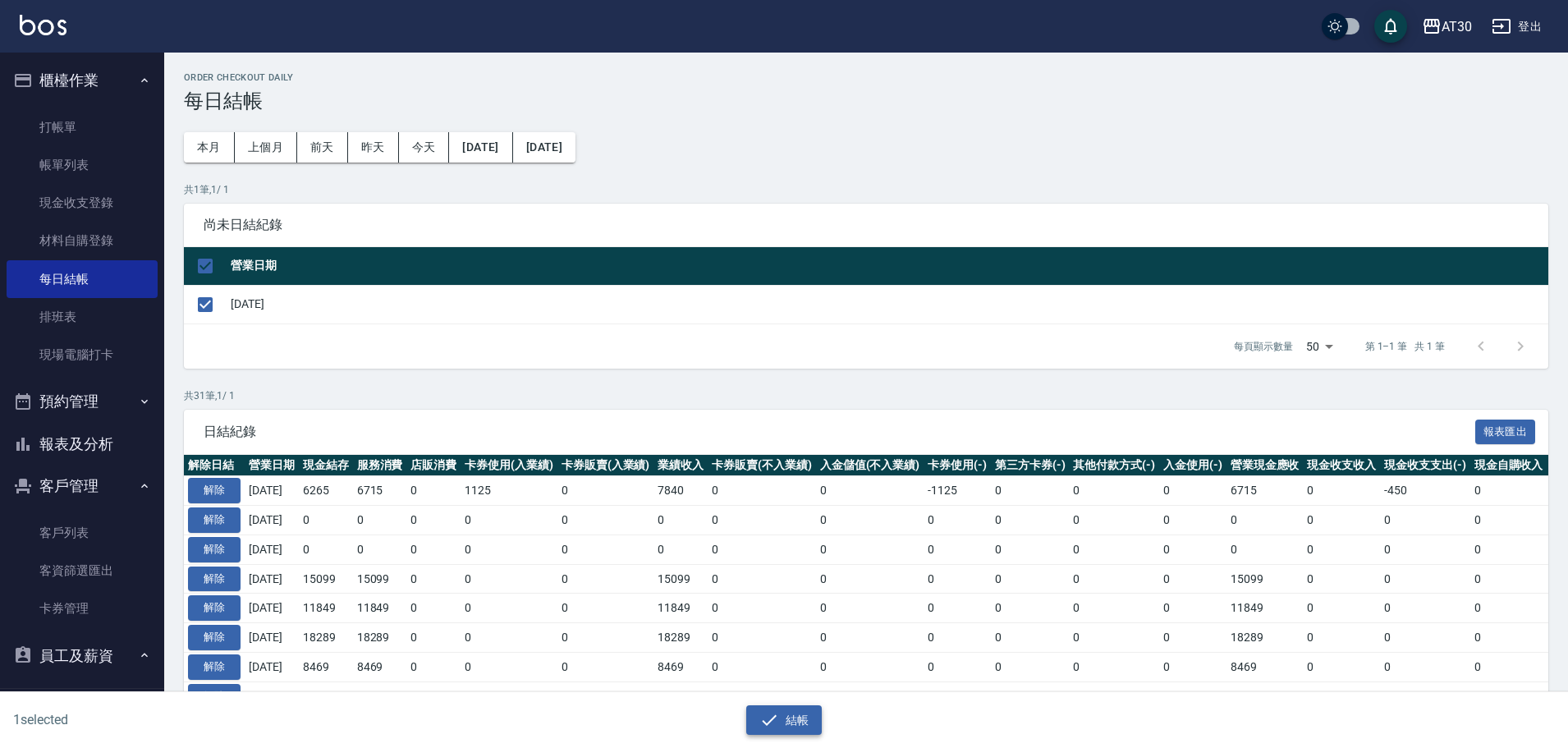
click at [806, 721] on button "結帳" at bounding box center [784, 720] width 76 height 30
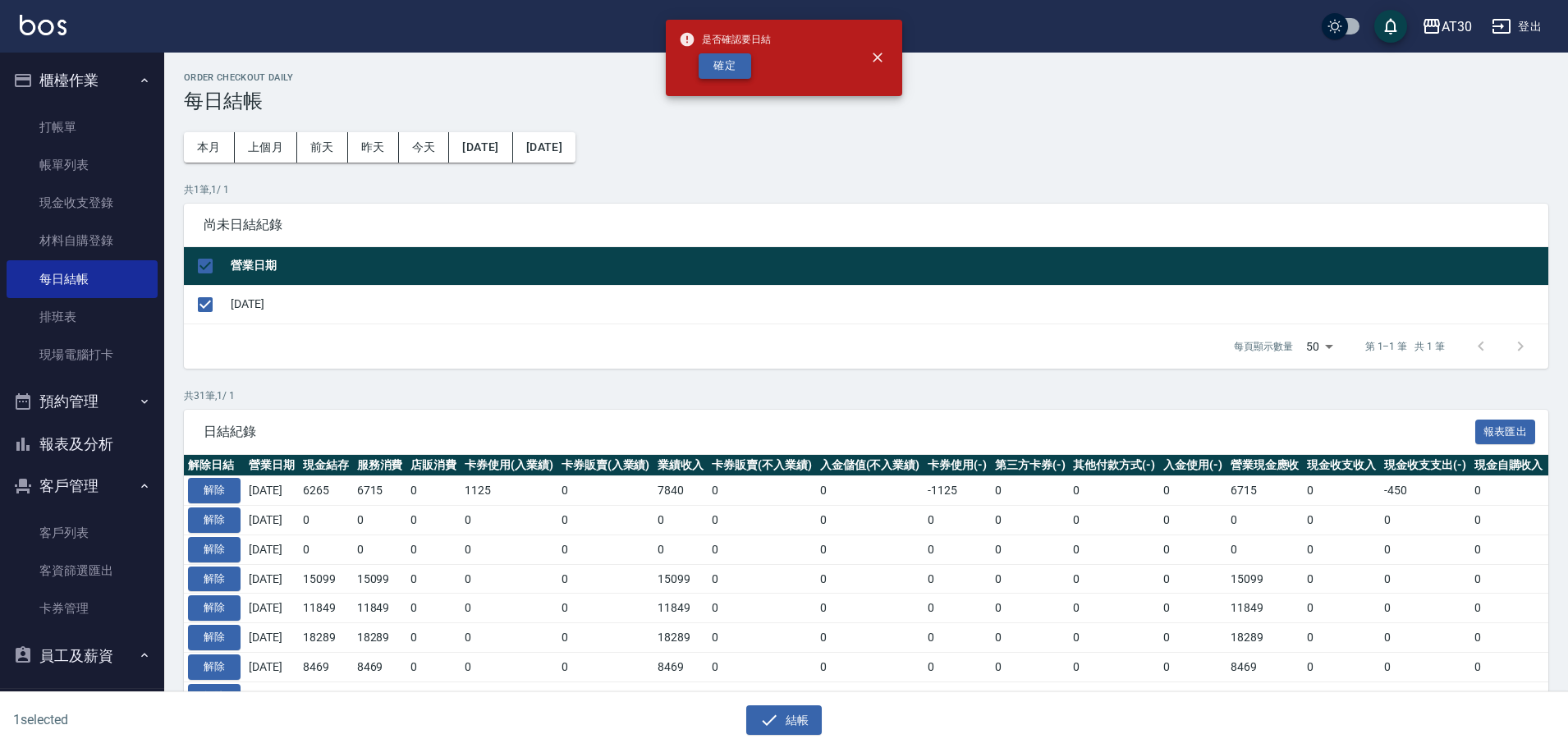
click at [741, 62] on button "確定" at bounding box center [724, 66] width 52 height 26
checkbox input "false"
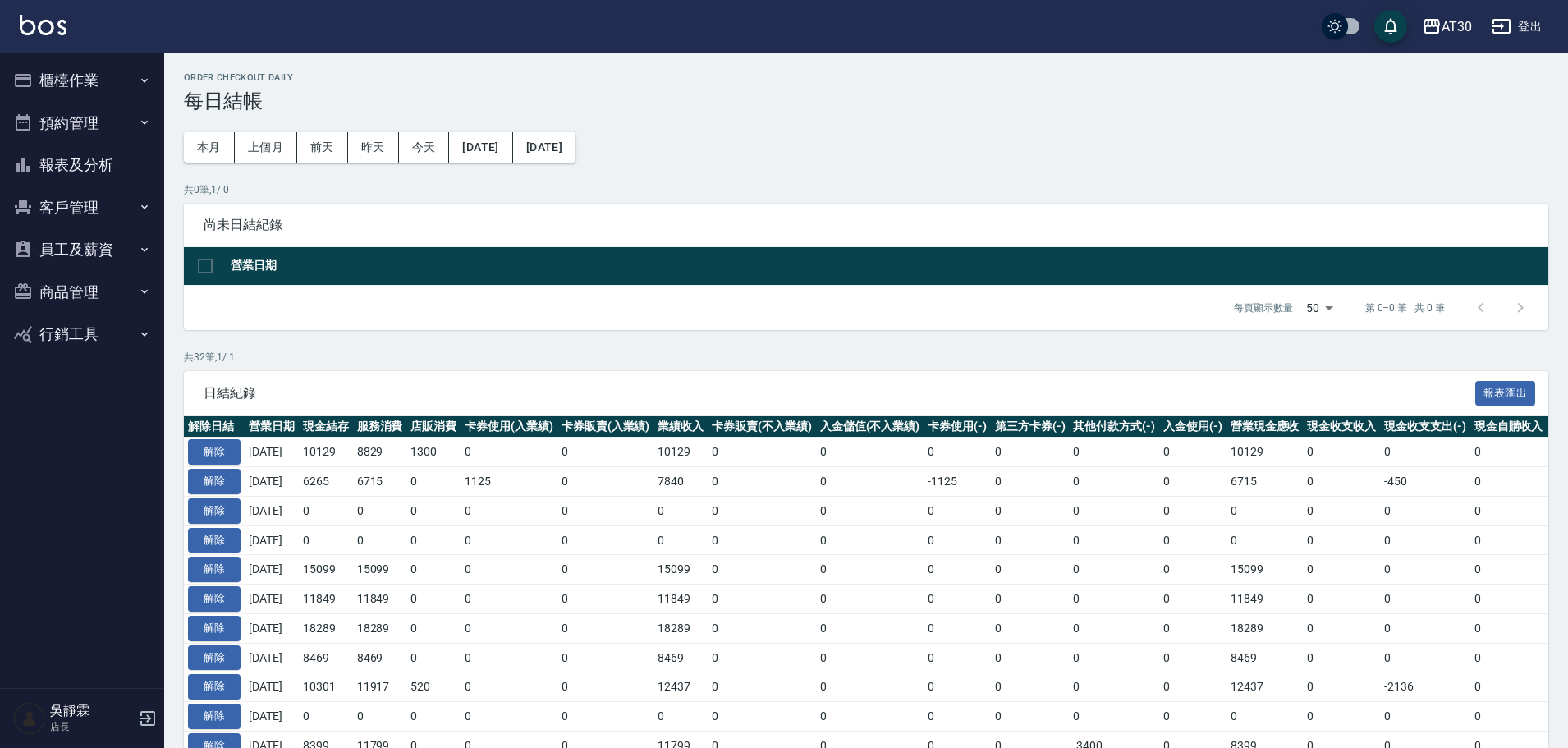
click at [113, 167] on button "報表及分析" at bounding box center [82, 165] width 151 height 42
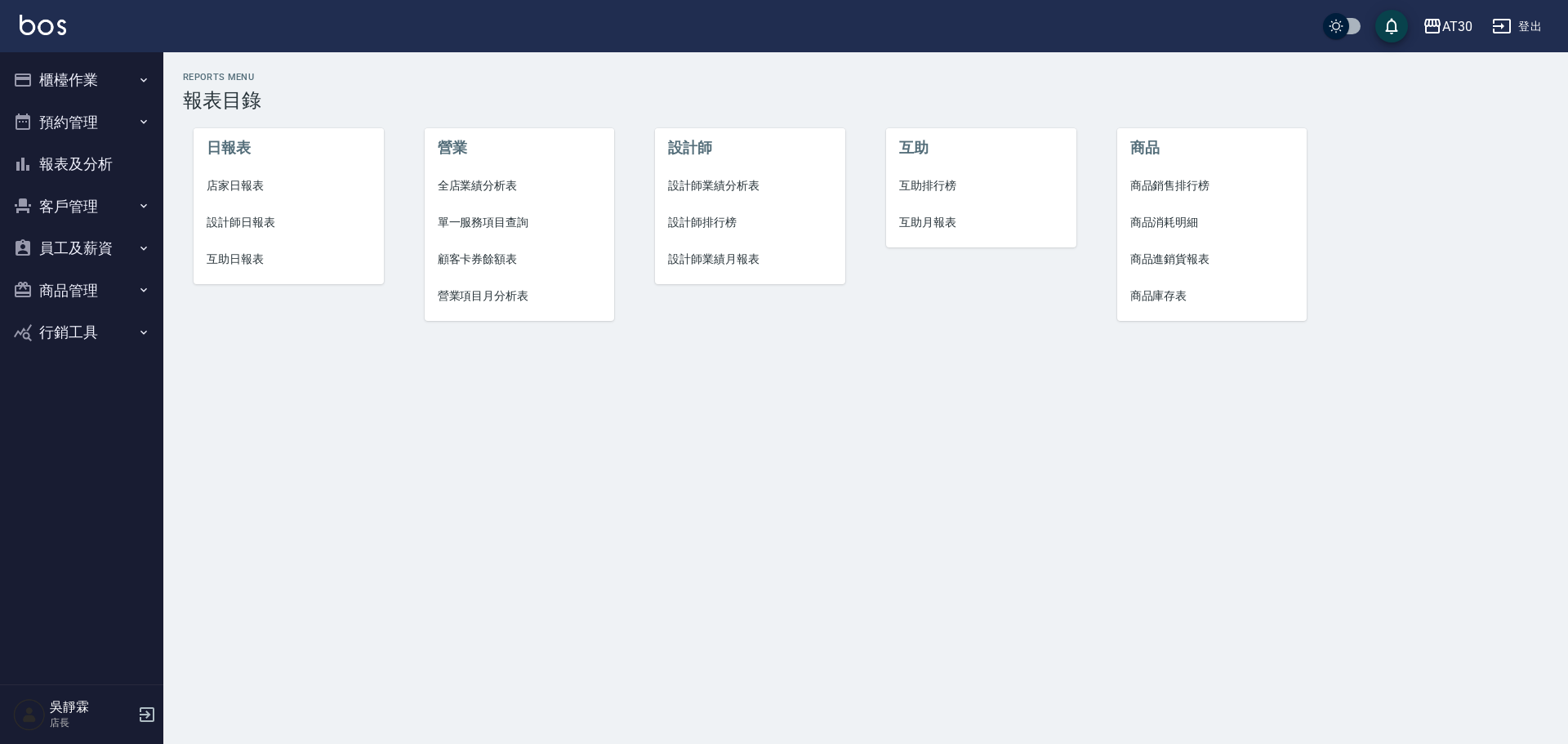
click at [251, 191] on span "店家日報表" at bounding box center [288, 186] width 164 height 17
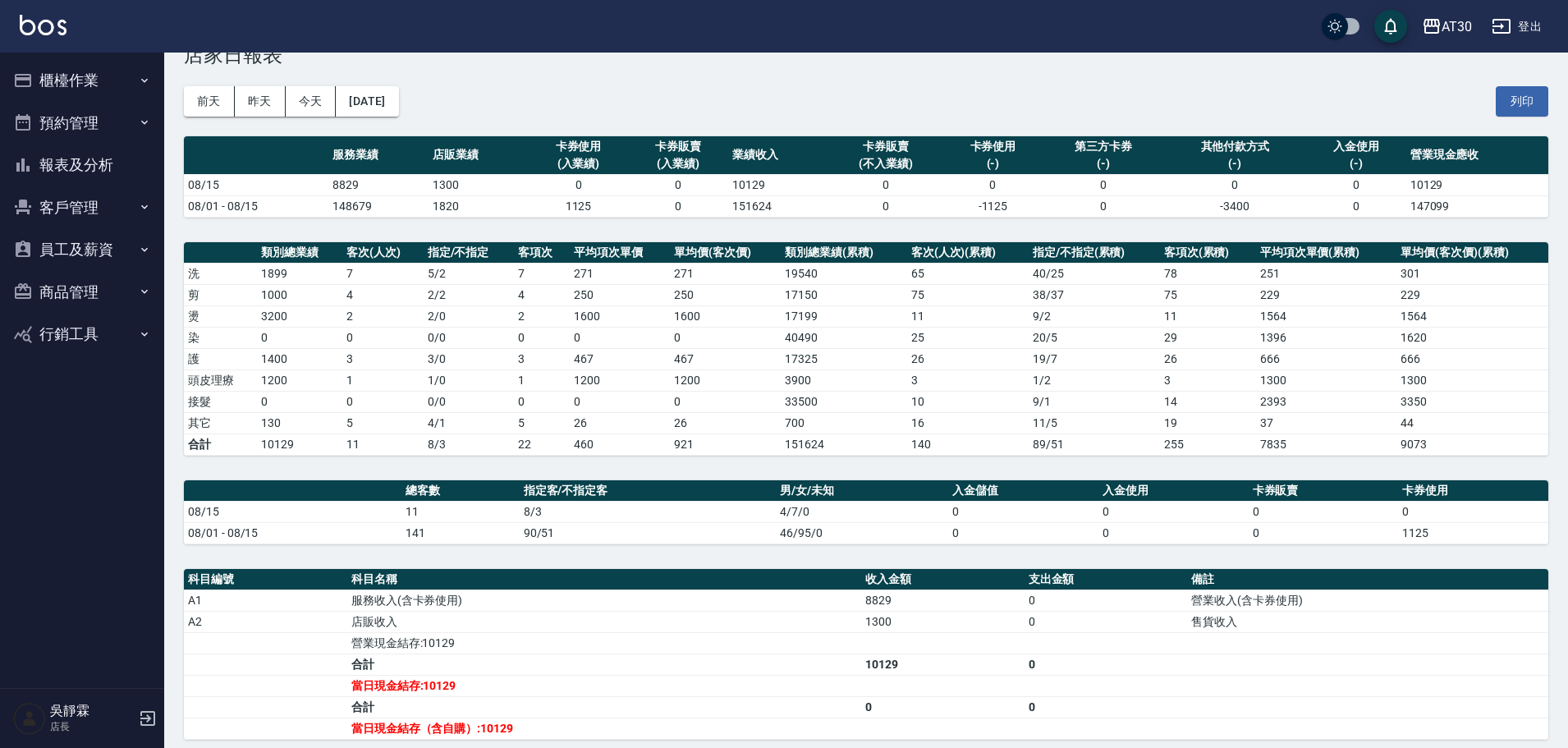
scroll to position [9, 0]
